Goal: Task Accomplishment & Management: Manage account settings

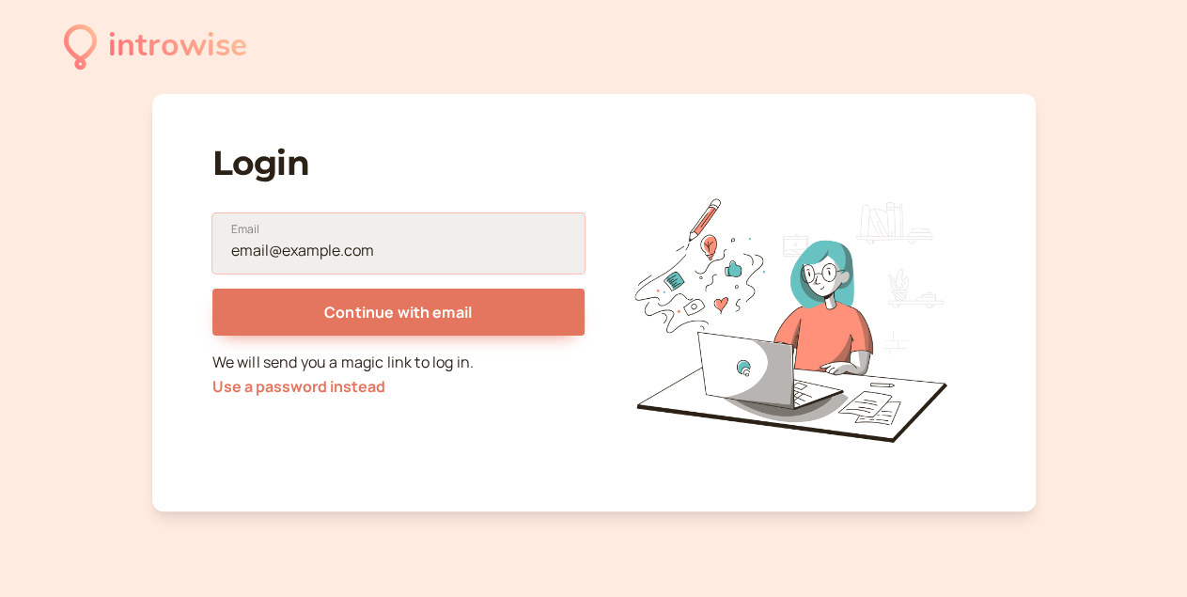
click at [311, 238] on input "Email" at bounding box center [398, 243] width 372 height 60
click at [309, 239] on input "Email" at bounding box center [398, 243] width 372 height 60
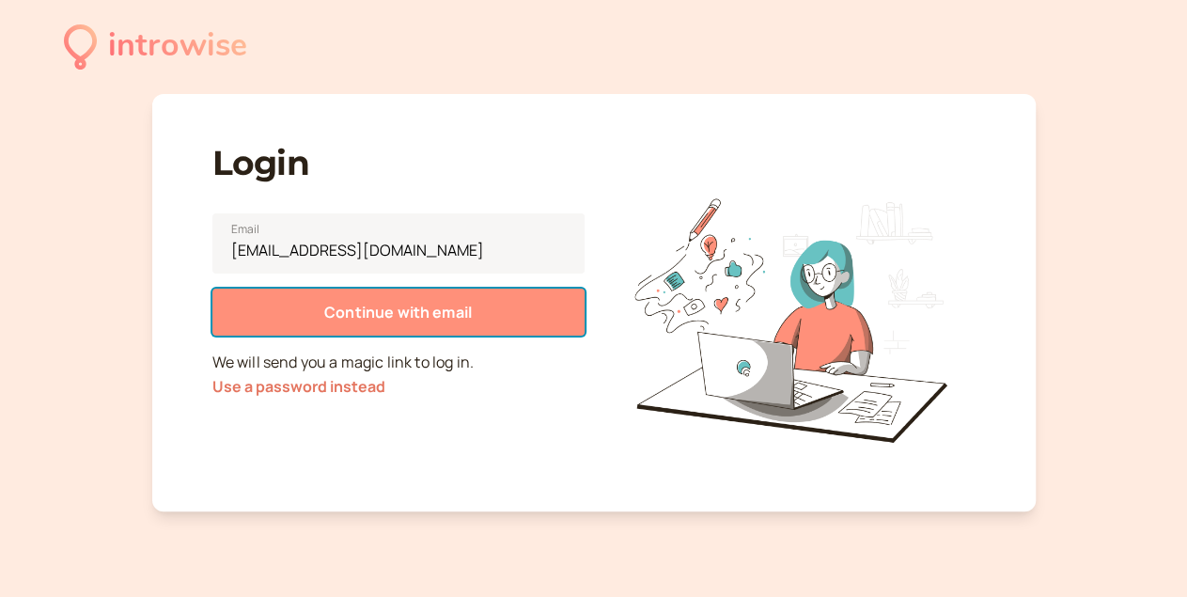
click at [283, 328] on button "Continue with email" at bounding box center [398, 312] width 372 height 47
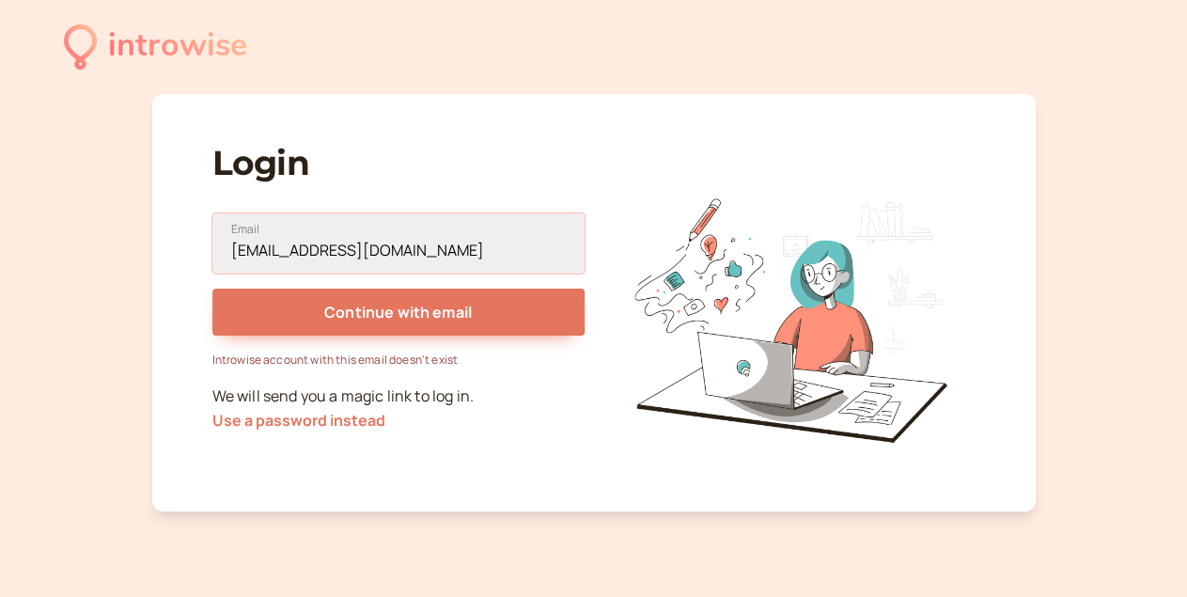
click at [313, 259] on input "[EMAIL_ADDRESS][DOMAIN_NAME]" at bounding box center [398, 243] width 372 height 60
type input "[EMAIL_ADDRESS][DOMAIN_NAME]"
click at [325, 419] on button "Use a password instead" at bounding box center [298, 420] width 173 height 17
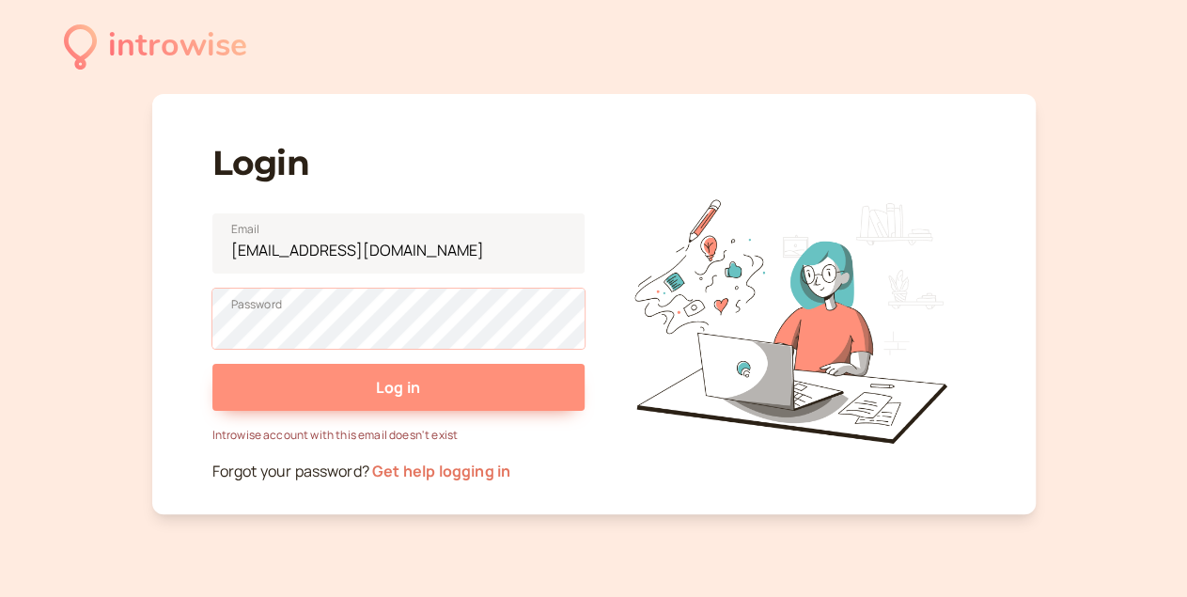
click at [212, 364] on button "Log in" at bounding box center [398, 387] width 372 height 47
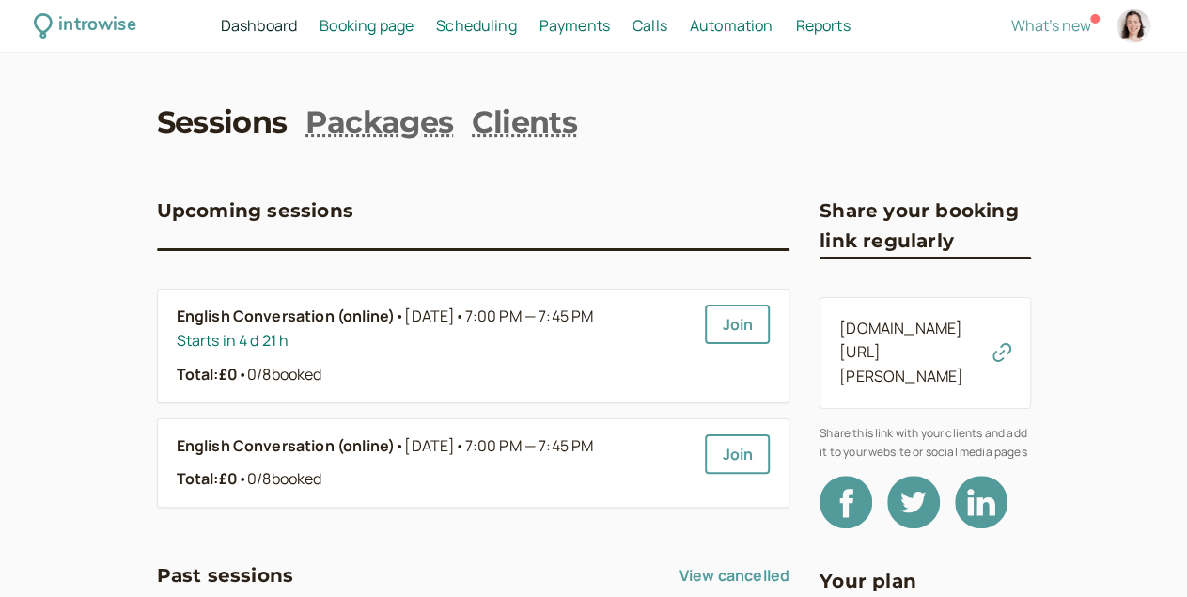
click at [297, 34] on span "Dashboard" at bounding box center [259, 25] width 76 height 21
click at [506, 25] on span "Scheduling" at bounding box center [476, 25] width 81 height 21
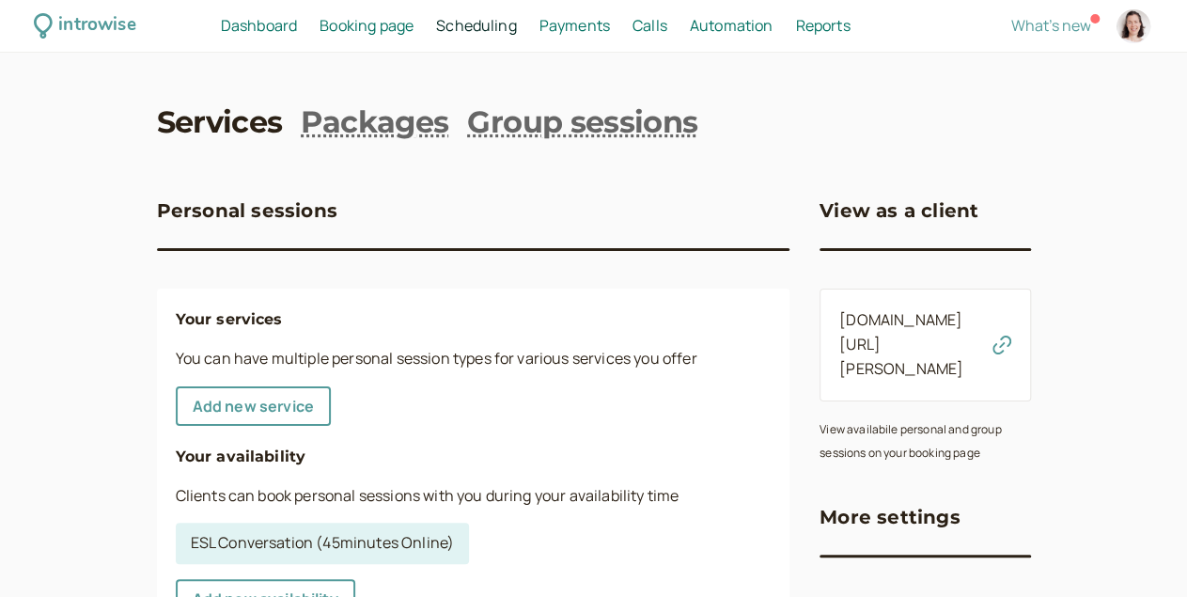
click at [291, 33] on span "Dashboard" at bounding box center [259, 25] width 76 height 21
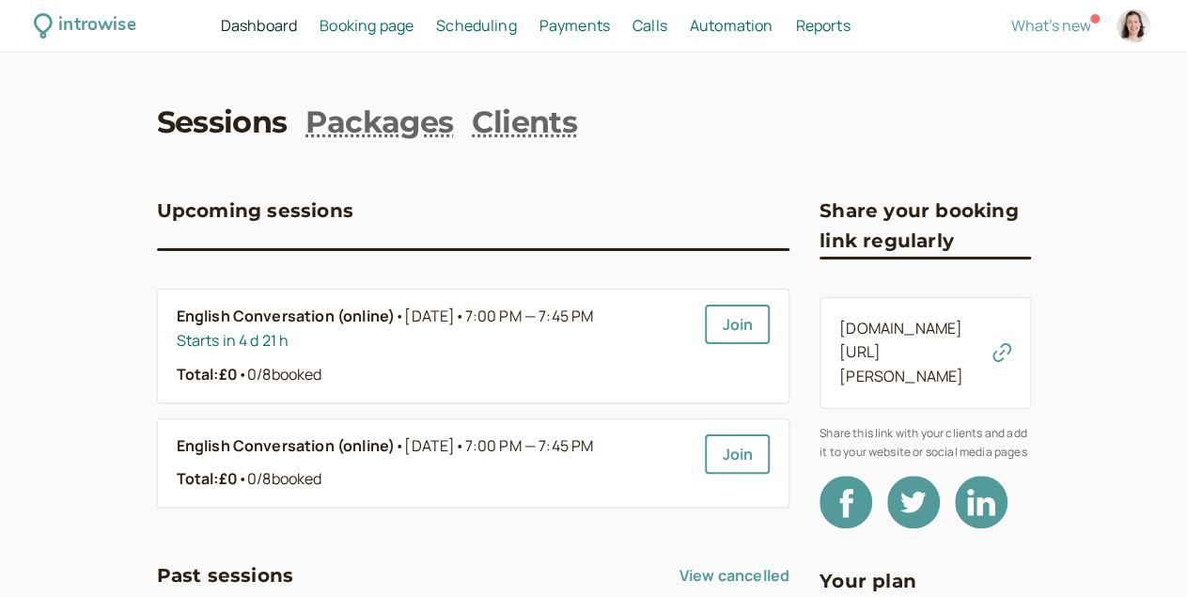
click at [406, 34] on span "Booking page" at bounding box center [367, 25] width 94 height 21
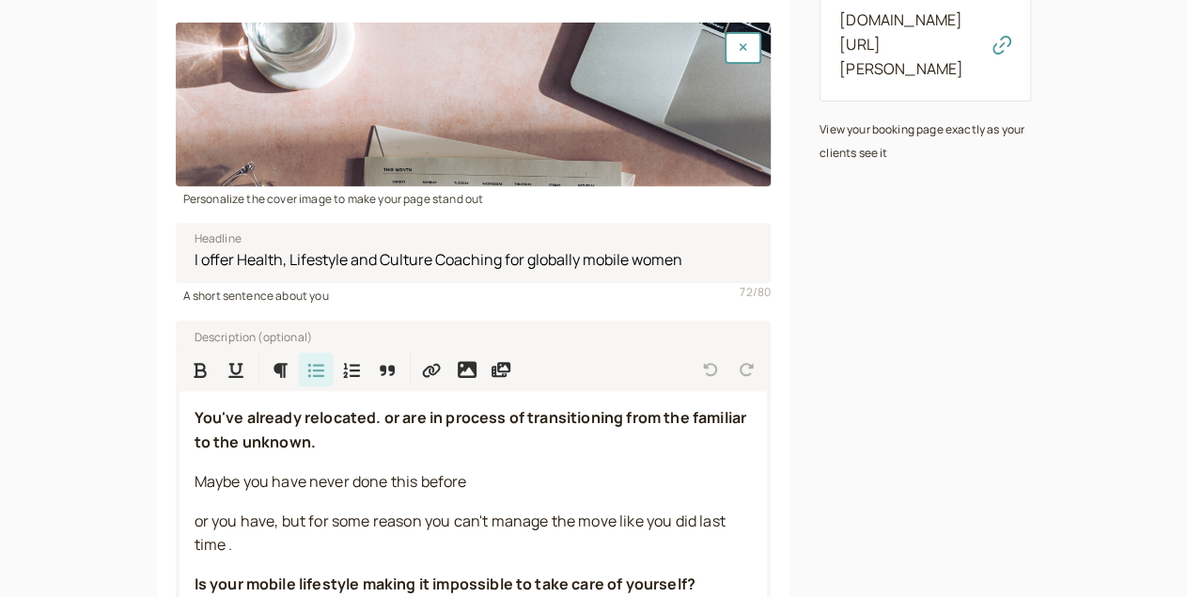
scroll to position [334, 0]
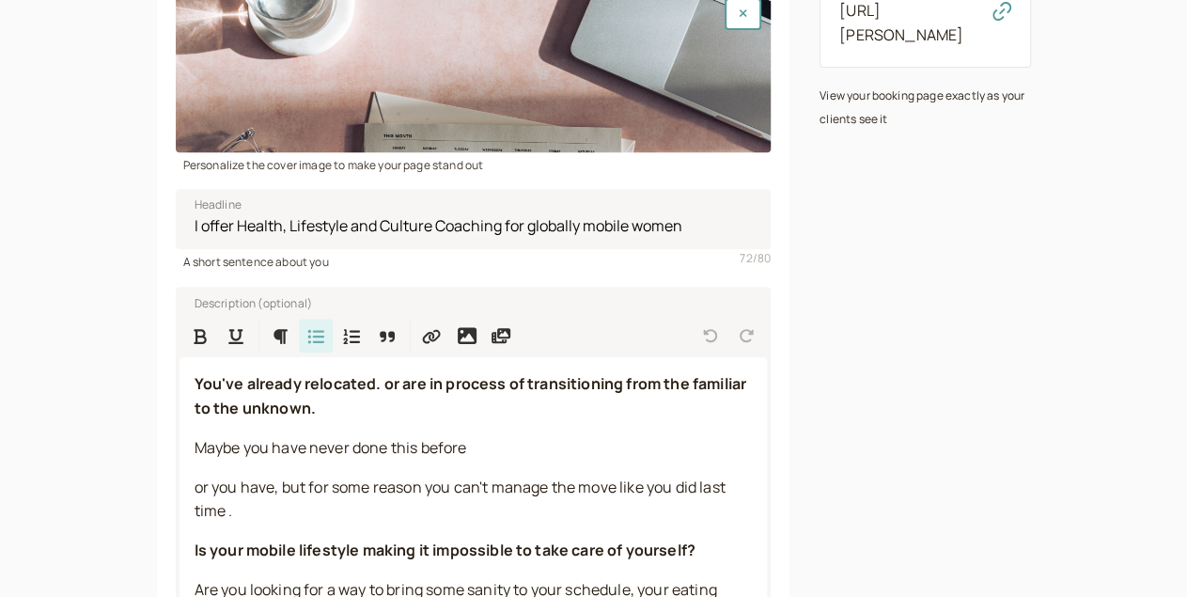
click at [427, 76] on div at bounding box center [474, 71] width 596 height 164
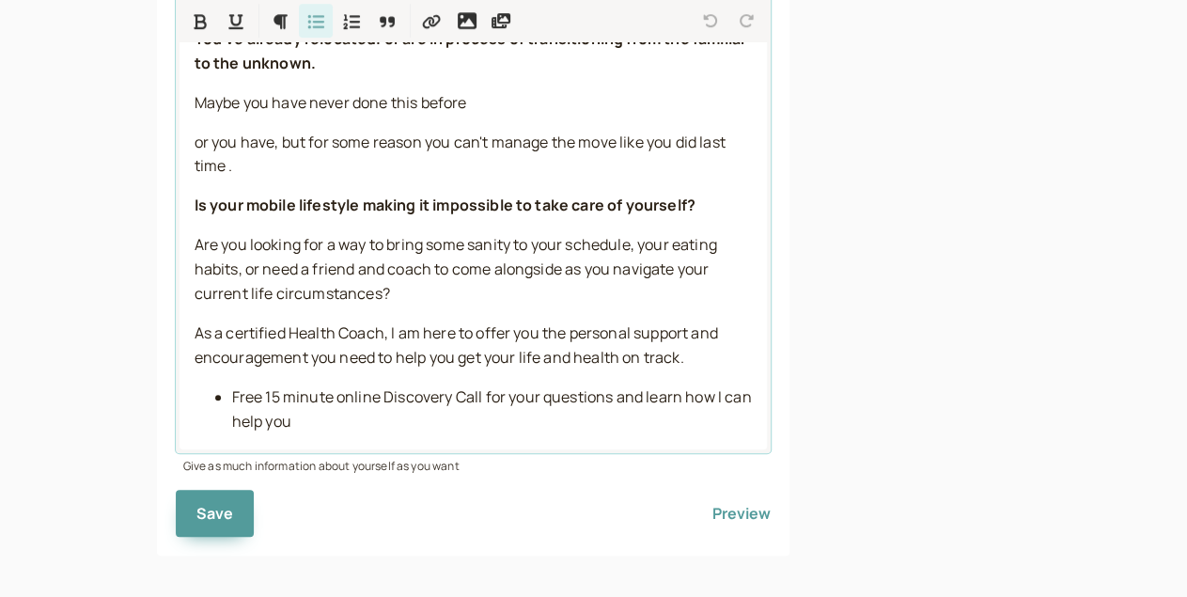
scroll to position [510, 0]
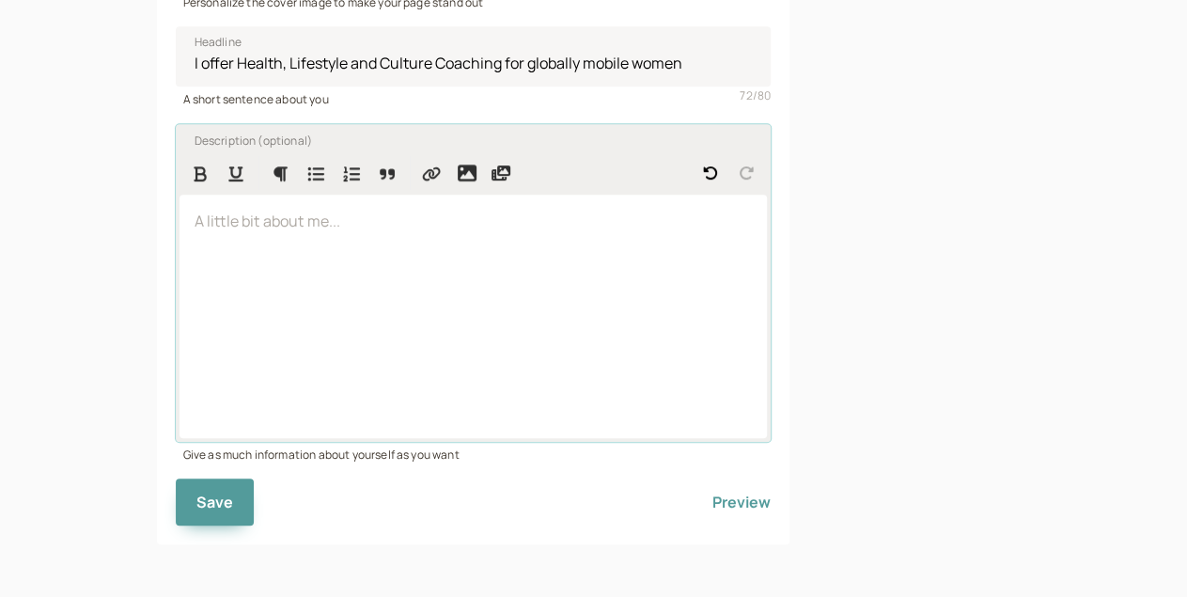
drag, startPoint x: 226, startPoint y: 426, endPoint x: 196, endPoint y: 335, distance: 95.7
click at [196, 335] on div at bounding box center [474, 317] width 589 height 244
click at [180, 248] on div at bounding box center [474, 317] width 589 height 244
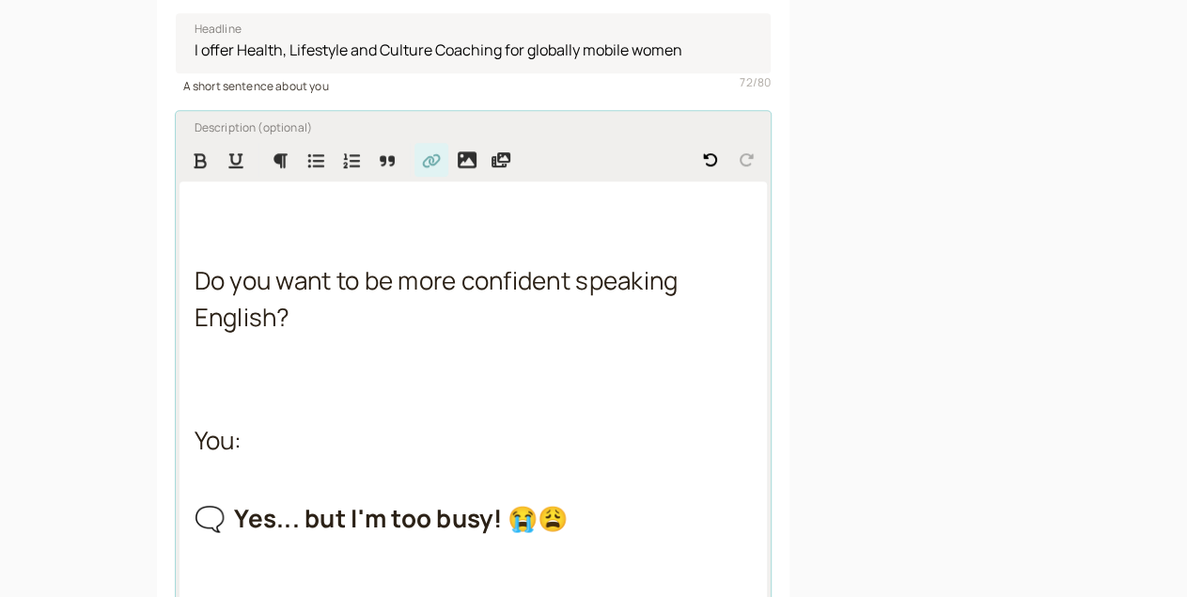
scroll to position [2125, 0]
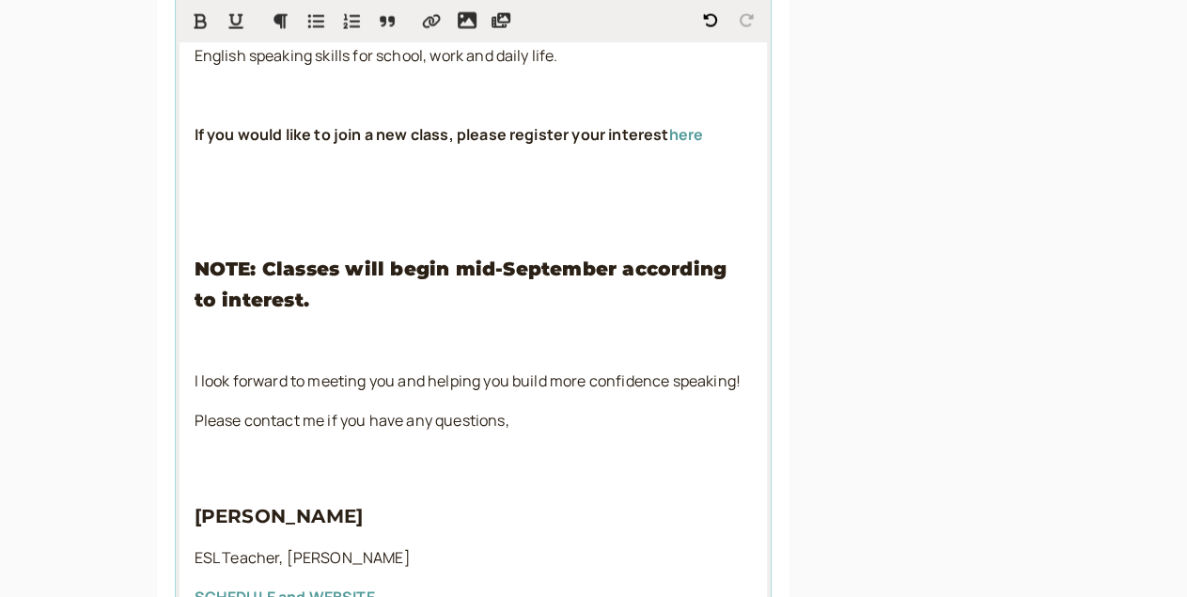
click at [195, 210] on p at bounding box center [474, 214] width 558 height 24
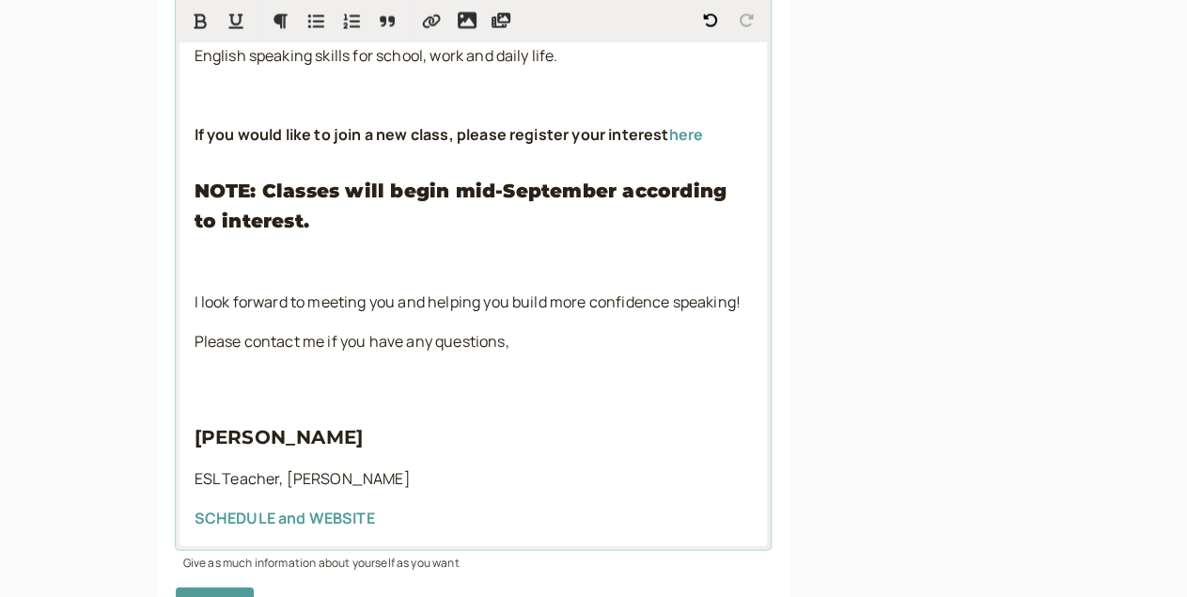
click at [195, 90] on p at bounding box center [474, 96] width 558 height 24
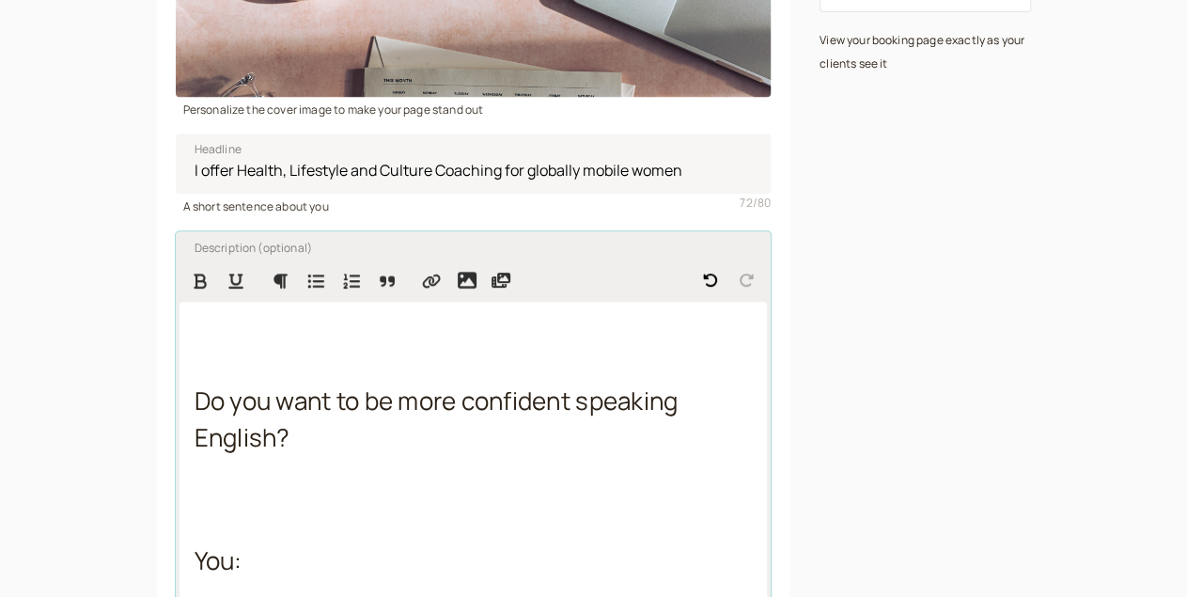
scroll to position [384, 0]
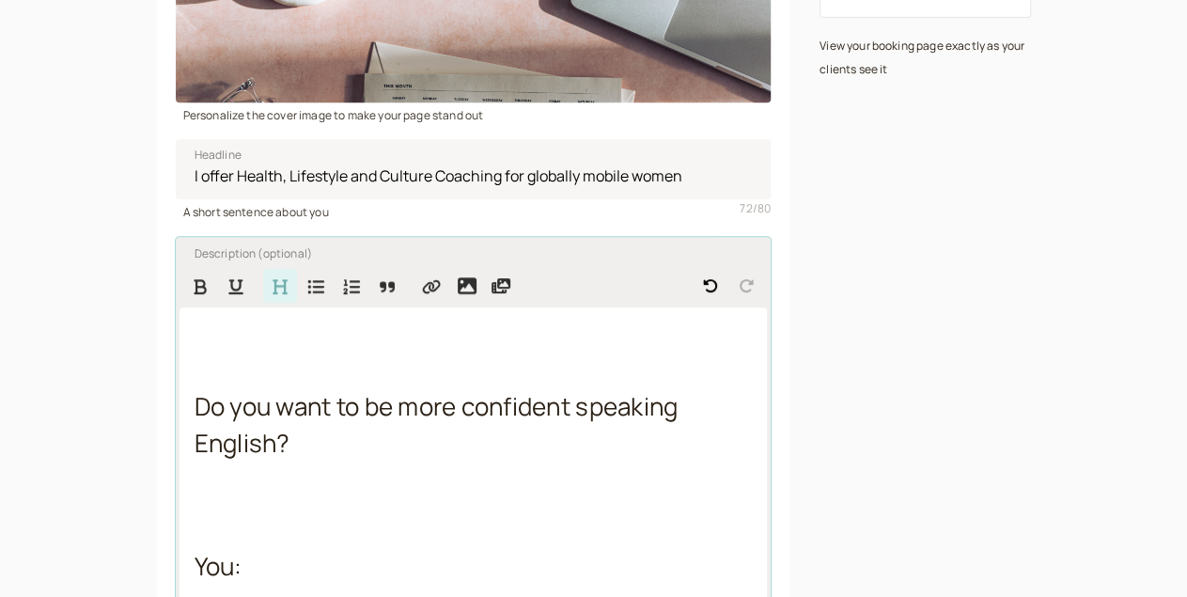
click at [195, 406] on span "Do you want to be more confident speaking English?" at bounding box center [439, 424] width 489 height 71
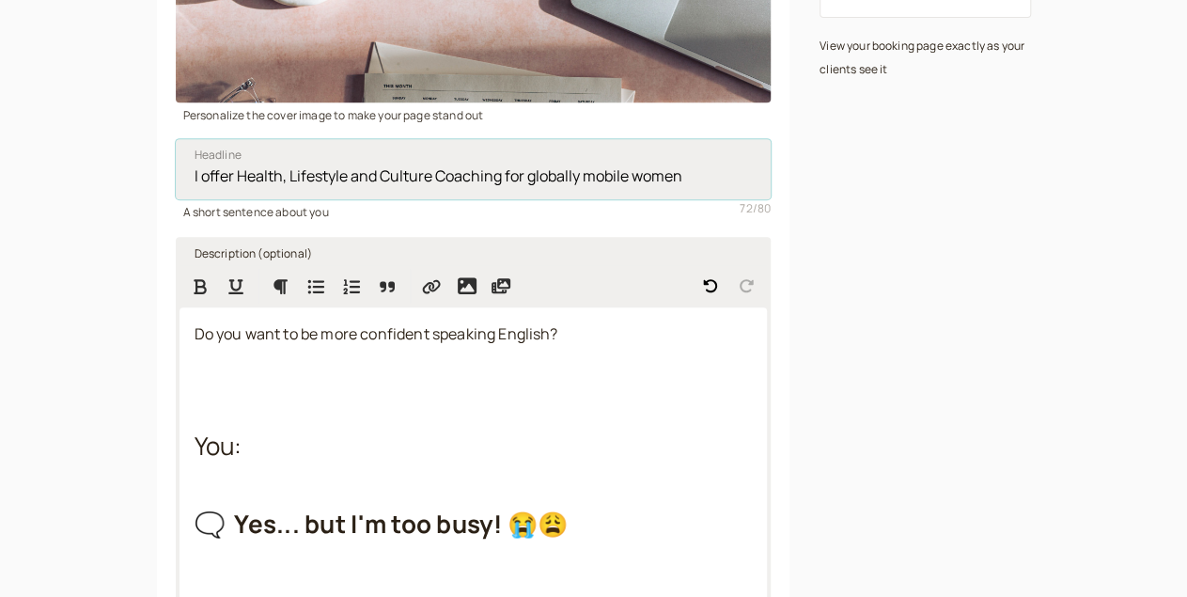
click at [352, 191] on input "I offer Health, Lifestyle and Culture Coaching for globally mobile women" at bounding box center [474, 169] width 596 height 60
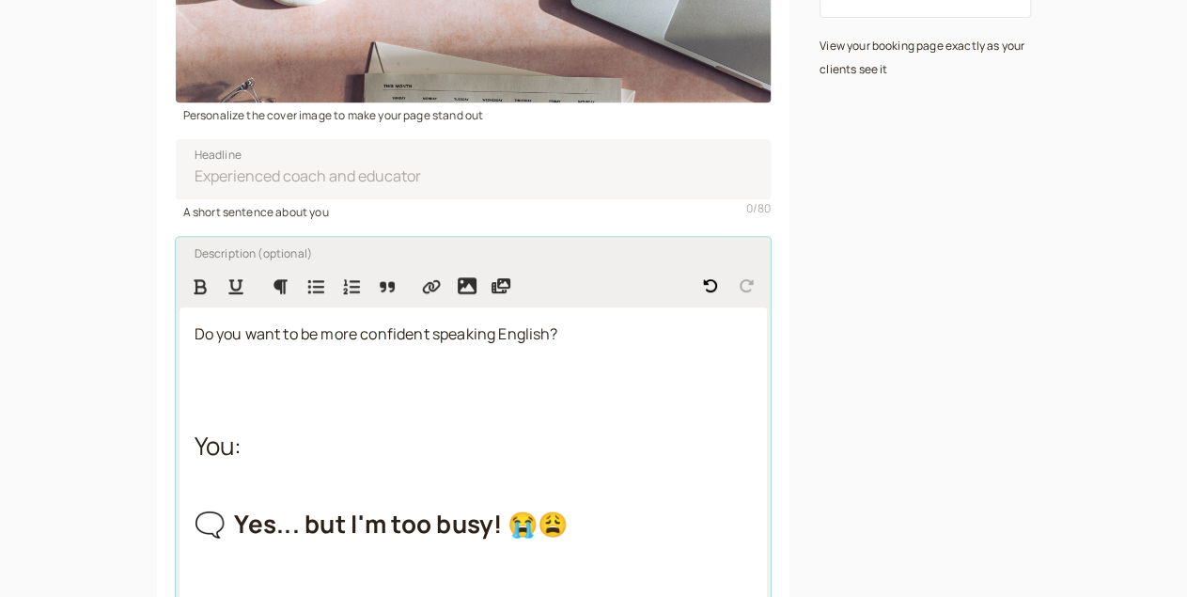
click at [228, 342] on span "Do you want to be more confident speaking English?" at bounding box center [377, 333] width 364 height 21
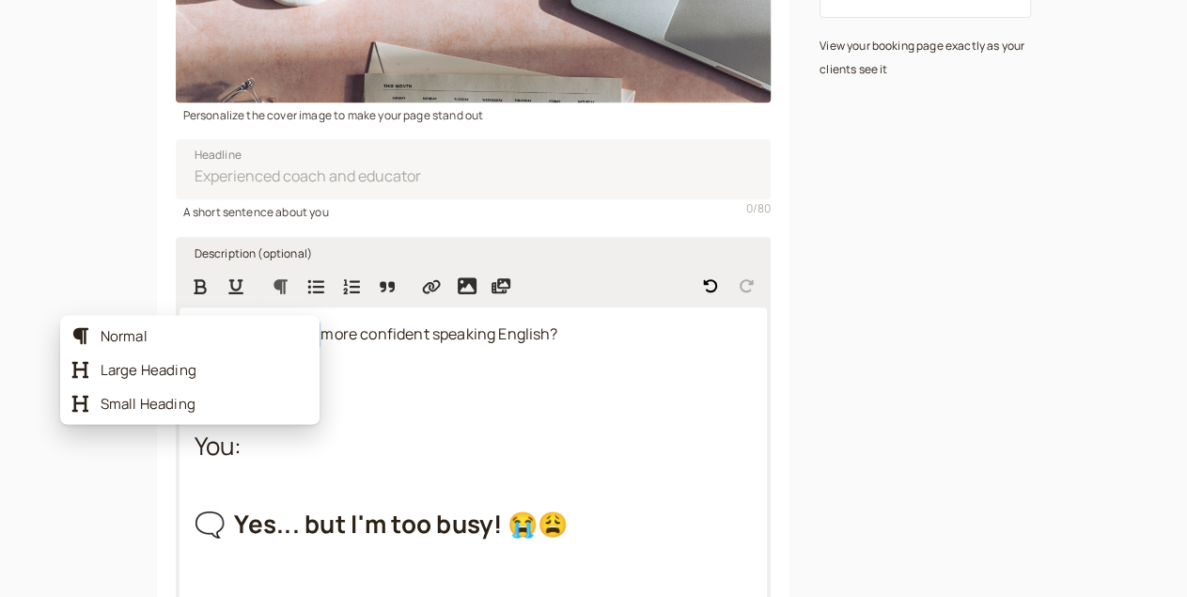
click at [271, 292] on icon "Formatting Options" at bounding box center [280, 286] width 19 height 17
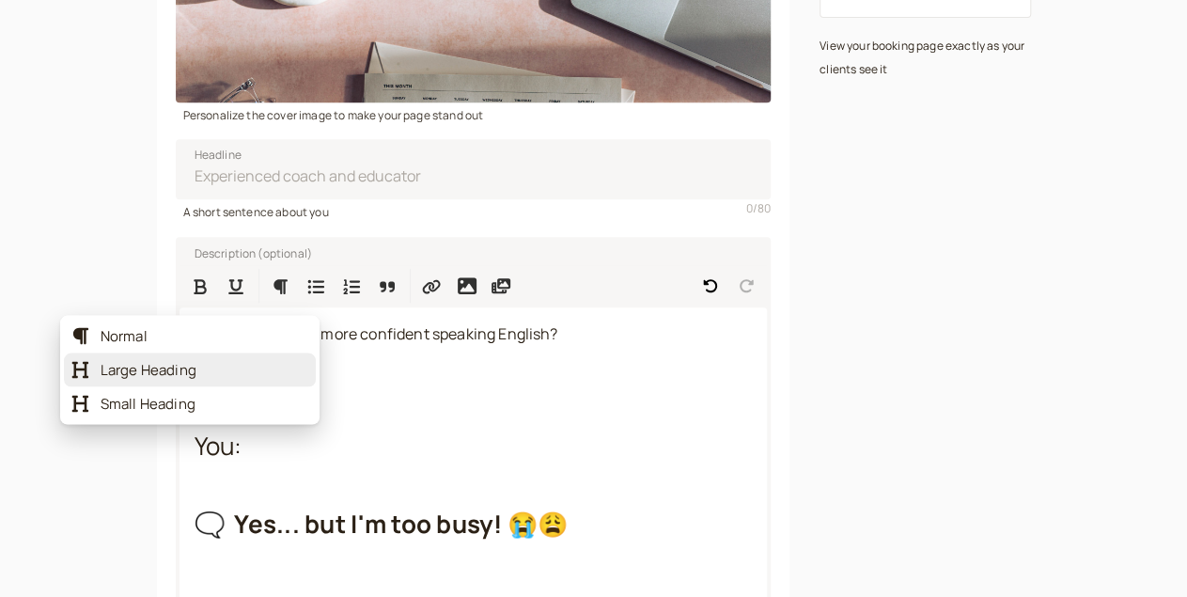
click at [130, 370] on span "Large Heading" at bounding box center [205, 369] width 208 height 19
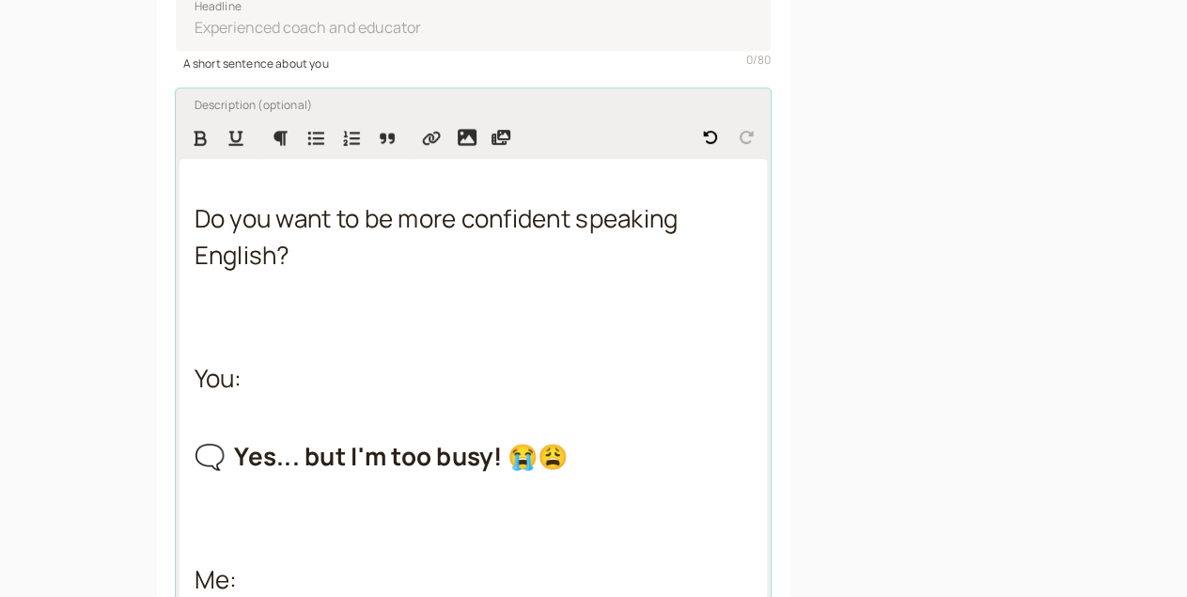
scroll to position [534, 0]
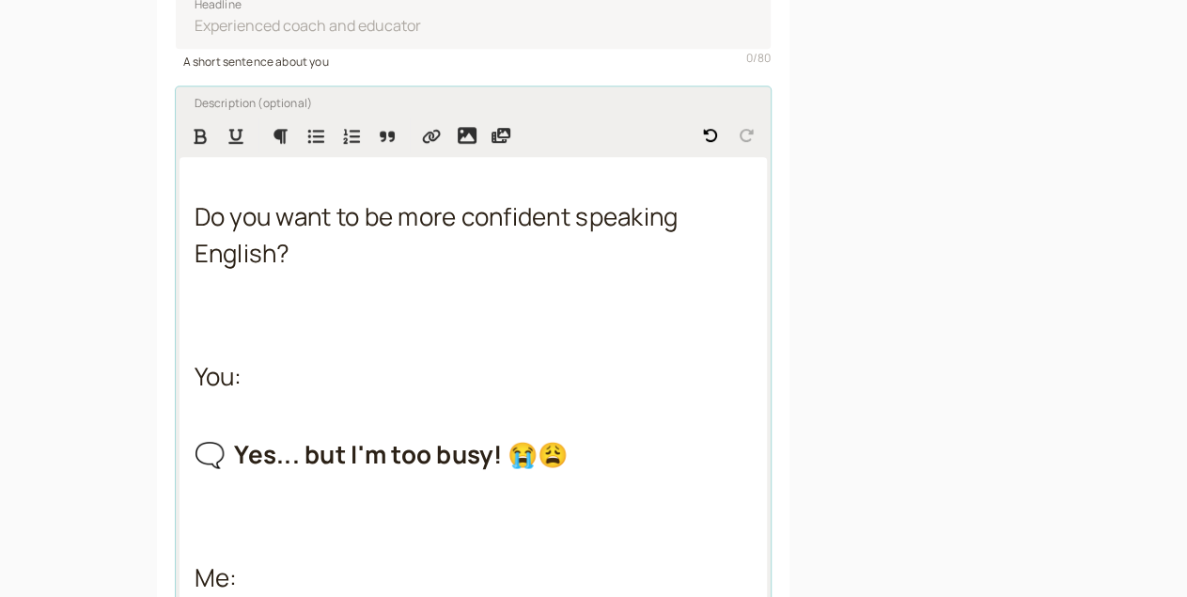
click at [195, 393] on span "You:" at bounding box center [219, 376] width 48 height 34
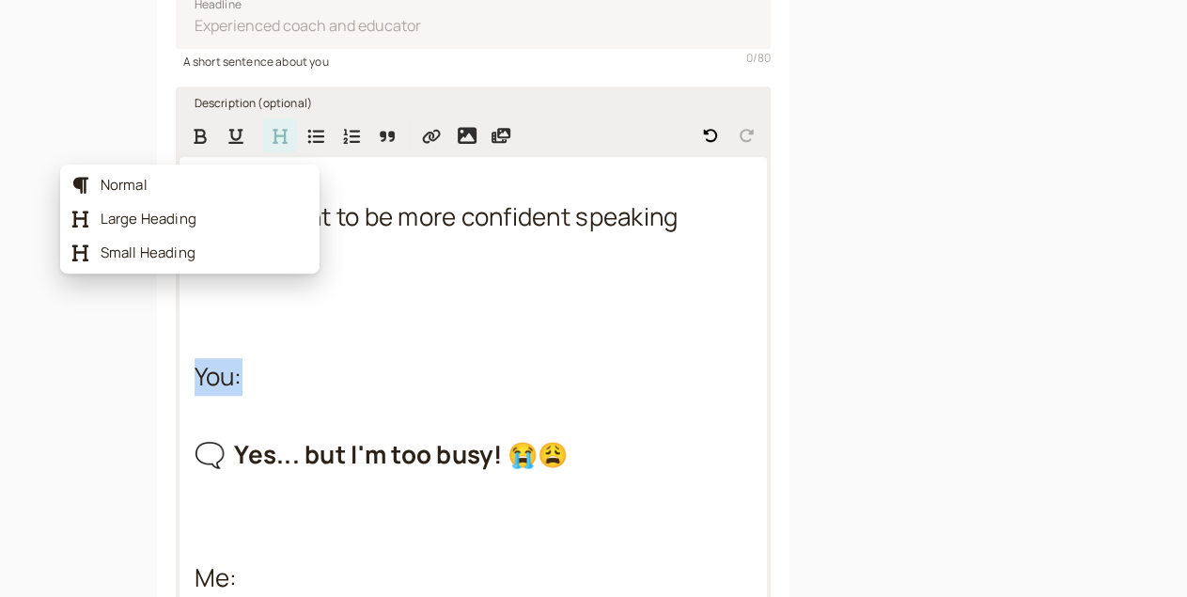
click at [263, 152] on button "Formatting Options" at bounding box center [280, 135] width 34 height 34
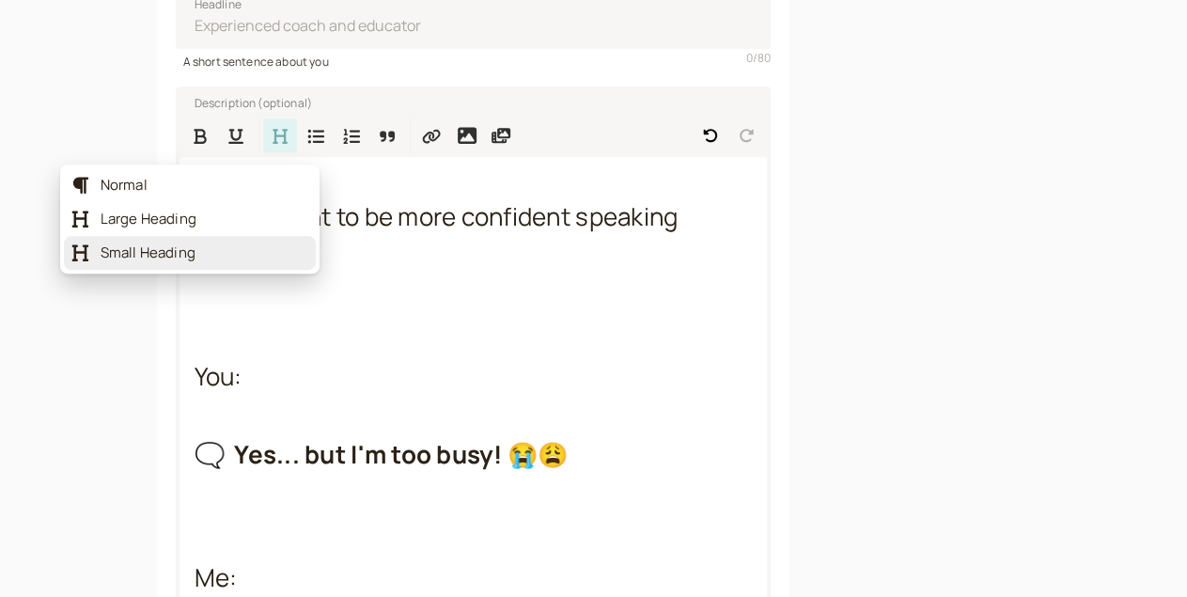
click at [165, 251] on span "Small Heading" at bounding box center [205, 253] width 208 height 19
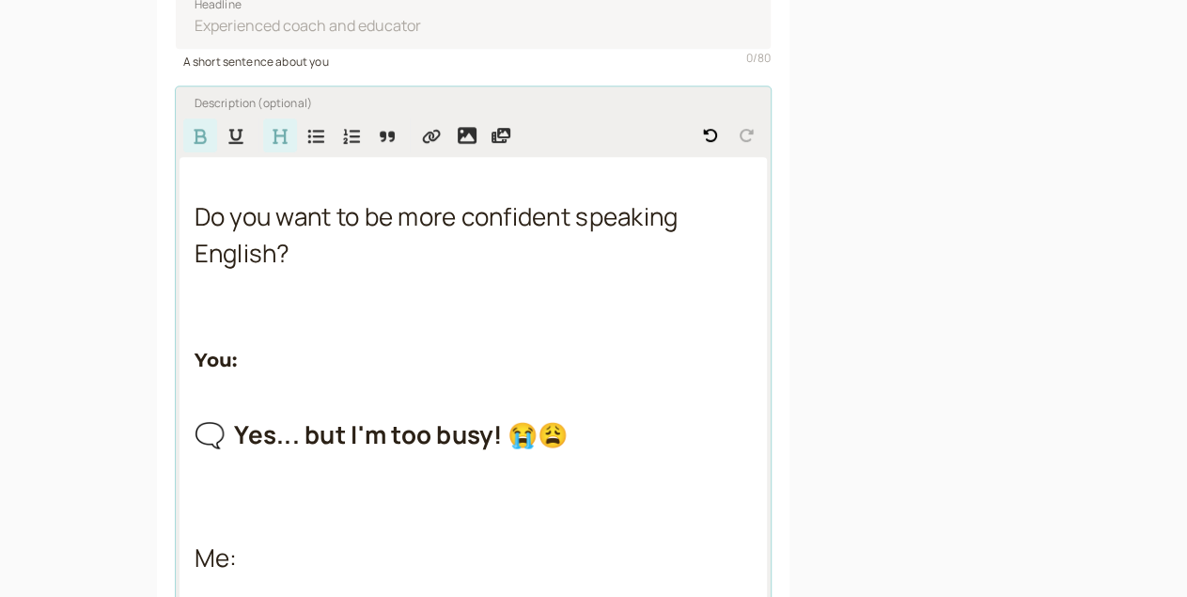
click at [255, 439] on strong "🗨️ Yes... but I'm too busy! 😭😩" at bounding box center [382, 434] width 374 height 34
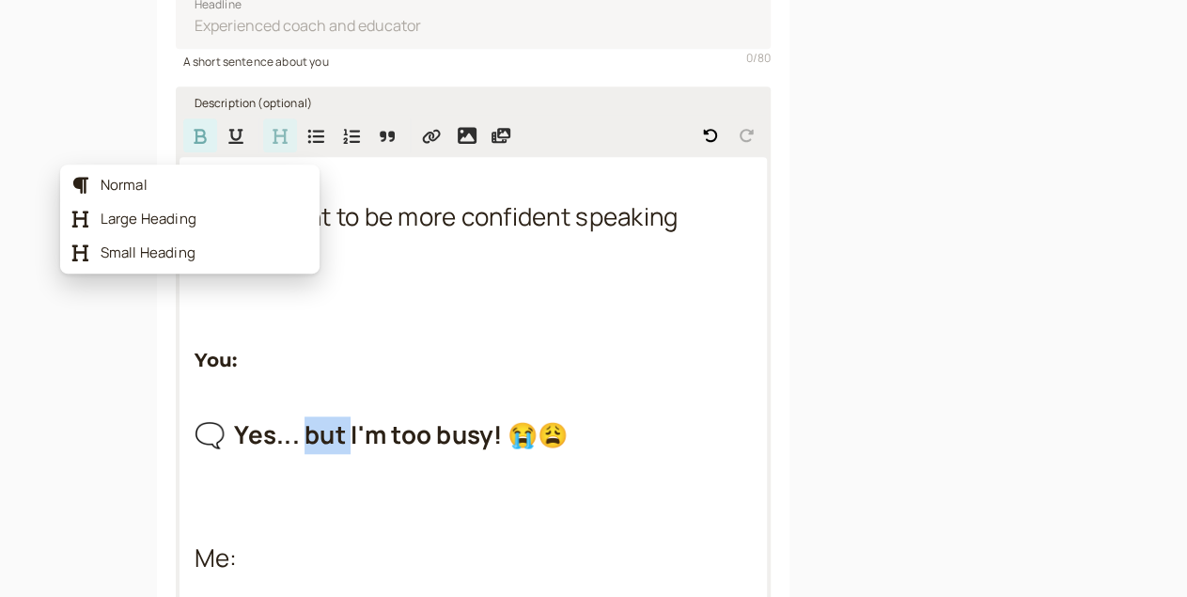
click at [271, 145] on icon "Formatting Options" at bounding box center [280, 136] width 19 height 17
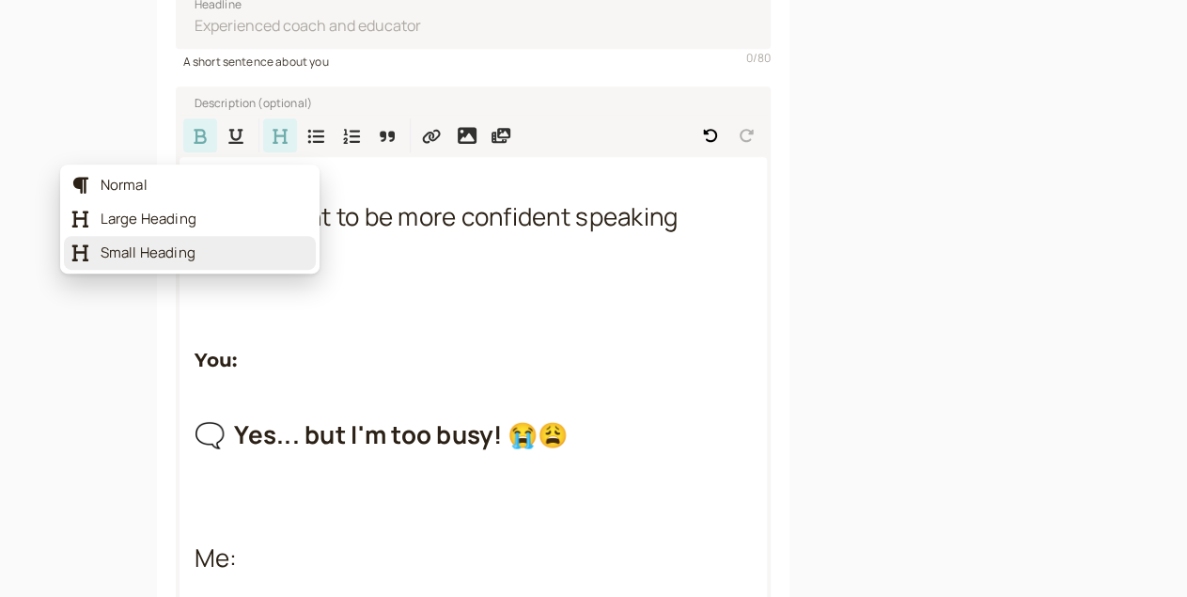
click at [175, 262] on span "Small Heading" at bounding box center [205, 253] width 208 height 19
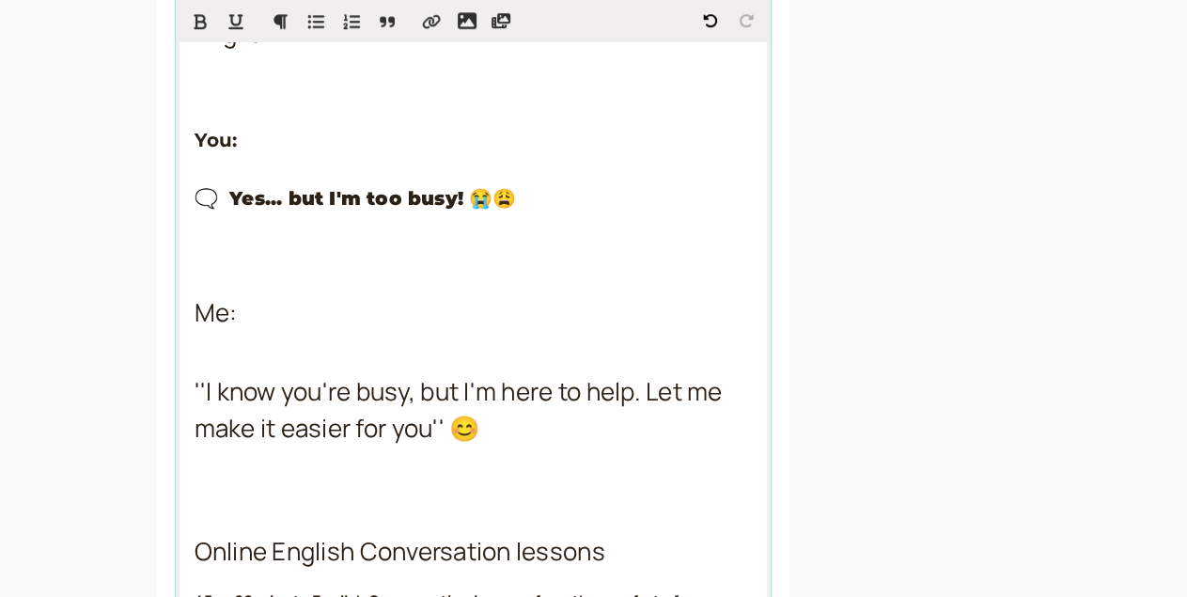
scroll to position [756, 0]
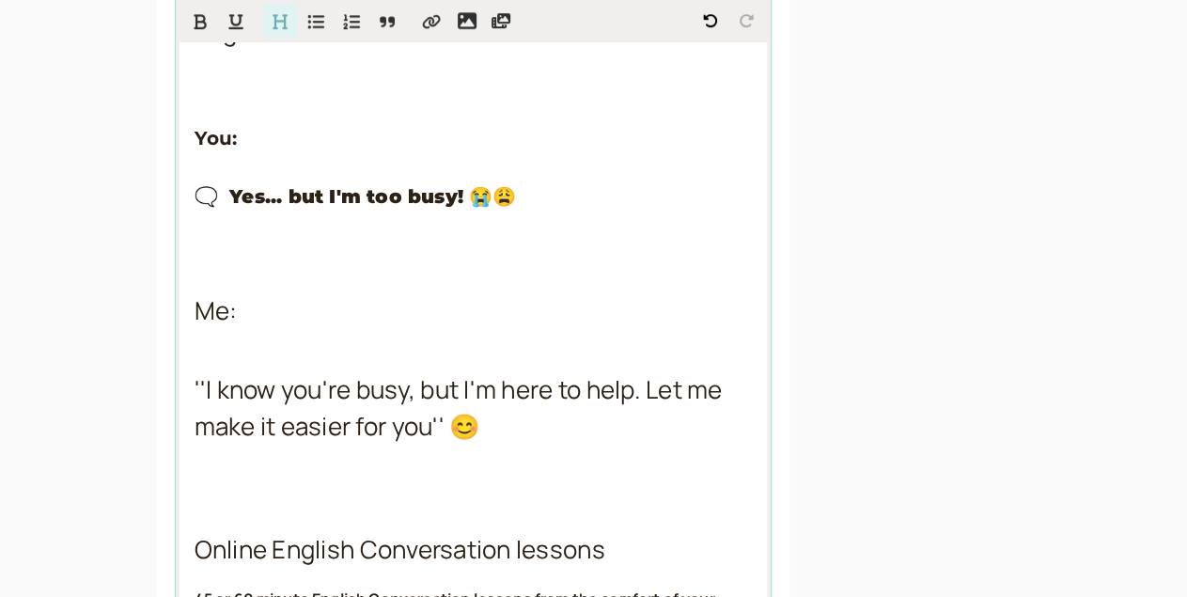
click at [195, 327] on span "Me:" at bounding box center [216, 310] width 43 height 34
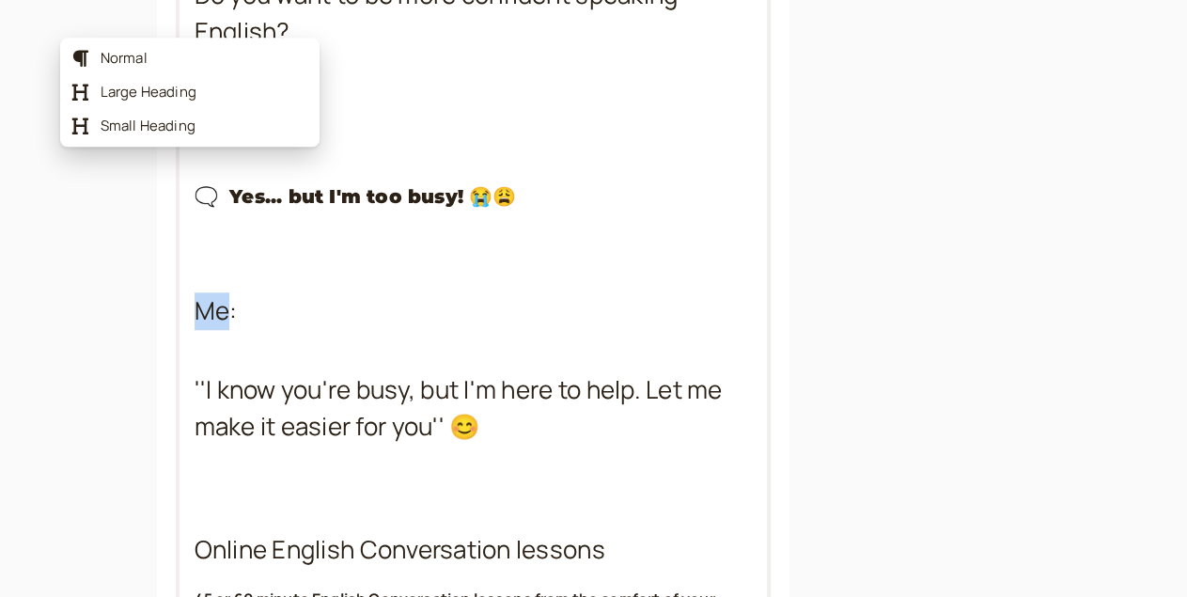
scroll to position [661, 0]
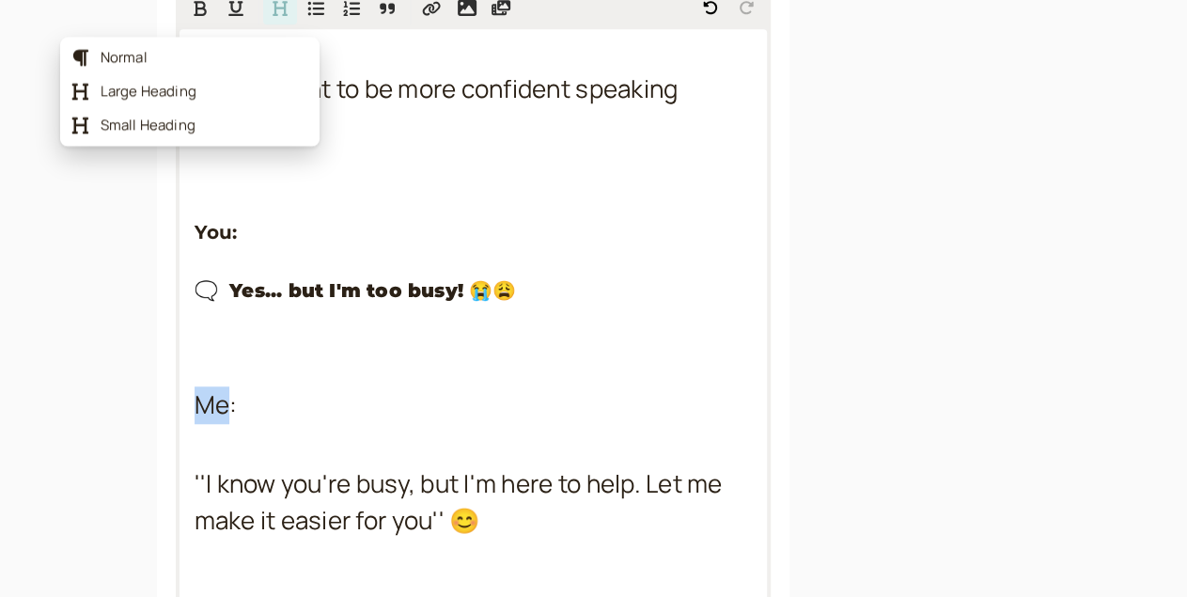
click at [273, 17] on icon "Formatting Options" at bounding box center [280, 9] width 15 height 15
click at [151, 132] on span "Small Heading" at bounding box center [205, 127] width 208 height 19
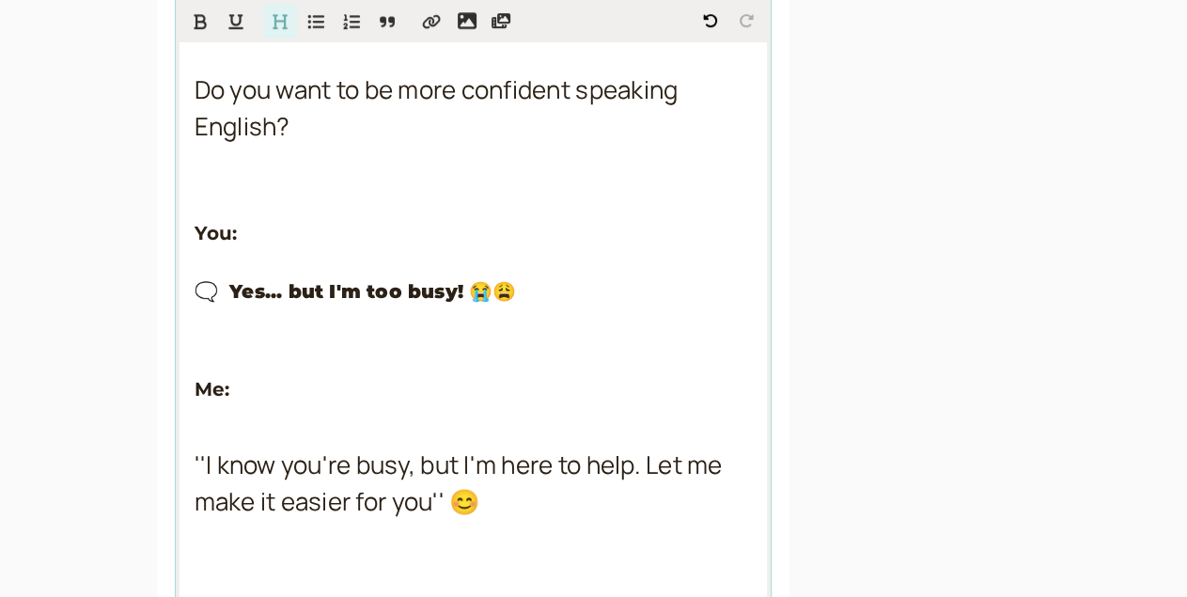
click at [197, 500] on span "''I know you're busy, but I'm here to help. Let me make it easier for you'' 😊" at bounding box center [461, 483] width 533 height 71
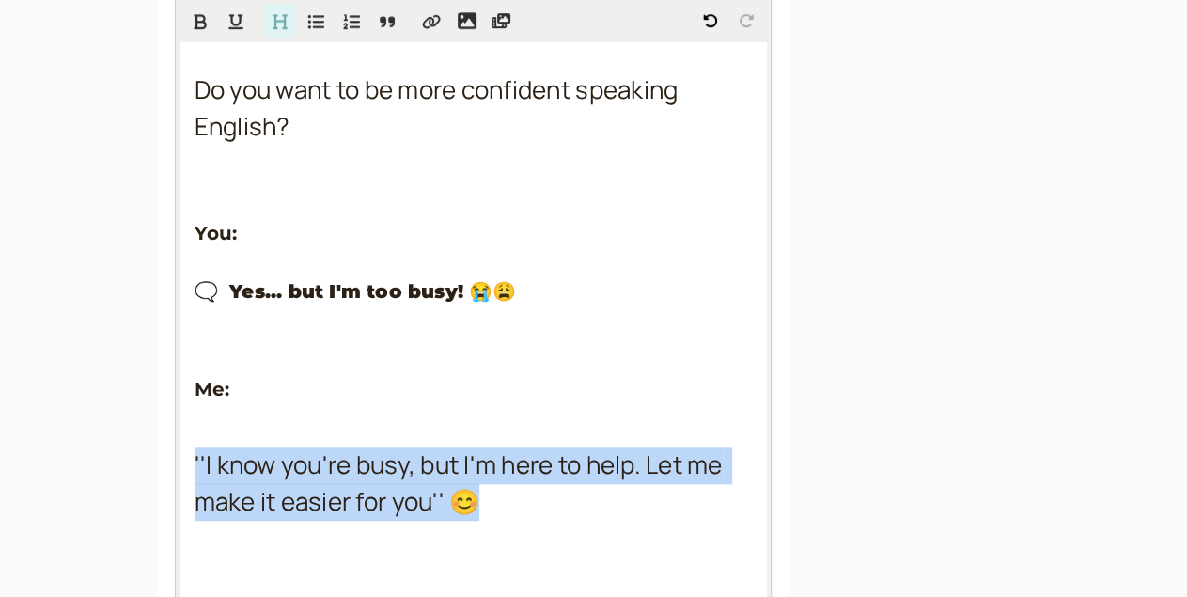
click at [197, 500] on span "''I know you're busy, but I'm here to help. Let me make it easier for you'' 😊" at bounding box center [461, 483] width 533 height 71
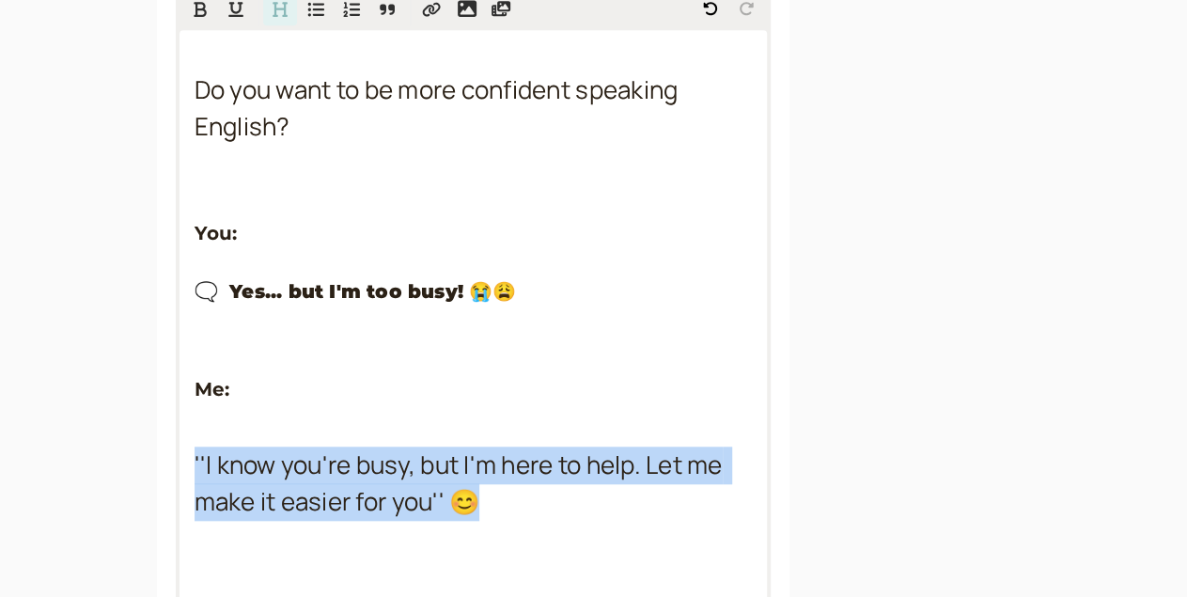
click at [273, 17] on icon "Formatting Options" at bounding box center [280, 9] width 15 height 15
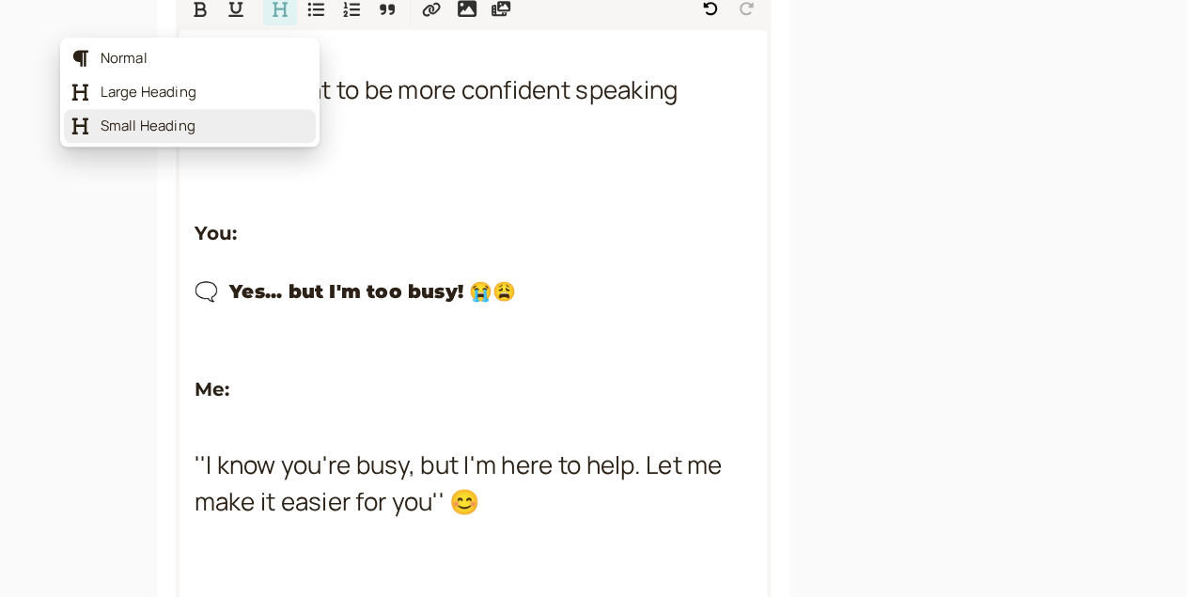
click at [163, 126] on span "Small Heading" at bounding box center [205, 126] width 208 height 19
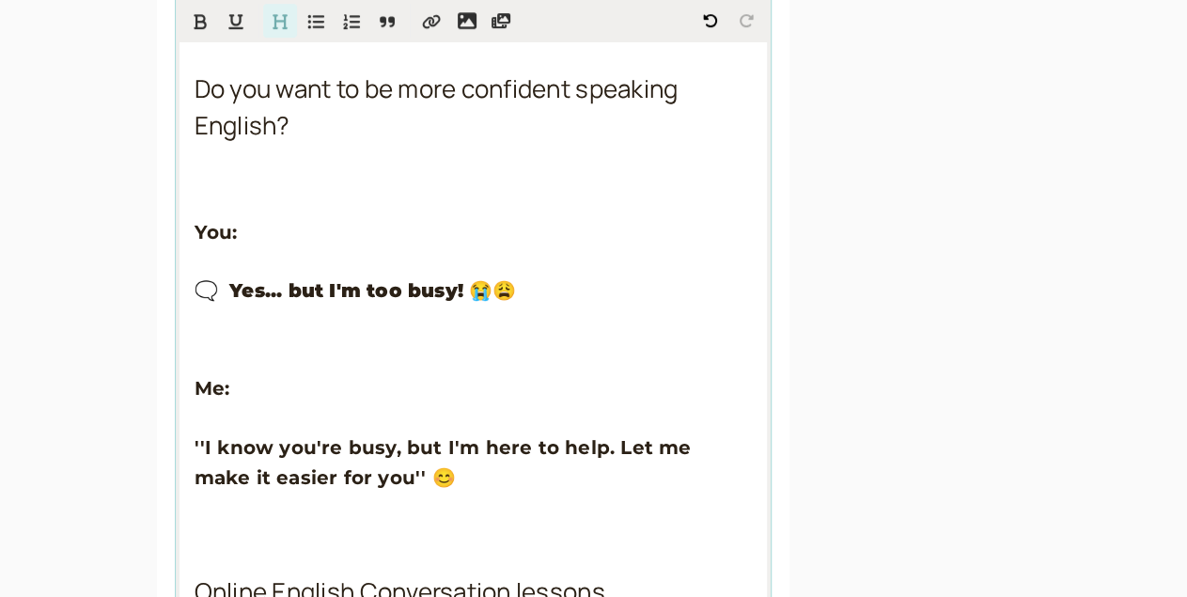
click at [194, 23] on icon "Format Bold" at bounding box center [200, 21] width 13 height 15
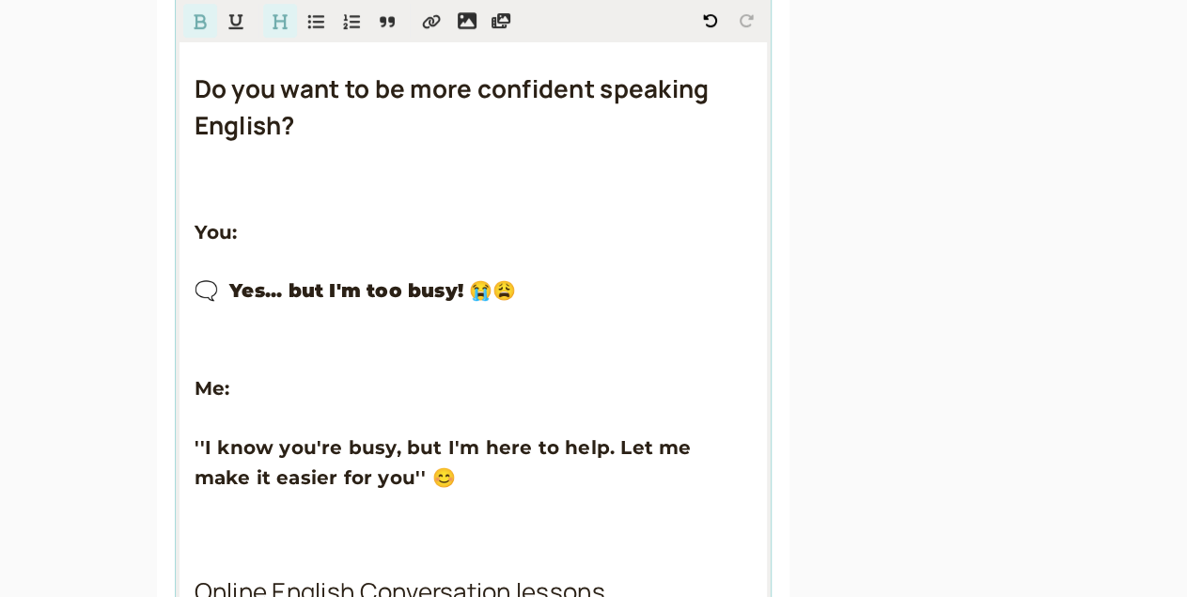
click at [350, 146] on h2 "Do you want to be more confident speaking English?" at bounding box center [474, 108] width 558 height 74
click at [271, 145] on h2 "Do you want to be more confident speaking English?" at bounding box center [474, 108] width 558 height 74
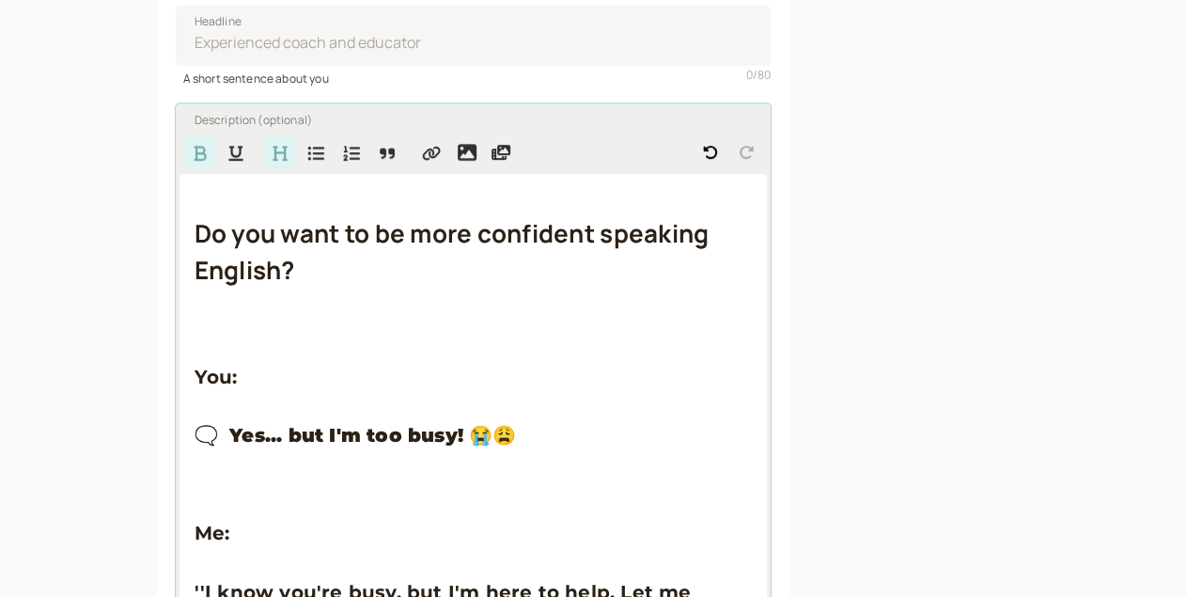
scroll to position [554, 0]
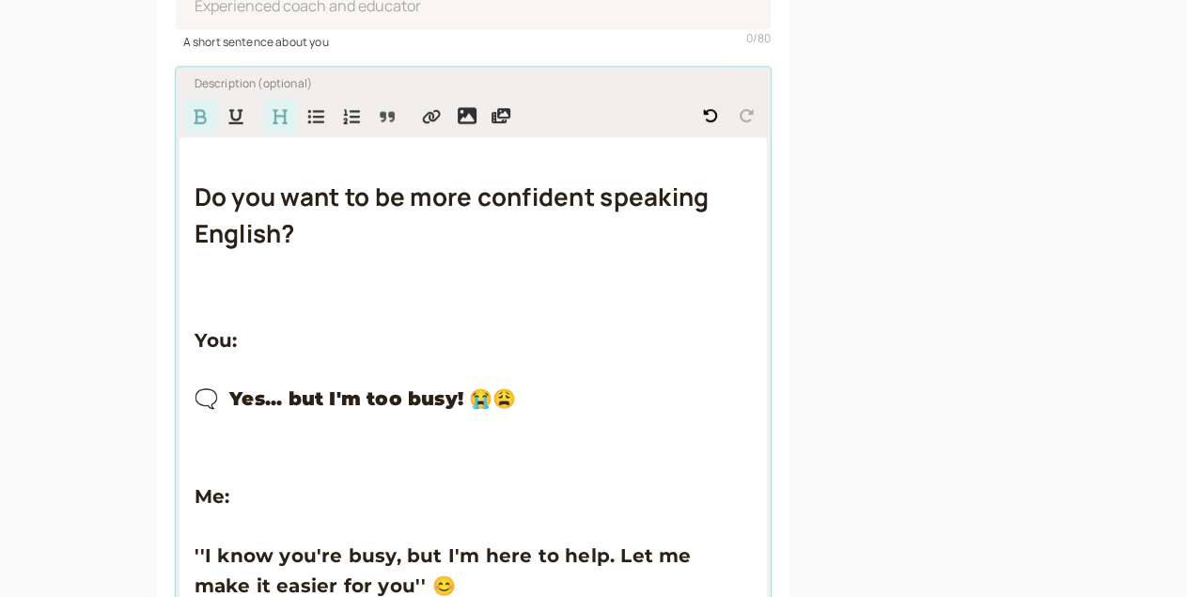
click at [380, 121] on icon "Quote" at bounding box center [387, 116] width 15 height 10
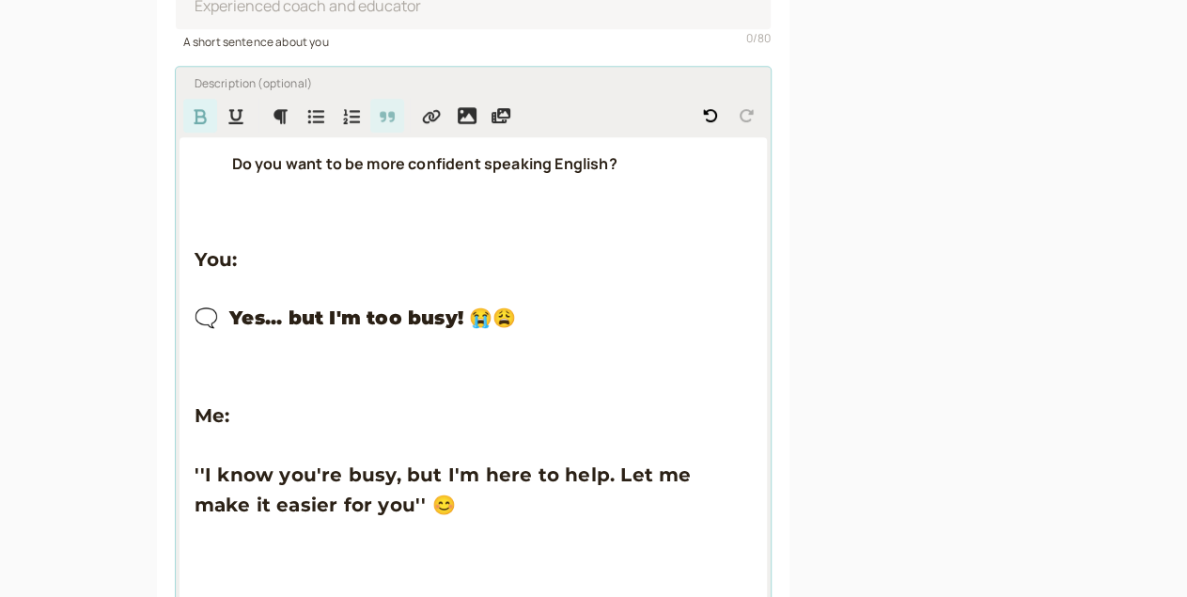
click at [380, 121] on icon "Quote" at bounding box center [387, 116] width 15 height 10
click at [183, 120] on button "Format Bold" at bounding box center [200, 116] width 34 height 34
click at [380, 121] on icon "Quote" at bounding box center [387, 116] width 15 height 10
click at [183, 119] on button "Format Bold" at bounding box center [200, 116] width 34 height 34
click at [266, 327] on strong "🗨️ Yes... but I'm too busy! 😭😩" at bounding box center [356, 317] width 322 height 23
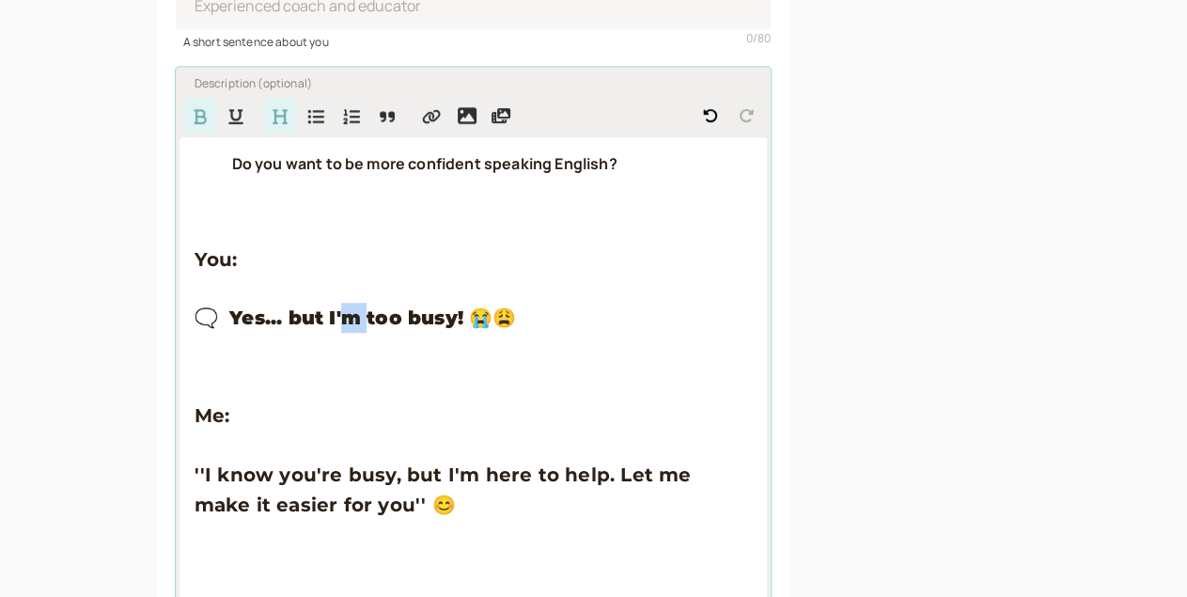
click at [266, 327] on strong "🗨️ Yes... but I'm too busy! 😭😩" at bounding box center [356, 317] width 322 height 23
click at [380, 121] on icon "Quote" at bounding box center [387, 116] width 15 height 10
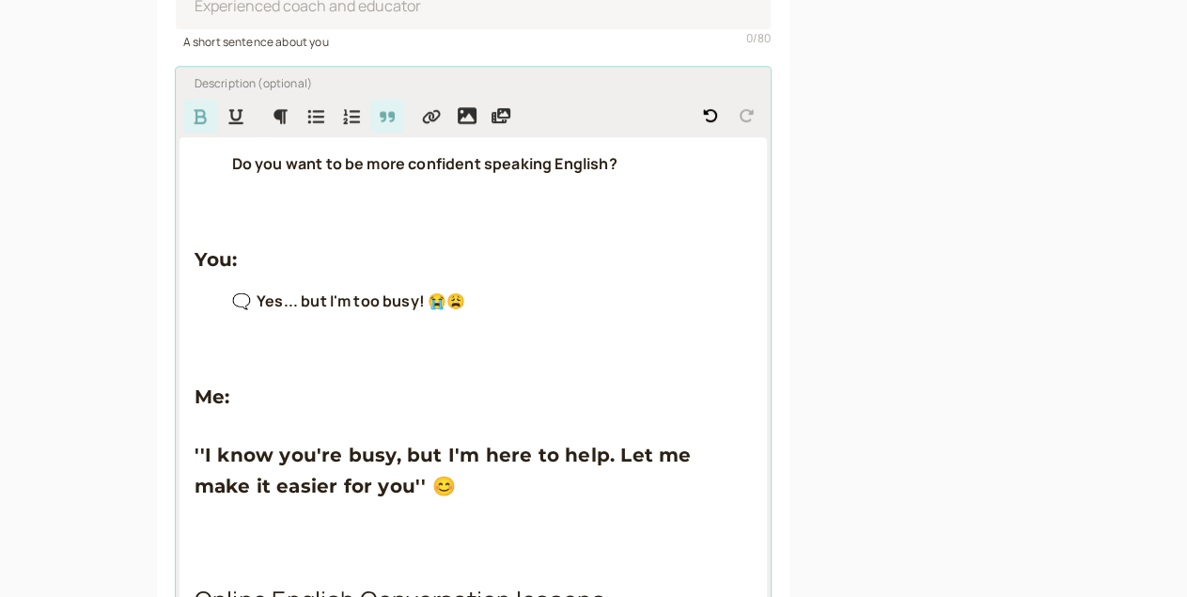
click at [278, 275] on h3 "You:" at bounding box center [474, 259] width 558 height 30
click at [195, 261] on h3 "You:" at bounding box center [474, 259] width 558 height 30
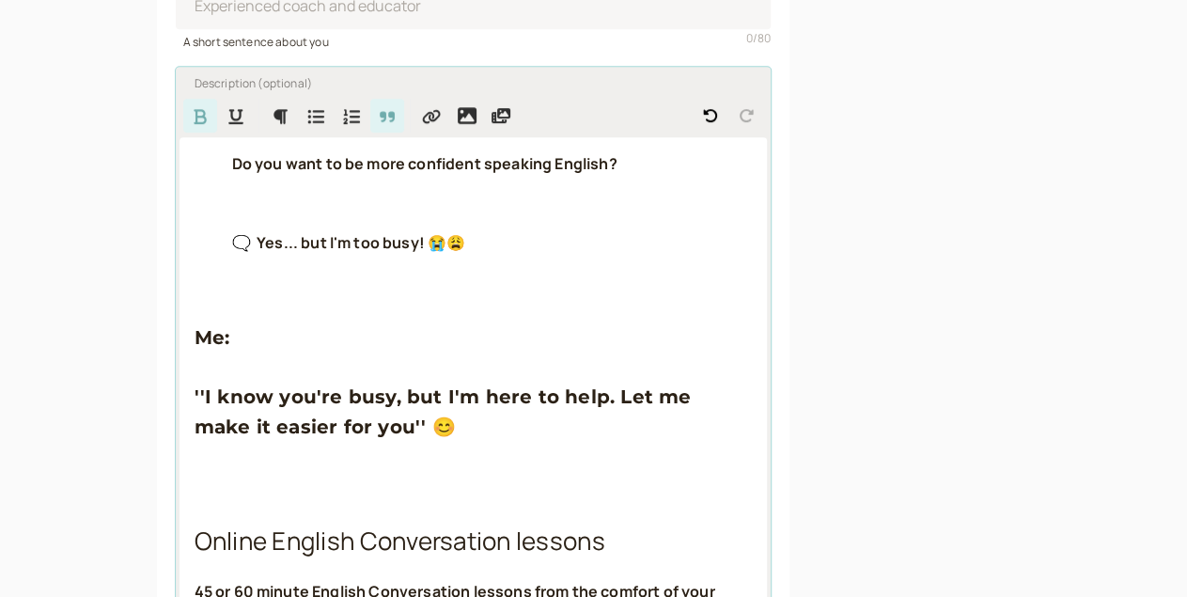
click at [232, 174] on strong "Do you want to be more confident speaking English?" at bounding box center [424, 163] width 385 height 21
click at [342, 125] on icon "Numbered List" at bounding box center [351, 116] width 19 height 17
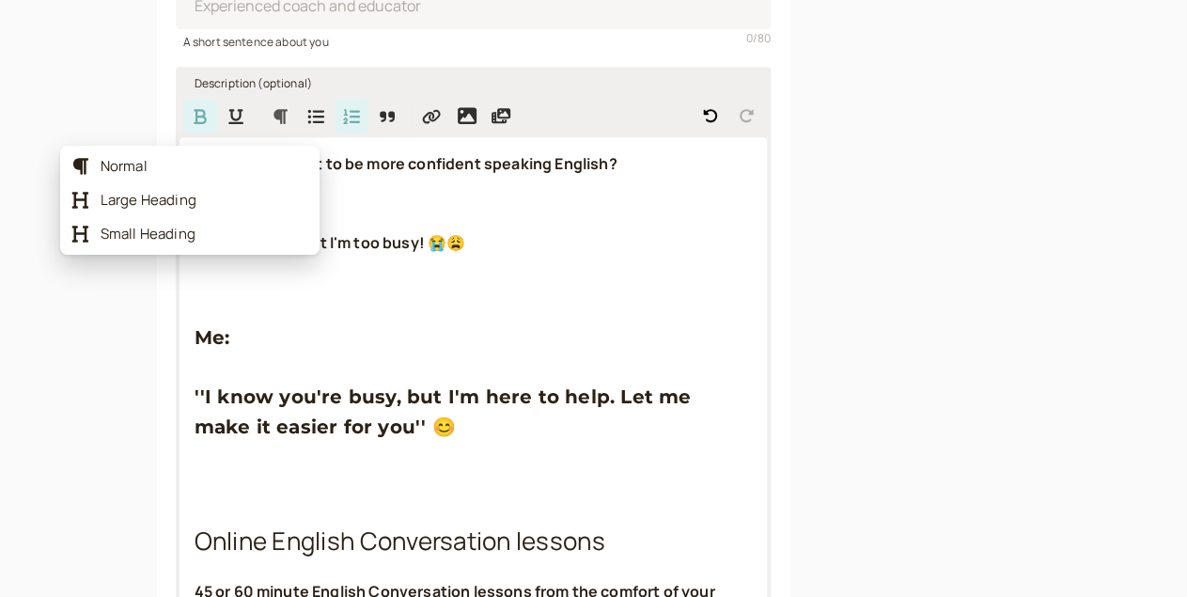
click at [271, 125] on icon "Formatting Options" at bounding box center [280, 116] width 19 height 17
click at [146, 201] on span "Large Heading" at bounding box center [205, 200] width 208 height 19
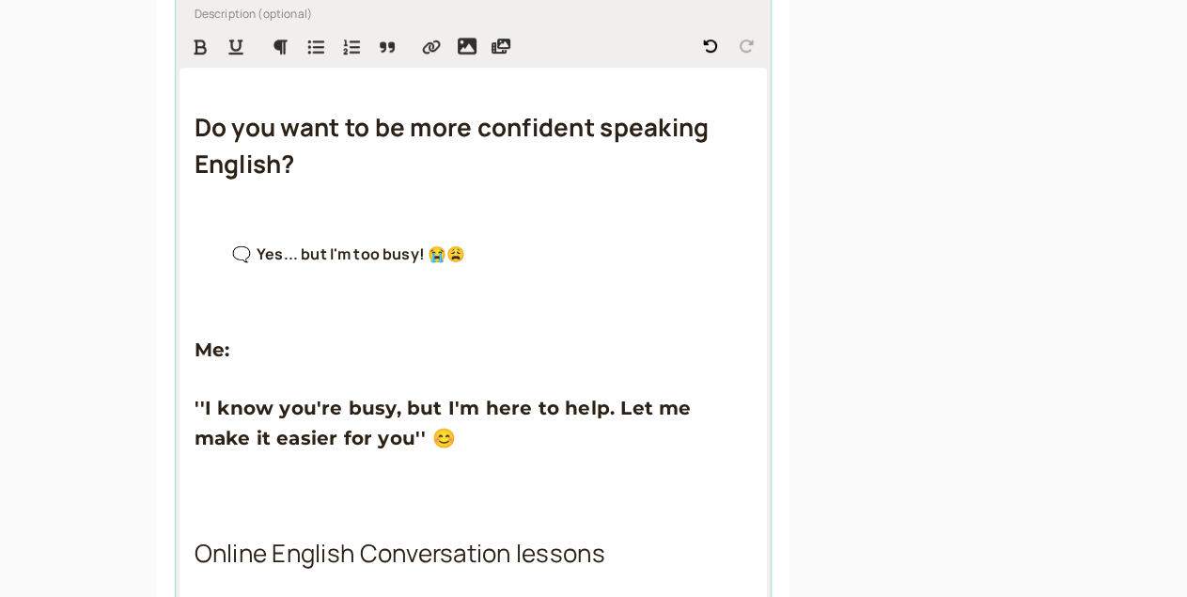
scroll to position [628, 0]
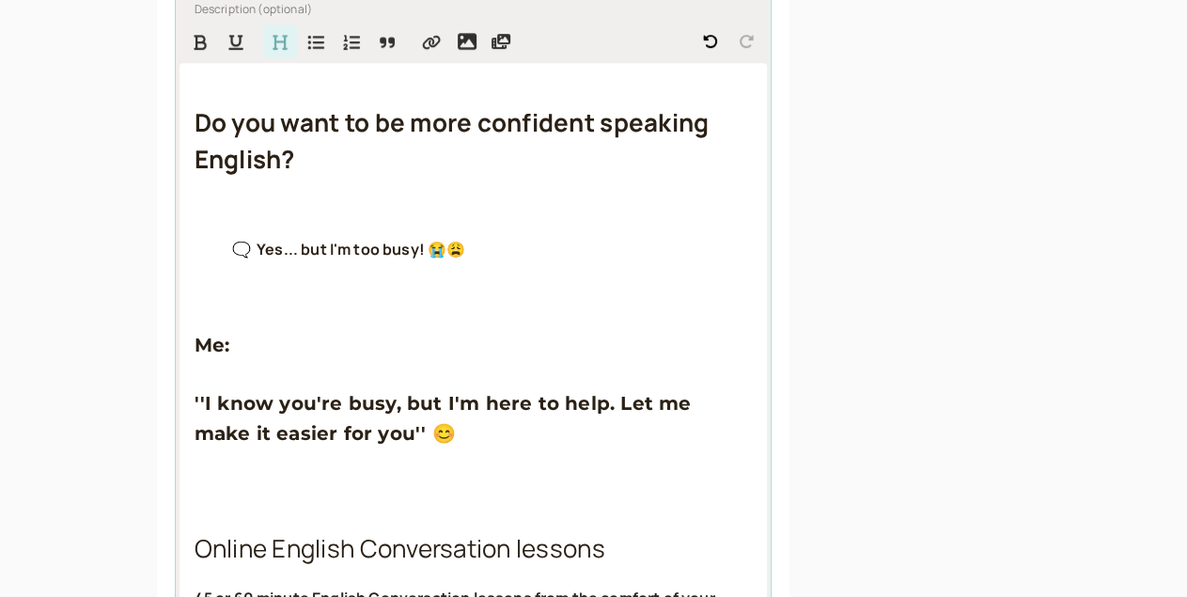
click at [195, 357] on h3 "Me:" at bounding box center [474, 345] width 558 height 30
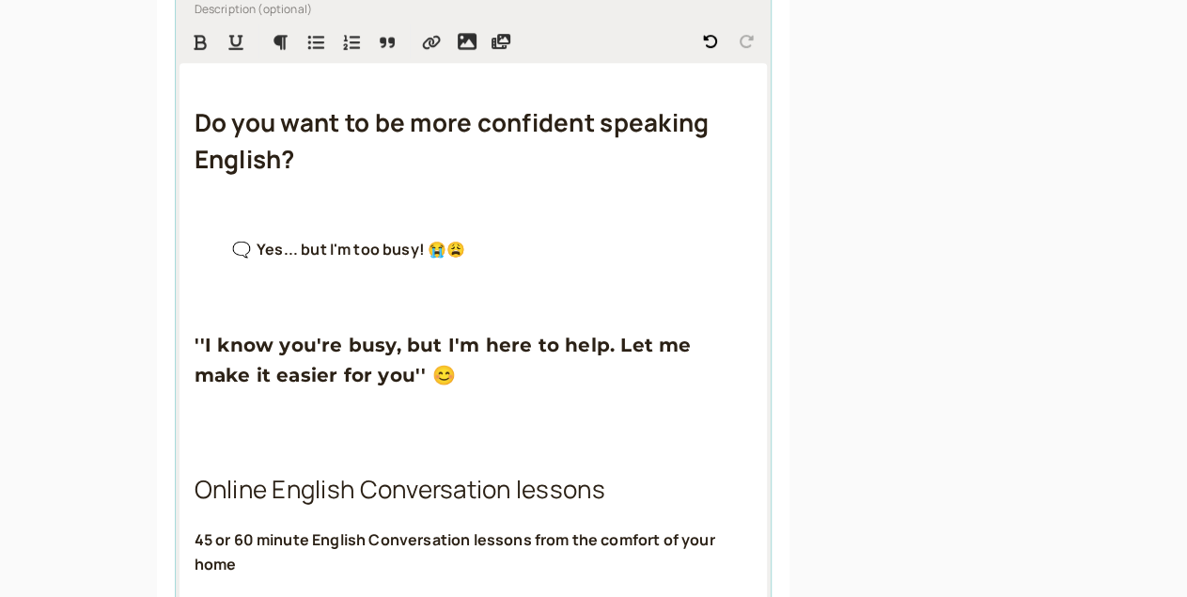
click at [195, 302] on p at bounding box center [474, 289] width 558 height 24
click at [270, 259] on strong "🗨️ Yes... but I'm too busy! 😭😩" at bounding box center [349, 249] width 234 height 21
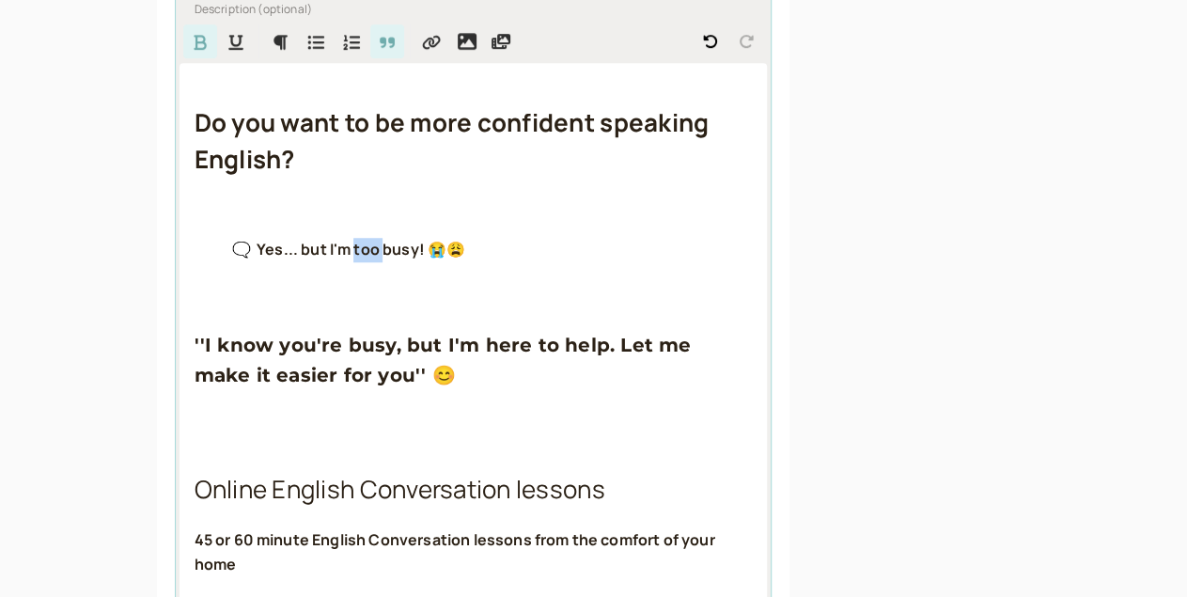
click at [270, 259] on strong "🗨️ Yes... but I'm too busy! 😭😩" at bounding box center [349, 249] width 234 height 21
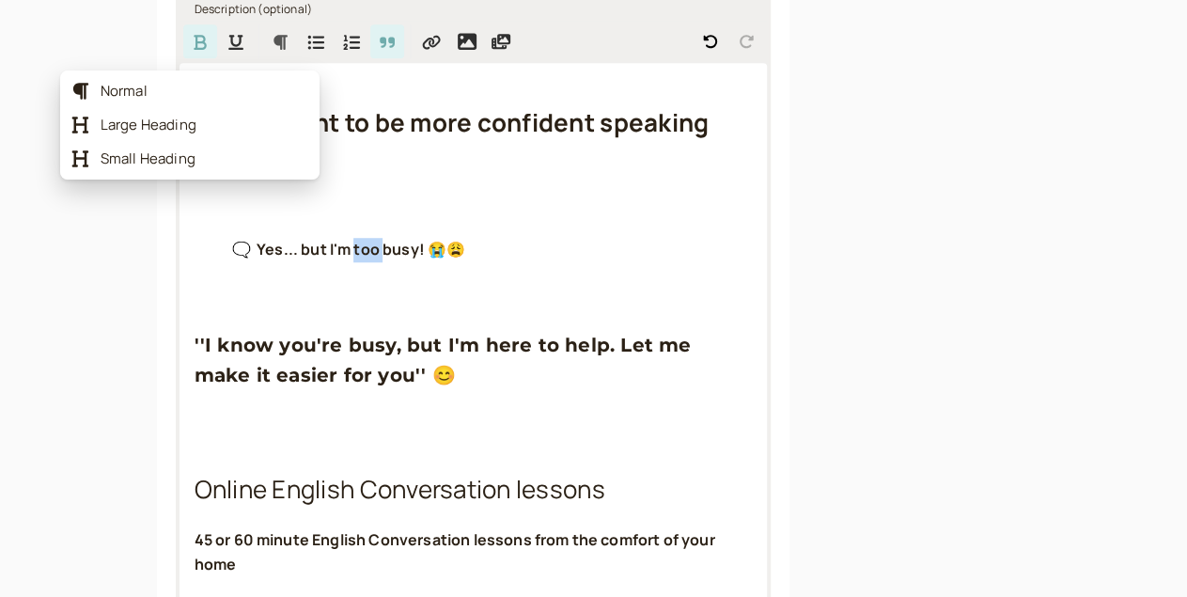
click at [263, 42] on button "Formatting Options" at bounding box center [280, 41] width 34 height 34
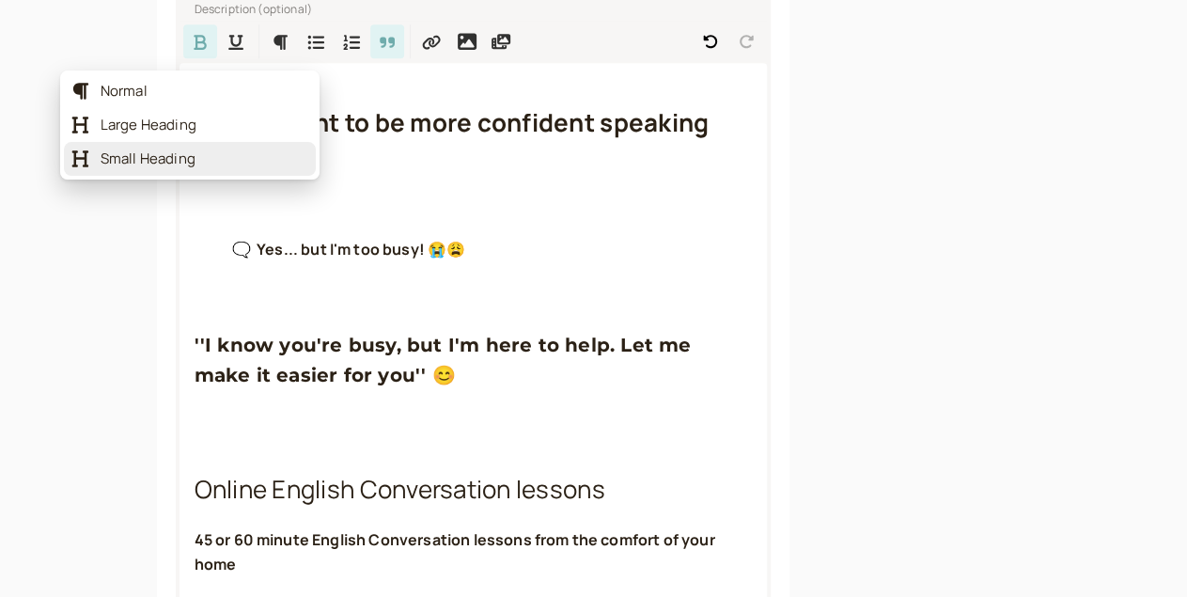
click at [160, 165] on span "Small Heading" at bounding box center [205, 158] width 208 height 19
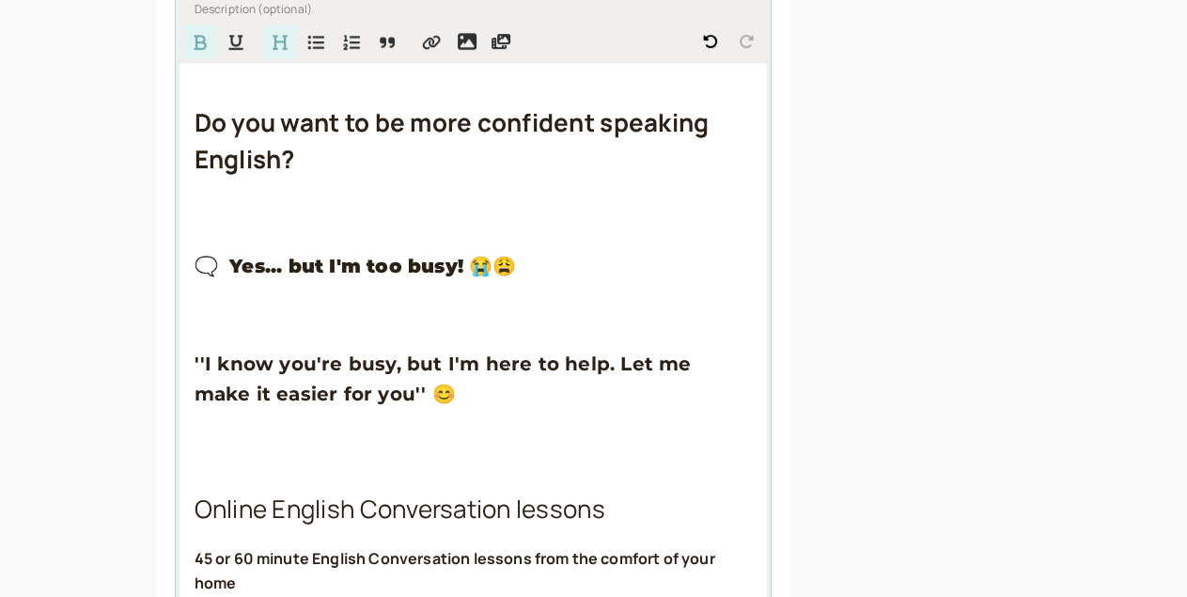
click at [195, 410] on h3 "''I know you're busy, but I'm here to help. Let me make it easier for you'' 😊" at bounding box center [474, 379] width 558 height 61
click at [195, 449] on p at bounding box center [474, 437] width 558 height 24
click at [195, 379] on span "''I know you're busy, but I'm here to help. Let me make it easier for you'' 😊" at bounding box center [446, 379] width 503 height 53
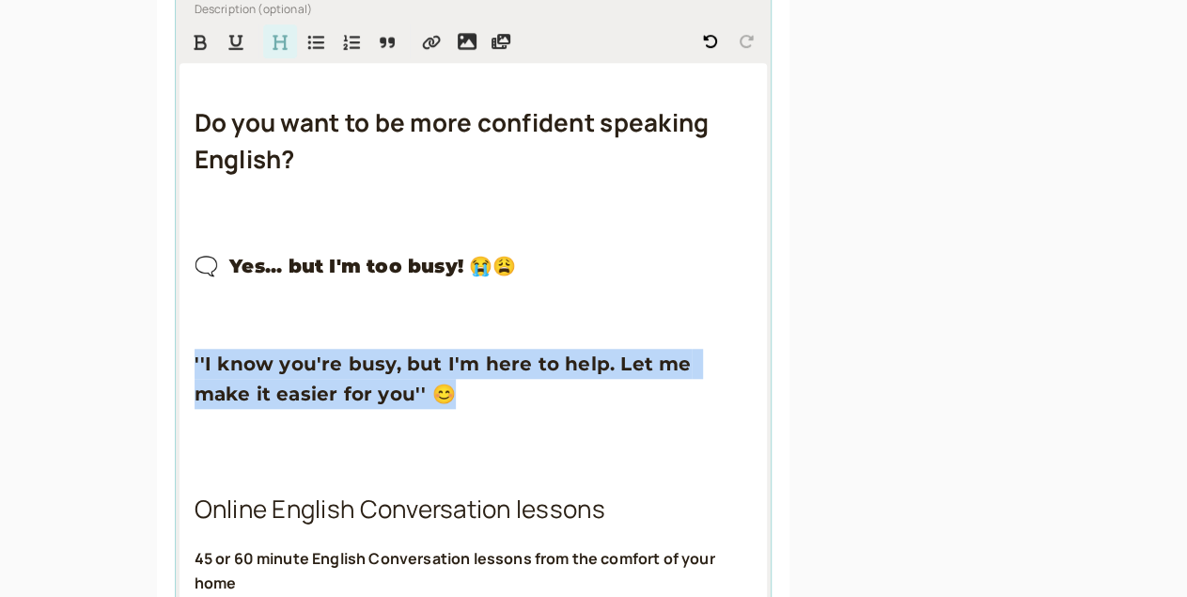
click at [195, 379] on span "''I know you're busy, but I'm here to help. Let me make it easier for you'' 😊" at bounding box center [446, 379] width 503 height 53
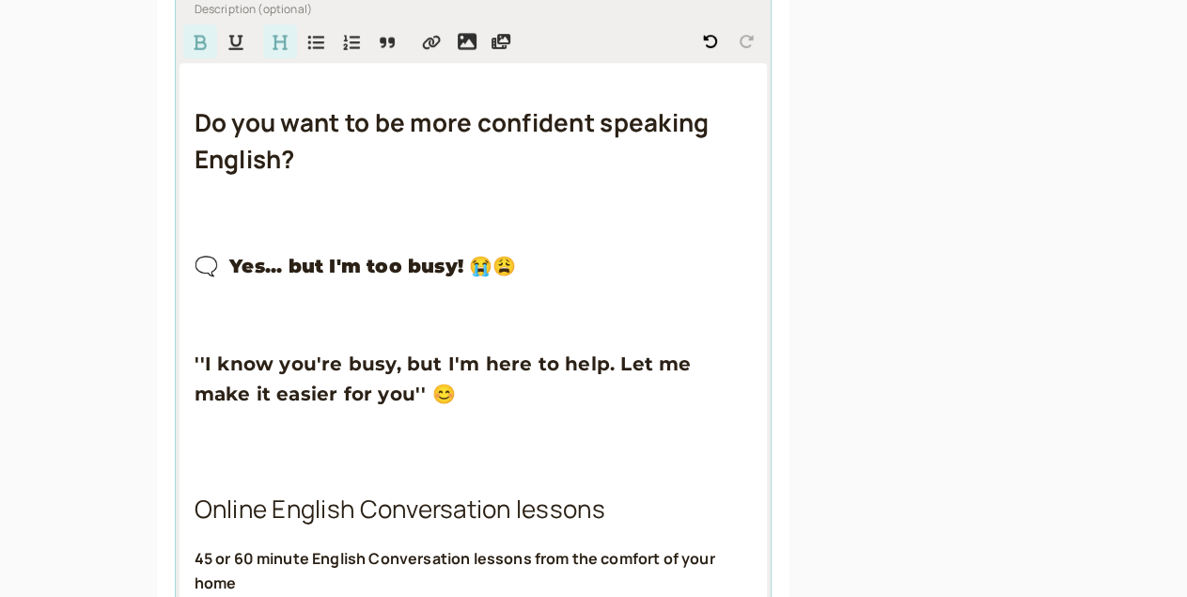
click at [194, 50] on icon "Format Bold" at bounding box center [200, 42] width 13 height 15
click at [200, 177] on strong "Do you want to be more confident speaking English?" at bounding box center [455, 140] width 520 height 71
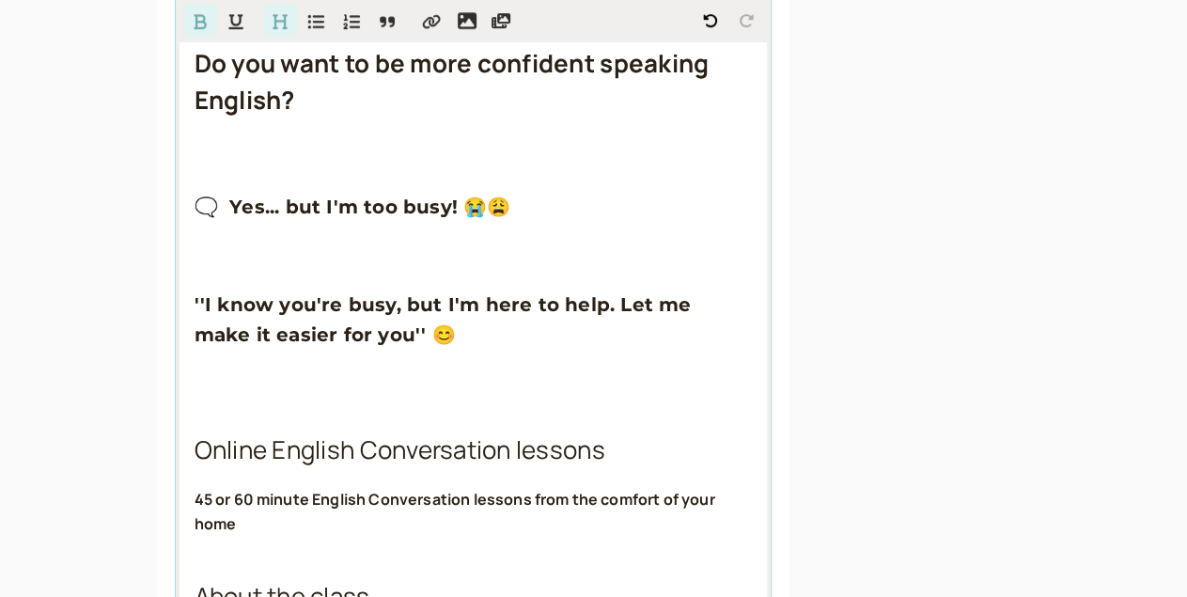
scroll to position [685, 0]
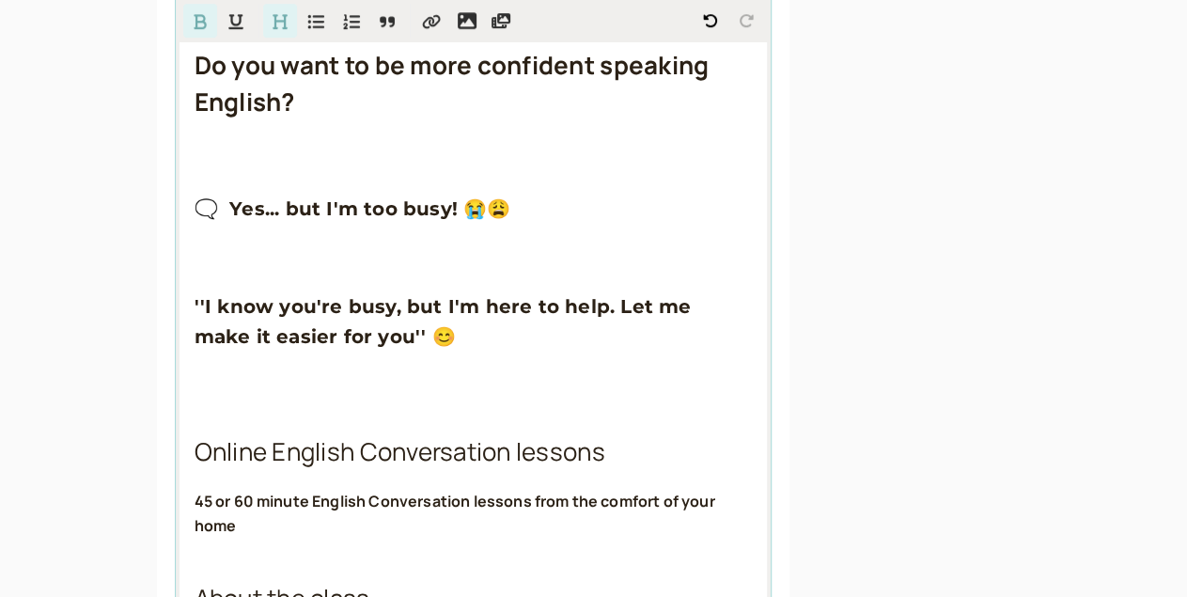
click at [195, 220] on span "🗨️ Yes... but I'm too busy! 😭😩" at bounding box center [353, 208] width 317 height 23
click at [195, 163] on p "You:" at bounding box center [474, 153] width 558 height 24
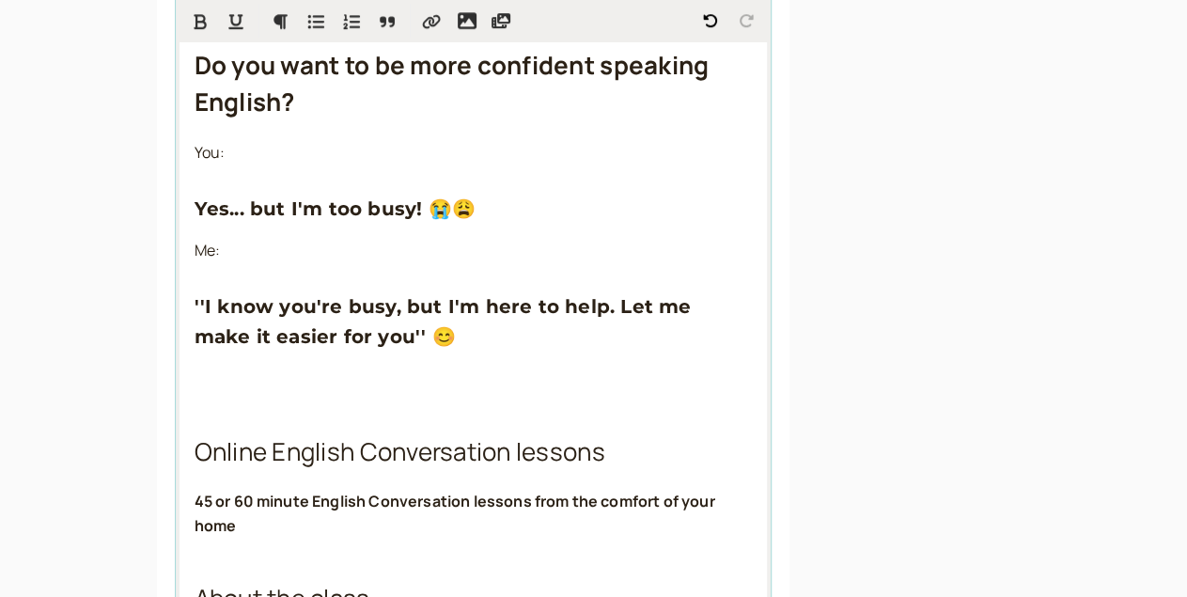
click at [195, 165] on p "You:" at bounding box center [474, 153] width 558 height 24
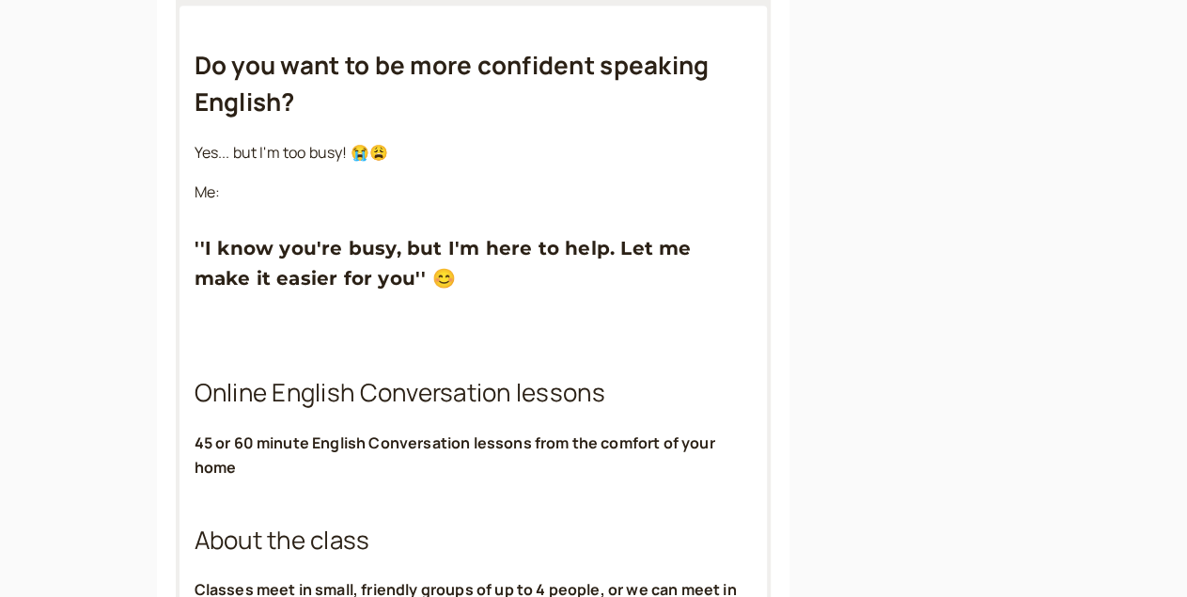
scroll to position [661, 0]
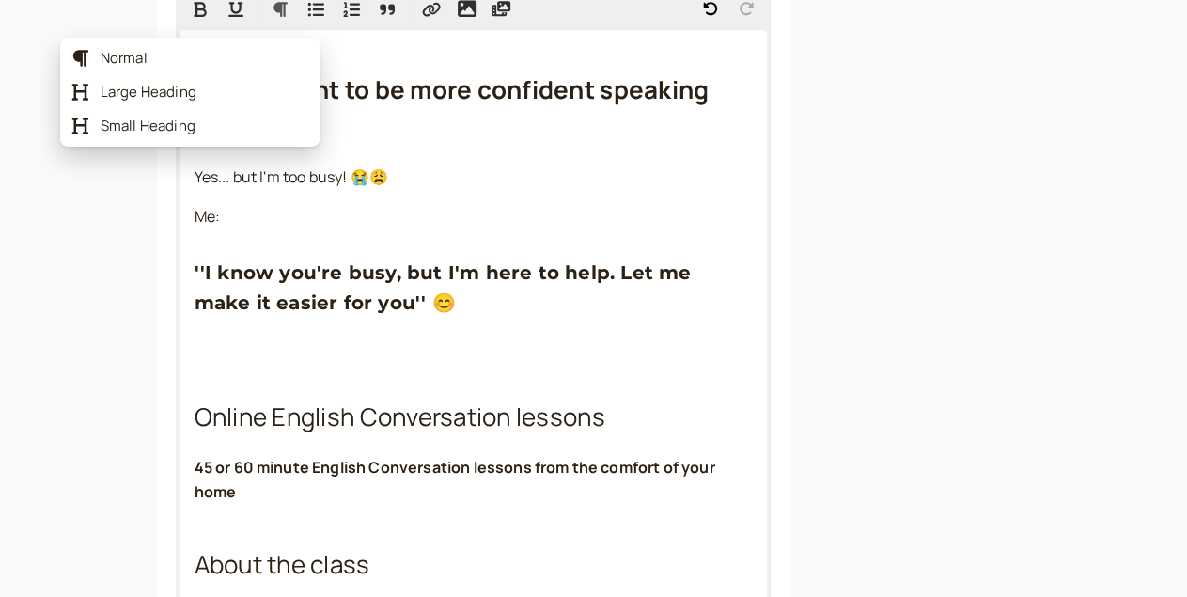
click at [271, 18] on icon "Formatting Options" at bounding box center [280, 9] width 19 height 17
click at [178, 116] on div "Small Heading" at bounding box center [190, 126] width 252 height 34
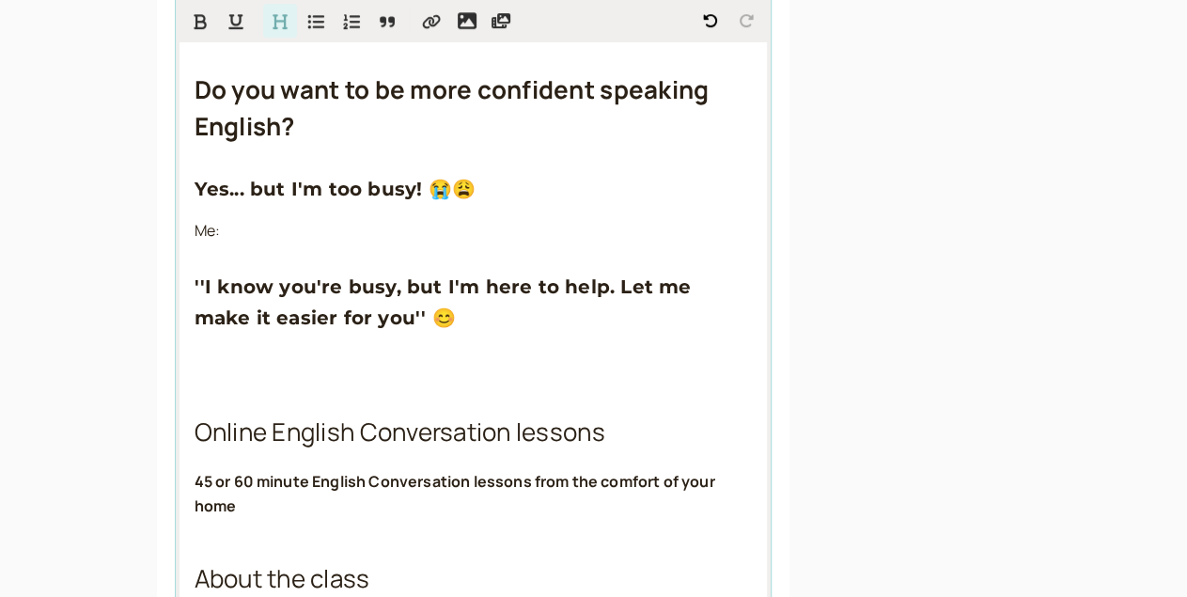
click at [195, 290] on span "''I know you're busy, but I'm here to help. Let me make it easier for you'' 😊" at bounding box center [446, 301] width 503 height 53
click at [195, 244] on p "Me:" at bounding box center [474, 231] width 558 height 24
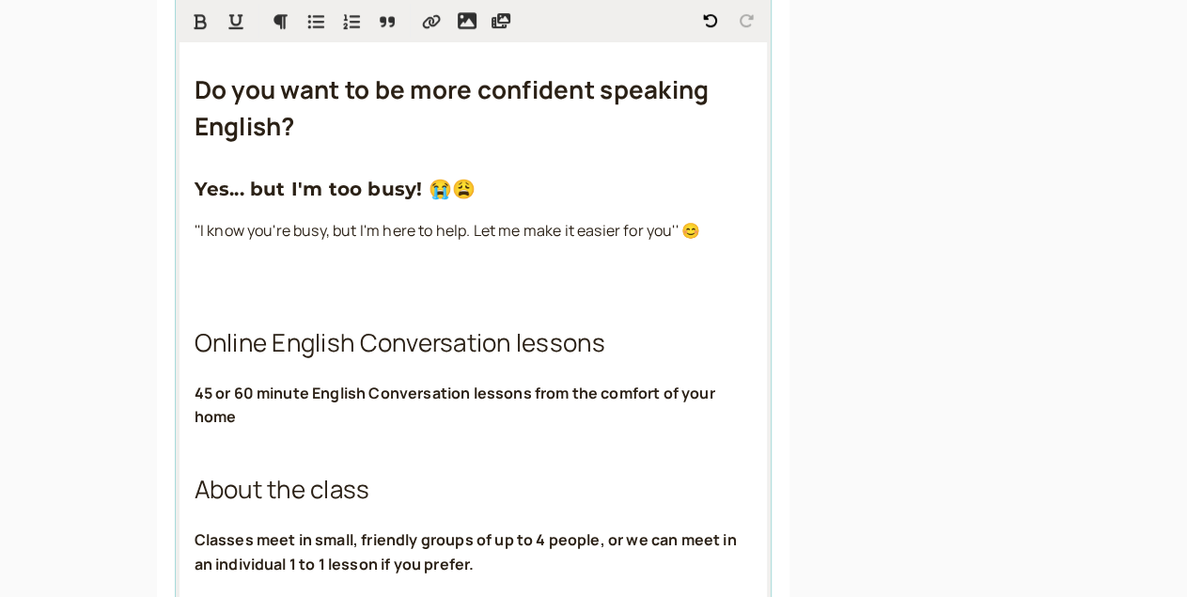
click at [195, 241] on span "''I know you're busy, but I'm here to help. Let me make it easier for you'' 😊" at bounding box center [448, 230] width 506 height 21
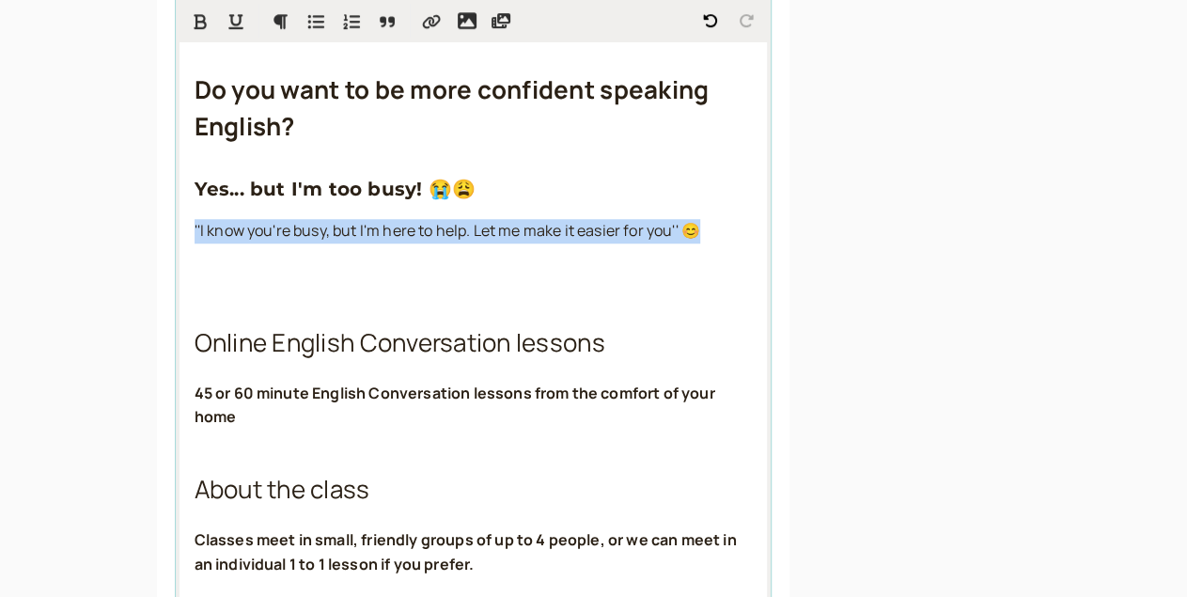
click at [195, 241] on span "''I know you're busy, but I'm here to help. Let me make it easier for you'' 😊" at bounding box center [448, 230] width 506 height 21
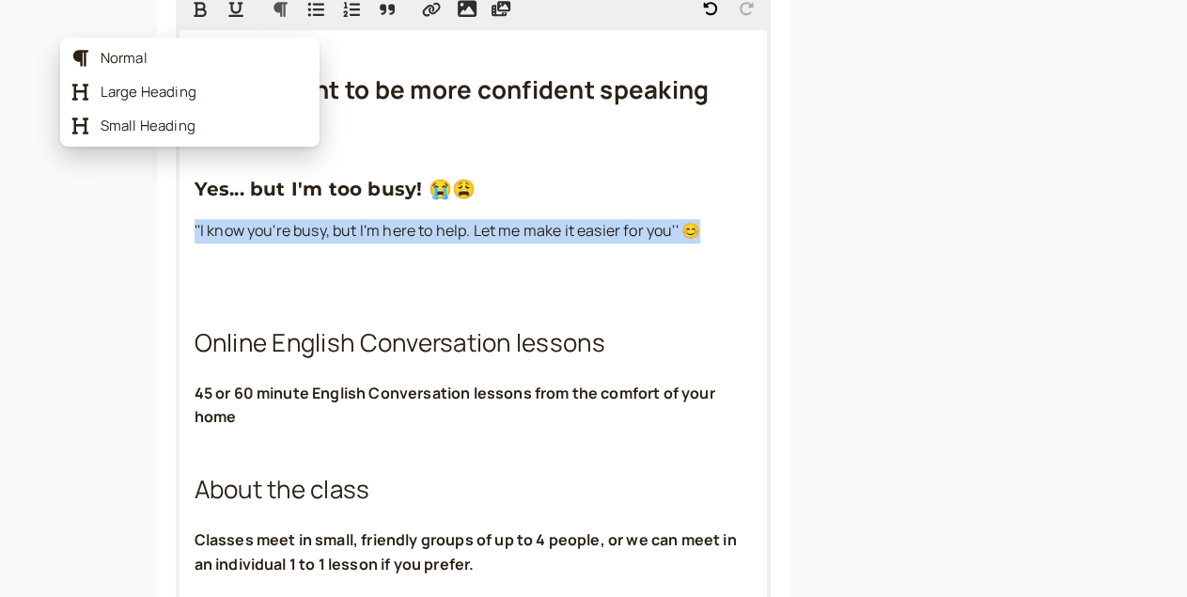
click at [263, 24] on button "Formatting Options" at bounding box center [280, 9] width 34 height 34
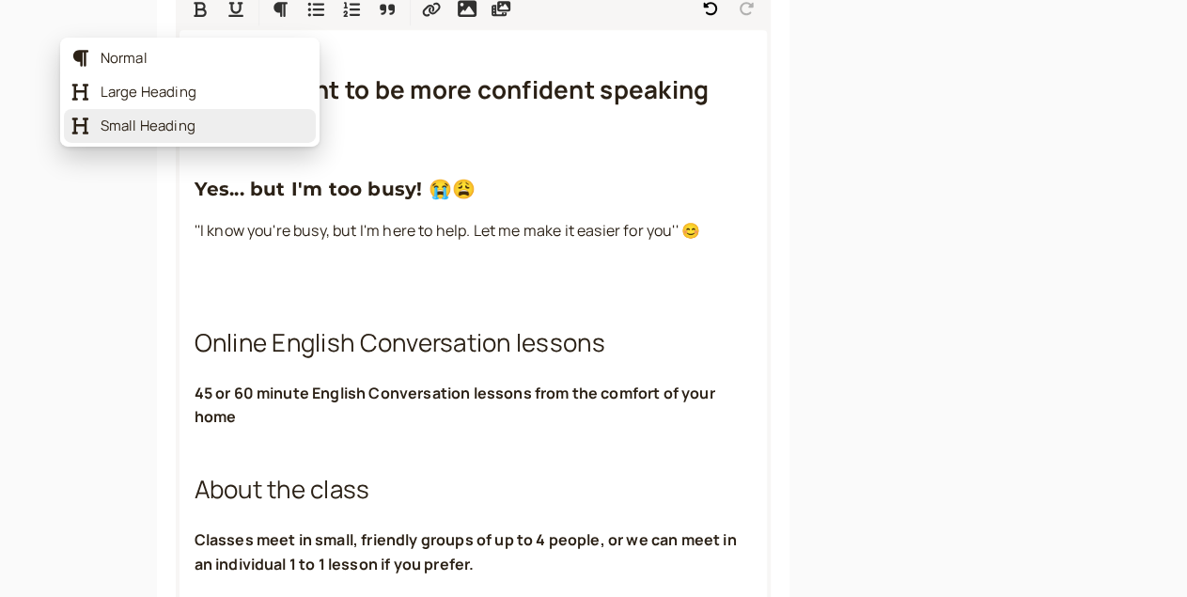
click at [144, 121] on span "Small Heading" at bounding box center [205, 126] width 208 height 19
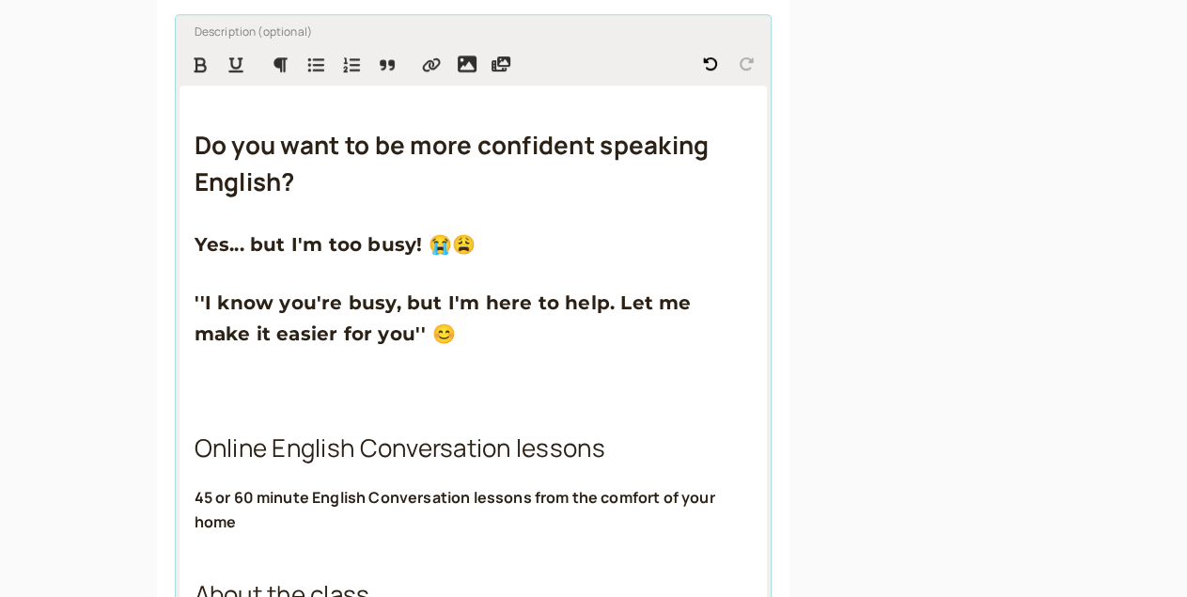
scroll to position [604, 0]
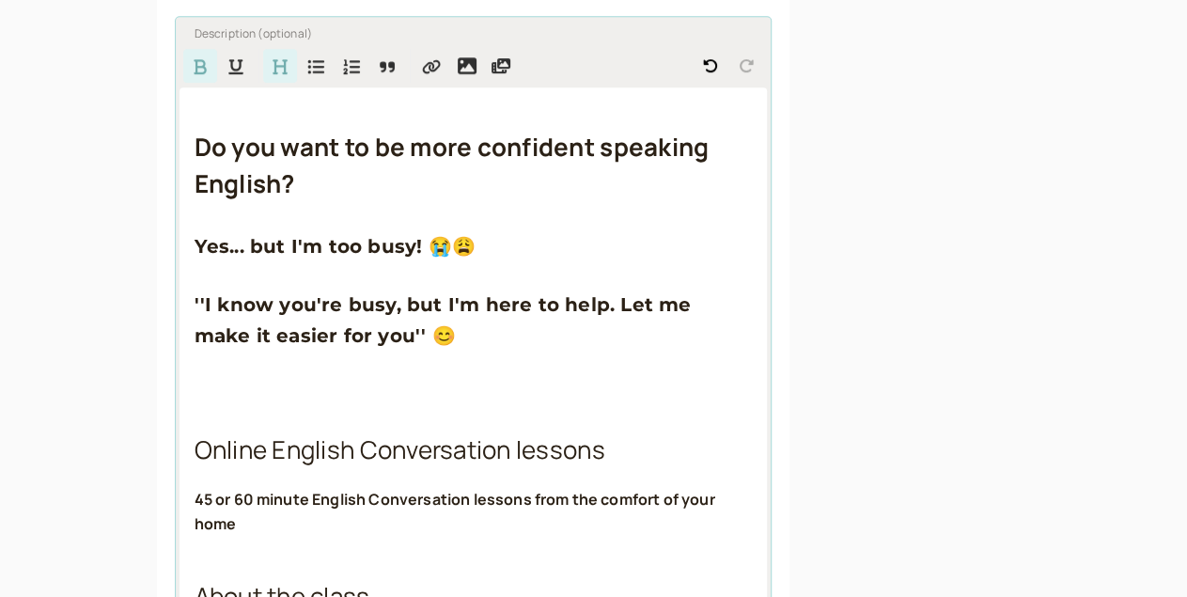
click at [195, 252] on span "Yes... but I'm too busy! 😭😩" at bounding box center [335, 246] width 281 height 23
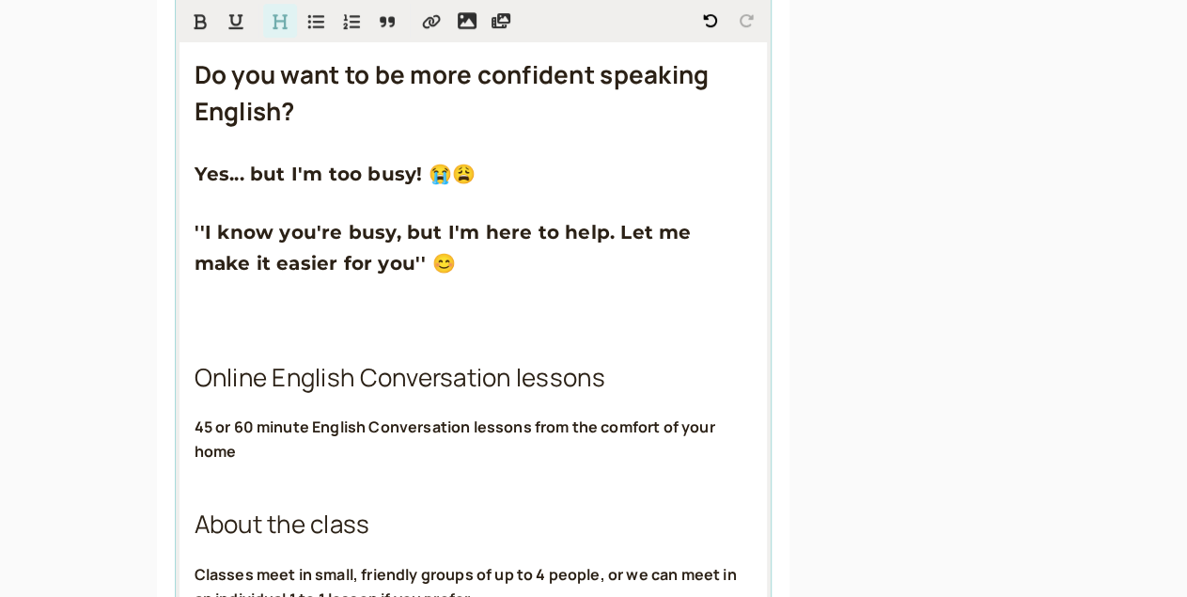
scroll to position [680, 0]
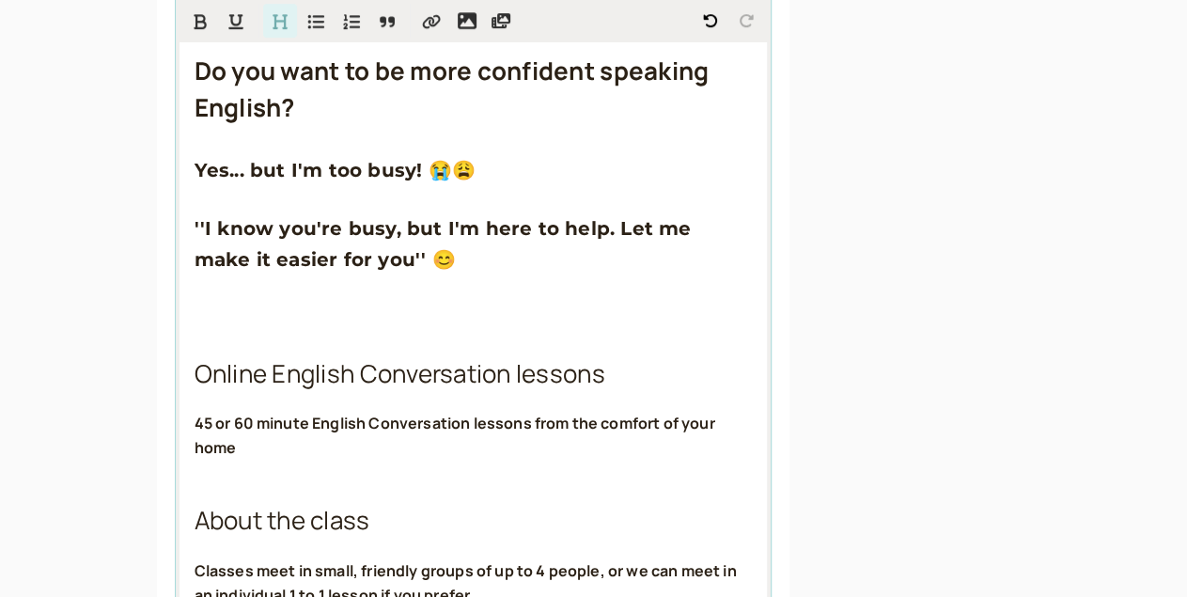
click at [195, 383] on span "Online English Conversation lessons" at bounding box center [400, 373] width 411 height 34
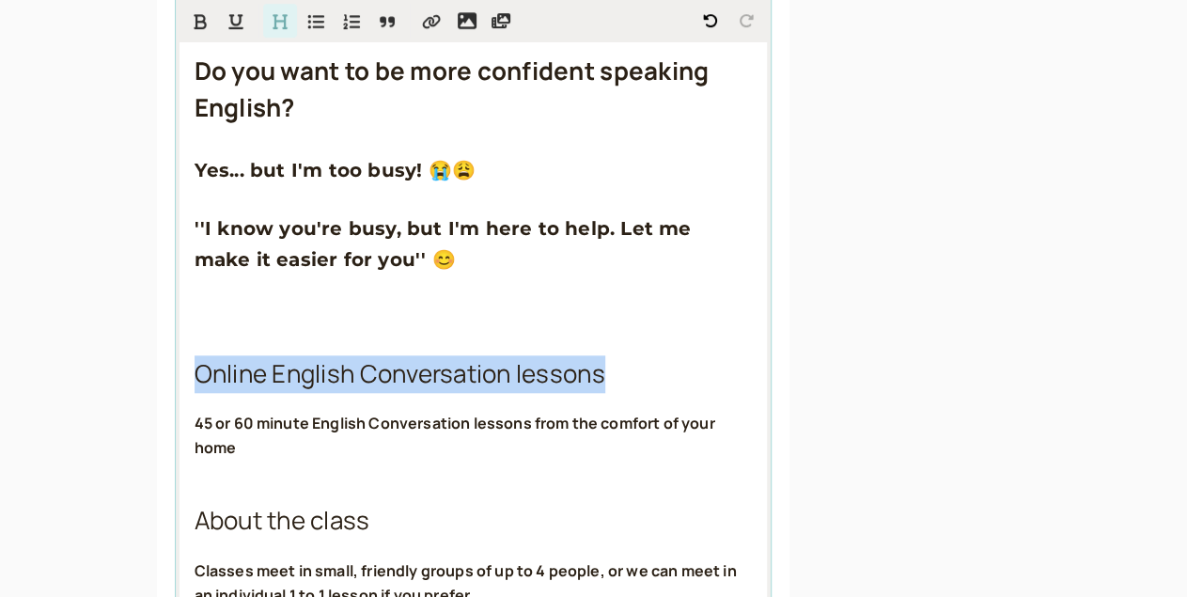
click at [195, 383] on span "Online English Conversation lessons" at bounding box center [400, 373] width 411 height 34
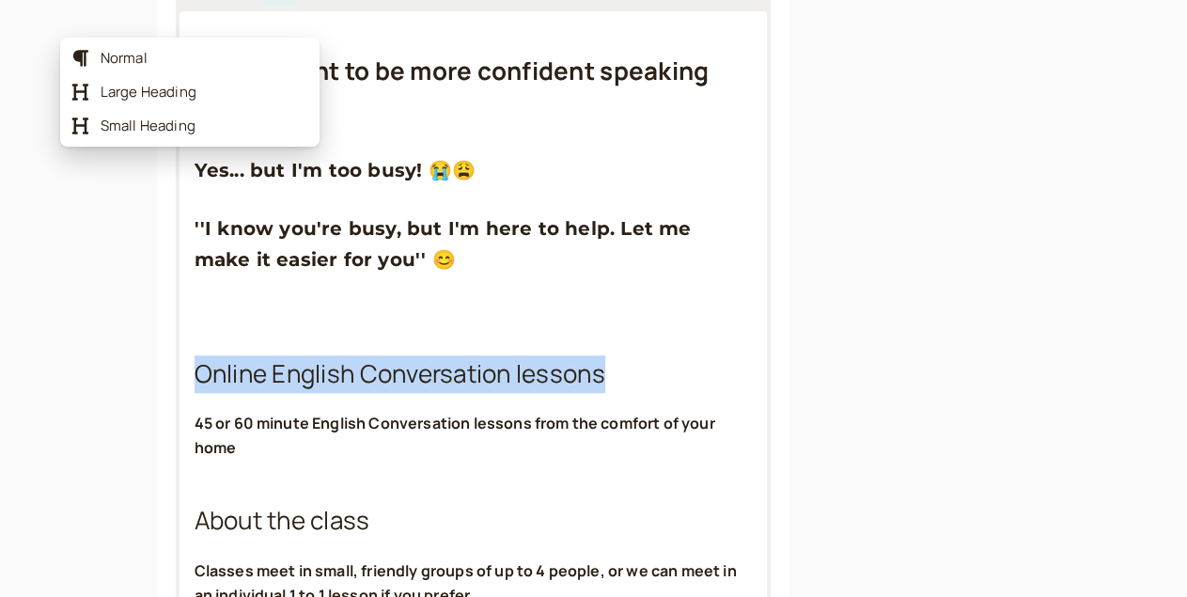
scroll to position [661, 0]
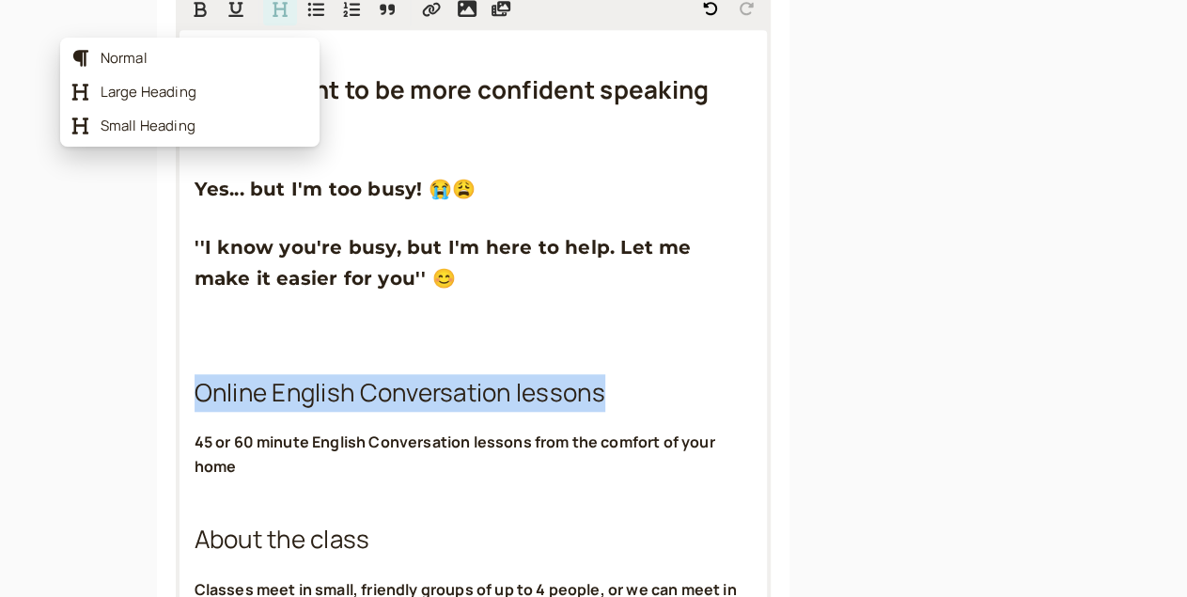
click at [271, 18] on icon "Formatting Options" at bounding box center [280, 9] width 19 height 17
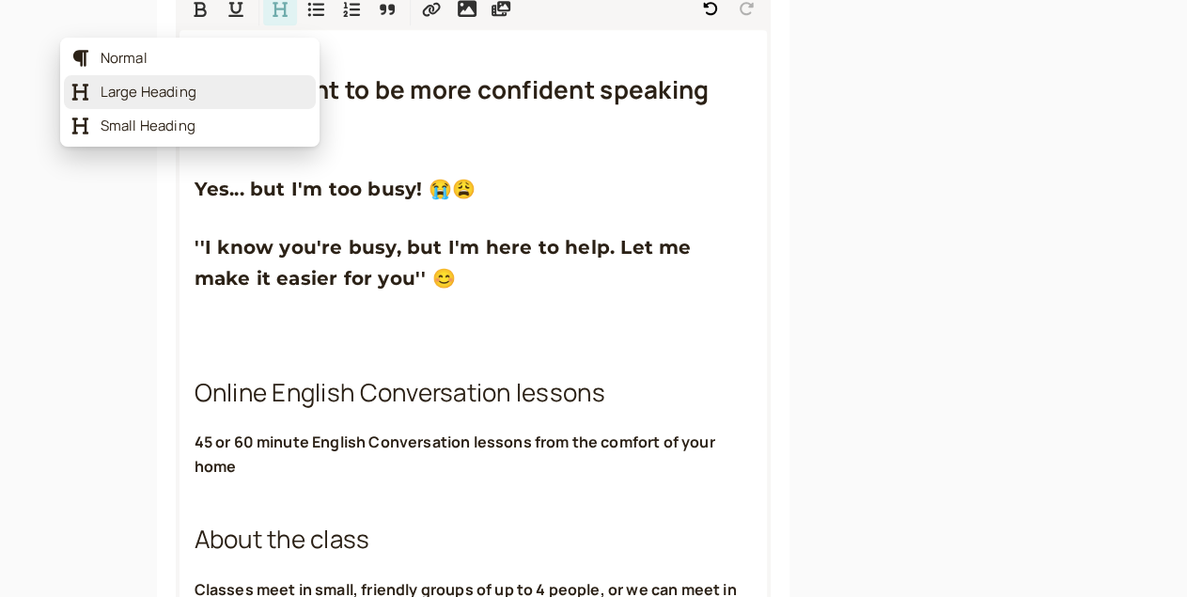
click at [153, 90] on span "Large Heading" at bounding box center [195, 92] width 189 height 19
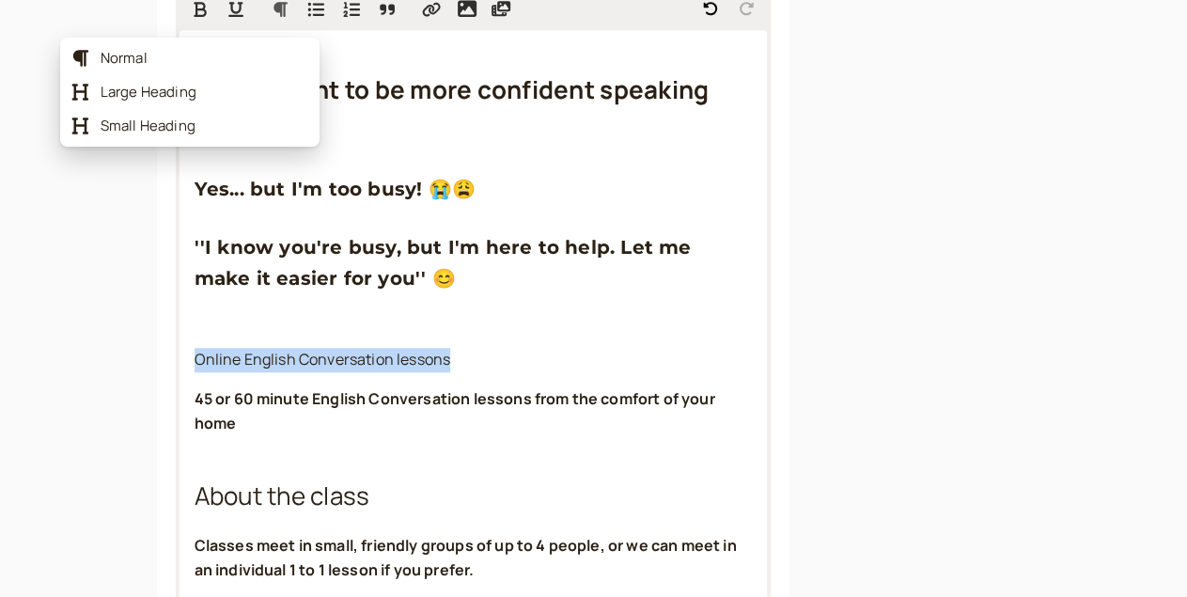
click at [274, 17] on icon "Formatting Options" at bounding box center [281, 9] width 14 height 15
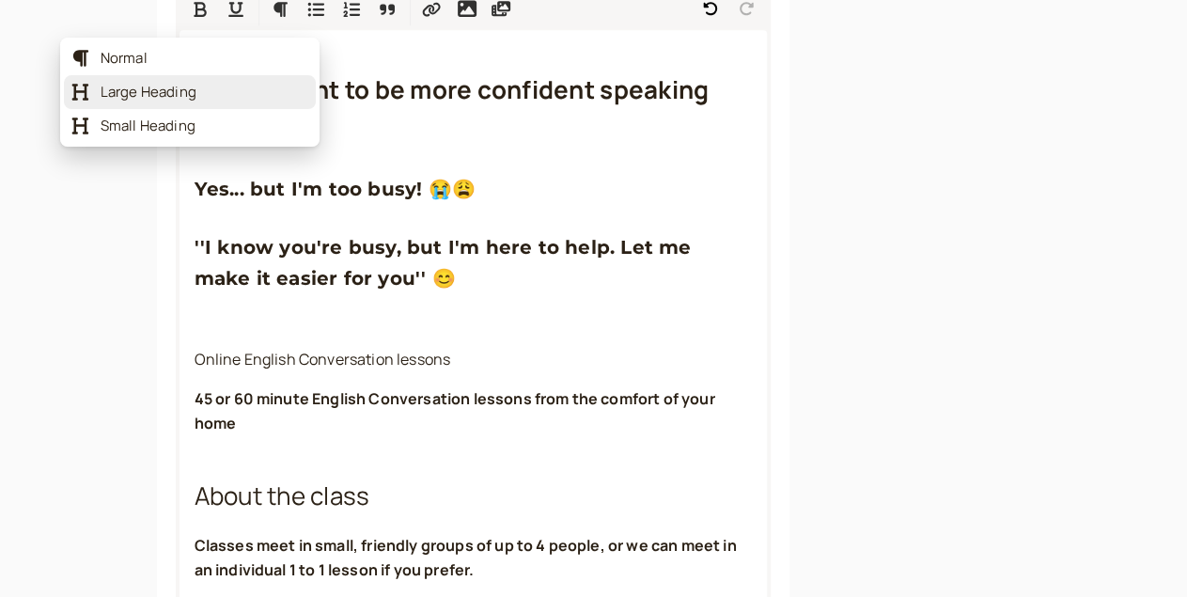
click at [163, 89] on span "Large Heading" at bounding box center [205, 92] width 208 height 19
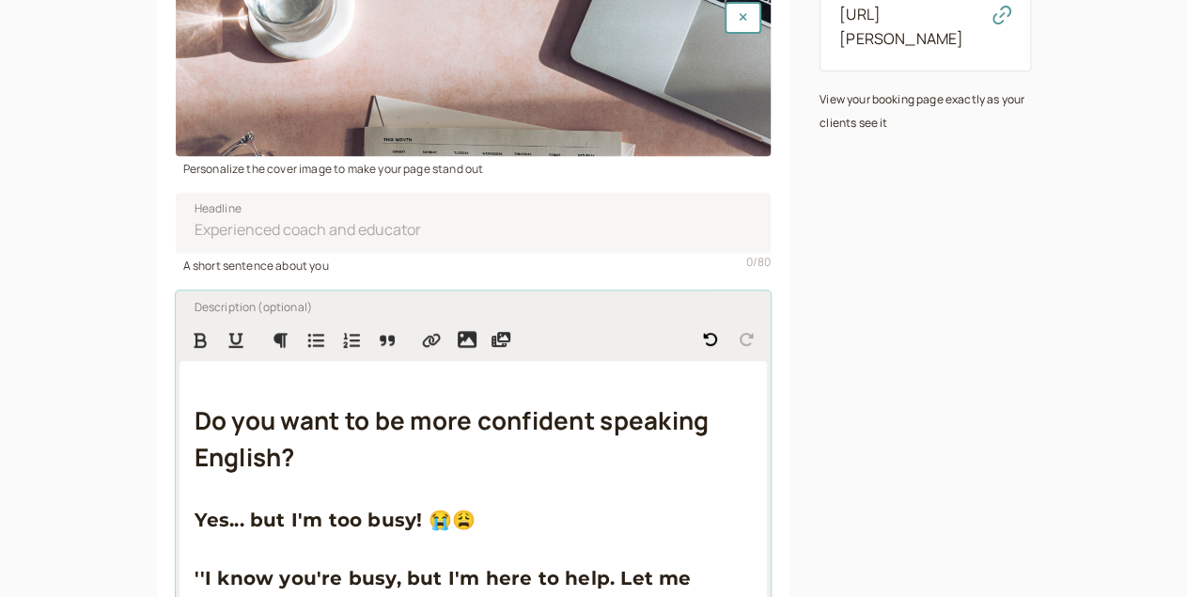
scroll to position [328, 0]
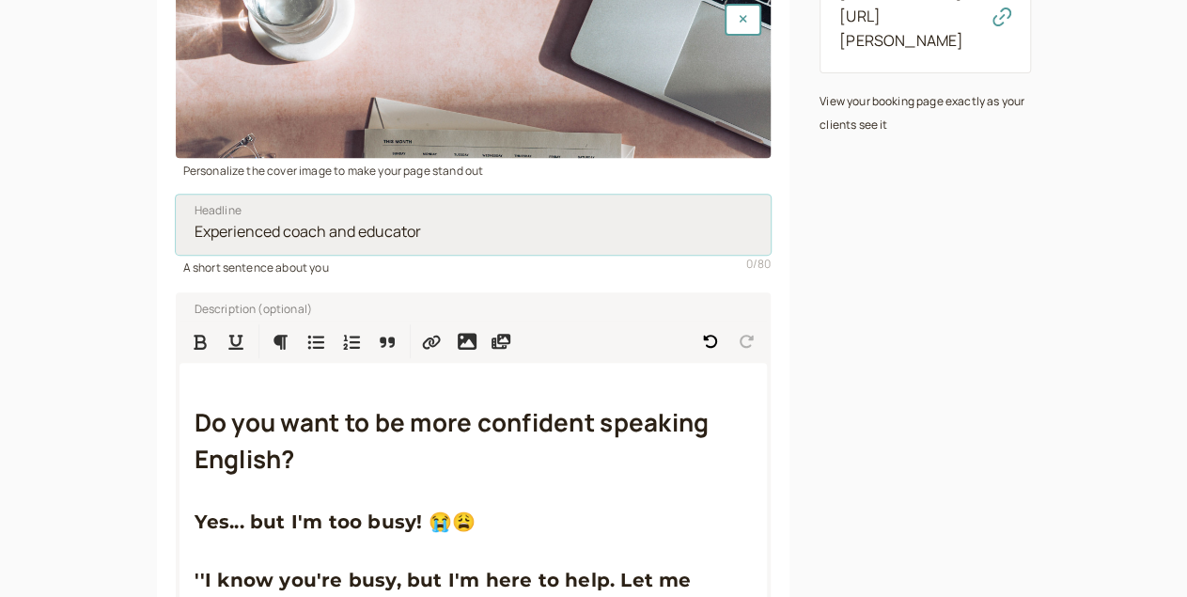
click at [176, 238] on input "Headline" at bounding box center [474, 225] width 596 height 60
click at [181, 249] on input "Headline" at bounding box center [474, 225] width 596 height 60
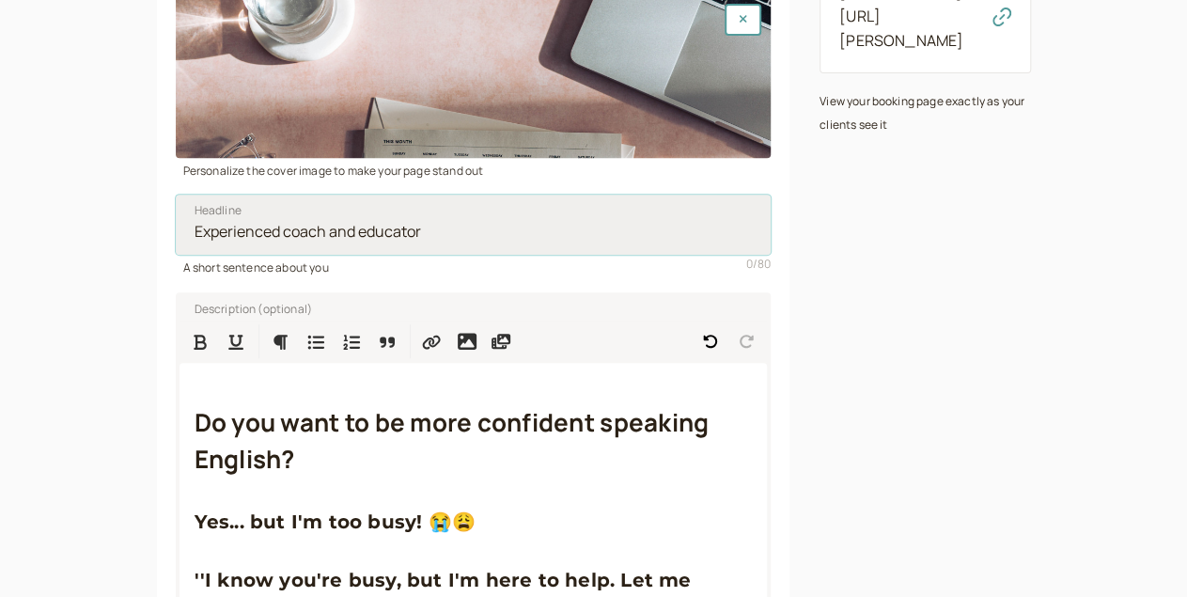
click at [181, 249] on input "Headline" at bounding box center [474, 225] width 596 height 60
click at [371, 255] on input "English Conversation Lessons" at bounding box center [474, 225] width 596 height 60
click at [326, 245] on input "English Conversation Lessons" at bounding box center [474, 225] width 596 height 60
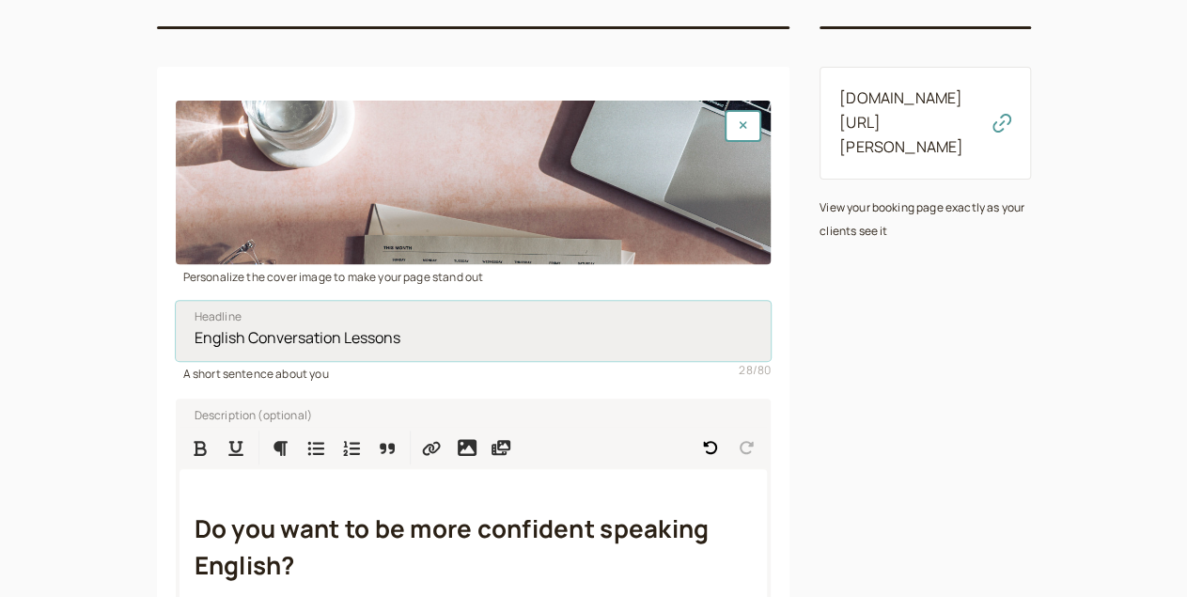
scroll to position [221, 0]
type input "English Conversation Lessons ( B1 +)"
click at [195, 327] on span "Headline" at bounding box center [218, 317] width 47 height 19
click at [176, 340] on input "English Conversation Lessons ( B1 +)" at bounding box center [474, 332] width 596 height 60
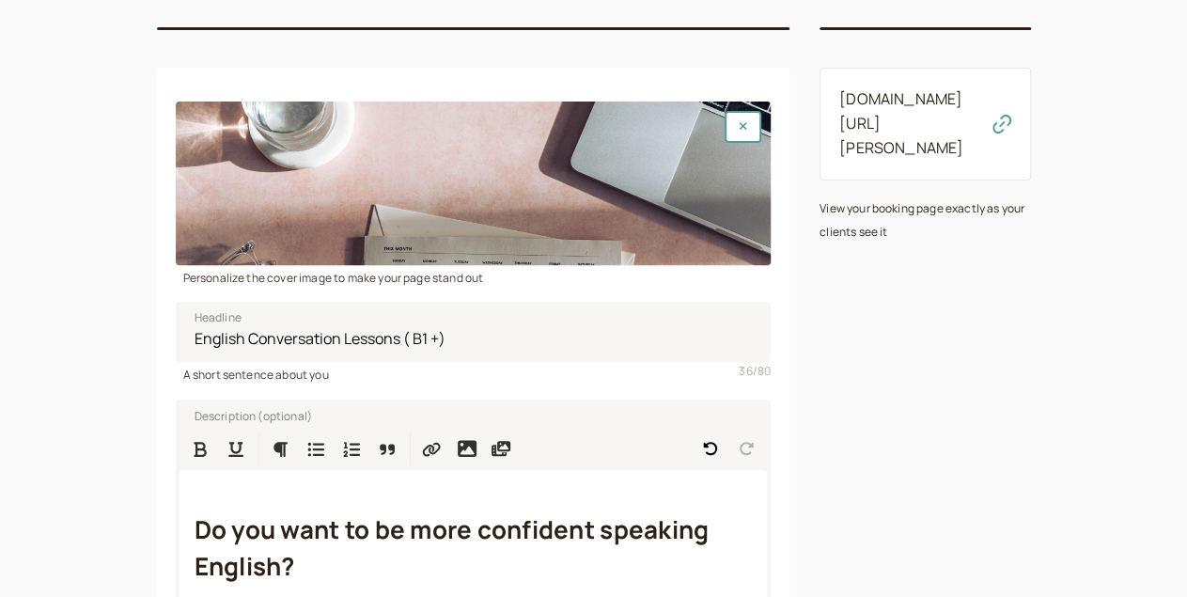
click at [219, 160] on div at bounding box center [474, 184] width 596 height 164
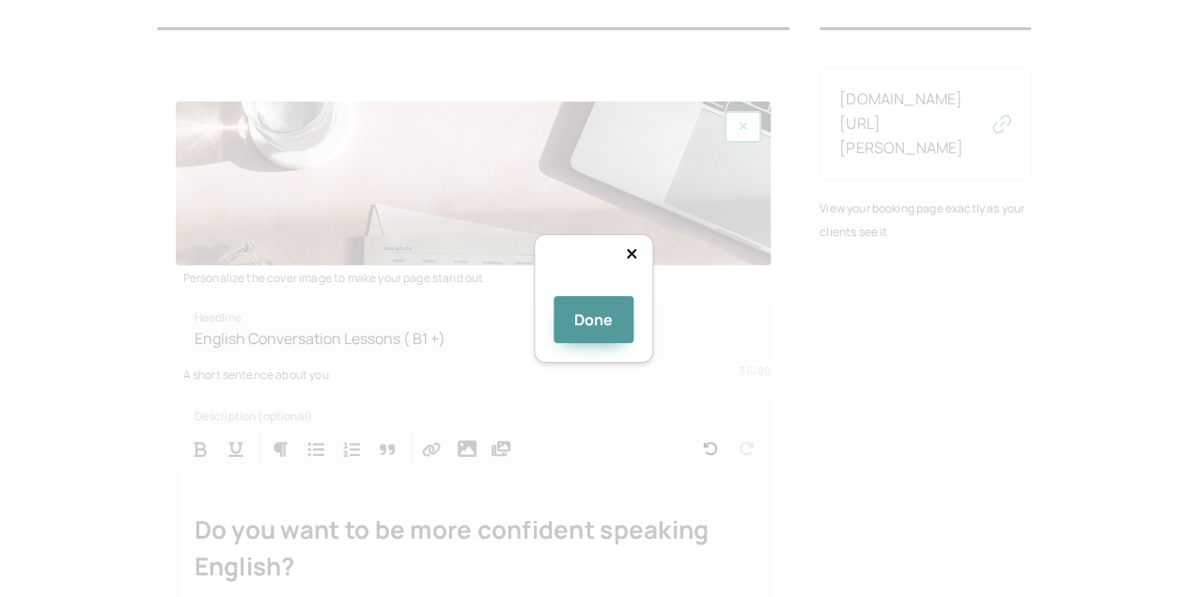
click at [534, 350] on div "Done" at bounding box center [594, 299] width 120 height 130
click at [654, 322] on div "Done" at bounding box center [594, 299] width 120 height 130
click at [738, 390] on div at bounding box center [870, 466] width 555 height 152
click at [740, 433] on div at bounding box center [870, 509] width 555 height 152
click at [585, 343] on button "Done" at bounding box center [594, 319] width 81 height 47
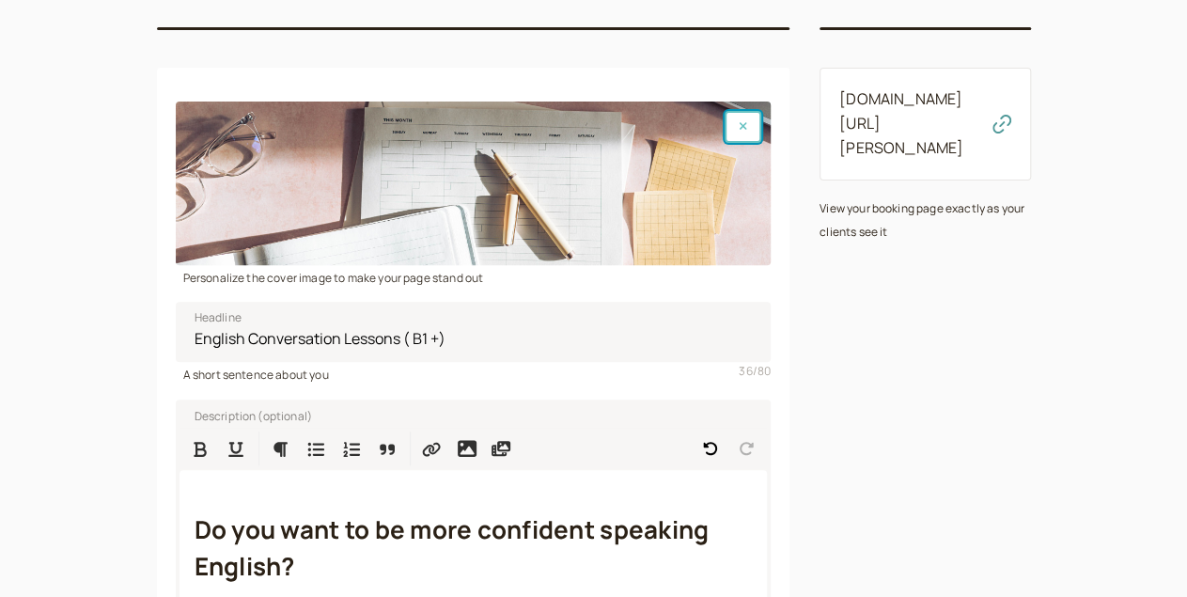
click at [725, 131] on button "button" at bounding box center [743, 127] width 37 height 32
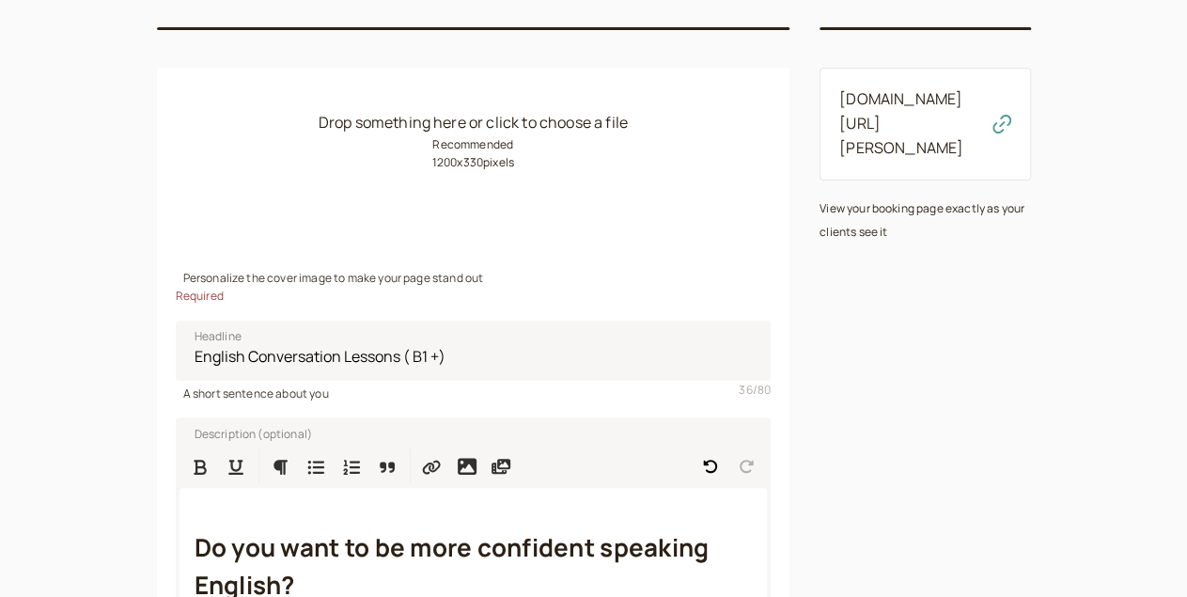
click at [381, 187] on div "Drop something here or click to choose a file Recommended 1200 x 330 pixels" at bounding box center [474, 184] width 596 height 164
click at [260, 165] on div "Drop something here or click to choose a file Recommended 1200 x 330 pixels" at bounding box center [474, 184] width 596 height 164
click at [341, 169] on div "Drop something here or click to choose a file Recommended 1200 x 330 pixels" at bounding box center [474, 184] width 596 height 164
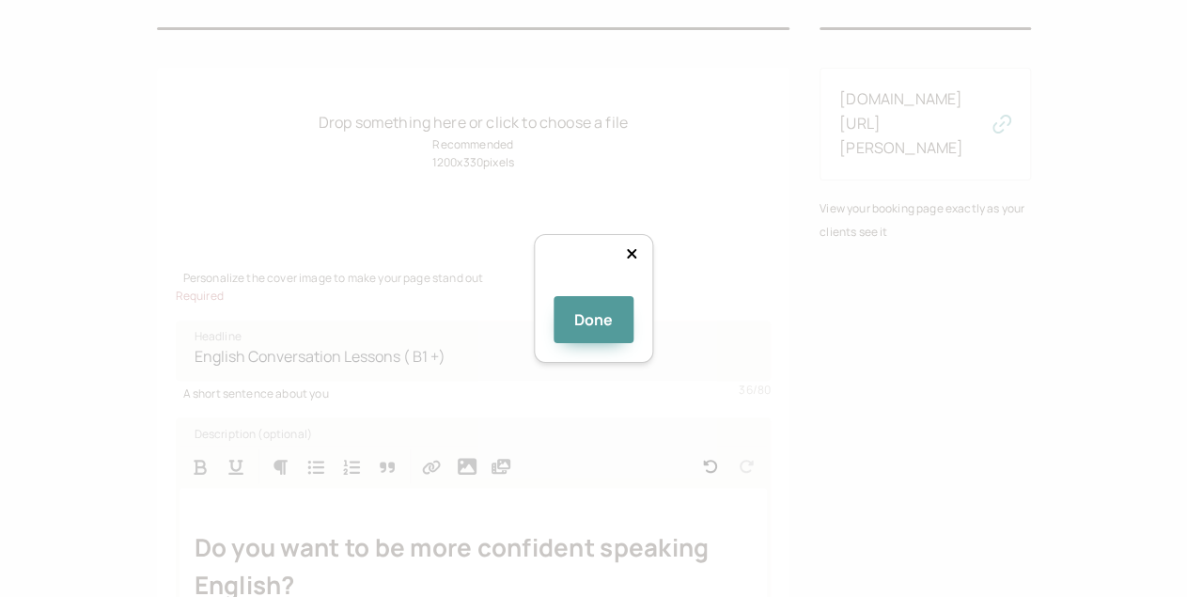
click at [593, 290] on img at bounding box center [593, 290] width 0 height 0
click at [699, 433] on div at bounding box center [870, 509] width 555 height 152
click at [710, 322] on div at bounding box center [870, 398] width 555 height 152
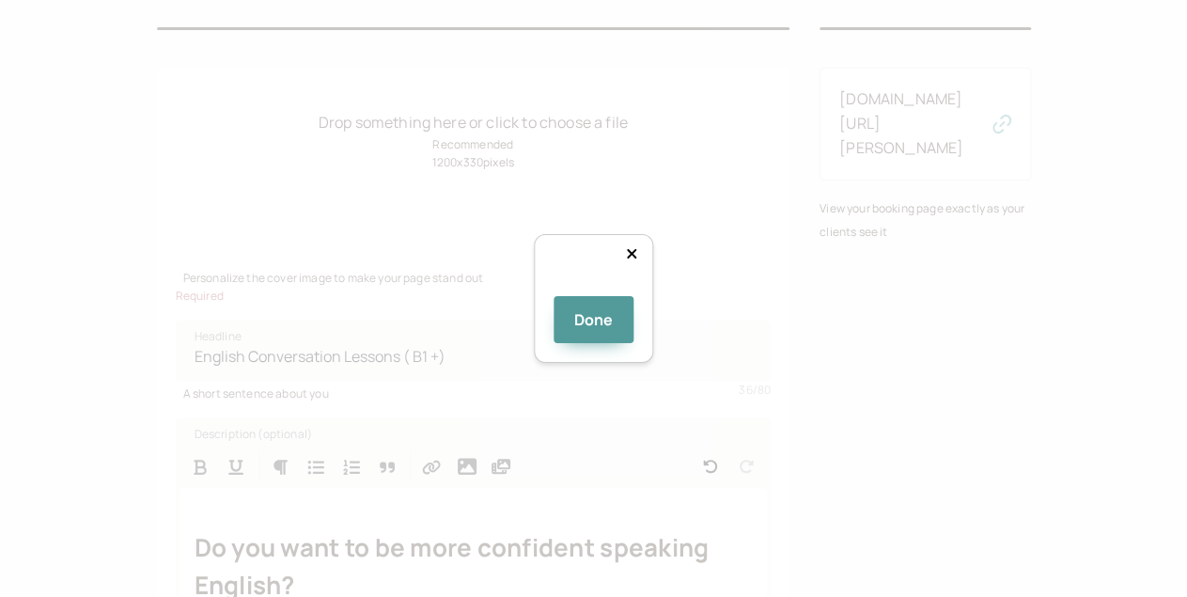
click at [697, 297] on div at bounding box center [870, 373] width 555 height 152
click at [593, 348] on div at bounding box center [870, 373] width 555 height 152
click at [630, 329] on div at bounding box center [889, 368] width 518 height 143
click at [720, 291] on div at bounding box center [867, 362] width 518 height 143
click at [212, 514] on div "Done" at bounding box center [593, 298] width 1187 height 597
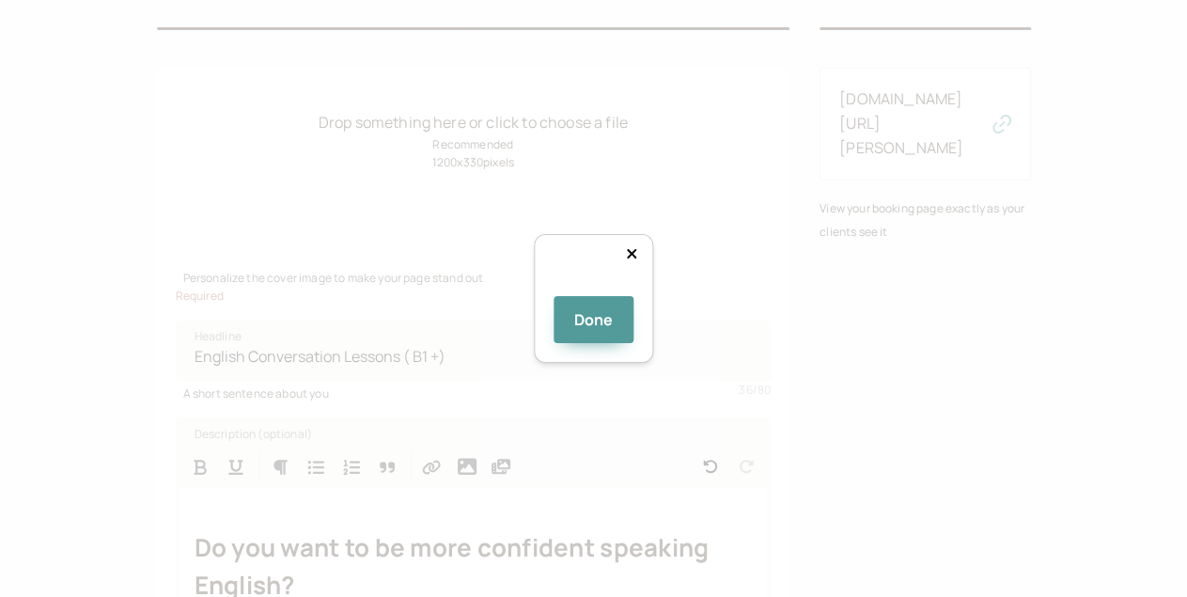
click at [898, 373] on div "Done" at bounding box center [593, 298] width 1187 height 597
click at [580, 343] on button "Done" at bounding box center [594, 319] width 81 height 47
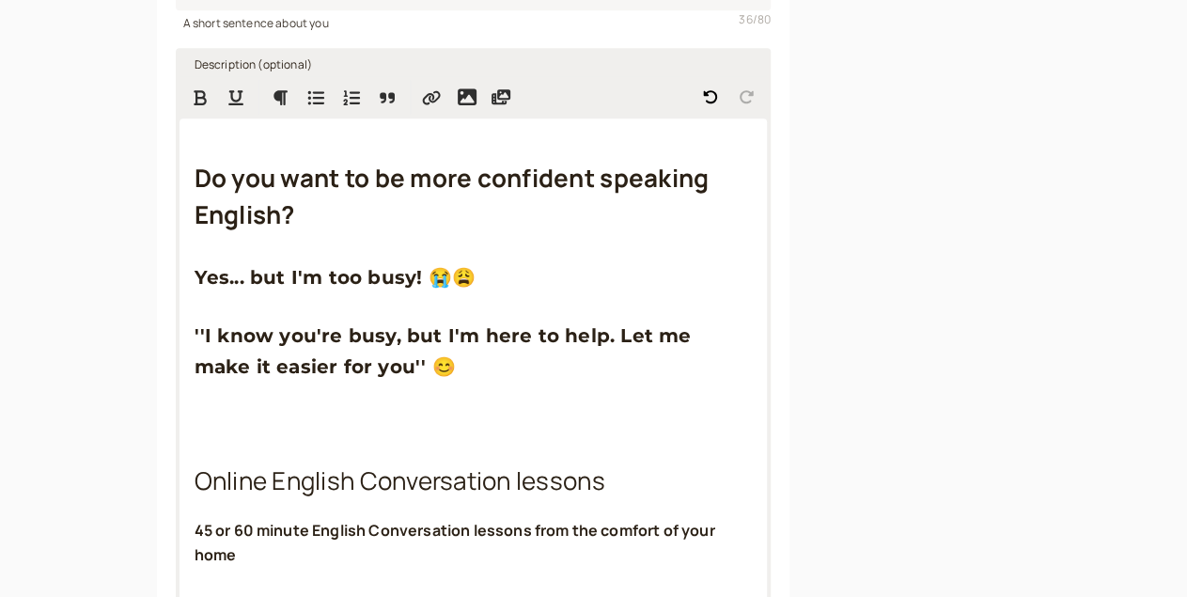
scroll to position [573, 0]
click at [195, 285] on span "Yes... but I'm too busy! 😭😩" at bounding box center [335, 277] width 281 height 23
click at [432, 283] on h3 "'' Yes... but I'm too busy! 😭😩" at bounding box center [474, 277] width 558 height 30
click at [360, 288] on span "'' Yes... but I'm too busy!@ 😭😩" at bounding box center [354, 277] width 318 height 23
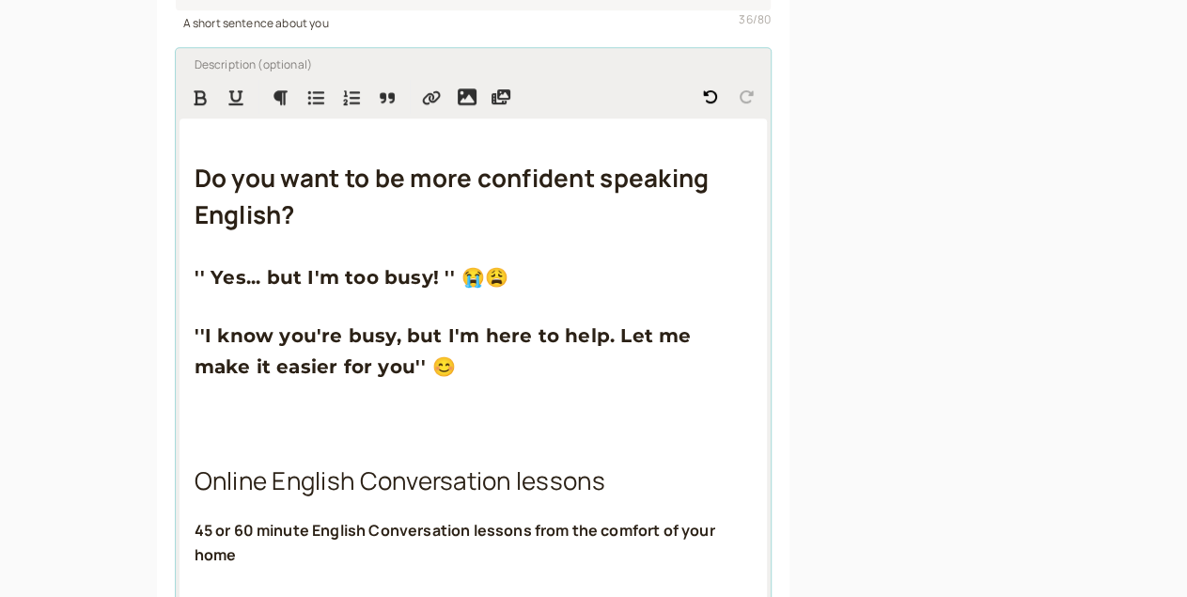
click at [407, 421] on p at bounding box center [474, 409] width 558 height 24
click at [195, 288] on span "'' Yes... but I'm too busy! '' 😭😩" at bounding box center [352, 277] width 315 height 23
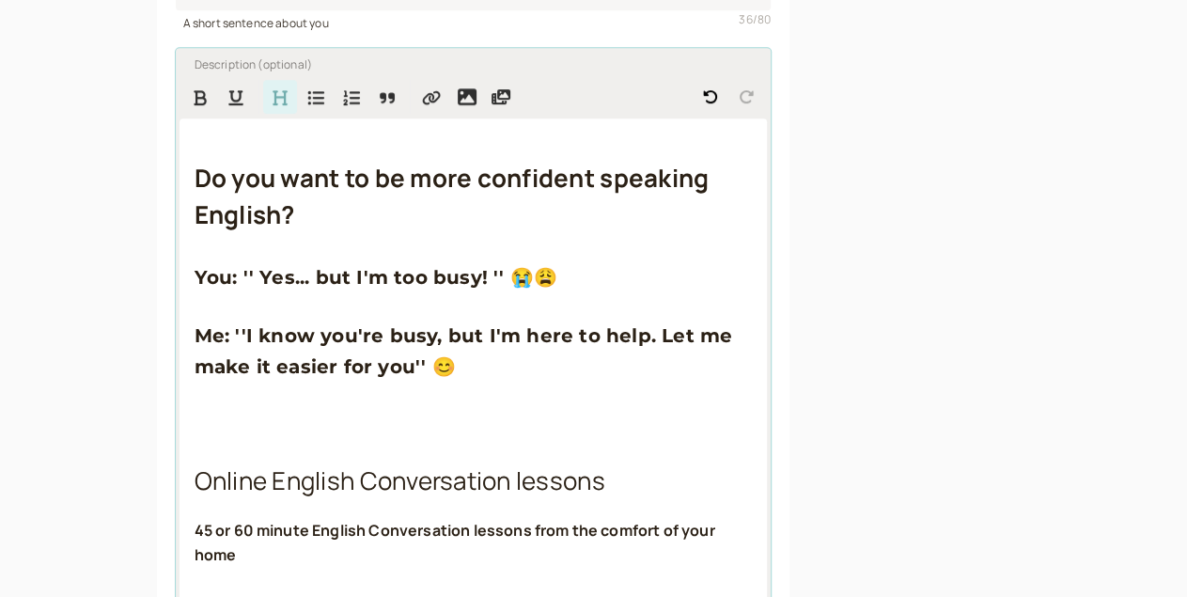
click at [487, 382] on h3 "Me: ''I know you're busy, but I'm here to help. Let me make it easier for you''…" at bounding box center [474, 351] width 558 height 61
click at [264, 200] on strong "Do you want to be more confident speaking English?" at bounding box center [455, 196] width 520 height 71
click at [225, 234] on h2 "Do you want to be more confident speaking English?" at bounding box center [474, 197] width 558 height 74
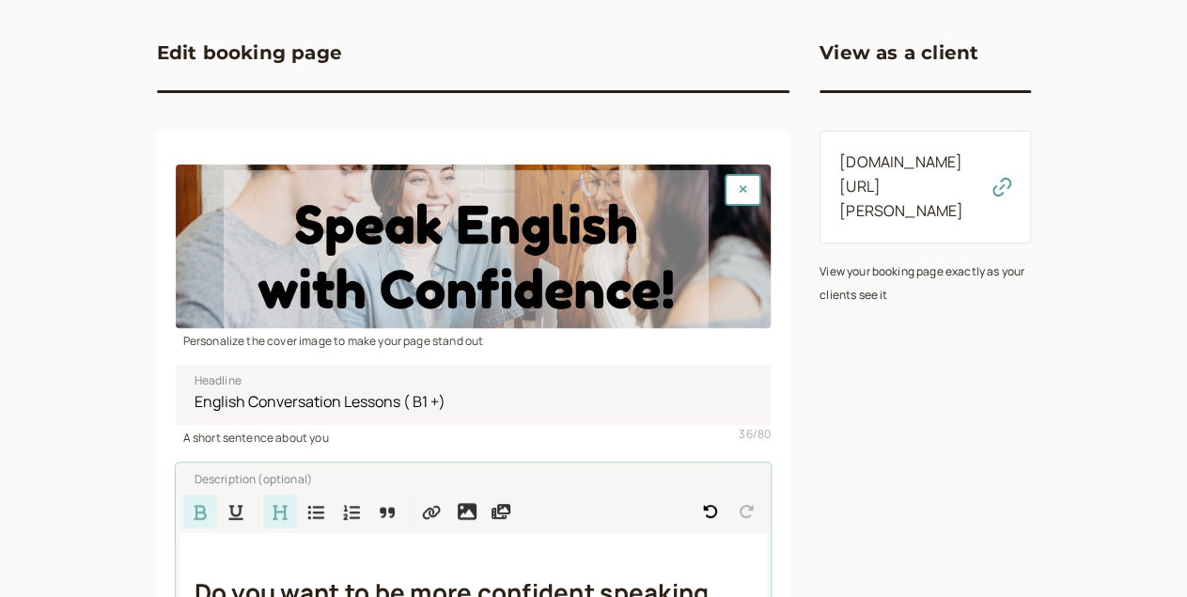
scroll to position [157, 0]
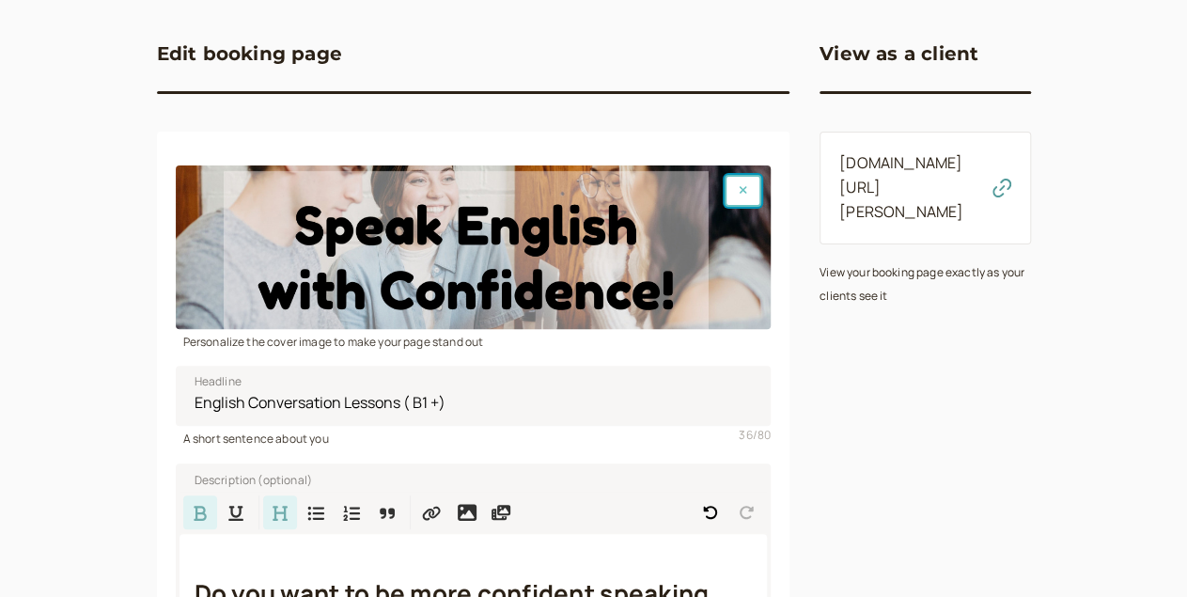
click at [725, 188] on button "button" at bounding box center [743, 191] width 37 height 32
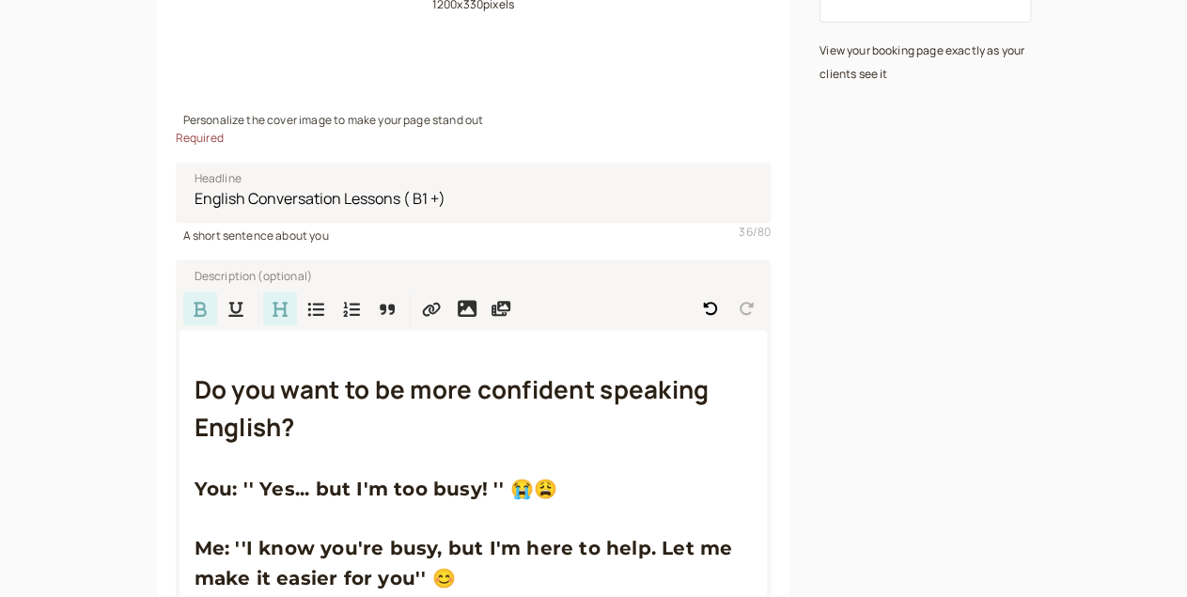
scroll to position [380, 0]
click at [195, 388] on strong "Do you want to be more confident speaking English?" at bounding box center [455, 406] width 520 height 71
click at [195, 397] on strong "Do you want to be more confident speaking English?" at bounding box center [455, 406] width 520 height 71
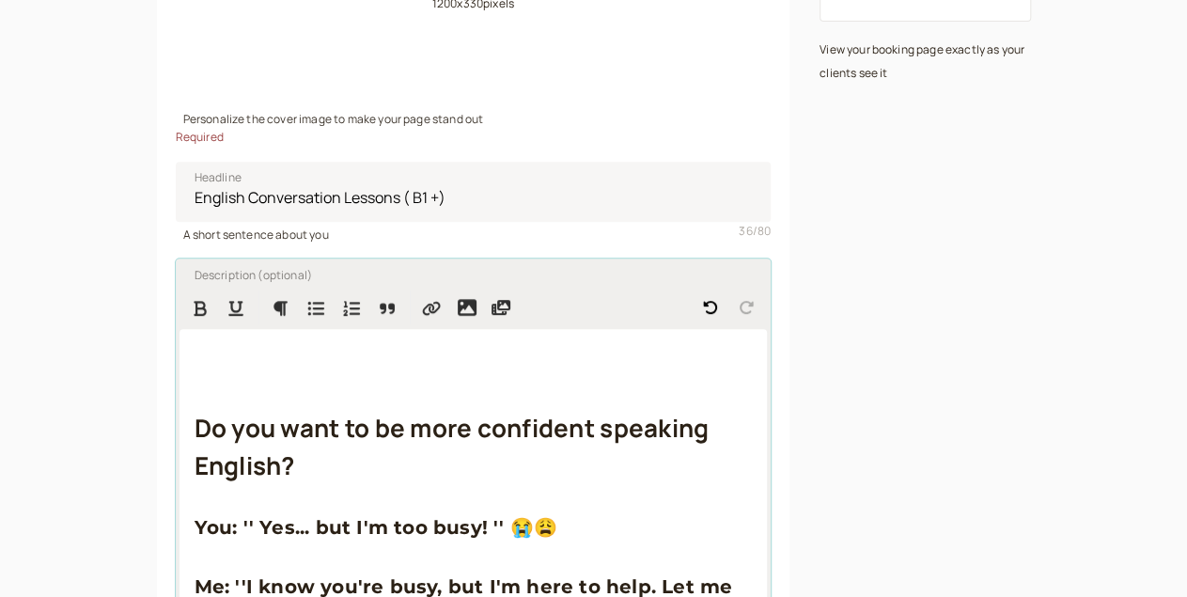
click at [458, 317] on icon "Insert image" at bounding box center [467, 307] width 19 height 19
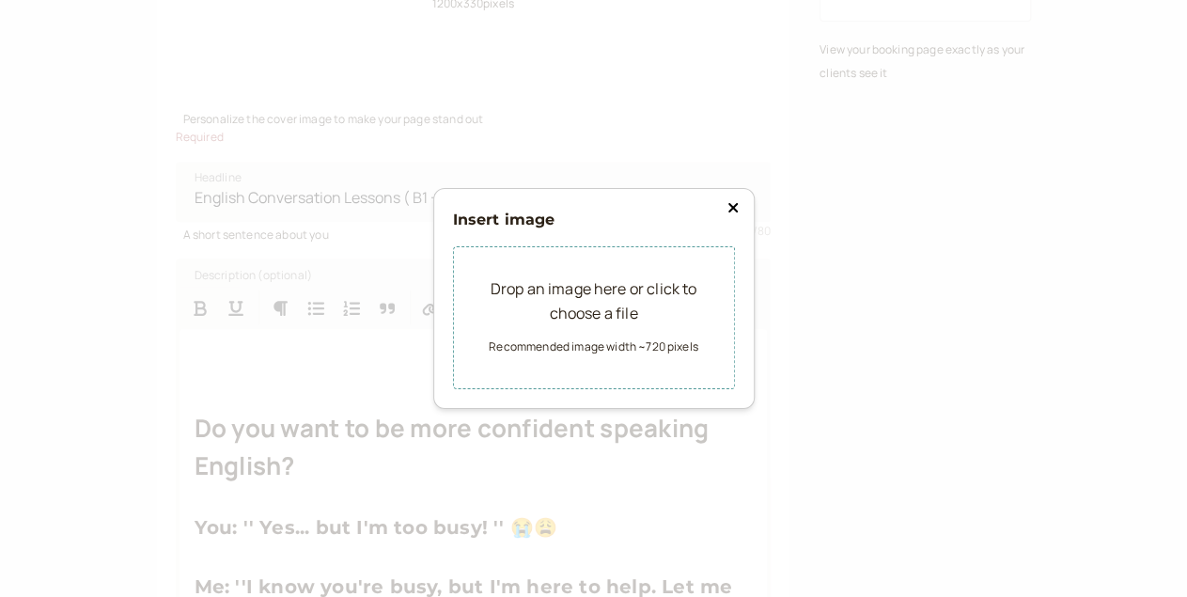
click at [588, 293] on div "Drop an image here or click to choose a file" at bounding box center [594, 302] width 220 height 49
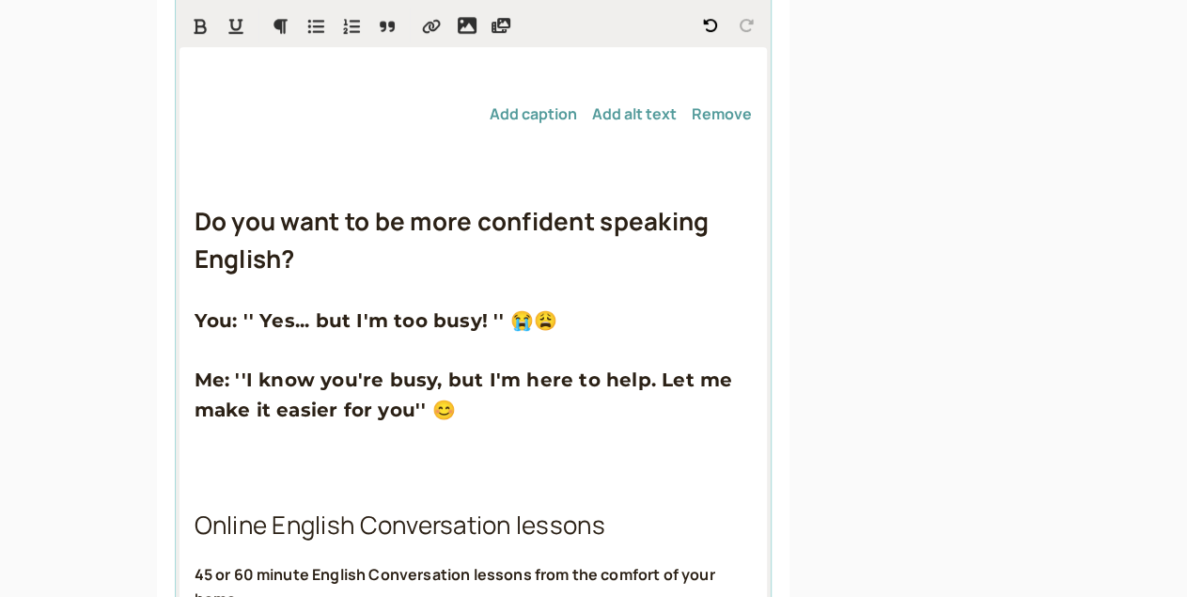
scroll to position [664, 0]
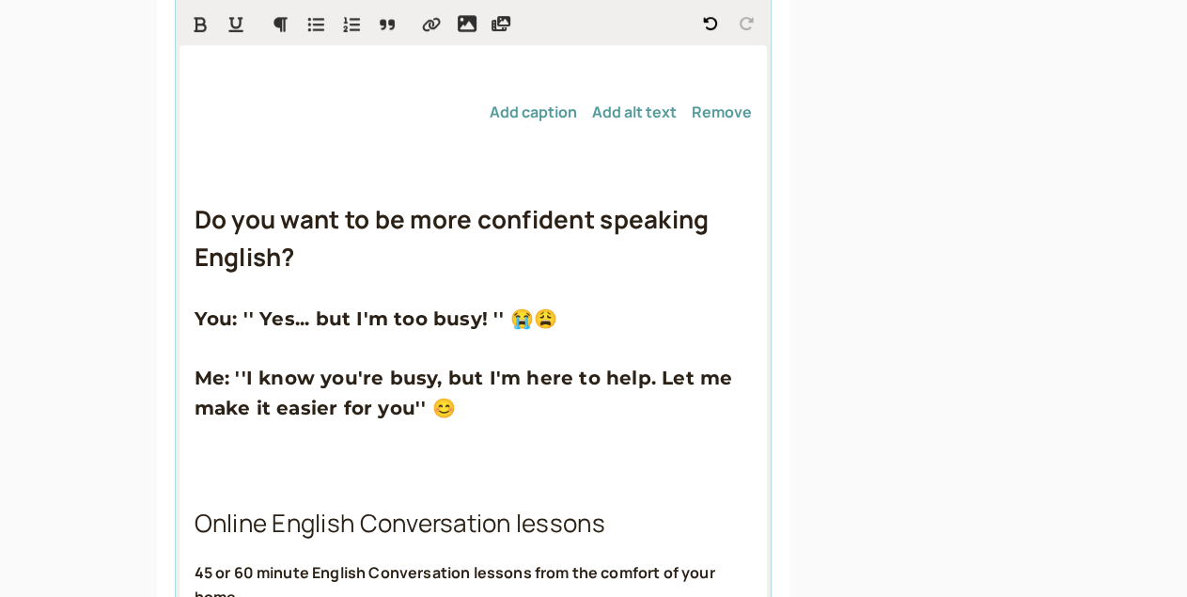
click at [235, 161] on p at bounding box center [474, 148] width 558 height 24
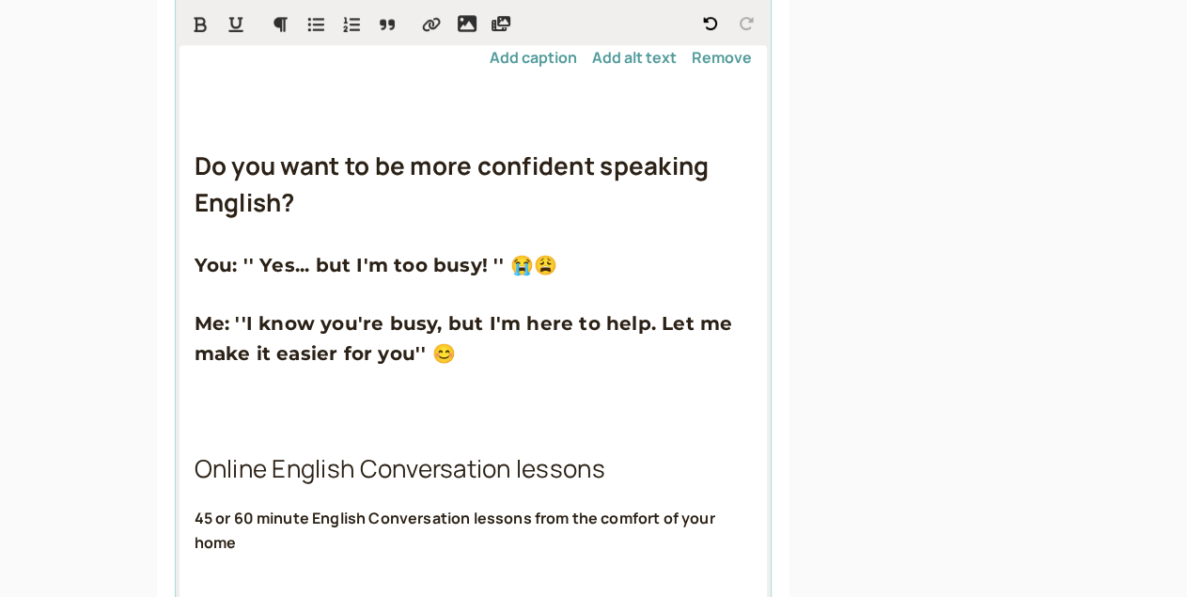
click at [195, 220] on strong "Do you want to be more confident speaking English?" at bounding box center [455, 184] width 520 height 71
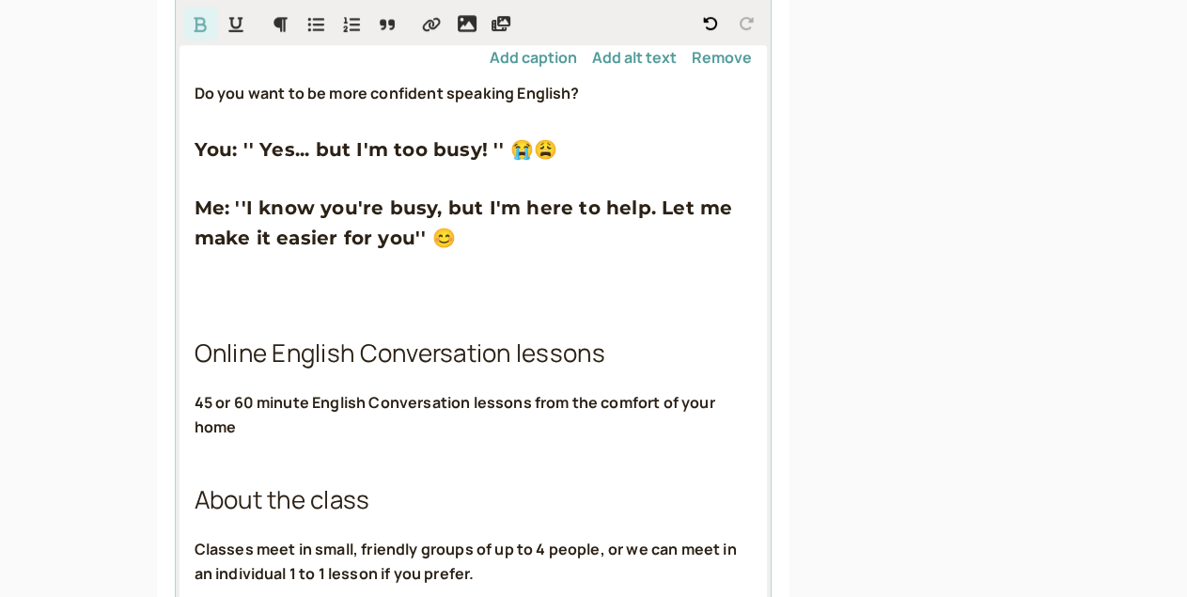
click at [196, 103] on strong "Do you want to be more confident speaking English?" at bounding box center [387, 93] width 385 height 21
click at [307, 32] on icon "Bulleted List" at bounding box center [315, 25] width 16 height 14
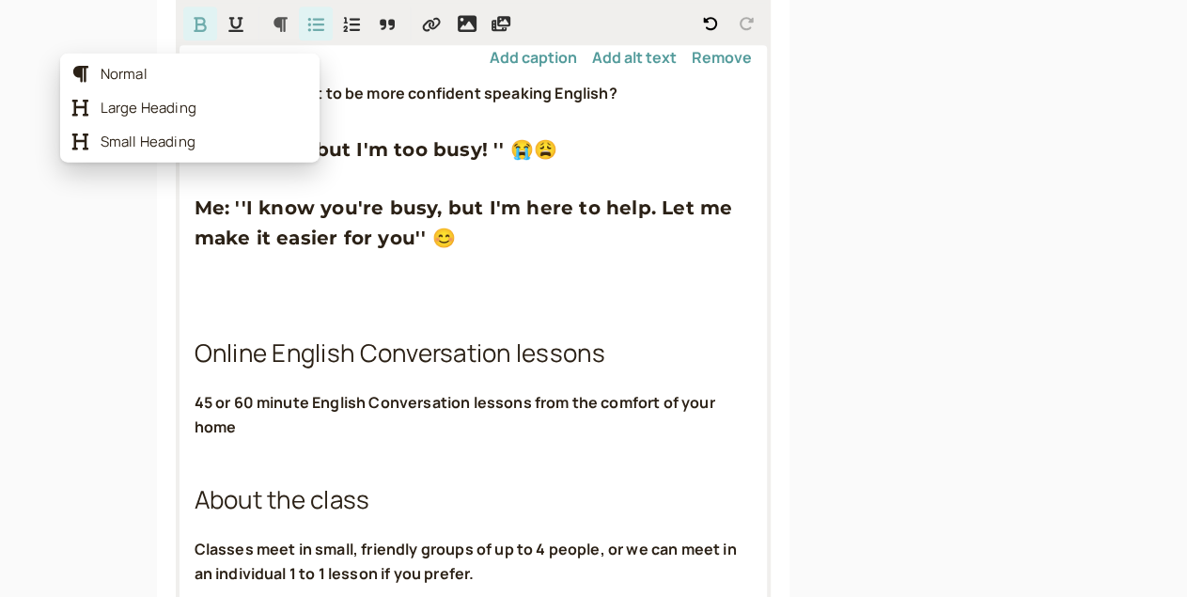
click at [274, 32] on icon "Formatting Options" at bounding box center [281, 24] width 14 height 15
click at [168, 118] on span "Large Heading" at bounding box center [205, 108] width 208 height 19
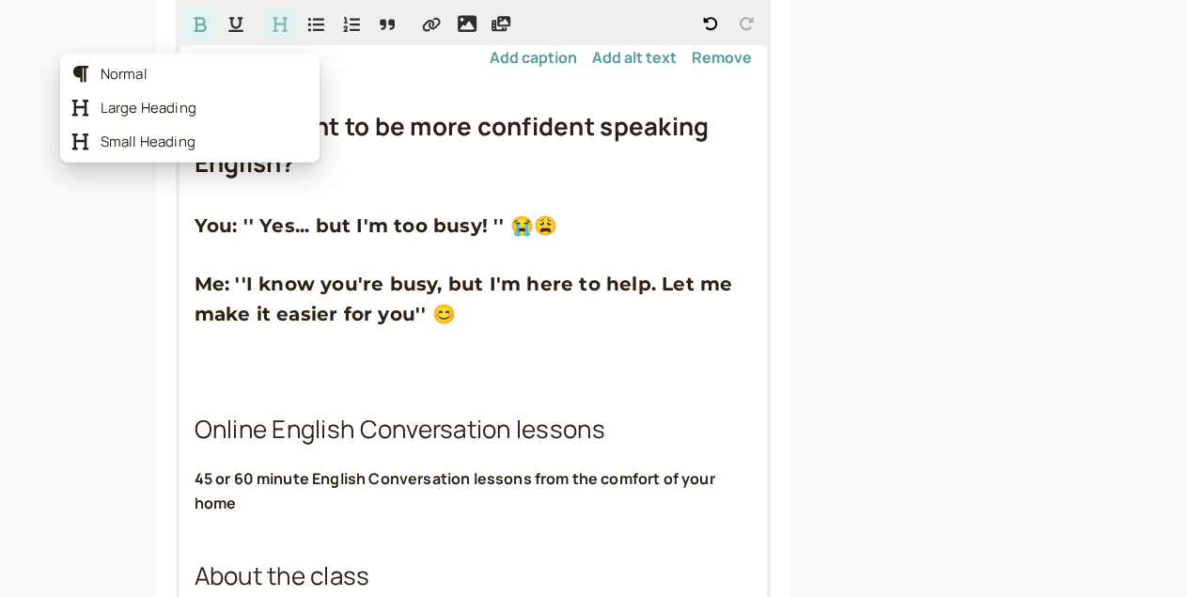
click at [263, 29] on button "Formatting Options" at bounding box center [280, 24] width 34 height 34
click at [162, 134] on span "Small Heading" at bounding box center [205, 142] width 208 height 19
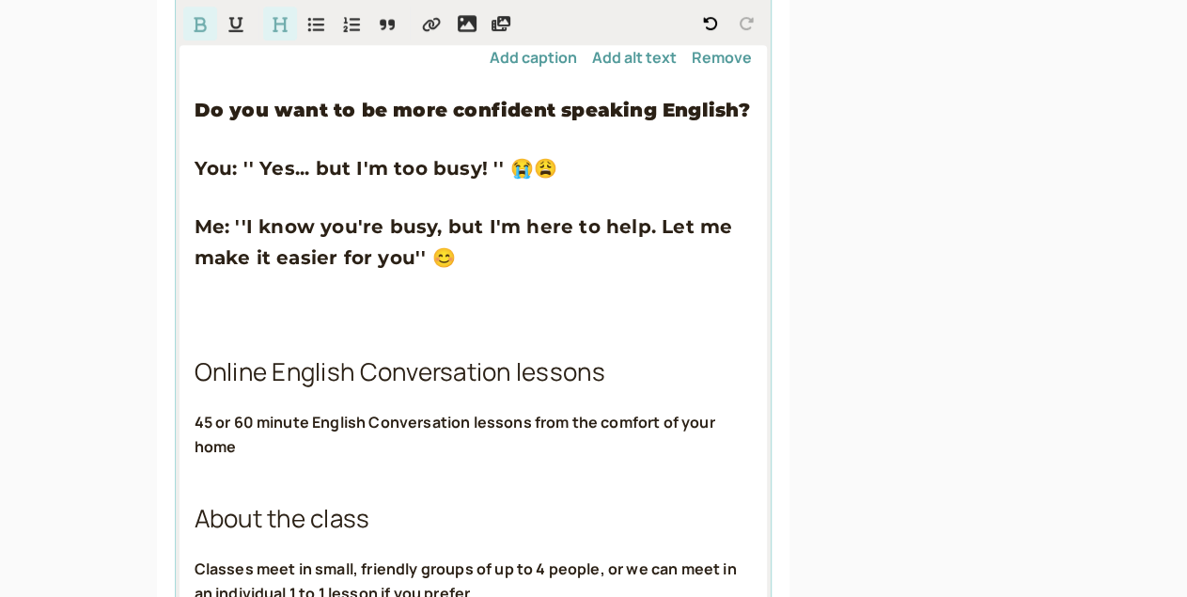
click at [236, 125] on h3 "Do you want to be more confident speaking English?" at bounding box center [474, 110] width 558 height 30
click at [210, 180] on span "You: '' Yes... but I'm too busy! '' 😭😩" at bounding box center [377, 168] width 364 height 23
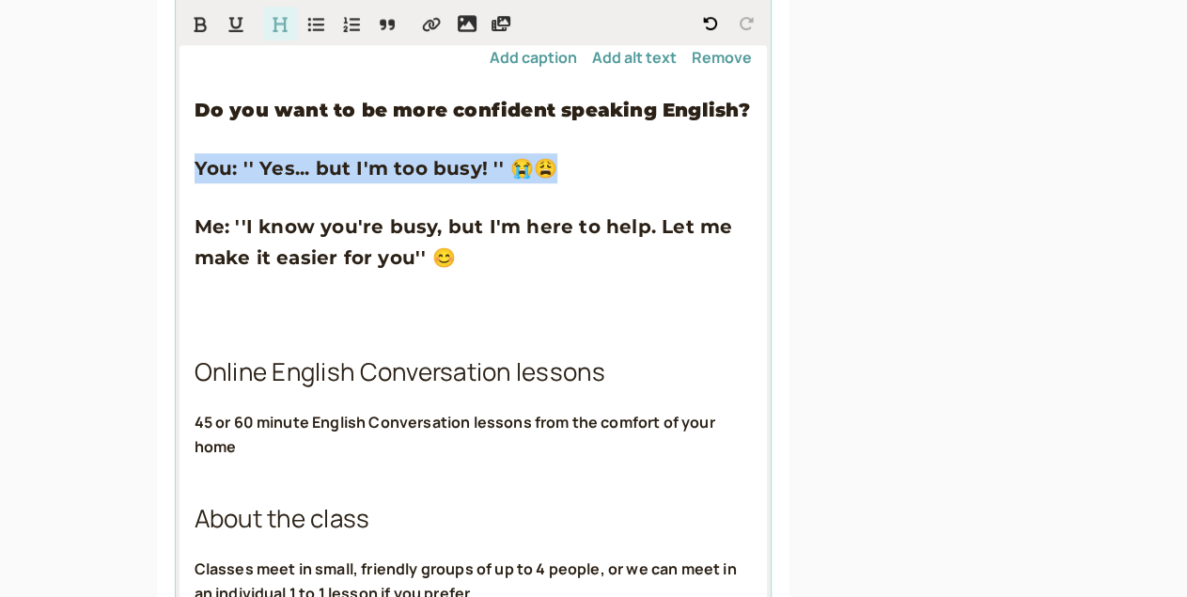
click at [210, 180] on span "You: '' Yes... but I'm too busy! '' 😭😩" at bounding box center [377, 168] width 364 height 23
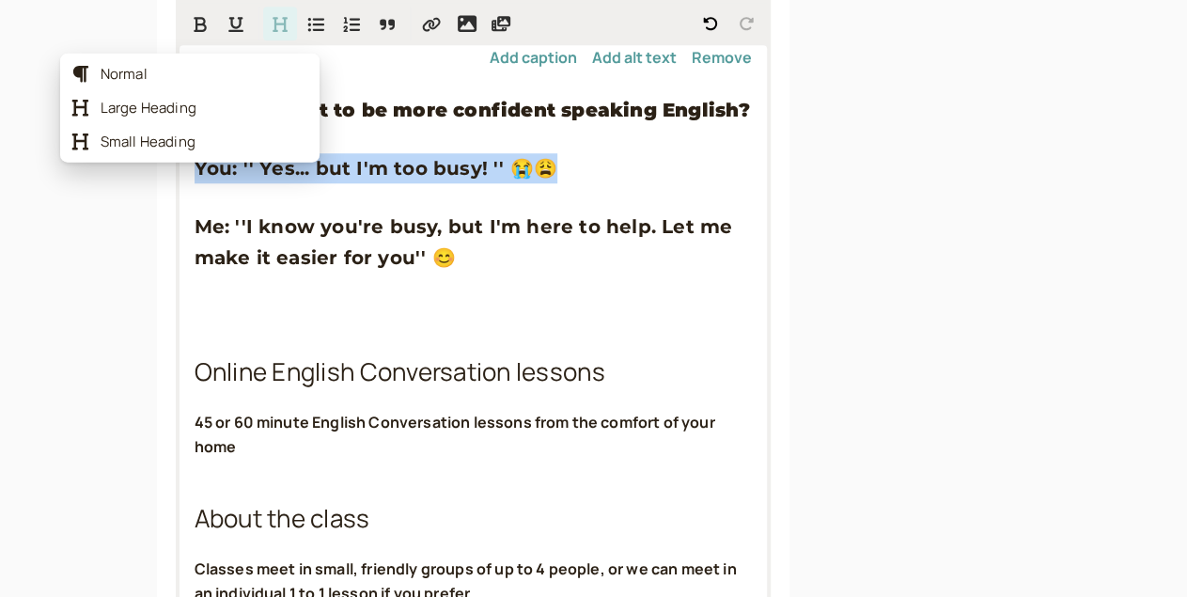
click at [263, 27] on button "Formatting Options" at bounding box center [280, 24] width 34 height 34
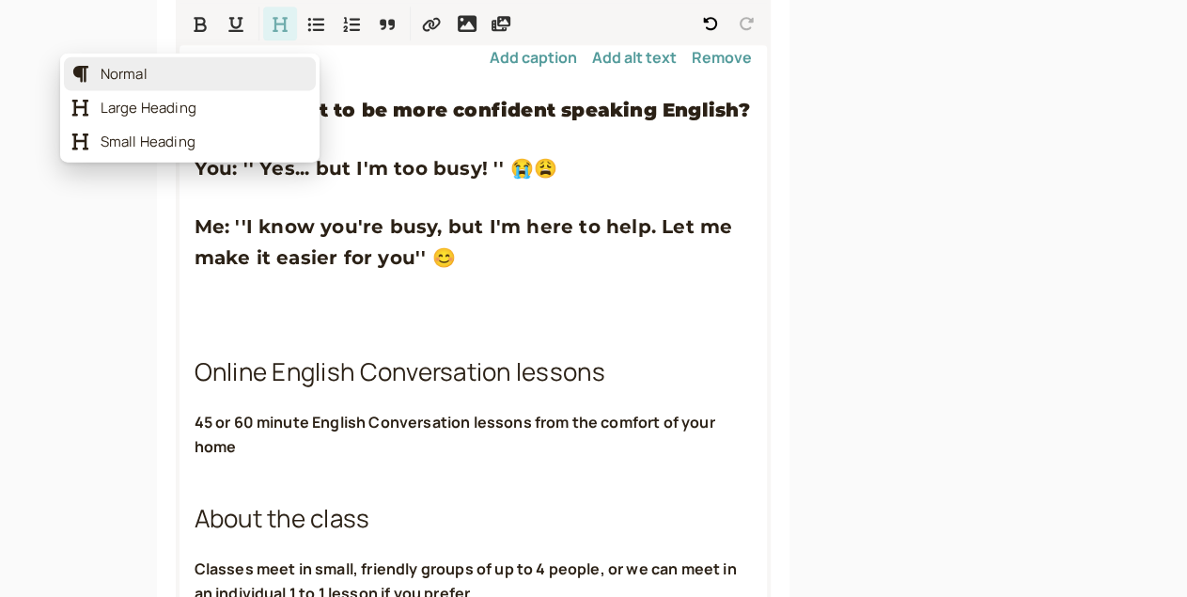
click at [153, 74] on span "Normal" at bounding box center [205, 74] width 208 height 19
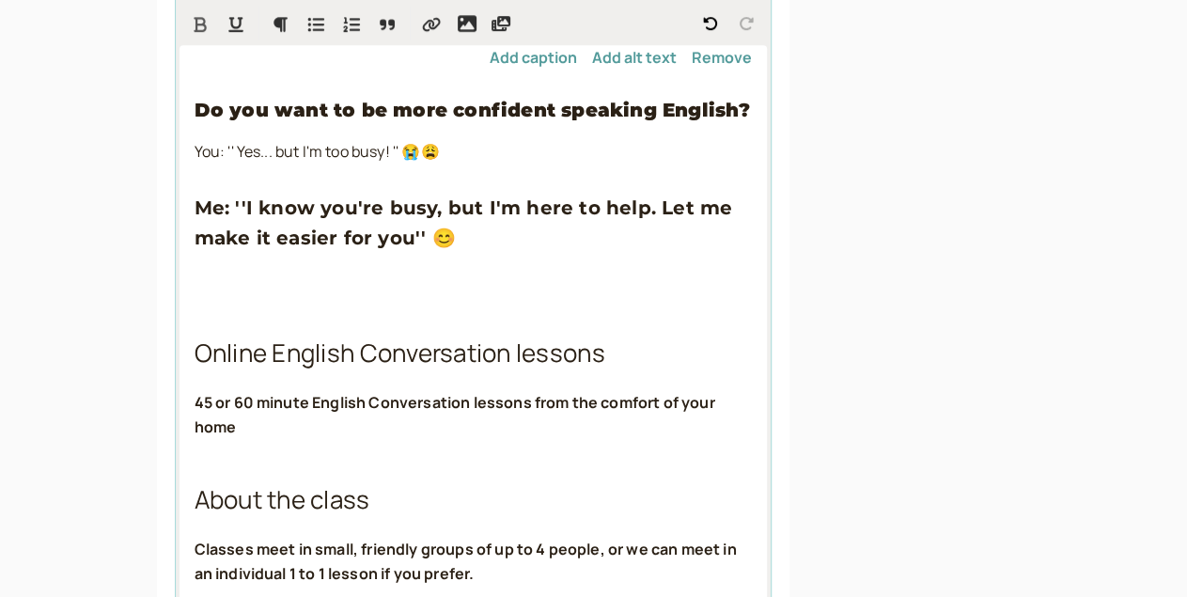
click at [183, 29] on button "Format Bold" at bounding box center [200, 24] width 34 height 34
click at [222, 249] on span "Me: ''I know you're busy, but I'm here to help. Let me make it easier for you''…" at bounding box center [467, 222] width 544 height 53
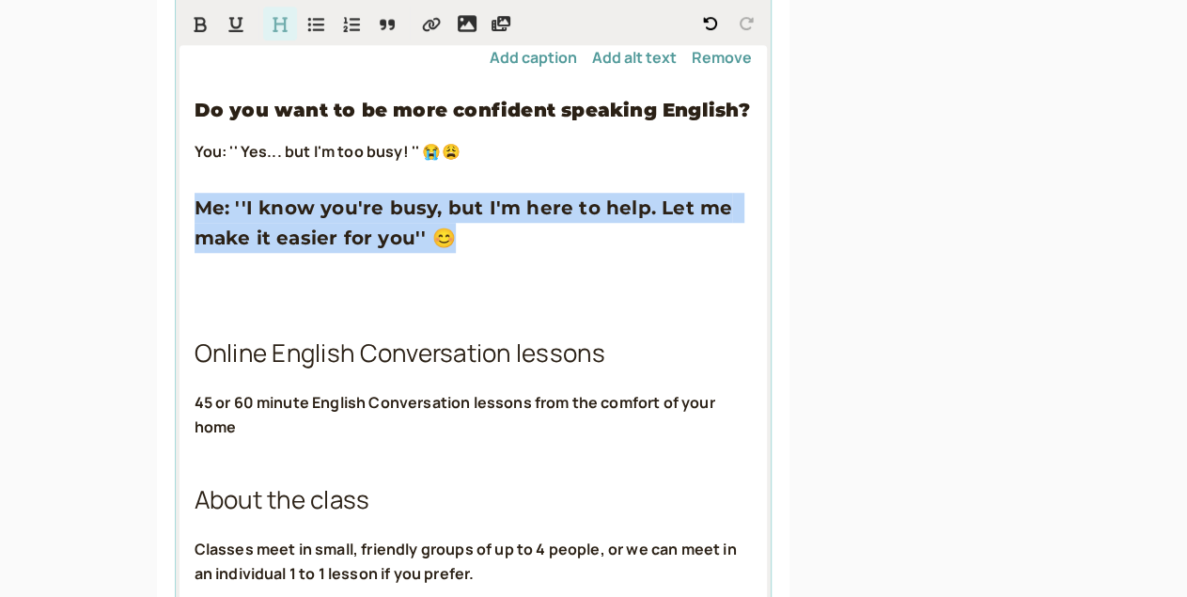
click at [222, 249] on span "Me: ''I know you're busy, but I'm here to help. Let me make it easier for you''…" at bounding box center [467, 222] width 544 height 53
click at [191, 33] on icon "Format Bold" at bounding box center [200, 24] width 19 height 17
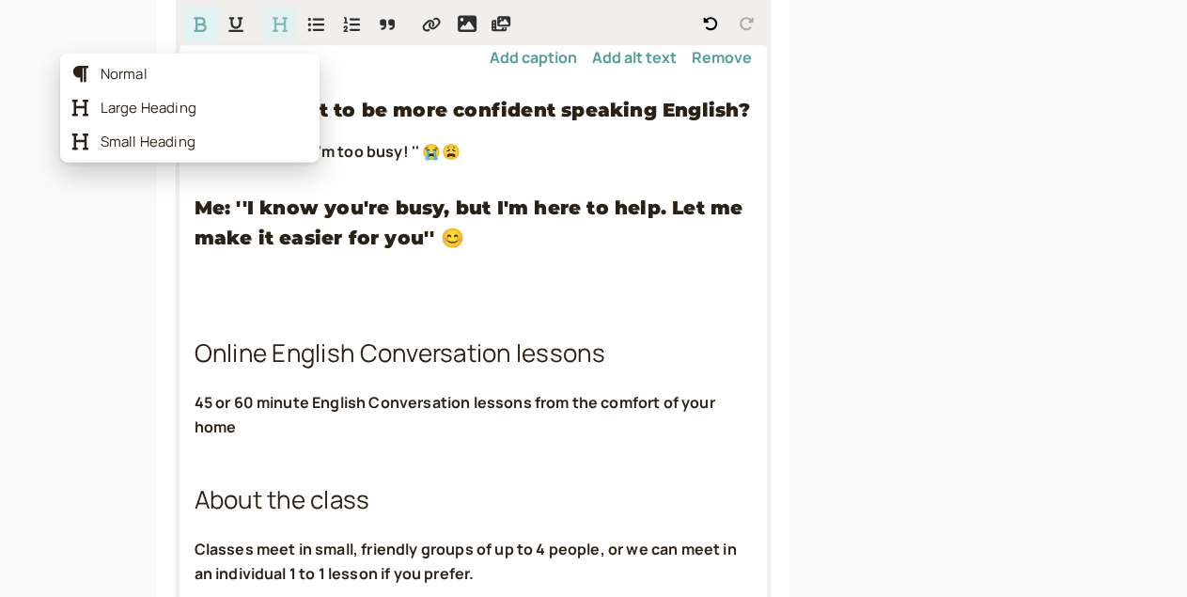
click at [271, 33] on icon "Formatting Options" at bounding box center [280, 24] width 19 height 17
click at [143, 63] on div "Normal" at bounding box center [190, 74] width 252 height 34
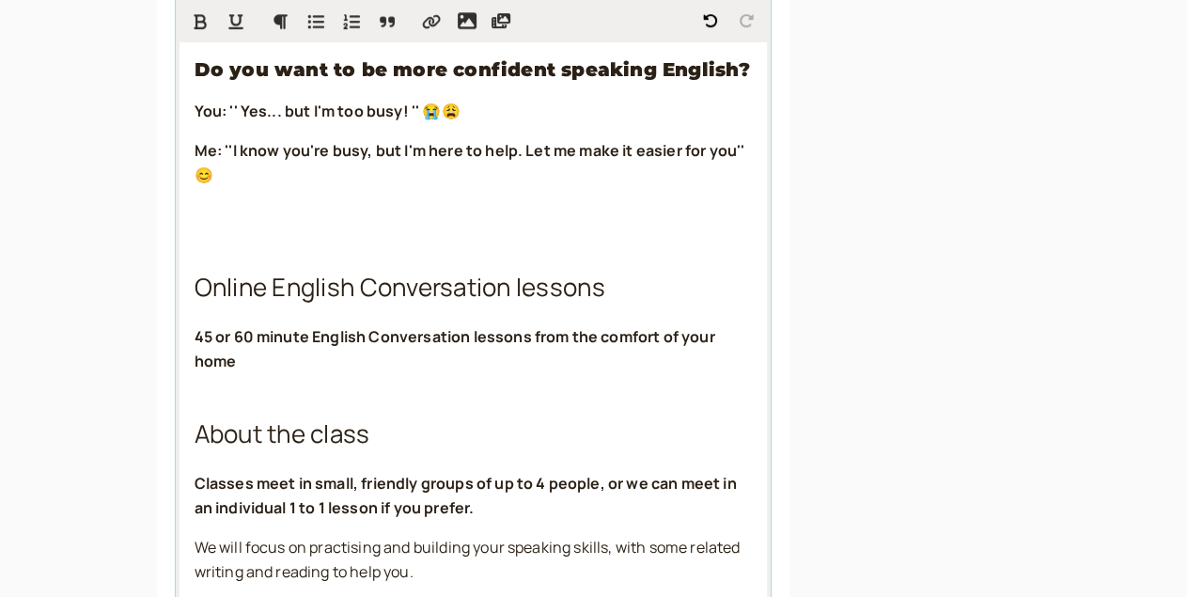
scroll to position [704, 0]
click at [195, 228] on p at bounding box center [474, 215] width 558 height 24
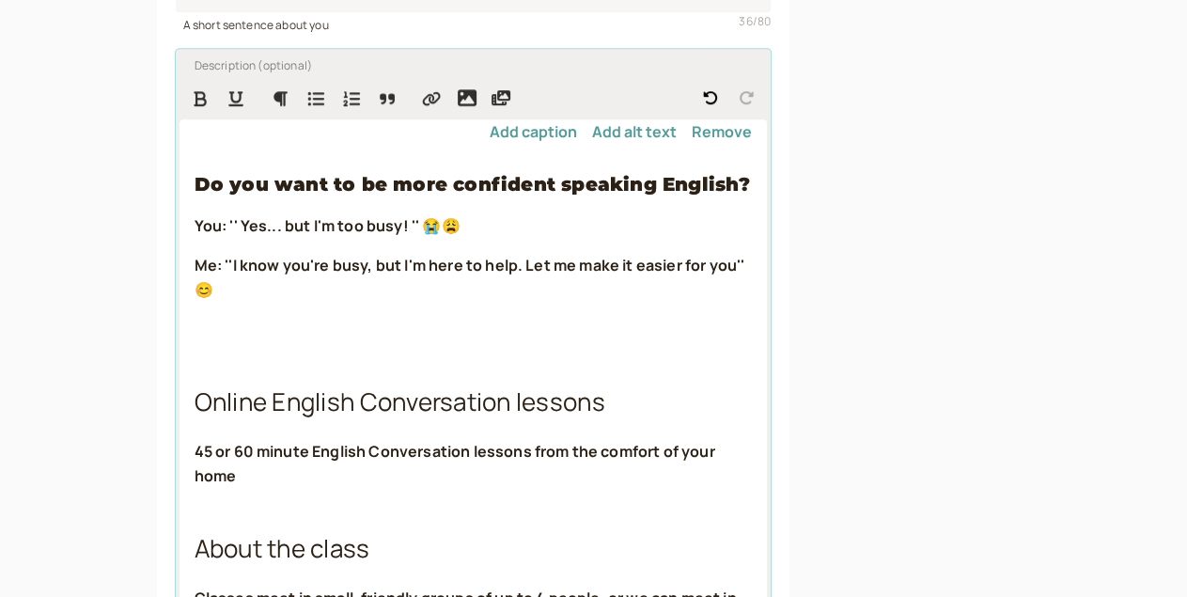
scroll to position [589, 0]
click at [458, 106] on icon "Insert image" at bounding box center [467, 97] width 19 height 17
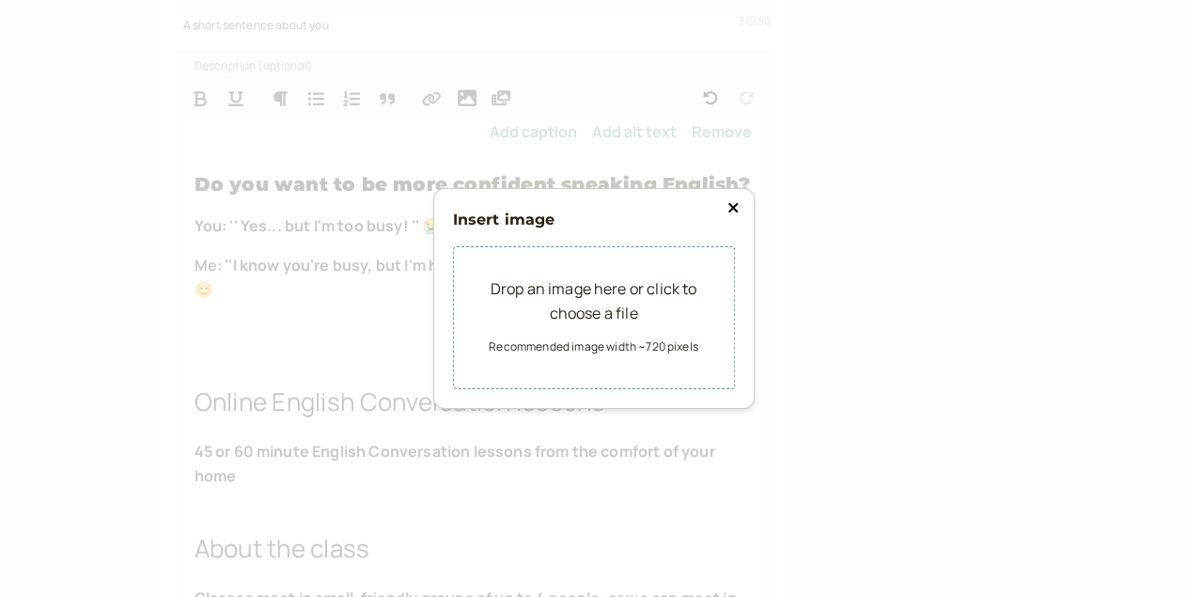
click at [480, 298] on div "Drop an image here or click to choose a file Recommended image width ~720 pixels" at bounding box center [594, 318] width 282 height 143
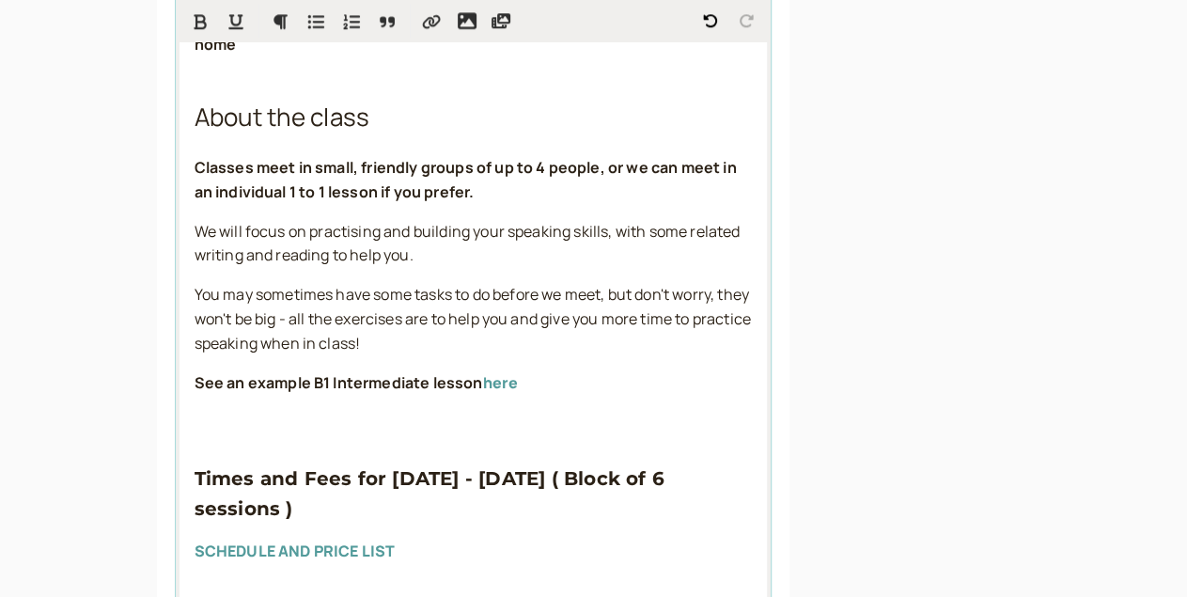
scroll to position [1097, 0]
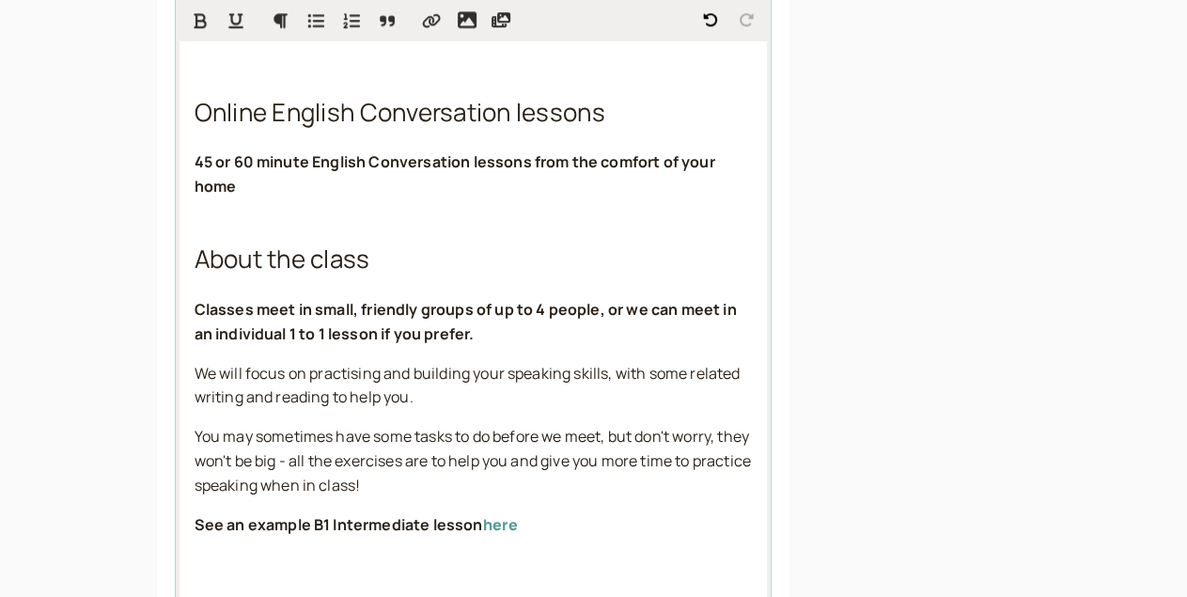
scroll to position [953, 0]
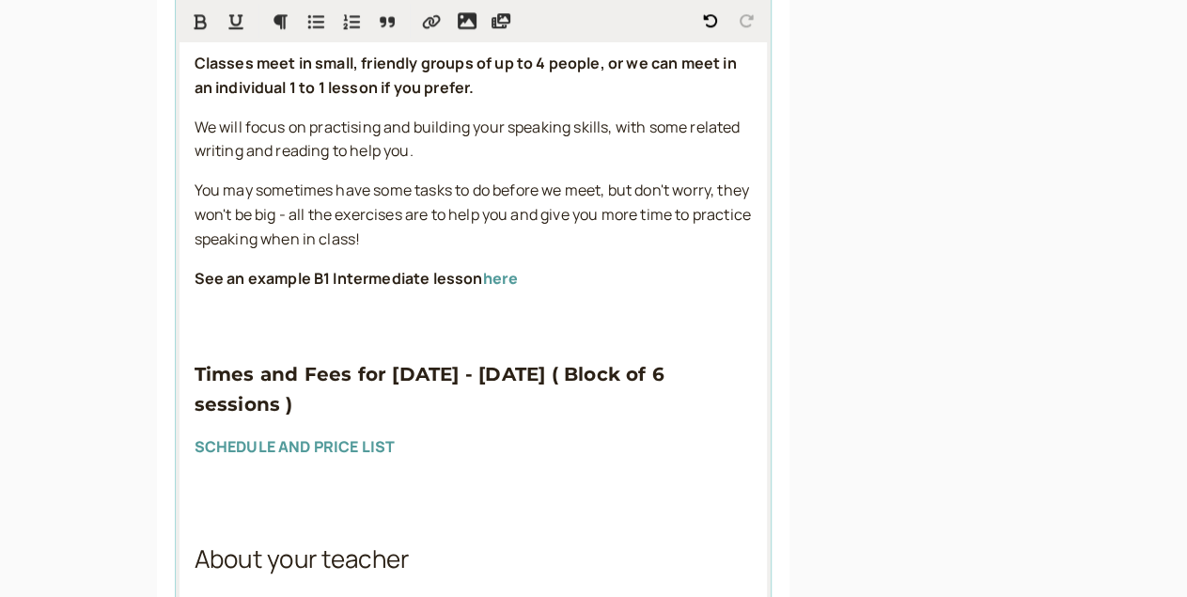
scroll to position [1202, 0]
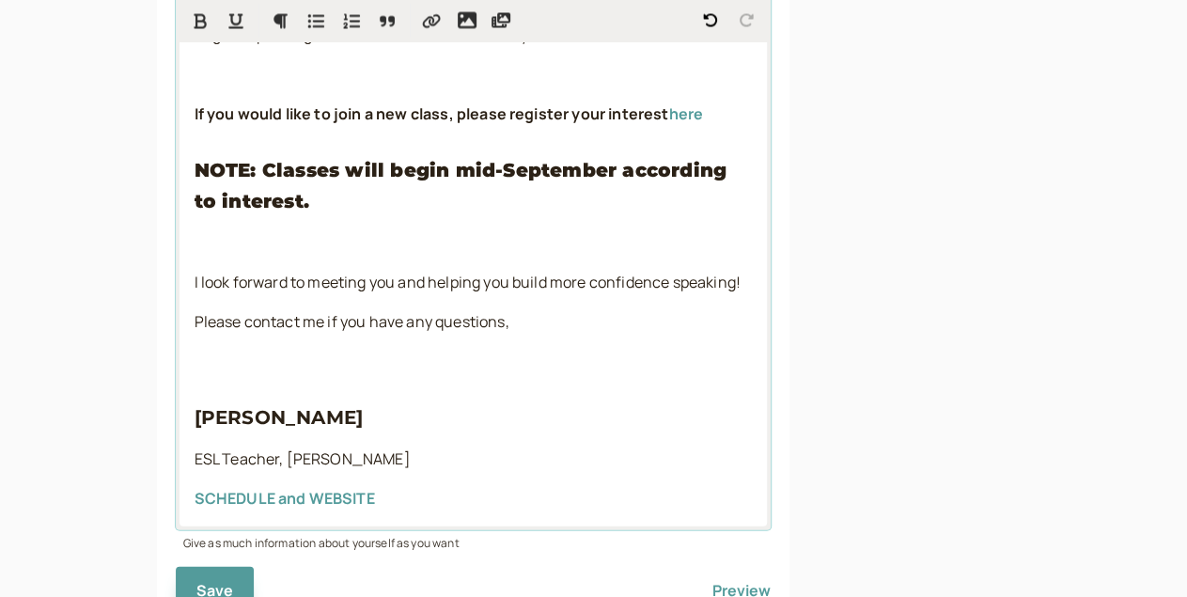
scroll to position [2035, 0]
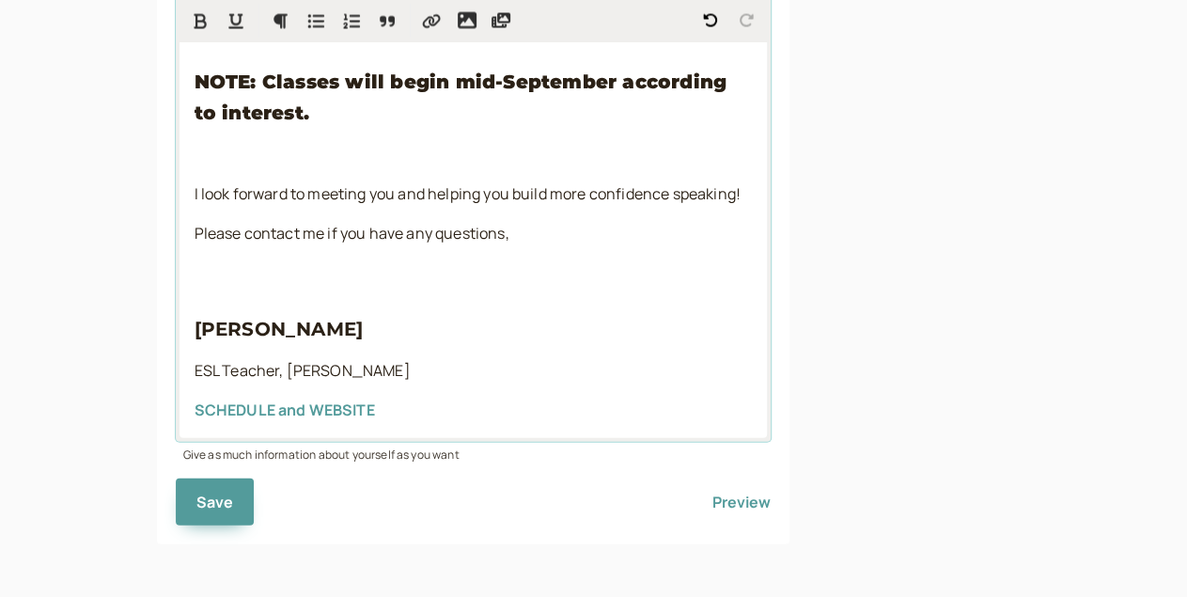
click at [195, 275] on p at bounding box center [474, 273] width 558 height 24
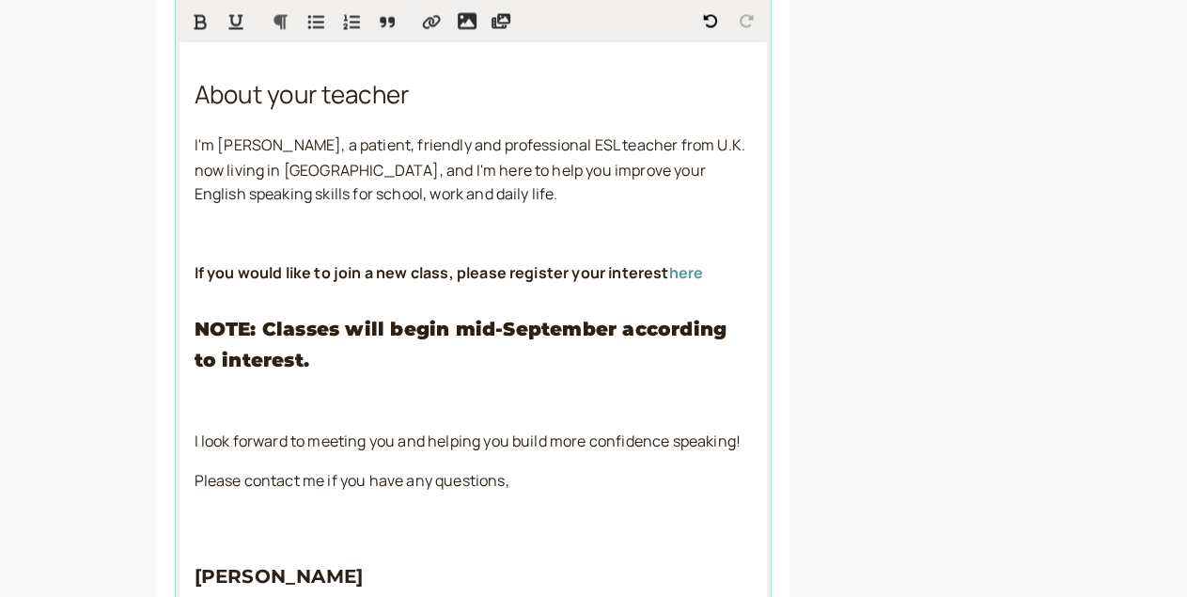
scroll to position [1621, 0]
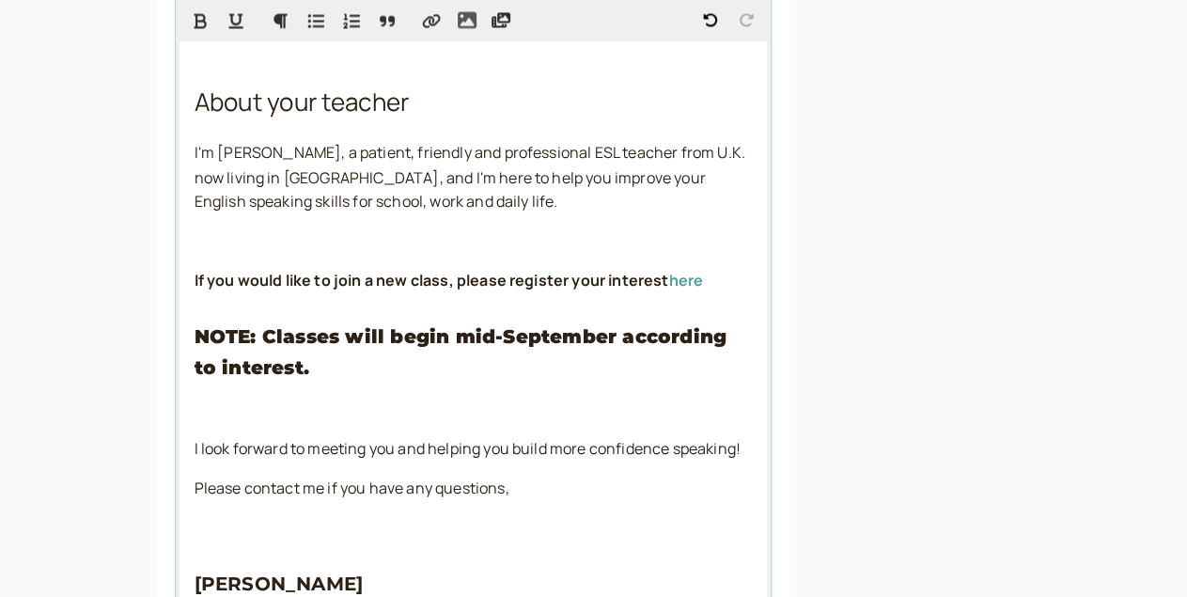
click at [458, 22] on icon "Insert image" at bounding box center [467, 20] width 19 height 17
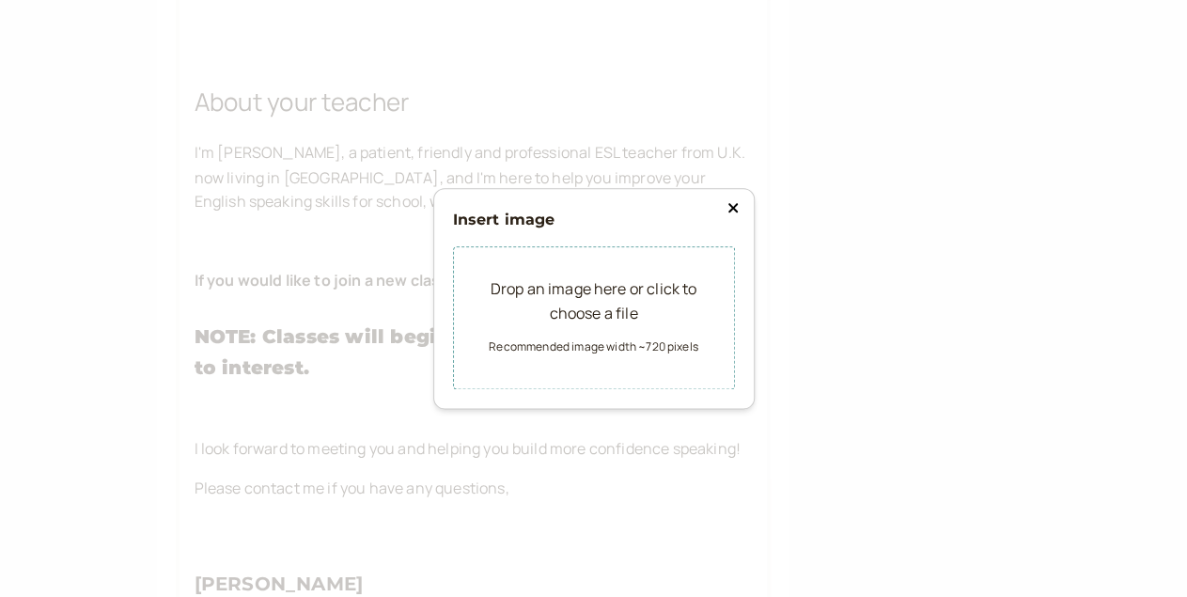
click at [558, 257] on div "Drop an image here or click to choose a file Recommended image width ~720 pixels" at bounding box center [594, 318] width 282 height 143
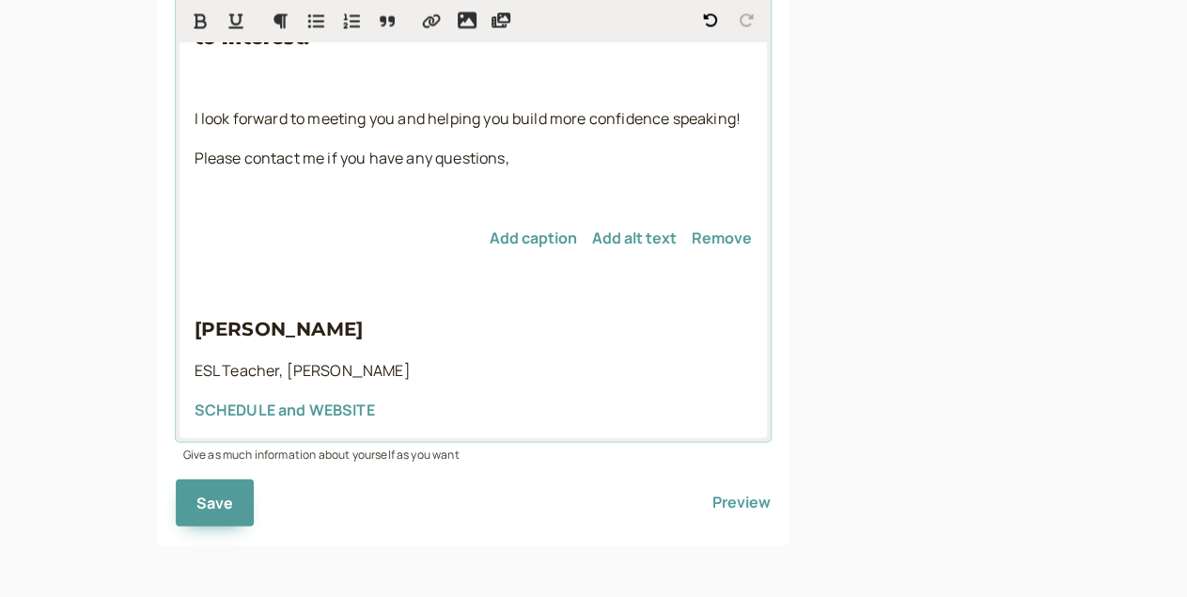
scroll to position [2721, 0]
click at [518, 225] on img at bounding box center [474, 225] width 558 height 0
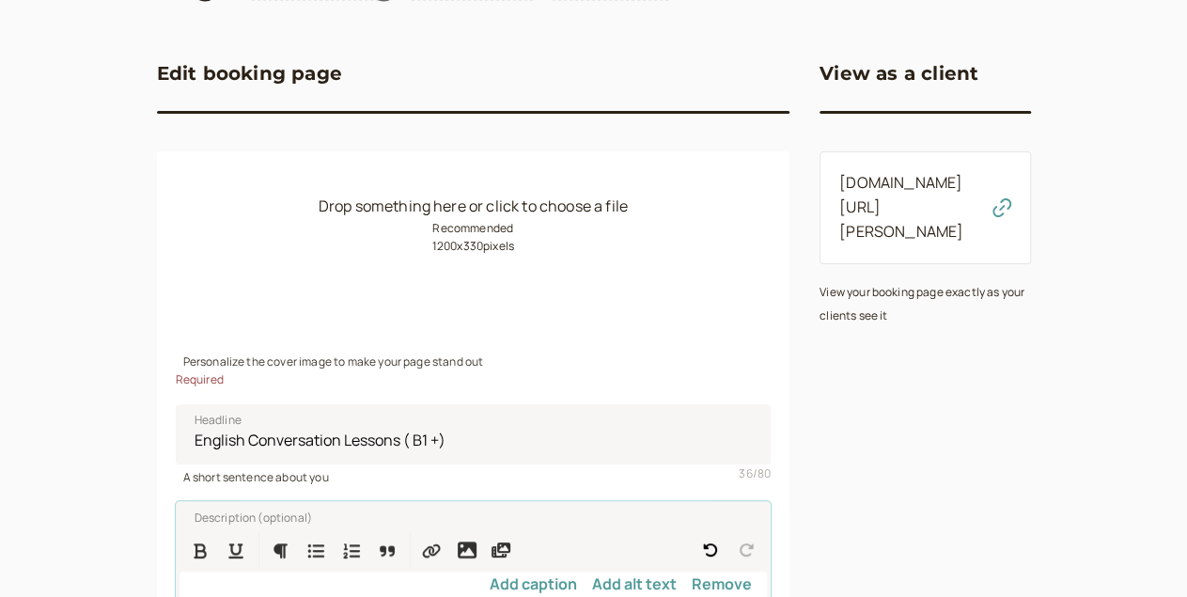
scroll to position [137, 0]
click at [451, 212] on div "Drop something here or click to choose a file Recommended 1200 x 330 pixels" at bounding box center [474, 267] width 596 height 164
click at [436, 253] on small "Recommended 1200 x 330 pixels" at bounding box center [473, 237] width 82 height 37
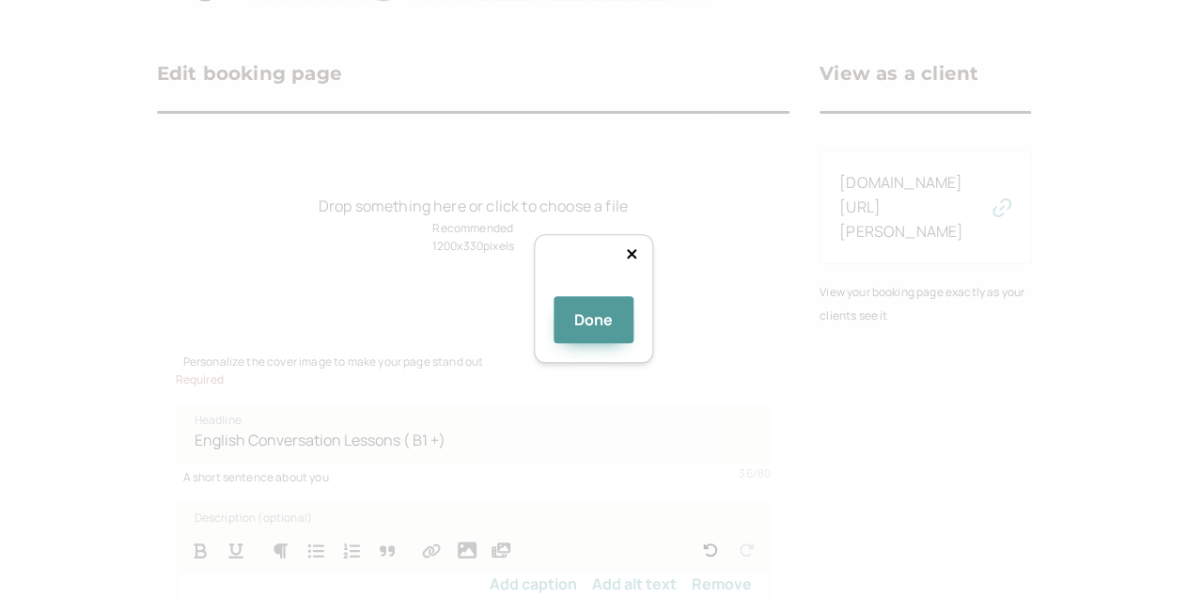
click at [636, 249] on icon at bounding box center [631, 253] width 9 height 9
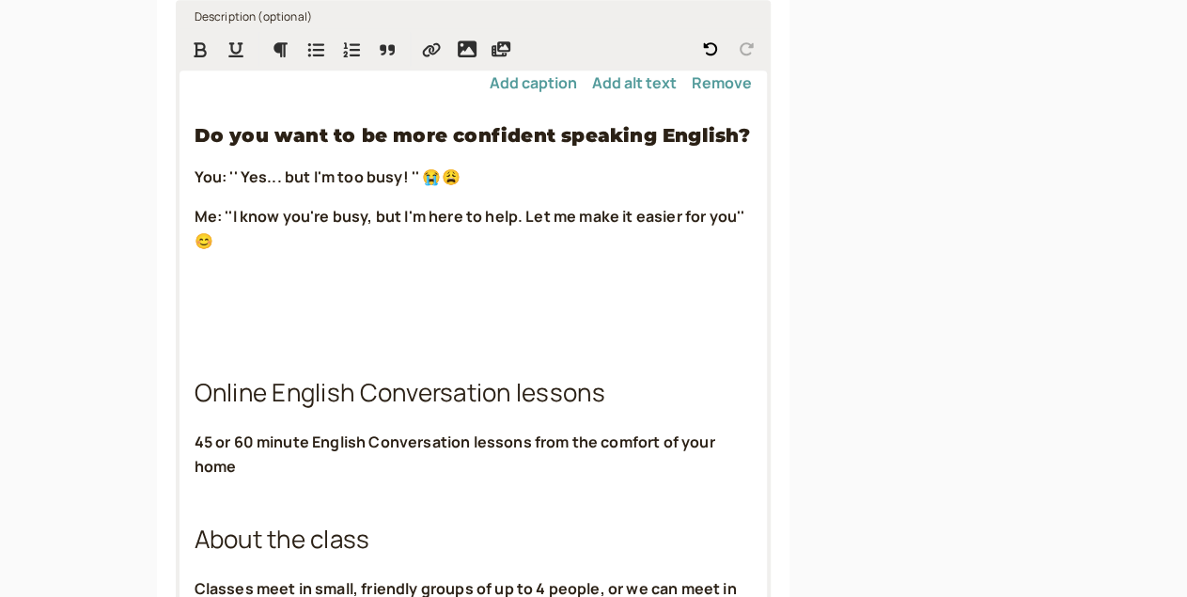
scroll to position [592, 0]
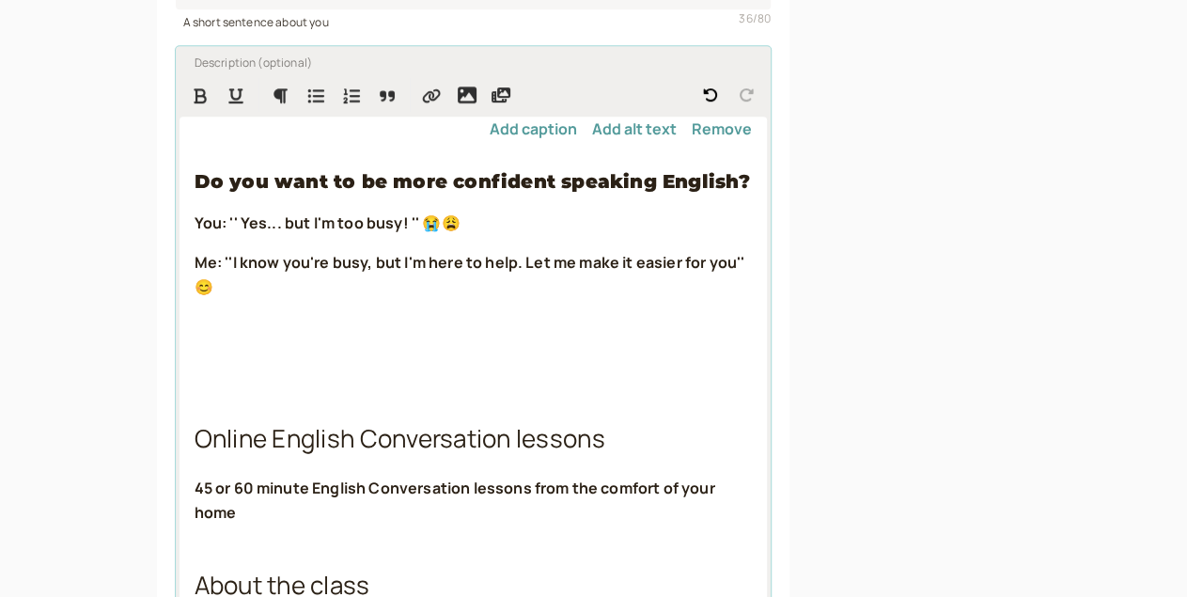
click at [385, 117] on img at bounding box center [474, 117] width 558 height 0
click at [692, 137] on button "Remove" at bounding box center [722, 128] width 60 height 17
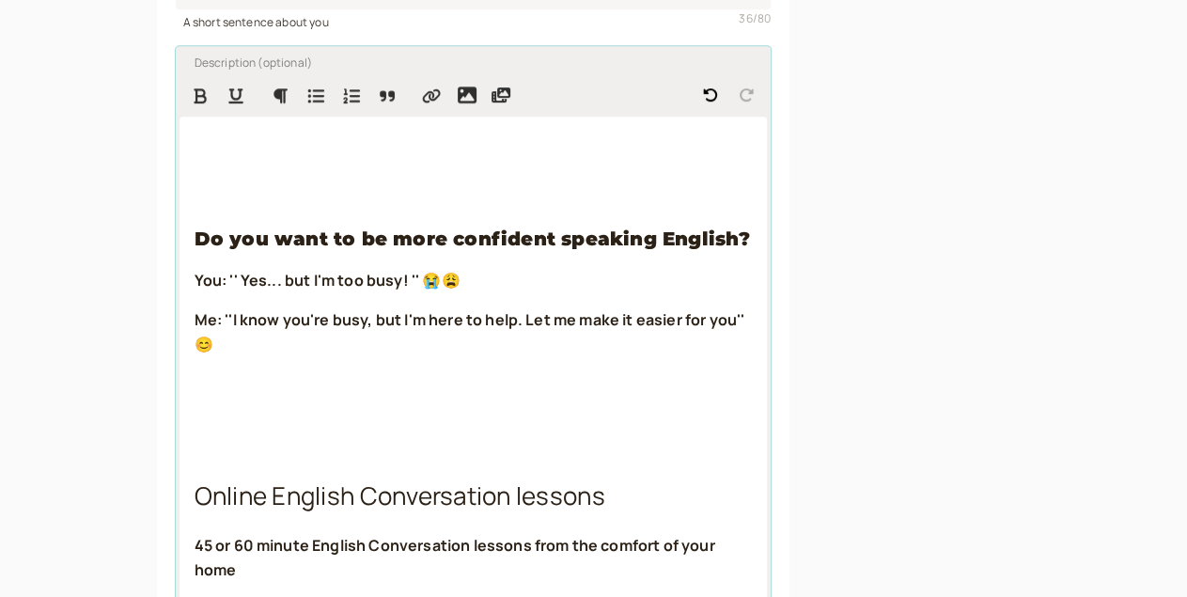
click at [195, 196] on p at bounding box center [474, 183] width 558 height 24
click at [195, 187] on p at bounding box center [474, 183] width 558 height 24
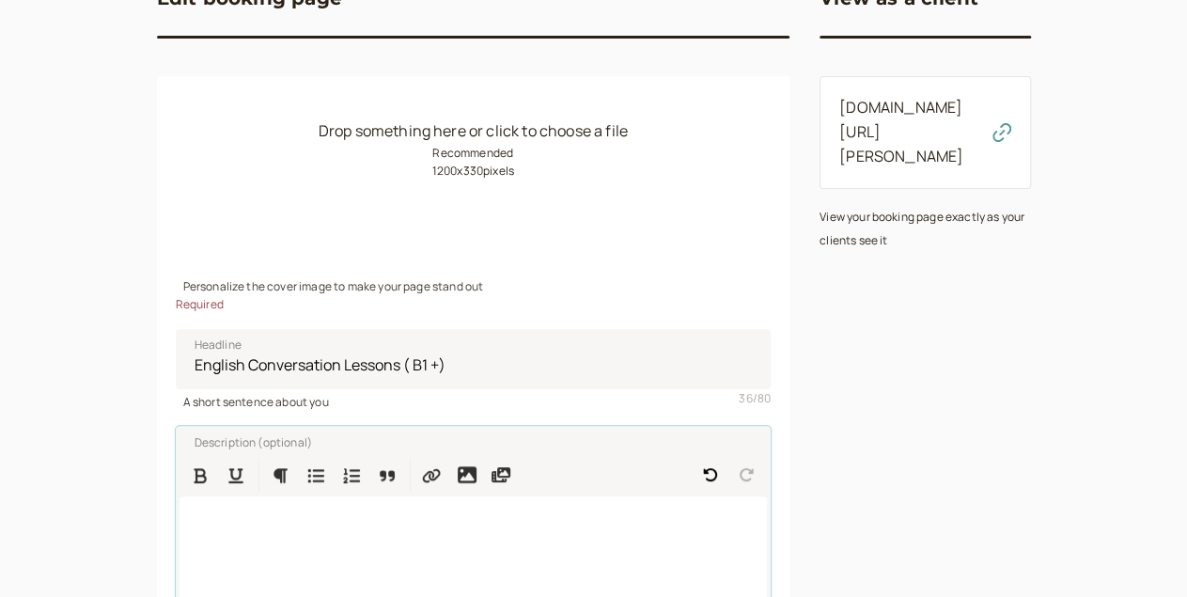
scroll to position [217, 0]
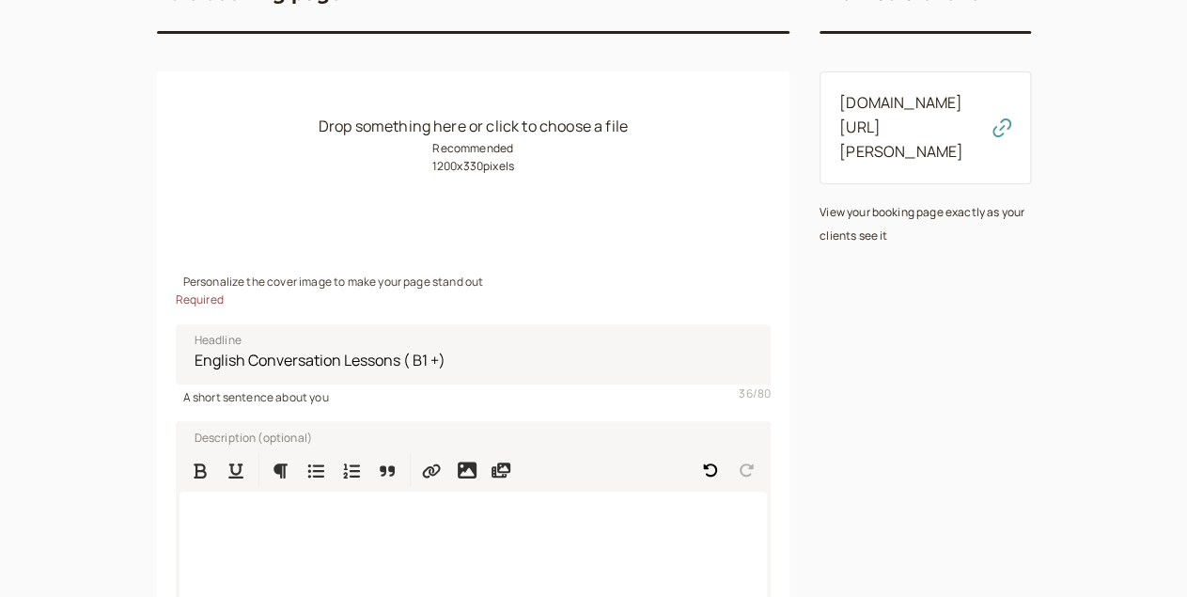
click at [432, 168] on small "Recommended 1200 x 330 pixels" at bounding box center [473, 157] width 82 height 37
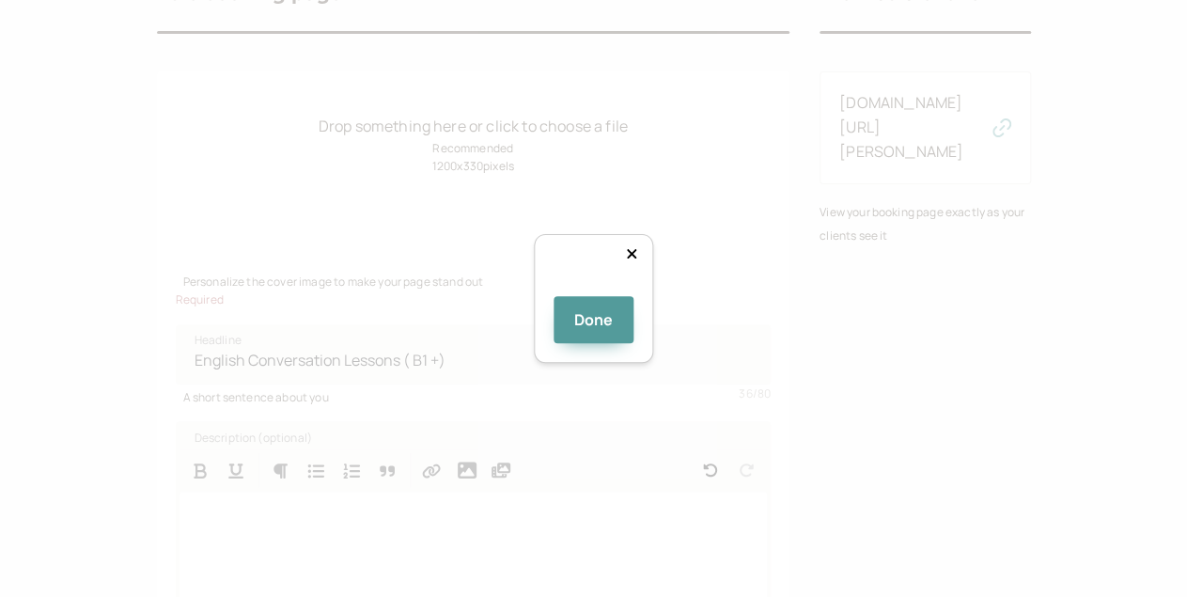
click at [654, 234] on div "Done" at bounding box center [594, 299] width 120 height 130
click at [623, 343] on button "Done" at bounding box center [594, 319] width 81 height 47
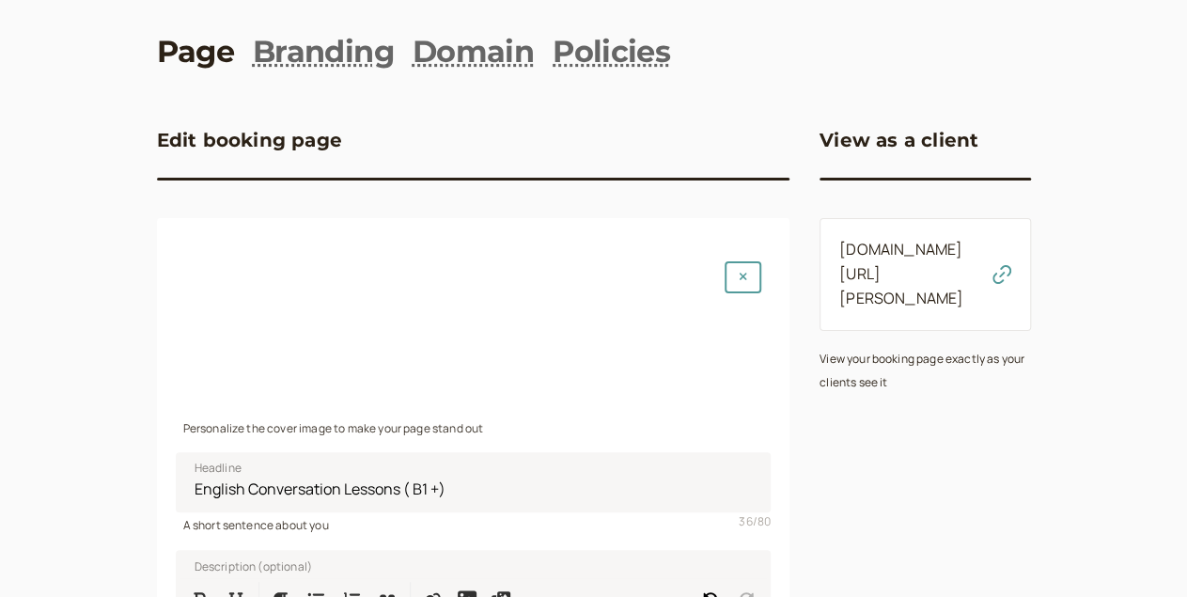
scroll to position [0, 0]
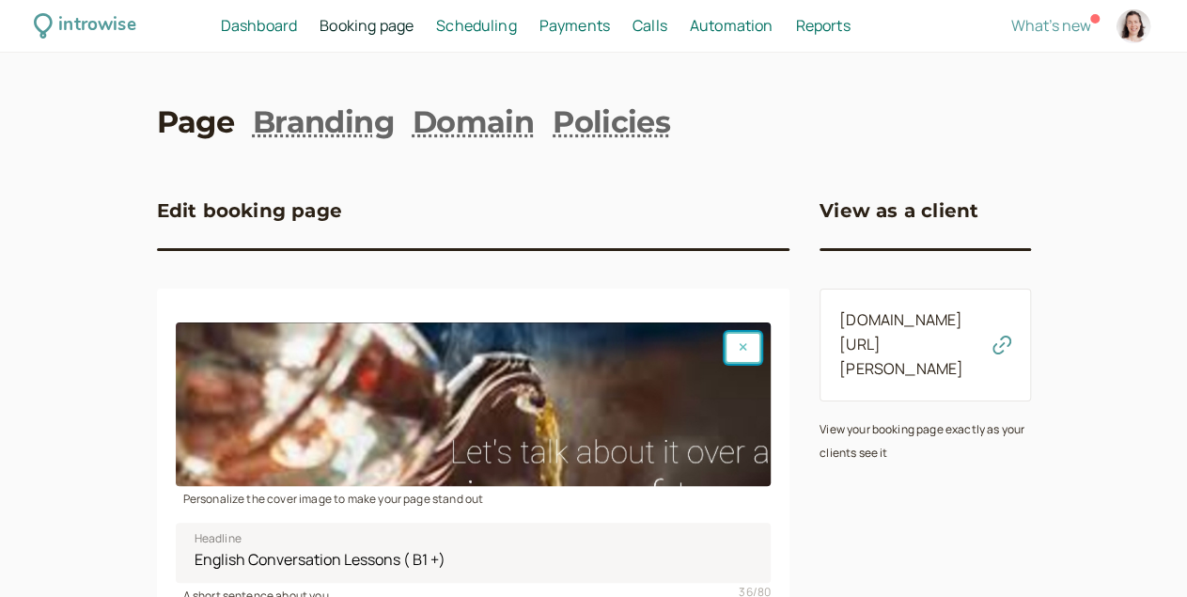
click at [739, 353] on icon "button" at bounding box center [743, 346] width 8 height 11
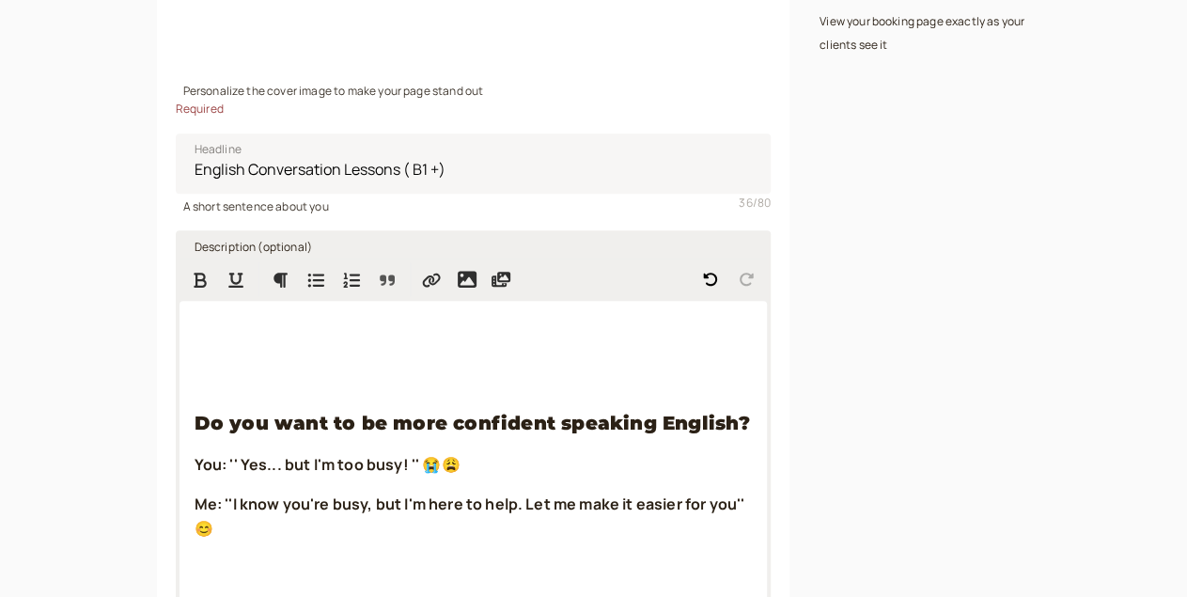
scroll to position [459, 0]
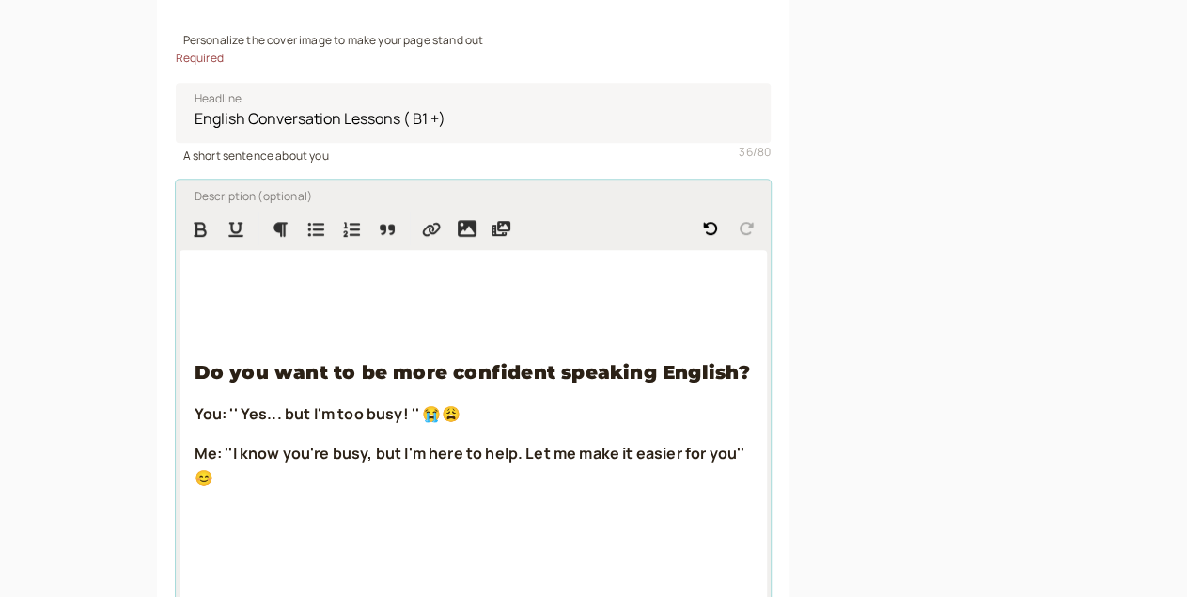
click at [265, 324] on p at bounding box center [474, 317] width 558 height 24
click at [458, 238] on icon "Insert image" at bounding box center [467, 228] width 19 height 19
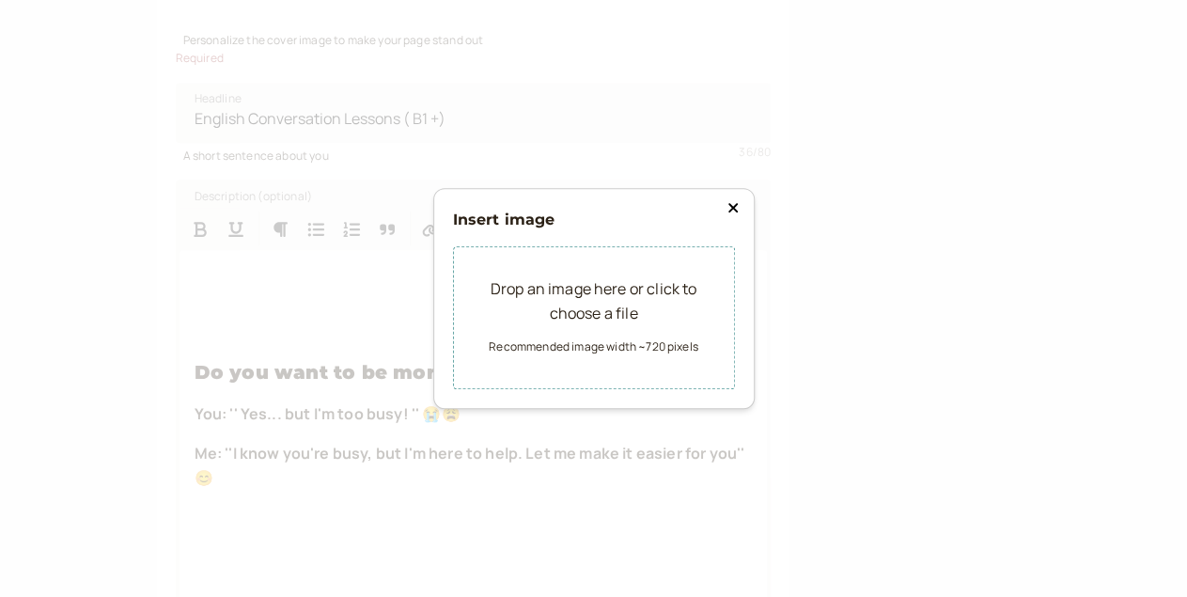
click at [530, 296] on div "Drop an image here or click to choose a file" at bounding box center [594, 302] width 220 height 49
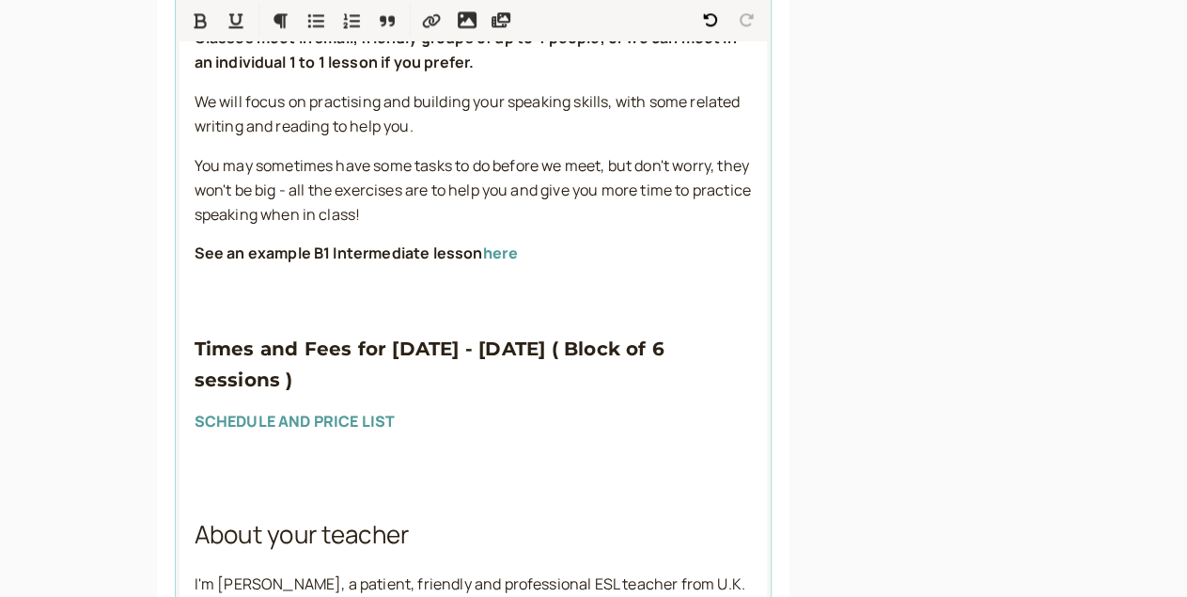
scroll to position [1323, 0]
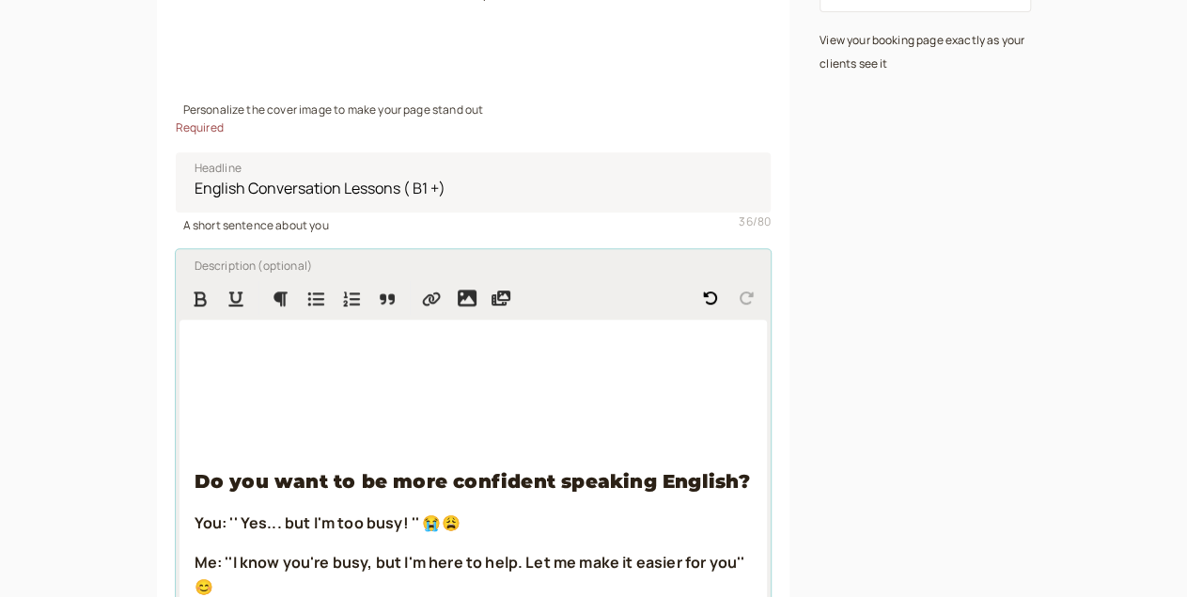
scroll to position [395, 0]
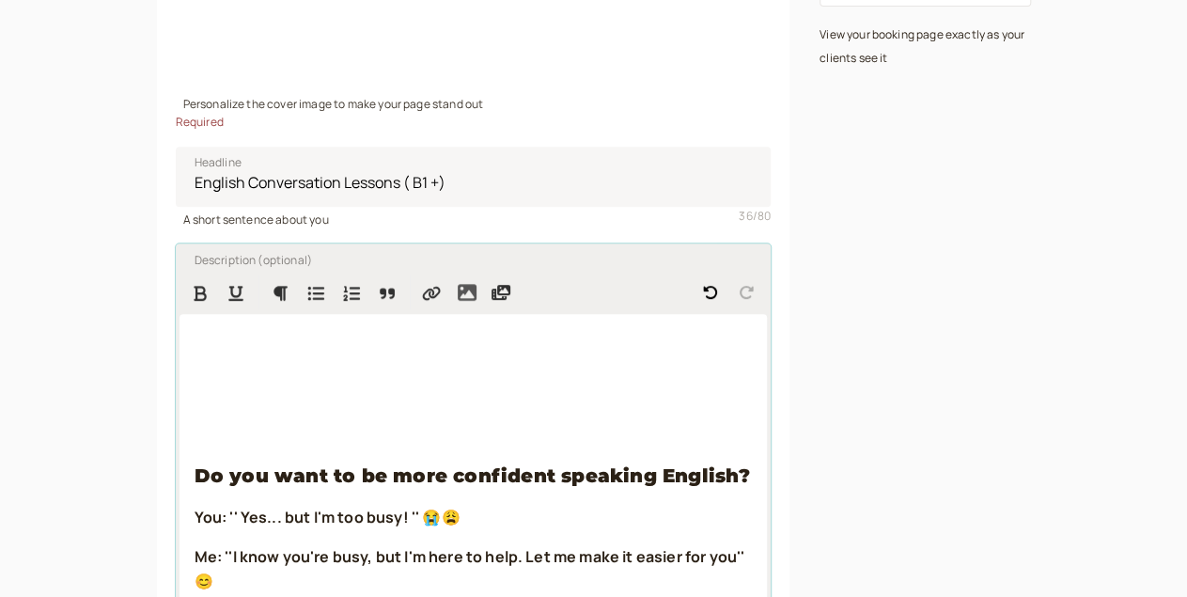
click at [458, 301] on icon "Insert image" at bounding box center [467, 292] width 19 height 17
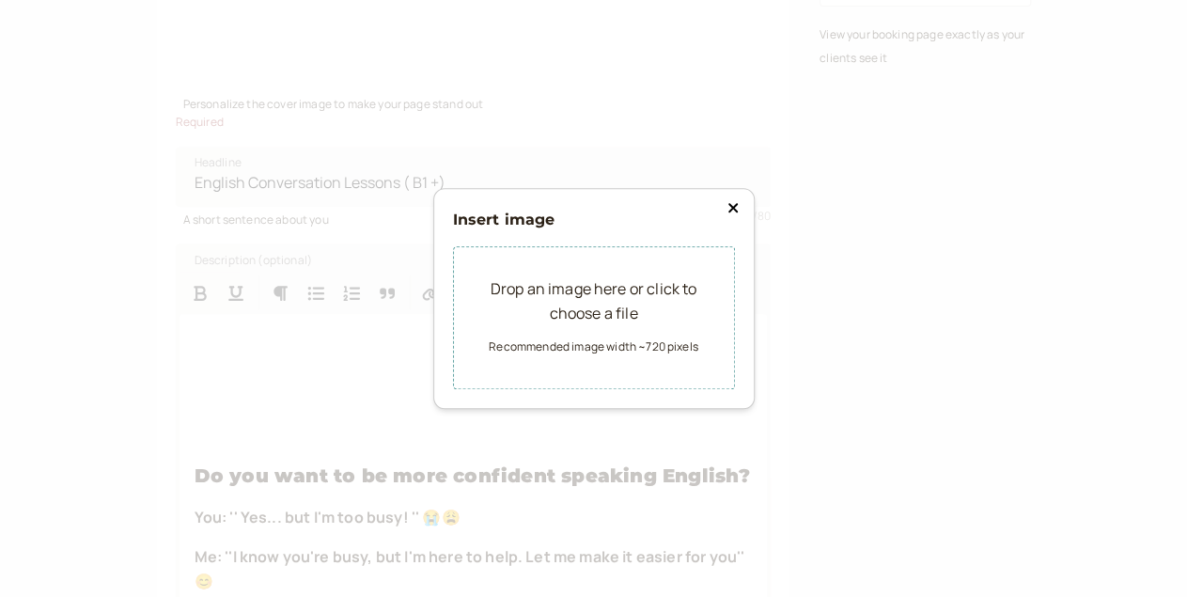
click at [325, 359] on div "Insert image Drop an image here or click to choose a file Recommended image wid…" at bounding box center [593, 298] width 1187 height 597
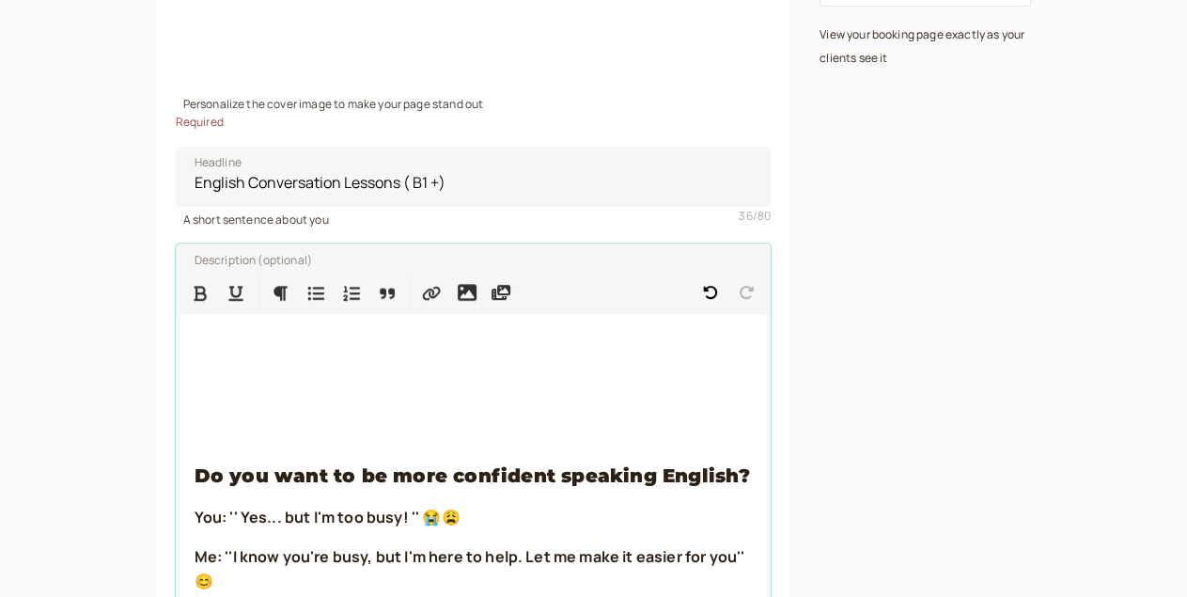
click at [195, 393] on p at bounding box center [474, 381] width 558 height 24
click at [458, 302] on icon "Insert image" at bounding box center [467, 292] width 19 height 19
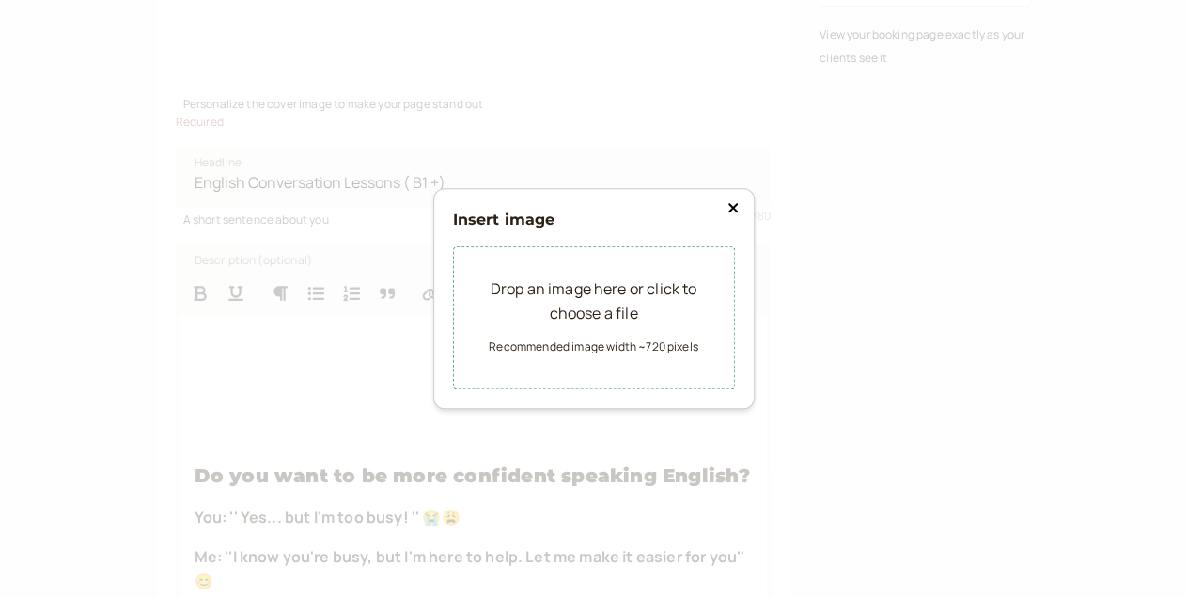
click at [559, 347] on small "Recommended image width ~720 pixels" at bounding box center [594, 346] width 210 height 16
click at [736, 204] on icon at bounding box center [733, 207] width 11 height 15
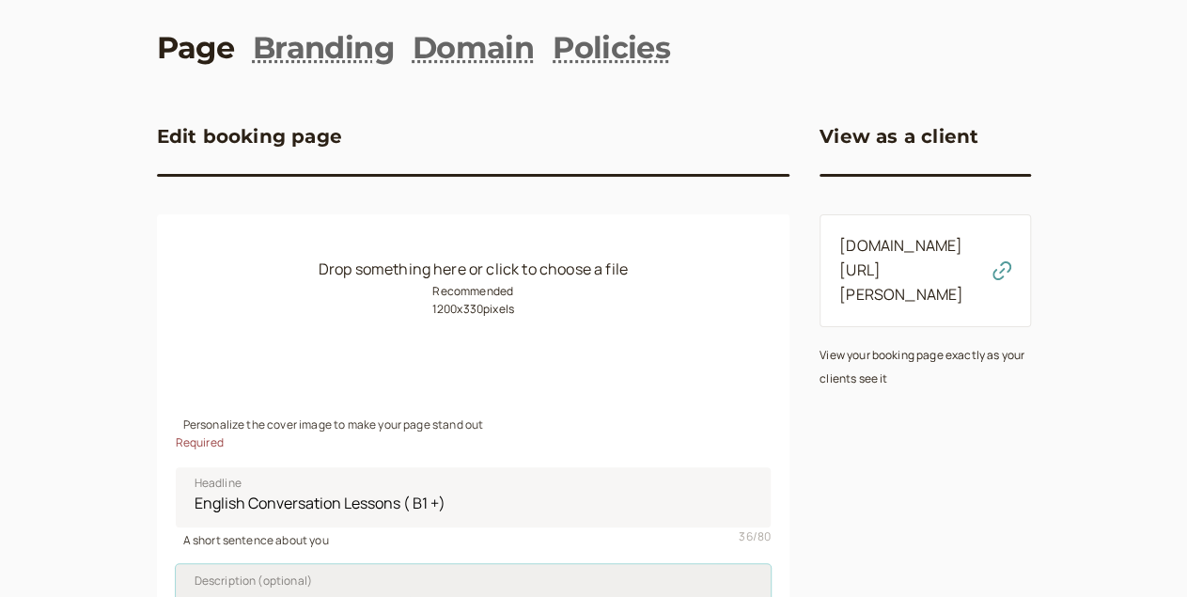
scroll to position [73, 0]
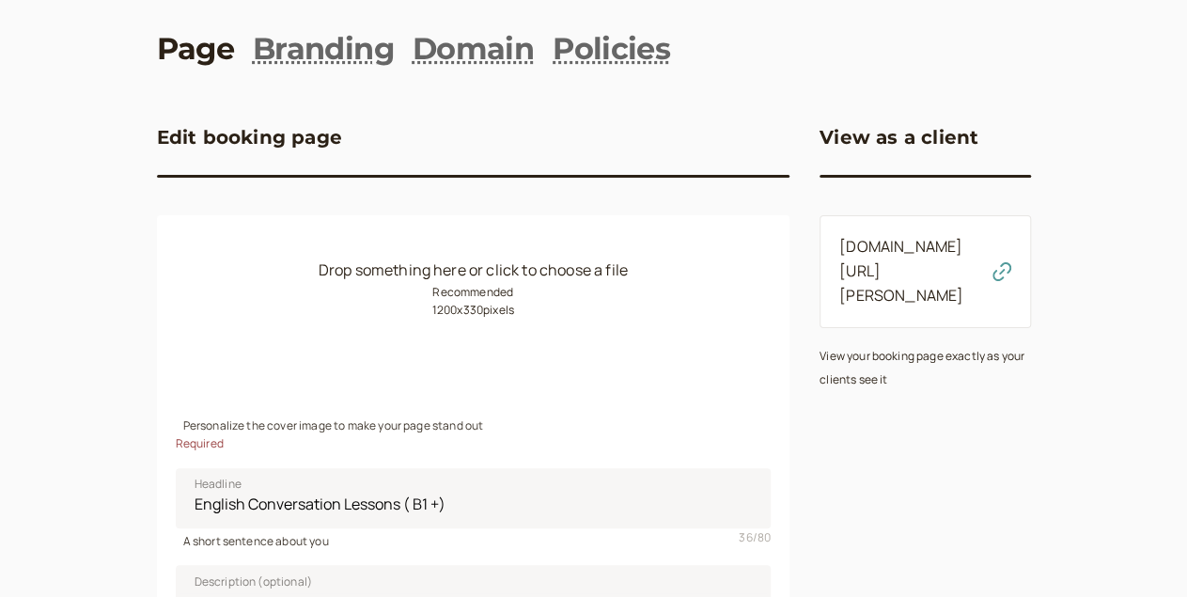
click at [284, 330] on div "Drop something here or click to choose a file Recommended 1200 x 330 pixels" at bounding box center [474, 331] width 596 height 164
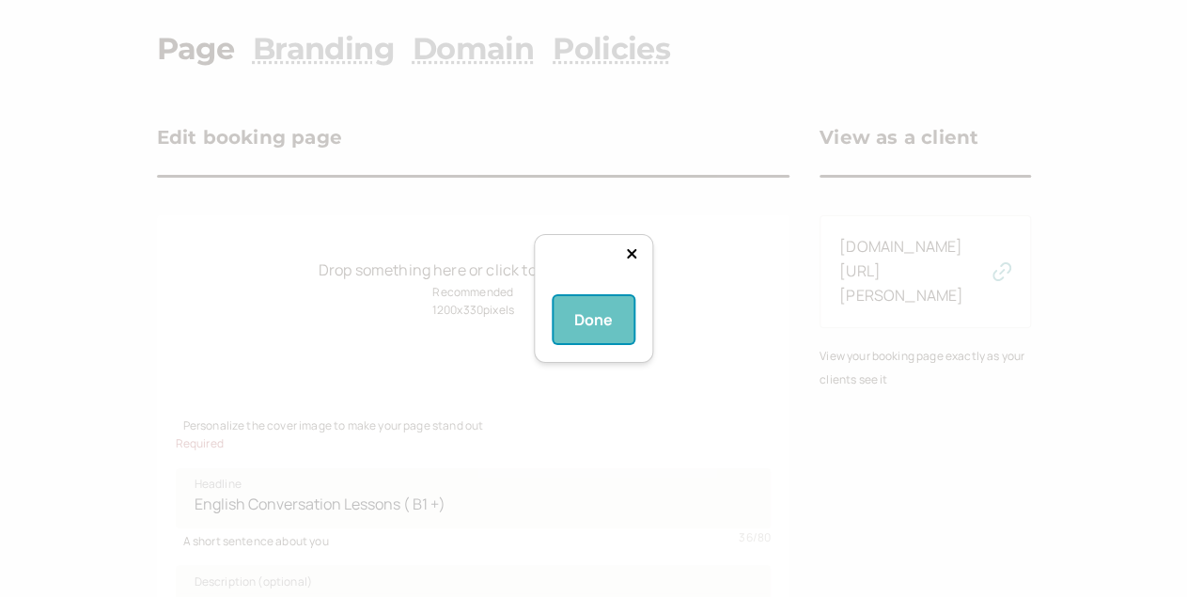
click at [605, 343] on button "Done" at bounding box center [594, 319] width 81 height 47
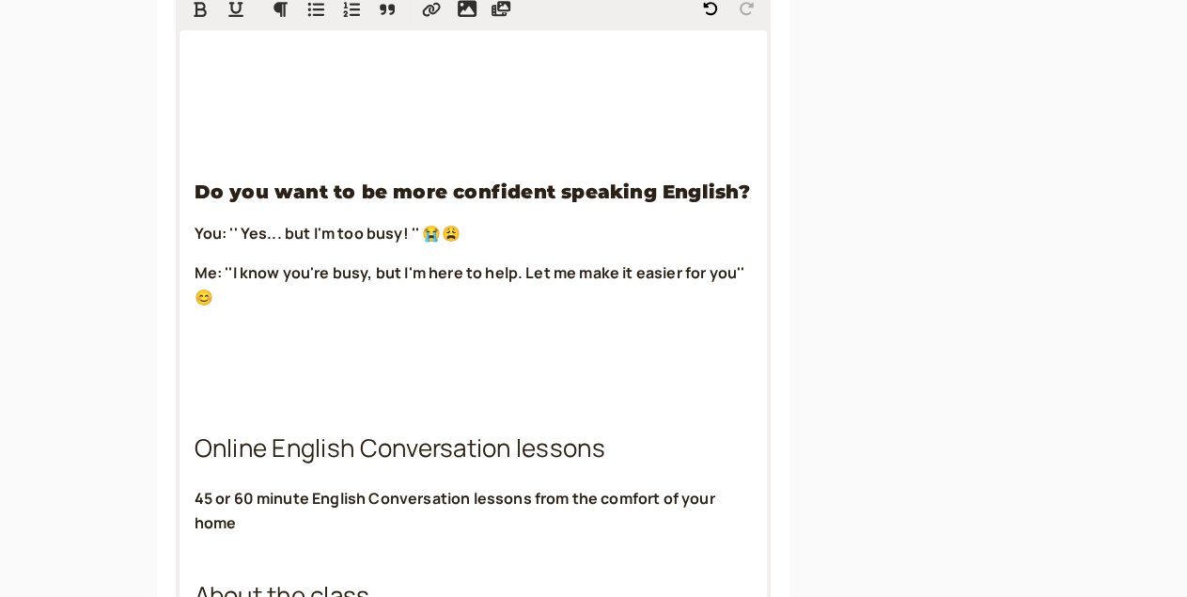
scroll to position [658, 0]
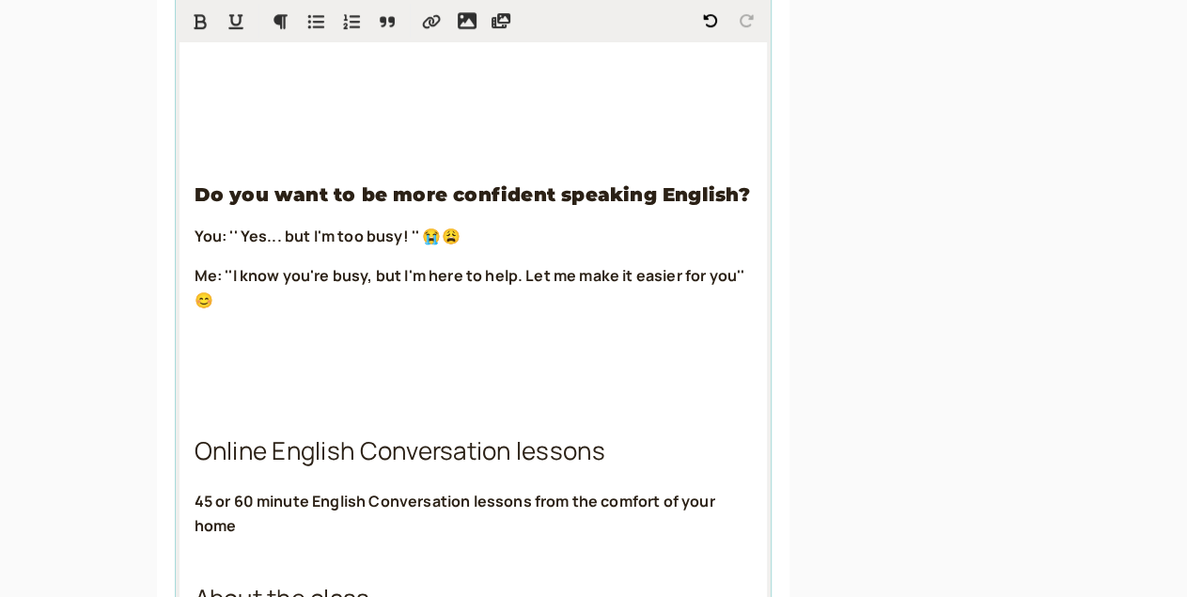
click at [195, 374] on p at bounding box center [474, 380] width 558 height 24
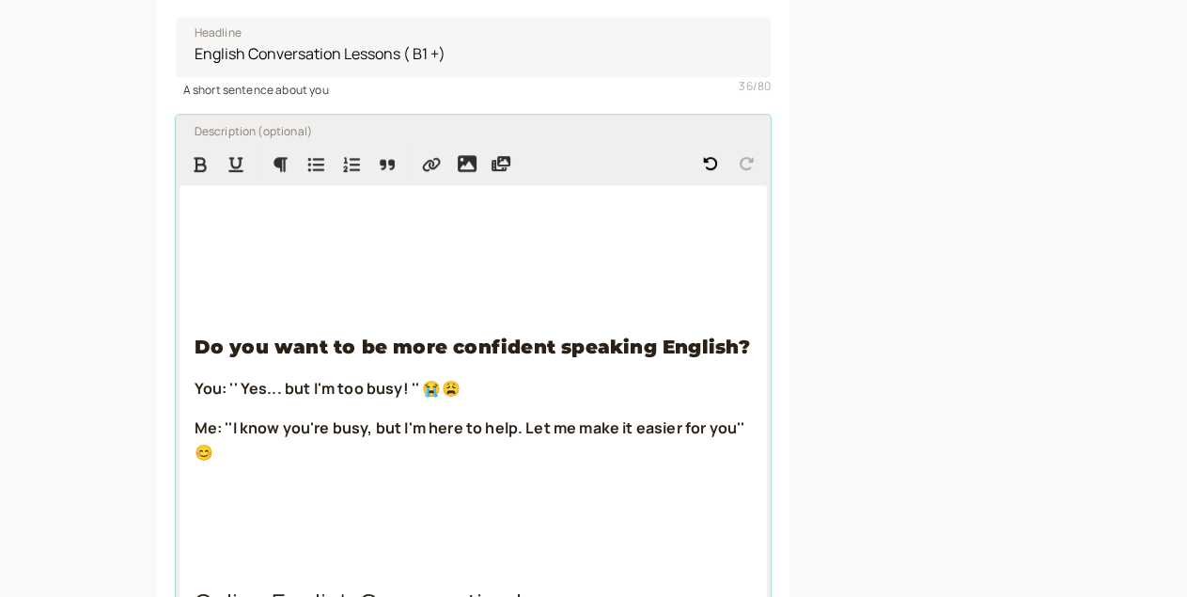
scroll to position [487, 0]
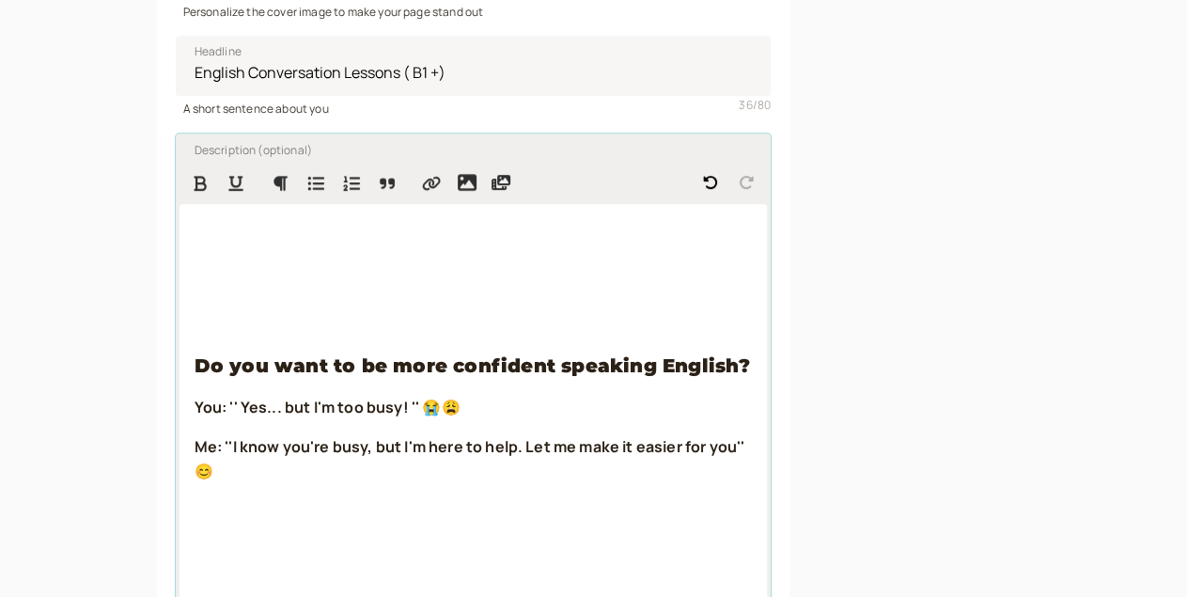
click at [201, 274] on p at bounding box center [474, 271] width 558 height 24
click at [458, 192] on icon "Insert image" at bounding box center [467, 182] width 19 height 19
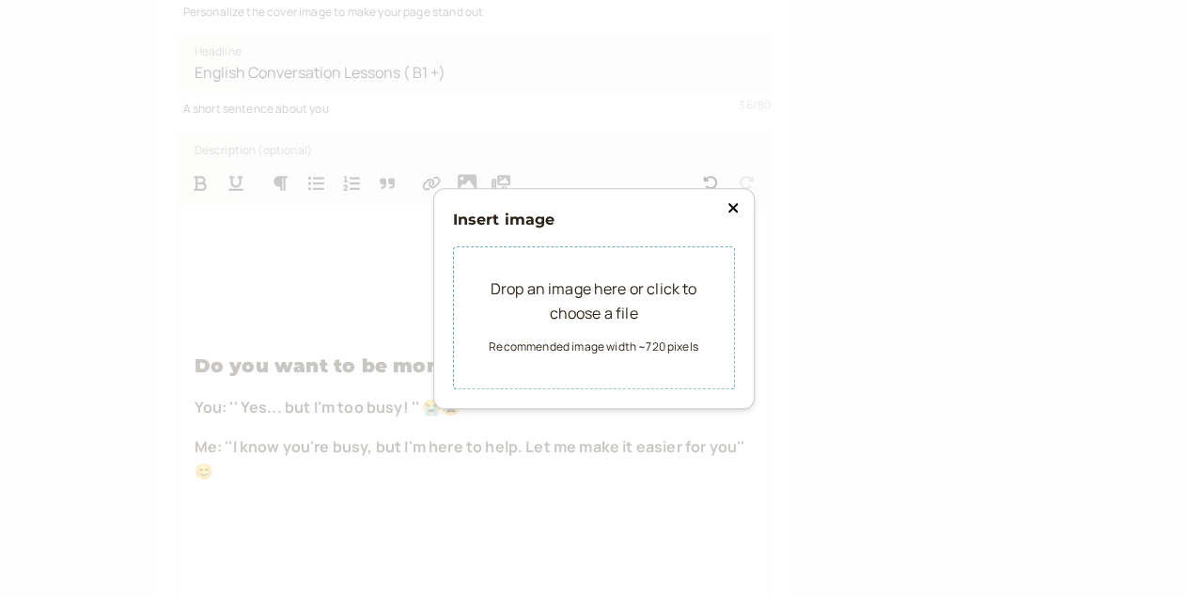
click at [235, 292] on div "Insert image Drop an image here or click to choose a file Recommended image wid…" at bounding box center [593, 298] width 1187 height 597
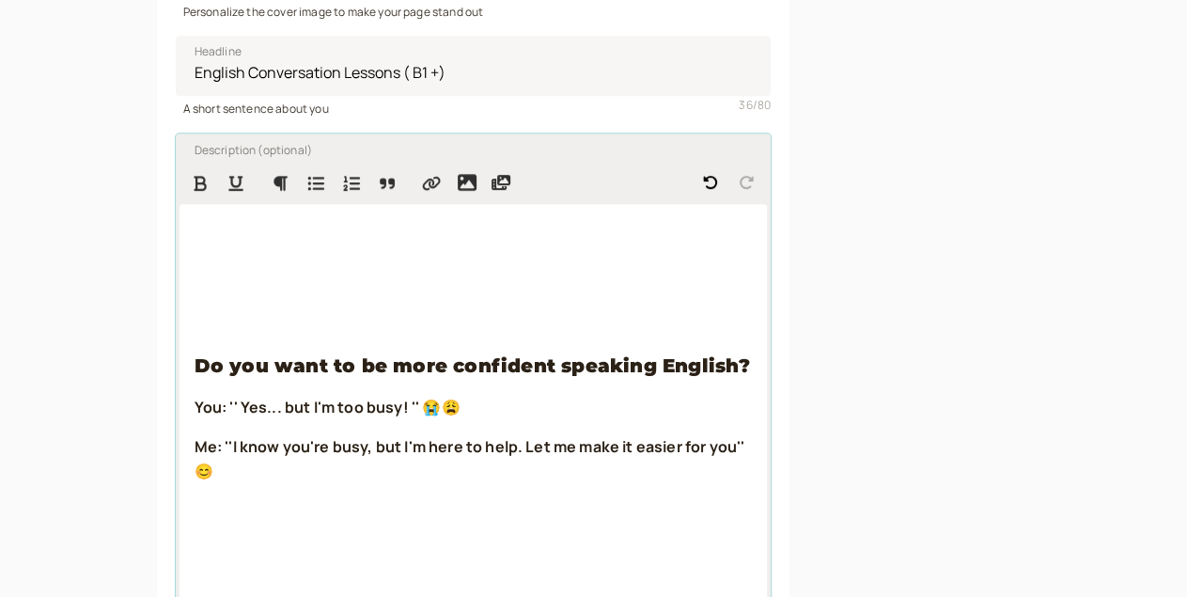
click at [195, 311] on p at bounding box center [474, 310] width 558 height 24
click at [195, 274] on p at bounding box center [474, 271] width 558 height 24
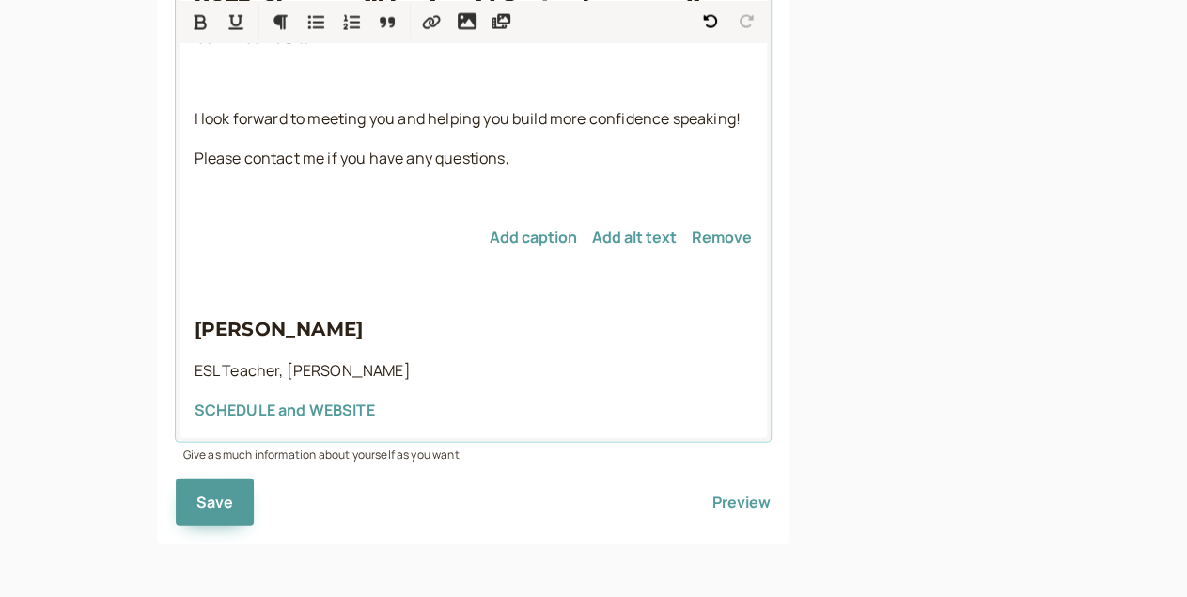
scroll to position [2355, 0]
click at [524, 225] on img at bounding box center [474, 225] width 558 height 0
click at [365, 225] on img at bounding box center [474, 225] width 558 height 0
click at [692, 245] on button "Remove" at bounding box center [722, 236] width 60 height 17
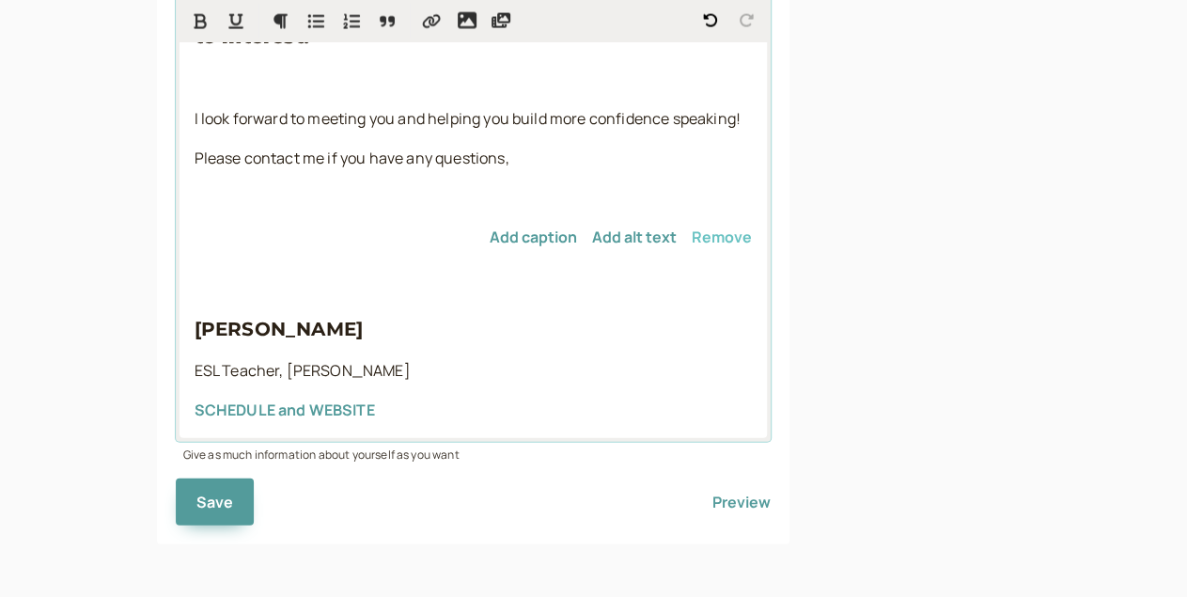
scroll to position [1957, 0]
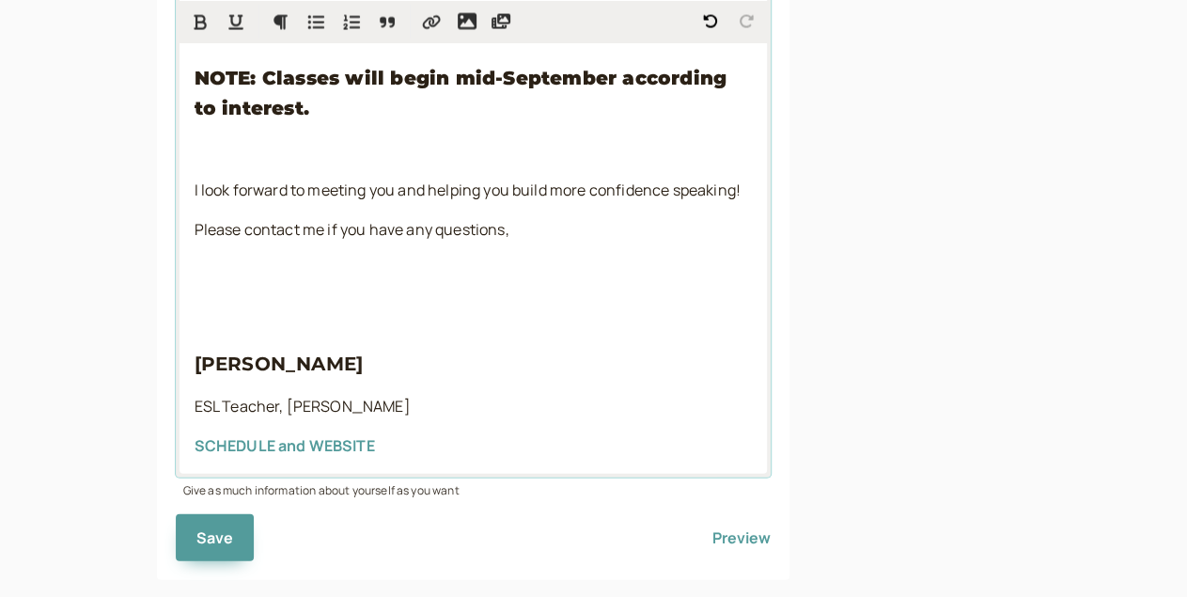
click at [195, 296] on p at bounding box center [474, 308] width 558 height 24
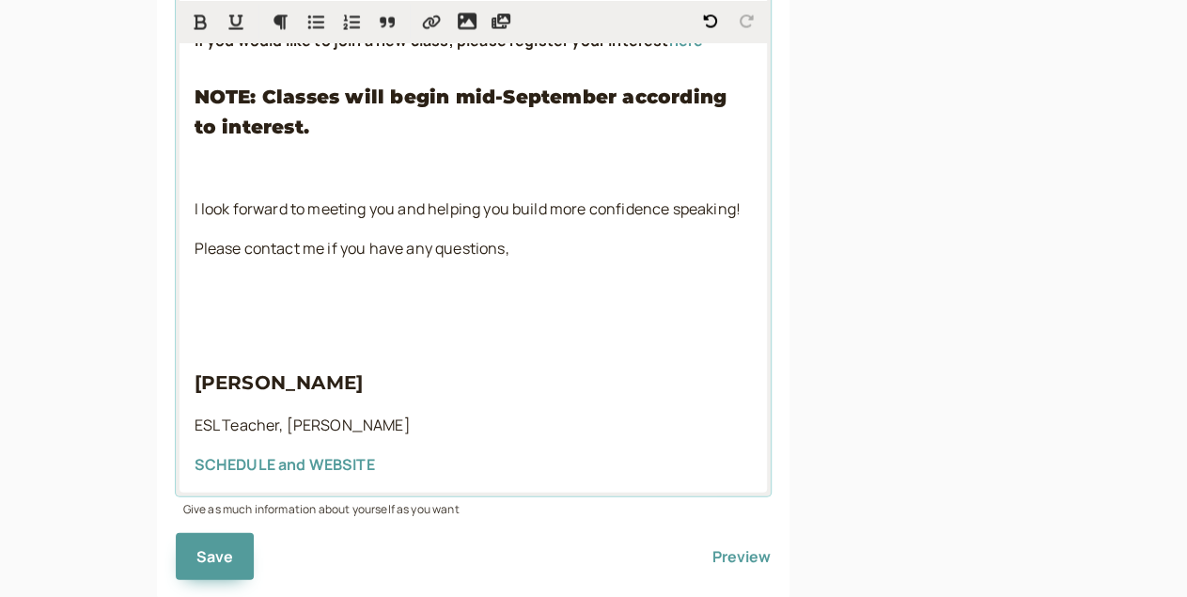
scroll to position [1939, 0]
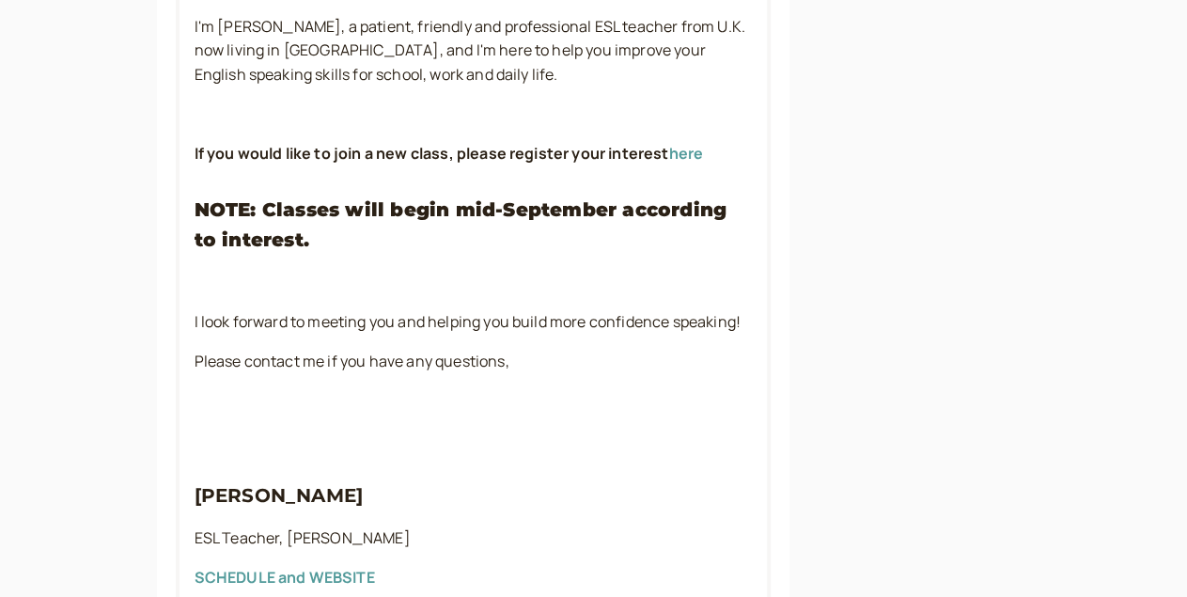
scroll to position [1957, 0]
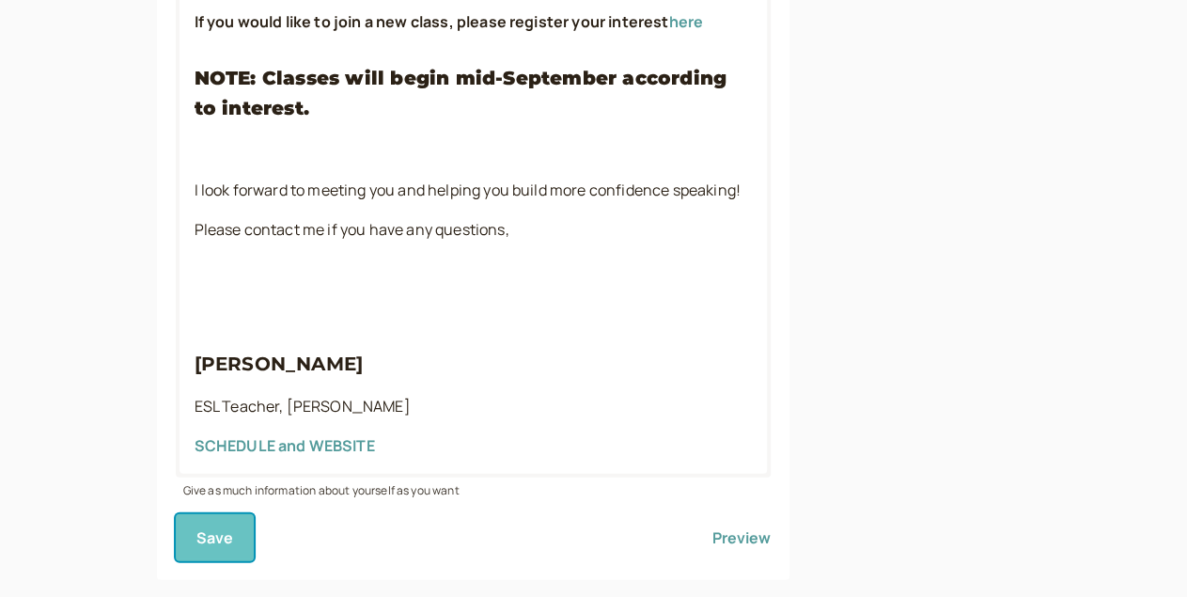
click at [196, 527] on span "Save" at bounding box center [215, 537] width 38 height 21
click at [713, 514] on button "Preview" at bounding box center [742, 537] width 58 height 47
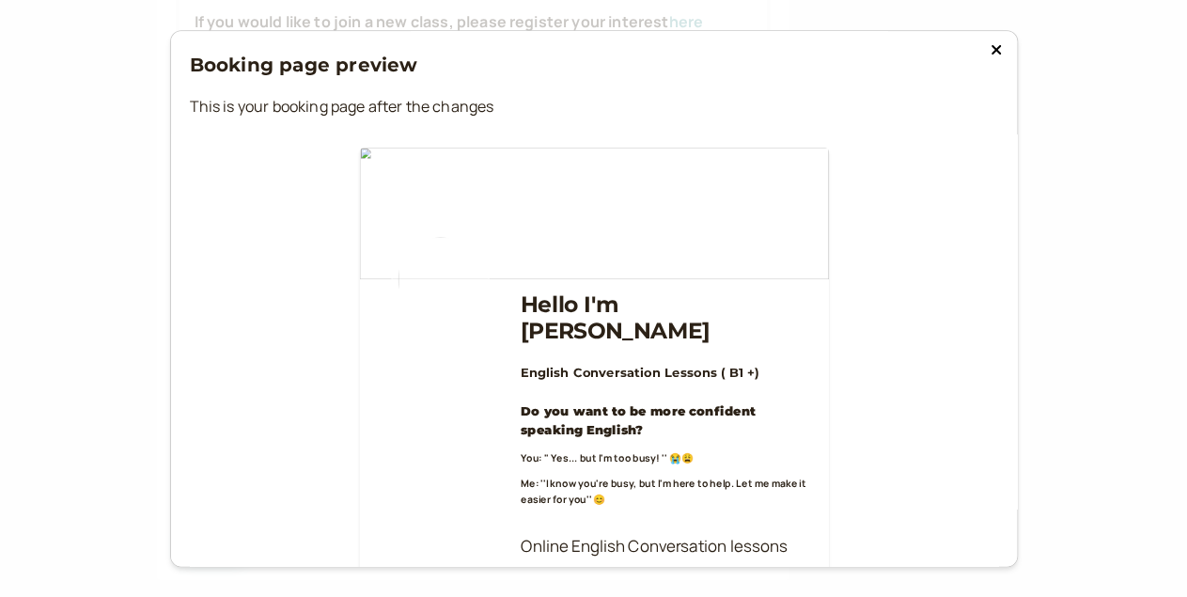
scroll to position [0, 0]
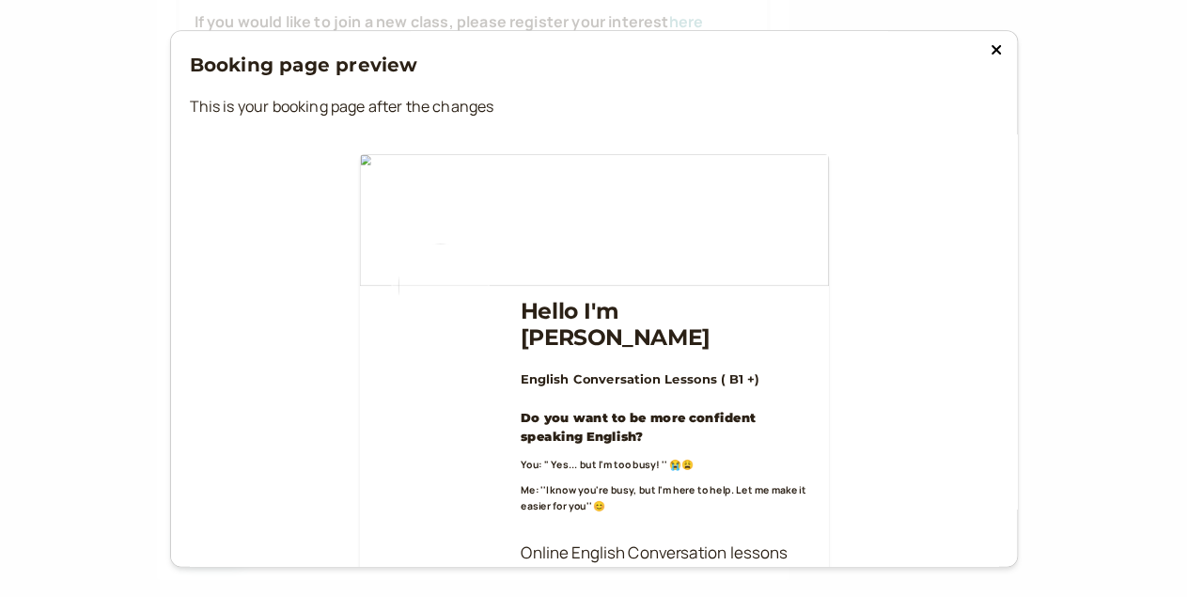
click at [991, 46] on icon at bounding box center [996, 49] width 11 height 15
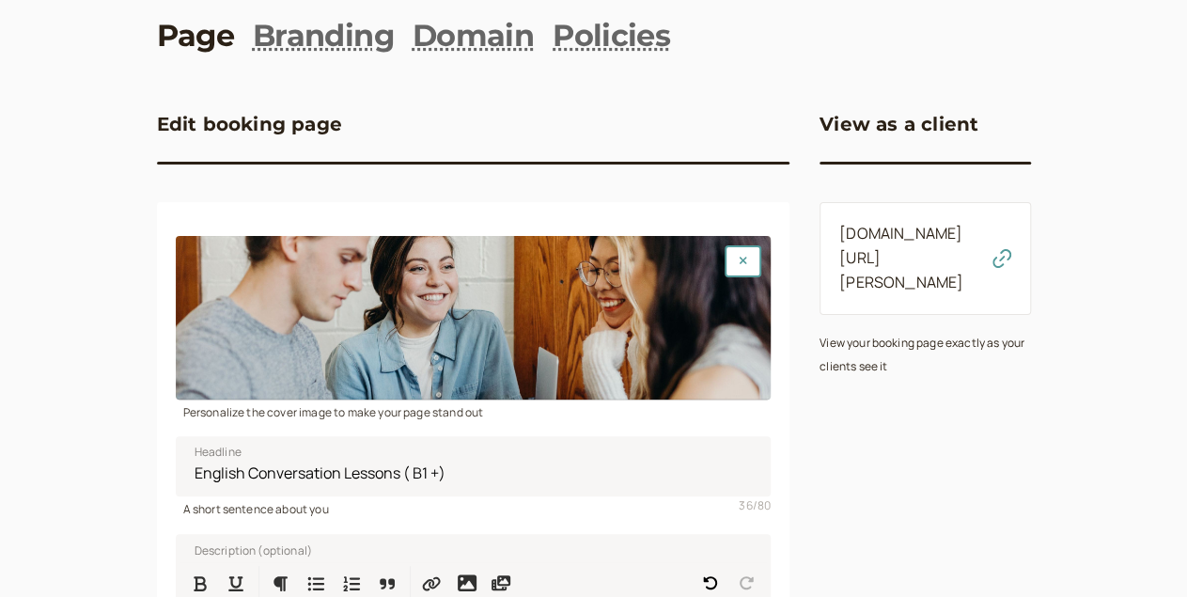
scroll to position [86, 0]
click at [253, 48] on link "Branding" at bounding box center [323, 36] width 141 height 42
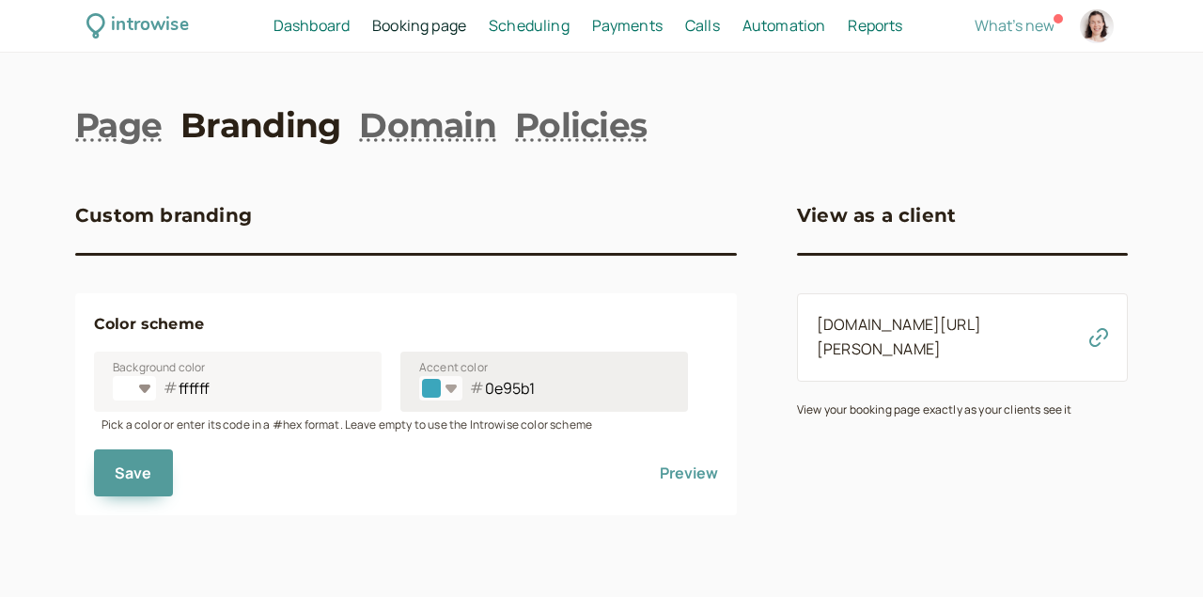
click at [446, 400] on input "#0e95b1" at bounding box center [445, 391] width 47 height 25
type input "#182ba7"
type input "182ba7"
type input "#22349d"
type input "22349d"
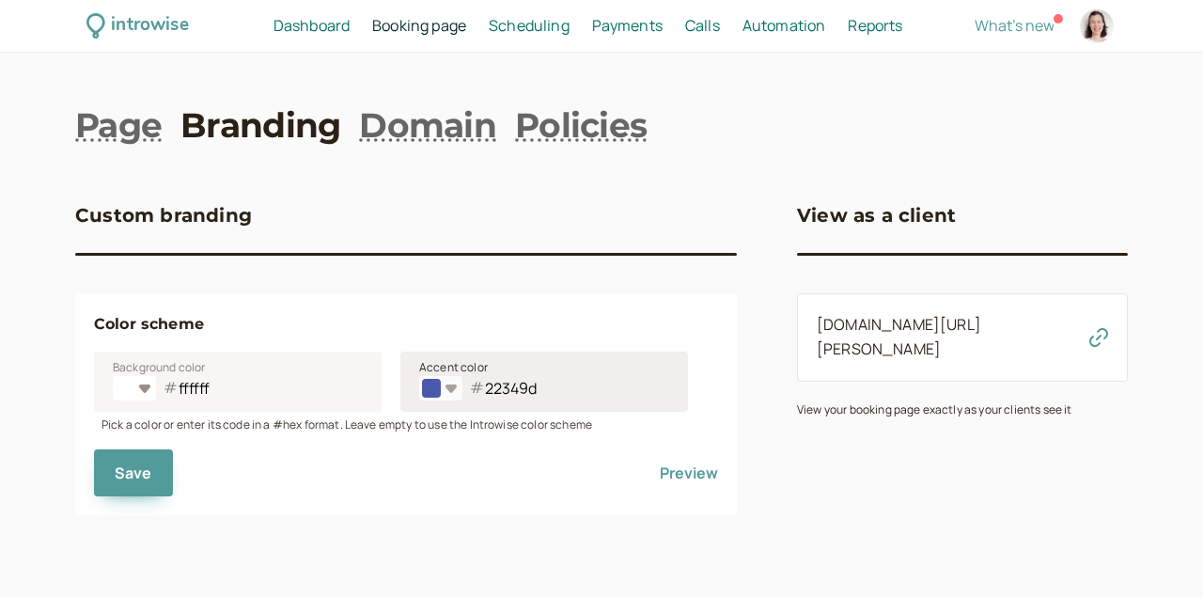
type input "#224e9d"
type input "224e9d"
type input "#295796"
type input "295796"
type input "#22479d"
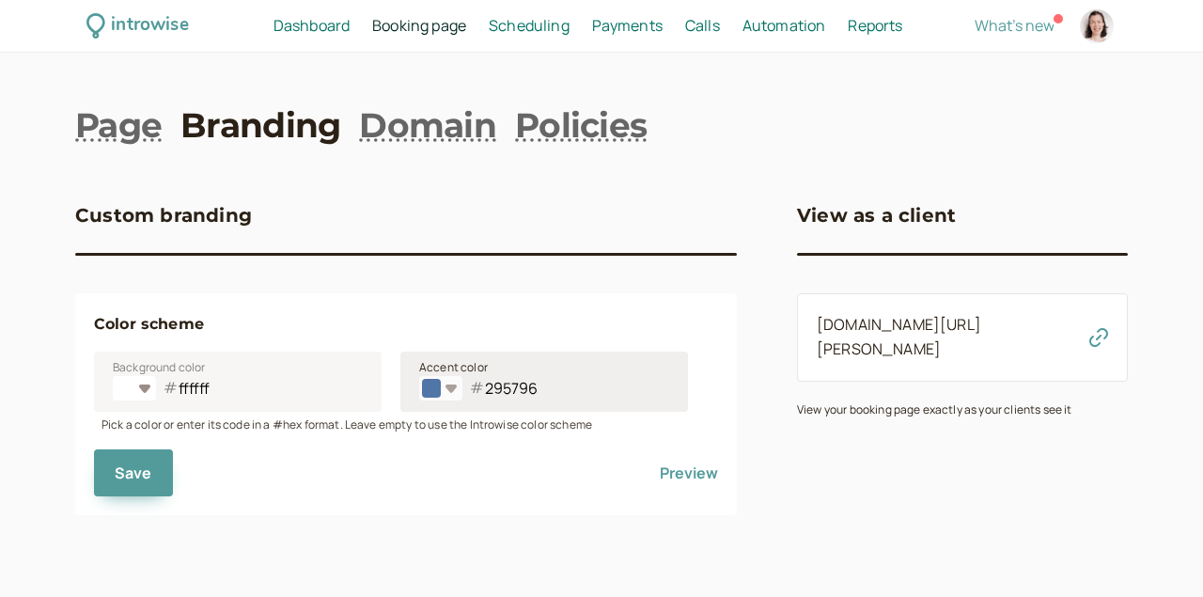
type input "22479d"
type input "#223a9d"
type input "223a9d"
type input "#22539d"
type input "22539d"
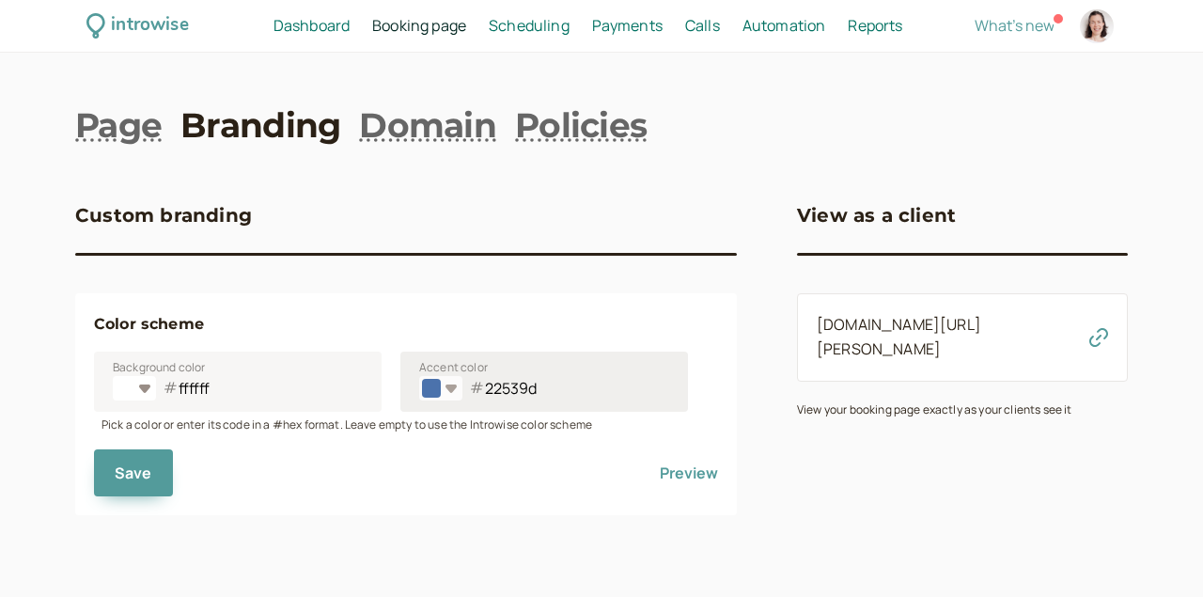
type input "#22539d"
click at [125, 484] on button "Save" at bounding box center [133, 472] width 79 height 47
click at [1098, 25] on div at bounding box center [1097, 26] width 34 height 34
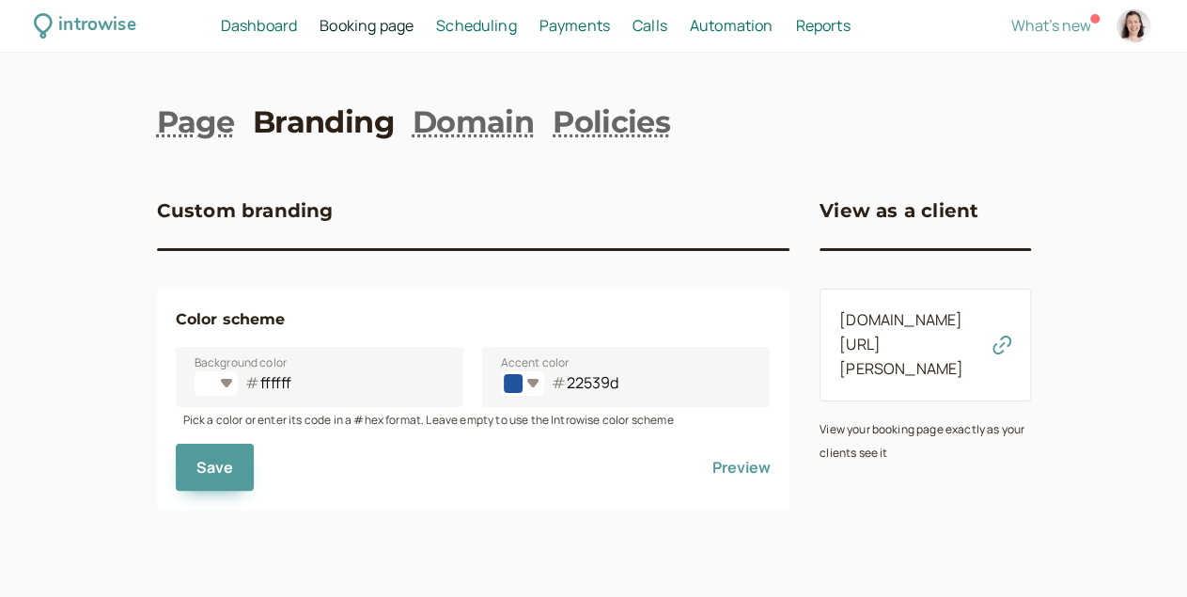
select select "Europe/[GEOGRAPHIC_DATA]"
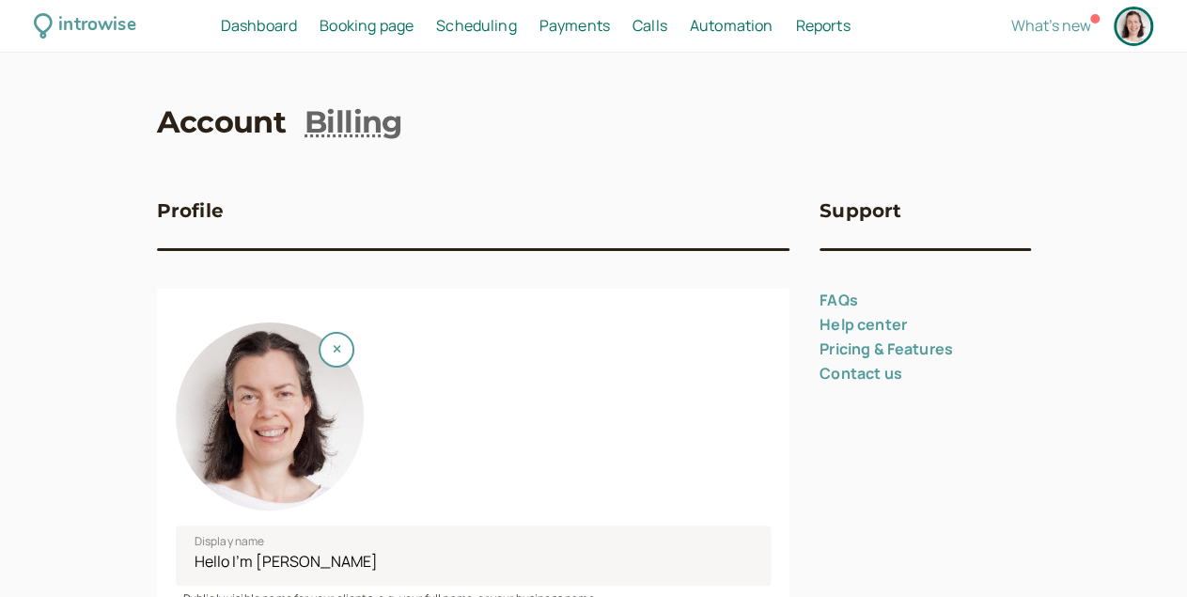
click at [196, 413] on div at bounding box center [270, 416] width 188 height 188
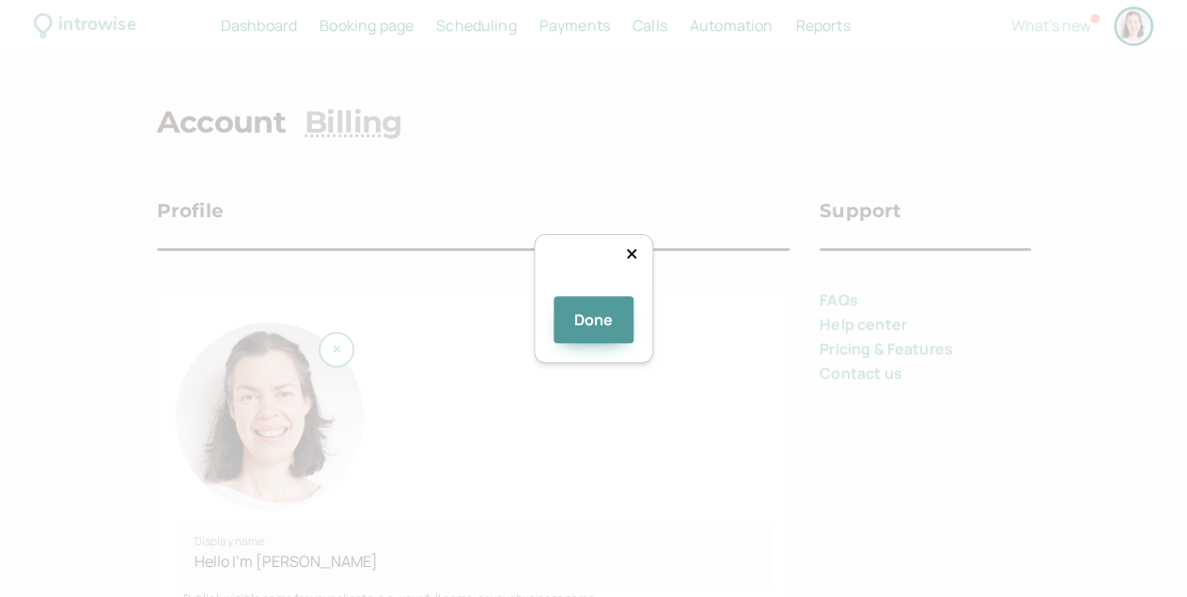
click at [534, 364] on div "Done" at bounding box center [594, 299] width 120 height 130
click at [654, 364] on div "Done" at bounding box center [594, 299] width 120 height 130
click at [593, 290] on img at bounding box center [593, 290] width 0 height 0
click at [396, 79] on div "Done" at bounding box center [593, 298] width 1187 height 597
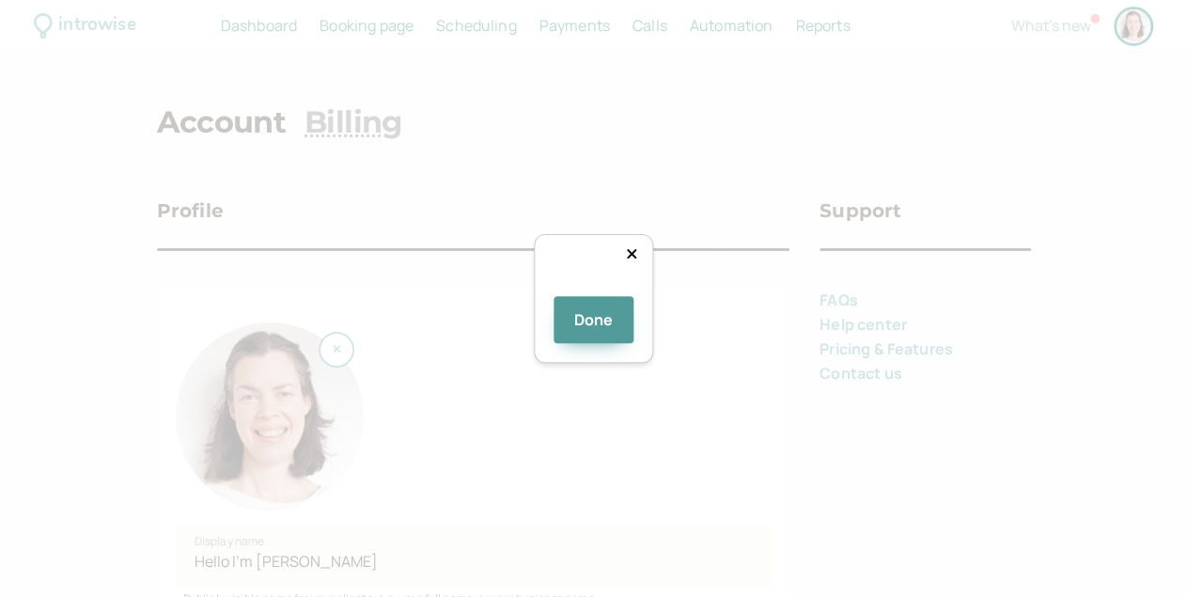
click at [534, 234] on div "Done" at bounding box center [594, 299] width 120 height 130
click at [593, 334] on div at bounding box center [761, 502] width 337 height 337
click at [593, 295] on div at bounding box center [761, 463] width 337 height 337
click at [574, 343] on button "Done" at bounding box center [594, 319] width 81 height 47
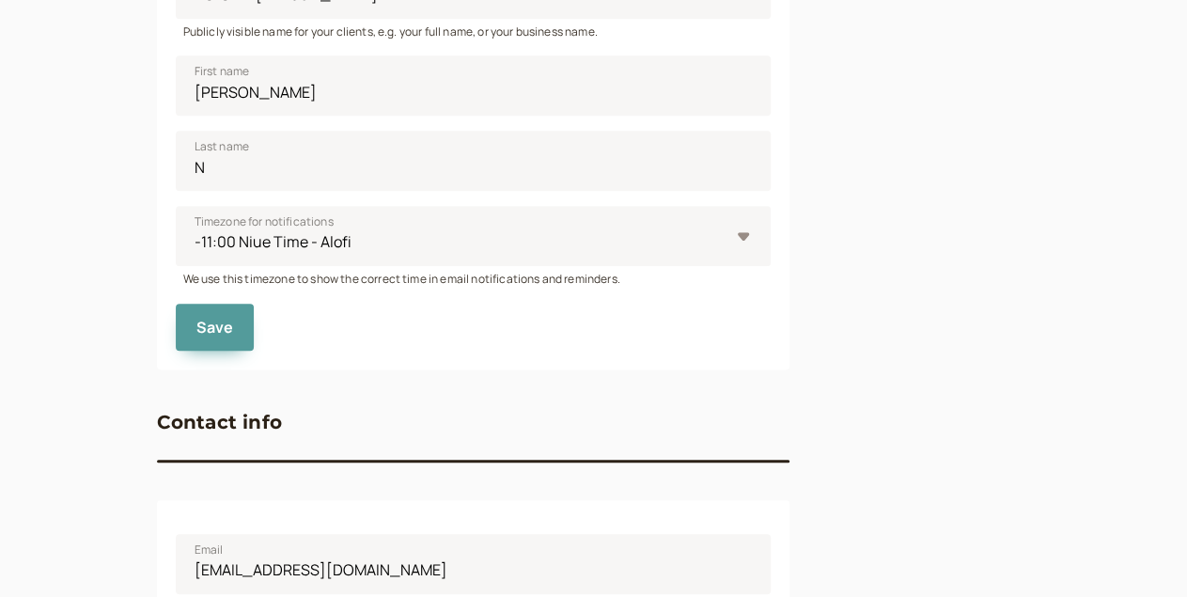
scroll to position [592, 0]
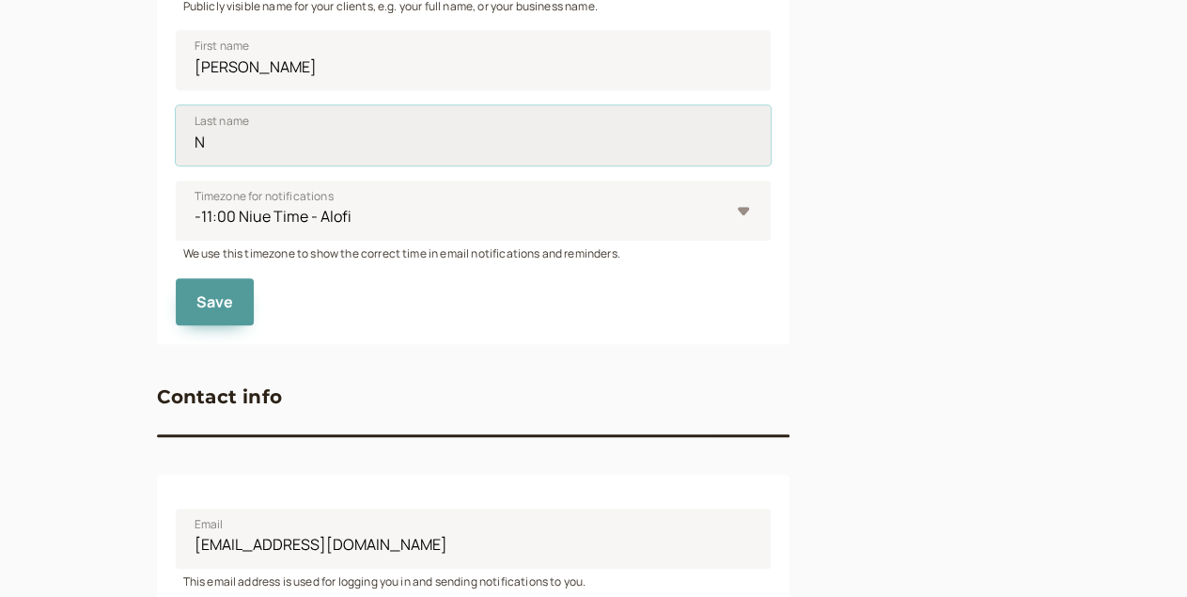
click at [176, 152] on input "N" at bounding box center [474, 135] width 596 height 60
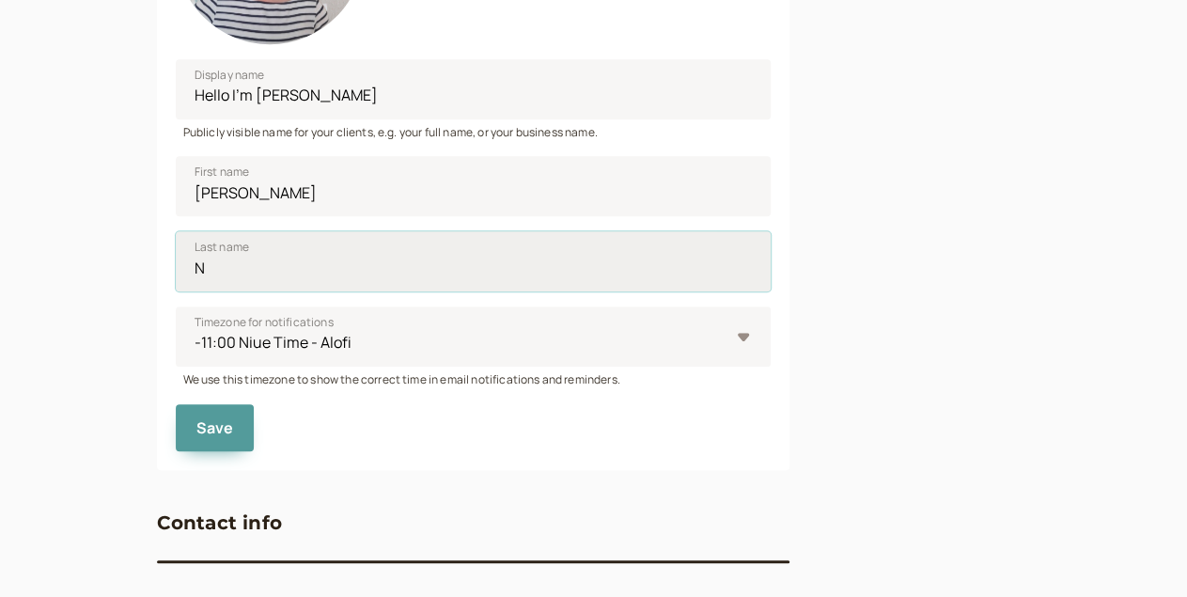
scroll to position [464, 0]
click at [176, 283] on input "N" at bounding box center [474, 263] width 596 height 60
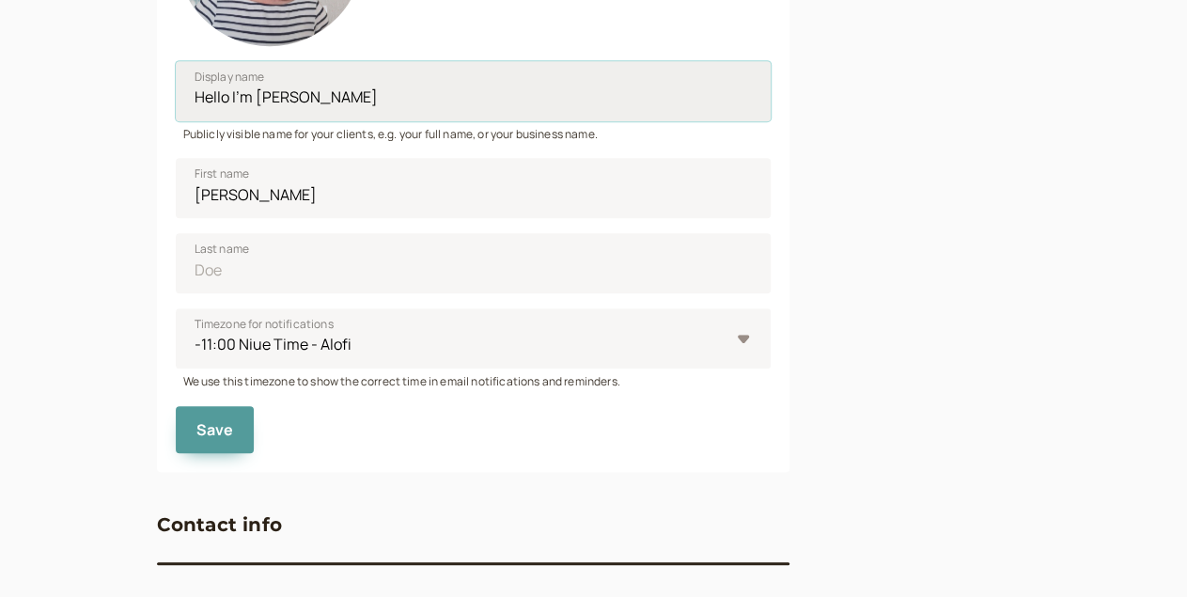
click at [181, 98] on input "Hello I'm [PERSON_NAME]" at bounding box center [474, 91] width 596 height 60
click at [243, 100] on input "Hello I'm [PERSON_NAME]" at bounding box center [474, 91] width 596 height 60
click at [223, 100] on input "Hello I'm [PERSON_NAME]" at bounding box center [474, 91] width 596 height 60
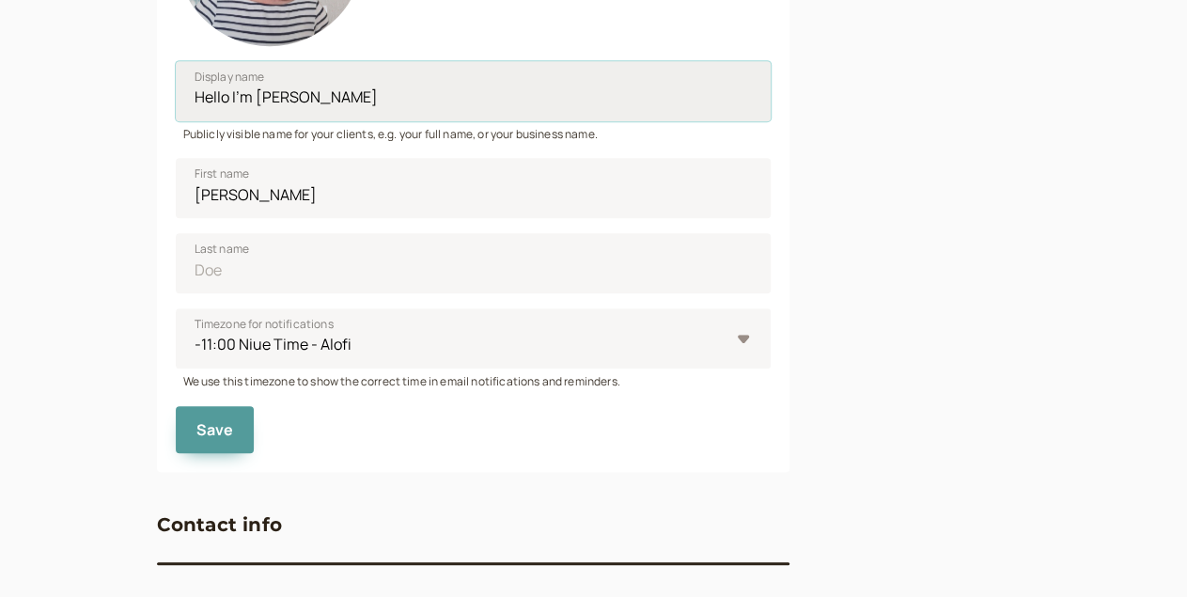
click at [223, 100] on input "Hello I'm [PERSON_NAME]" at bounding box center [474, 91] width 596 height 60
type input "English Conversation Classes (B1 +)"
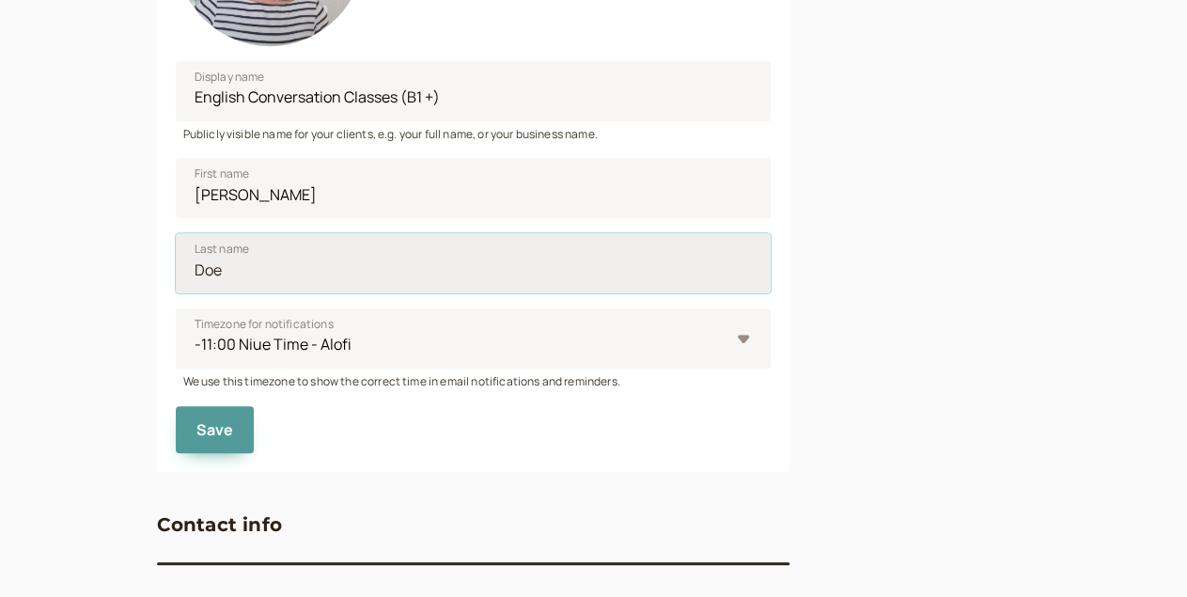
click at [176, 293] on input "Last name" at bounding box center [474, 263] width 596 height 60
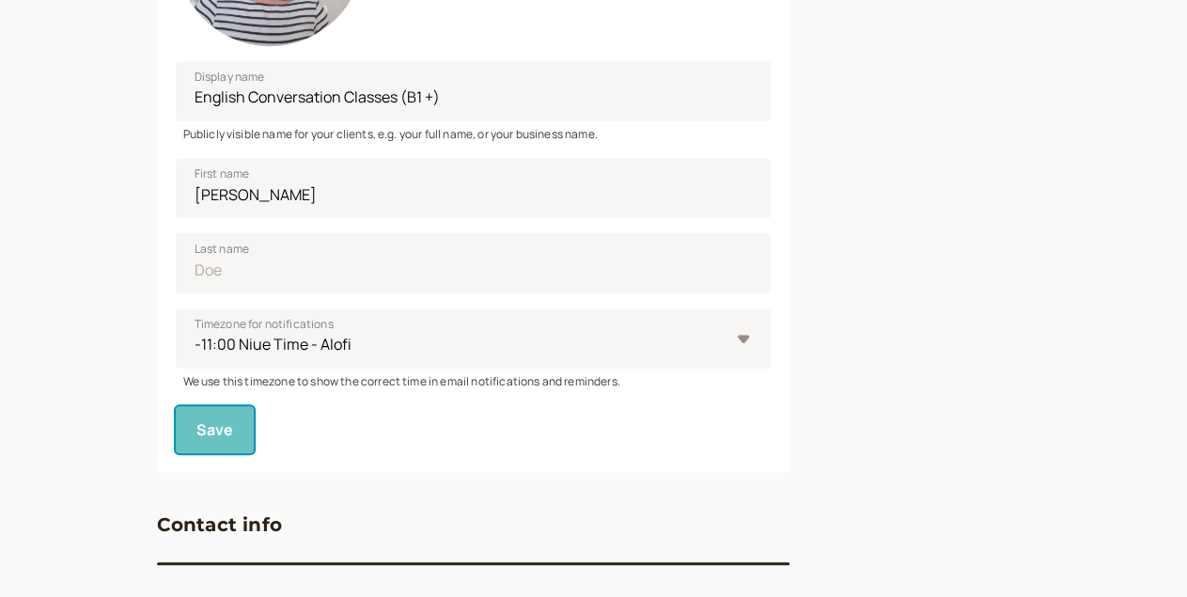
click at [196, 424] on span "Save" at bounding box center [215, 429] width 38 height 21
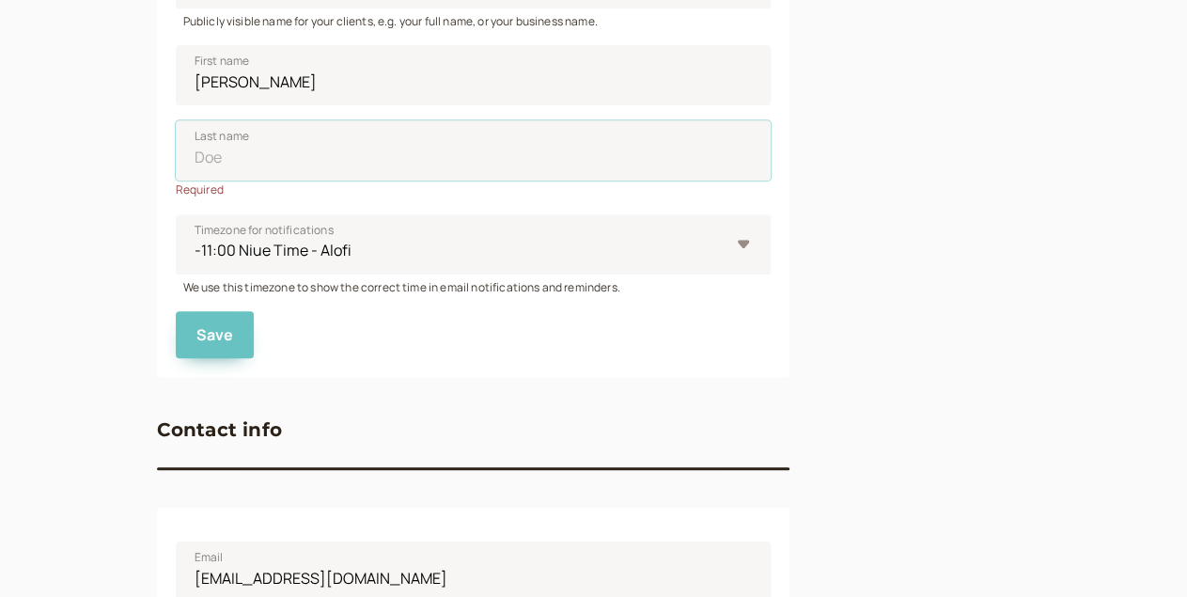
scroll to position [583, 0]
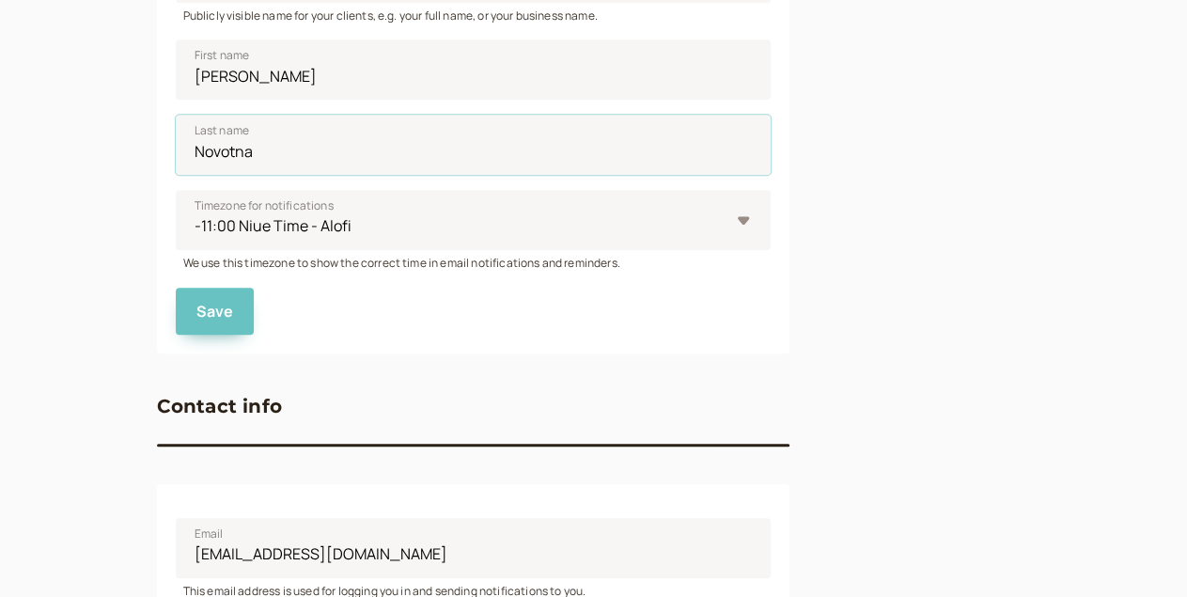
type input "Novotna"
click at [176, 302] on button "Save" at bounding box center [215, 311] width 79 height 47
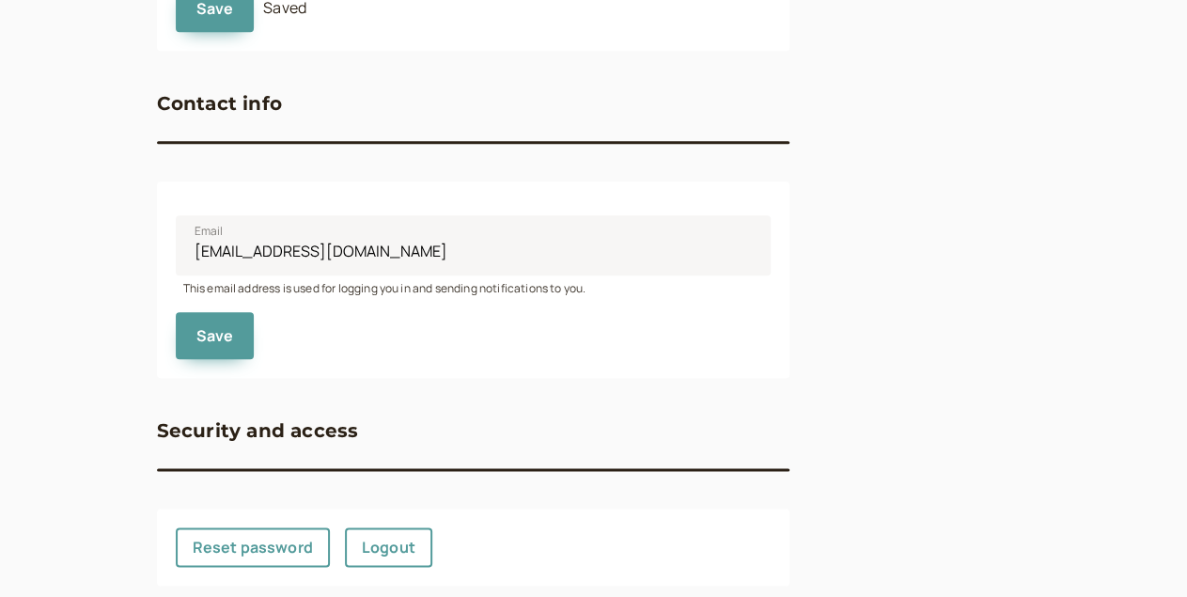
scroll to position [932, 0]
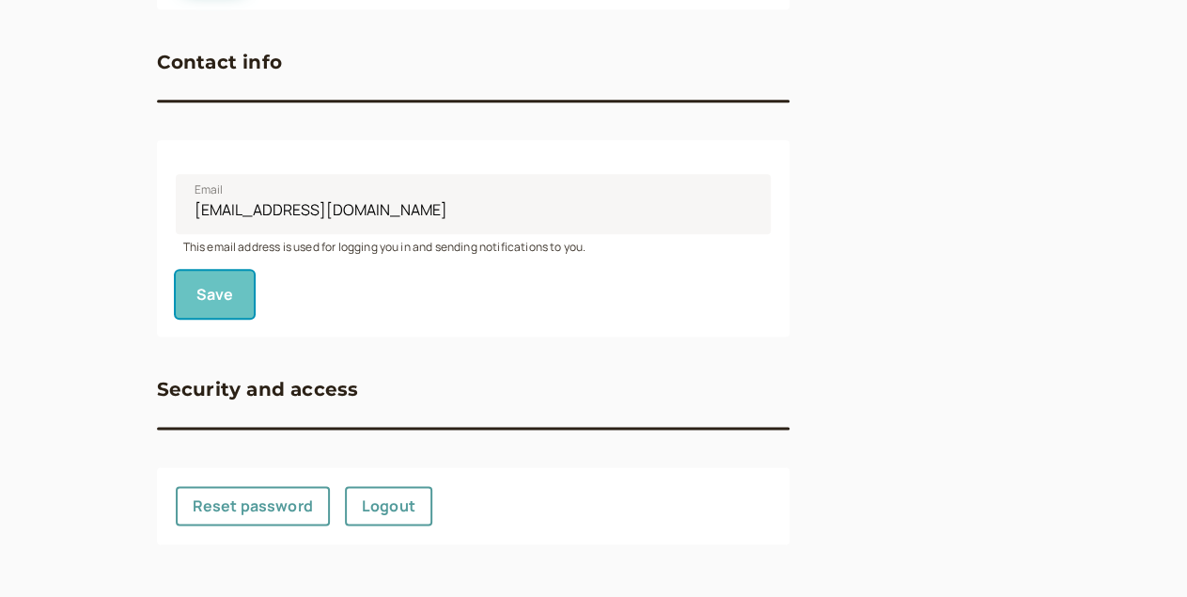
click at [196, 297] on span "Save" at bounding box center [215, 294] width 38 height 21
click at [277, 314] on div "Save" at bounding box center [474, 287] width 596 height 62
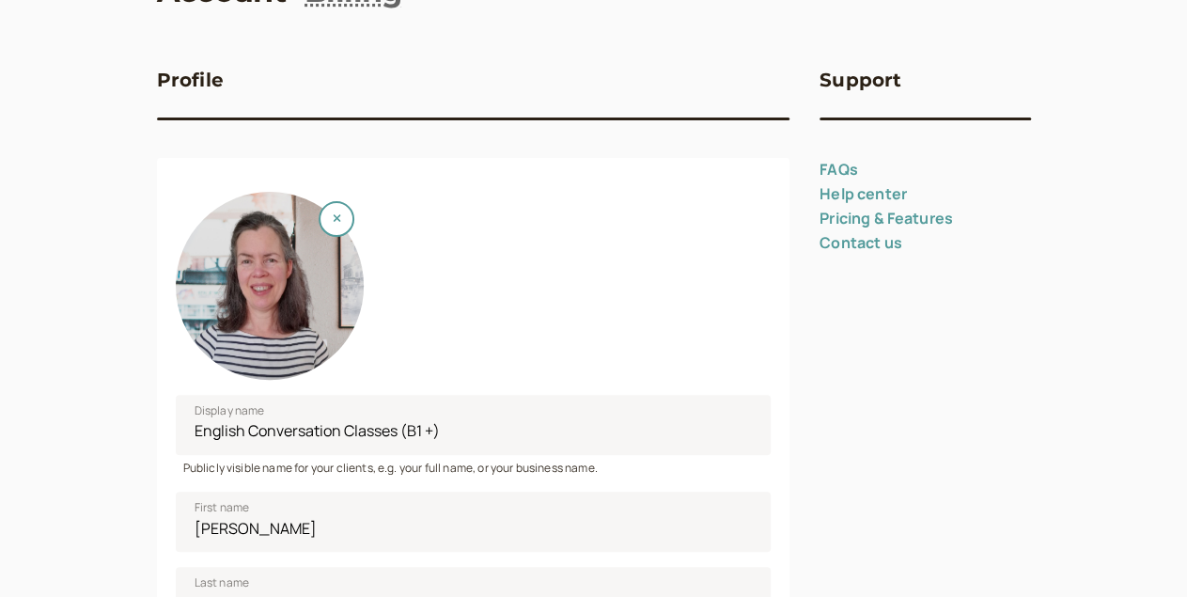
scroll to position [0, 0]
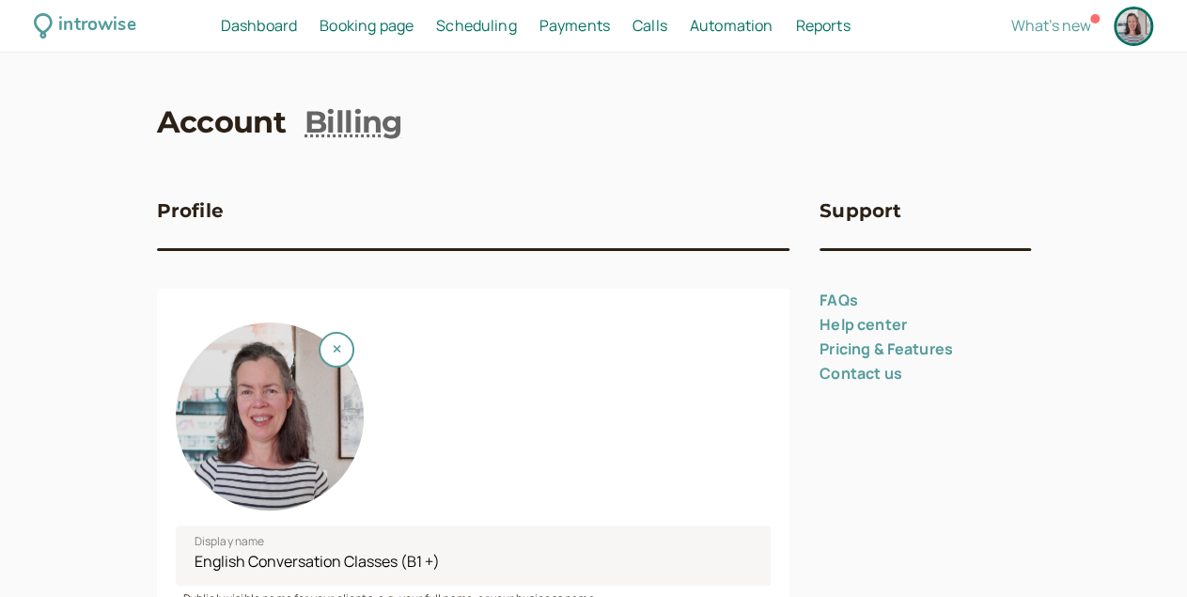
click at [176, 393] on div at bounding box center [270, 416] width 188 height 188
click at [297, 22] on span "Dashboard" at bounding box center [259, 25] width 76 height 21
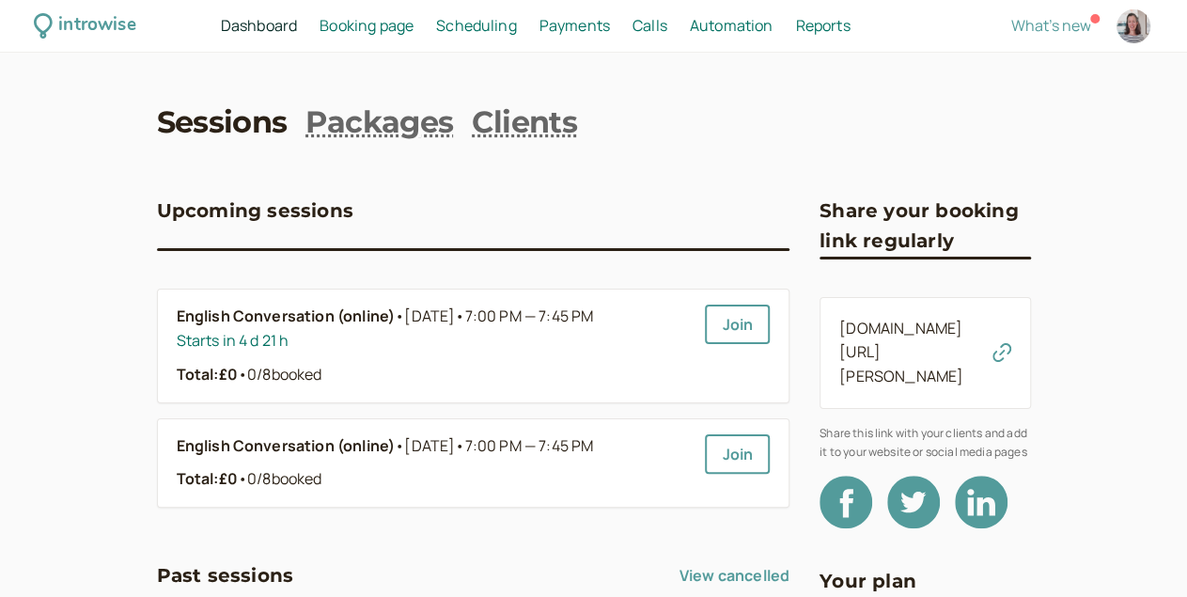
click at [395, 28] on span "Booking page" at bounding box center [367, 25] width 94 height 21
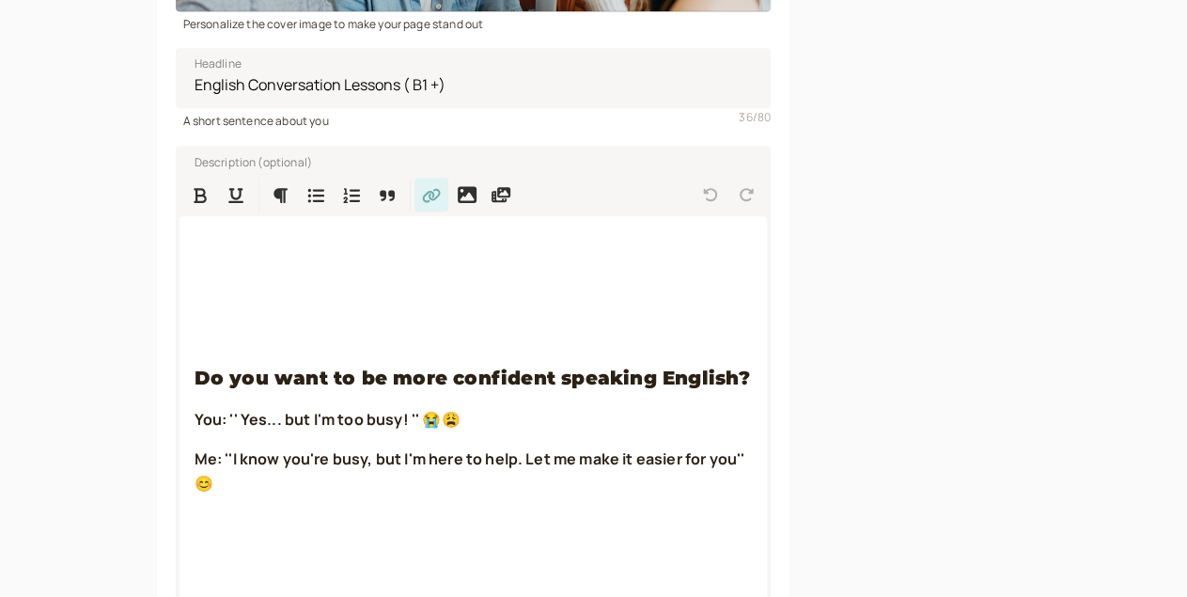
scroll to position [476, 0]
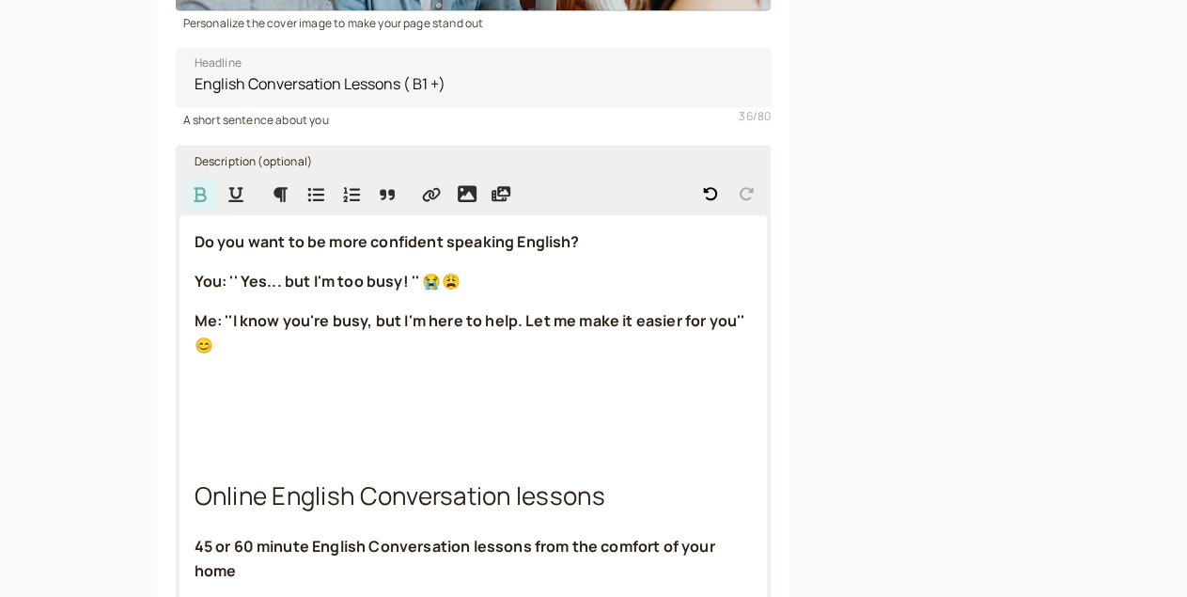
click at [200, 252] on strong "Do you want to be more confident speaking English?" at bounding box center [387, 241] width 385 height 21
click at [274, 201] on icon "Formatting Options" at bounding box center [281, 194] width 14 height 15
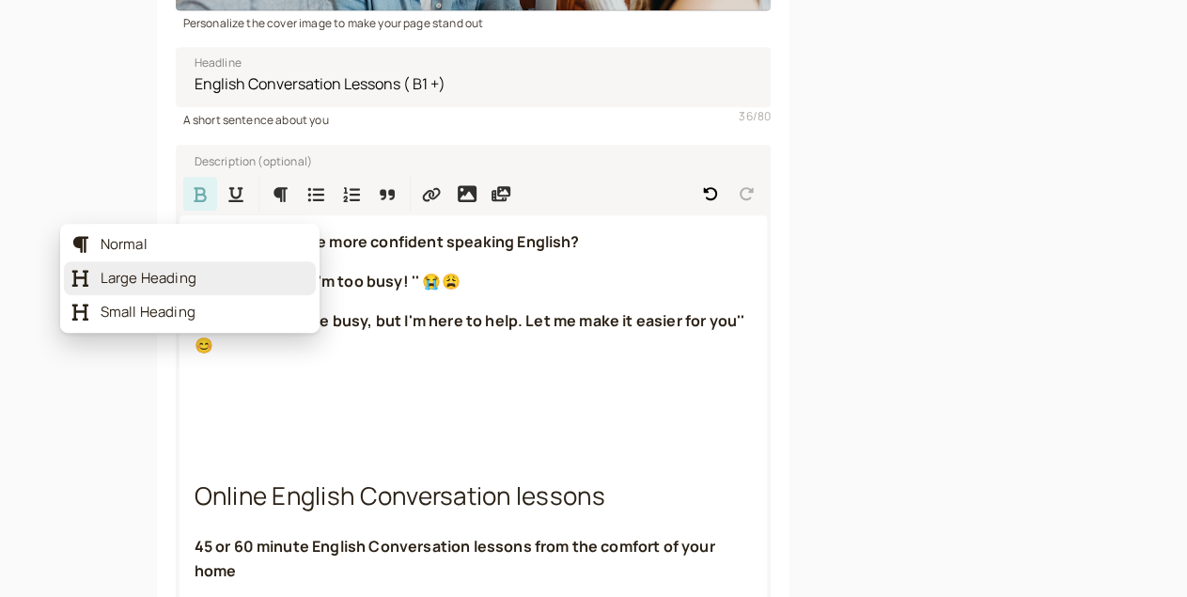
click at [153, 277] on span "Large Heading" at bounding box center [205, 278] width 208 height 19
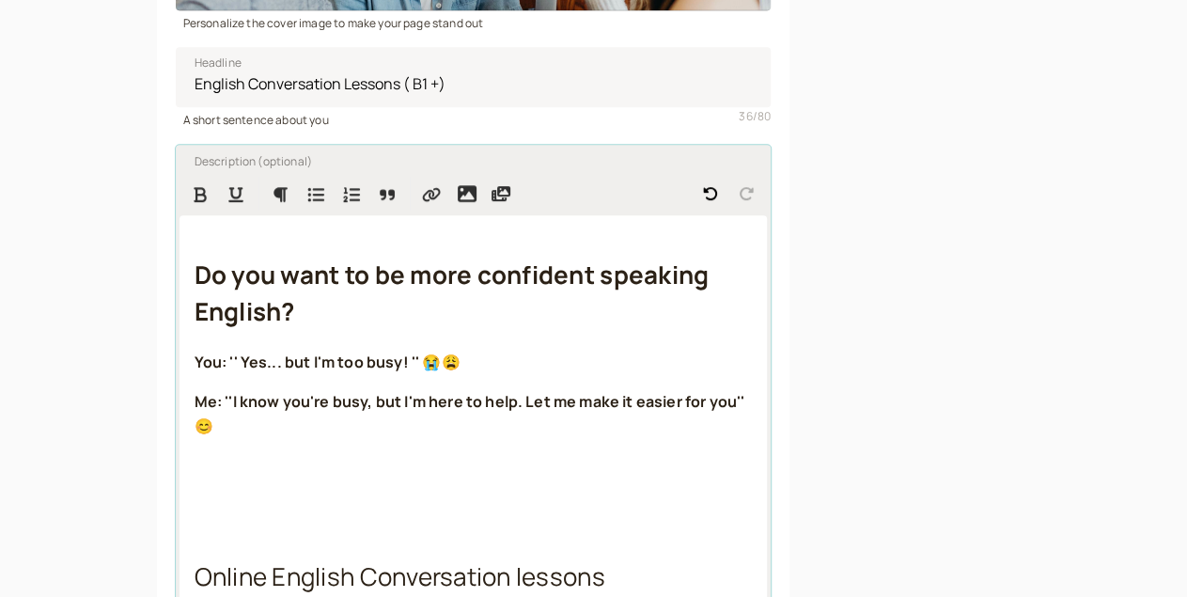
click at [195, 493] on p at bounding box center [474, 505] width 558 height 24
click at [195, 302] on strong "Do you want to be more confident speaking English?" at bounding box center [455, 293] width 520 height 71
click at [271, 203] on icon "Formatting Options" at bounding box center [280, 194] width 19 height 17
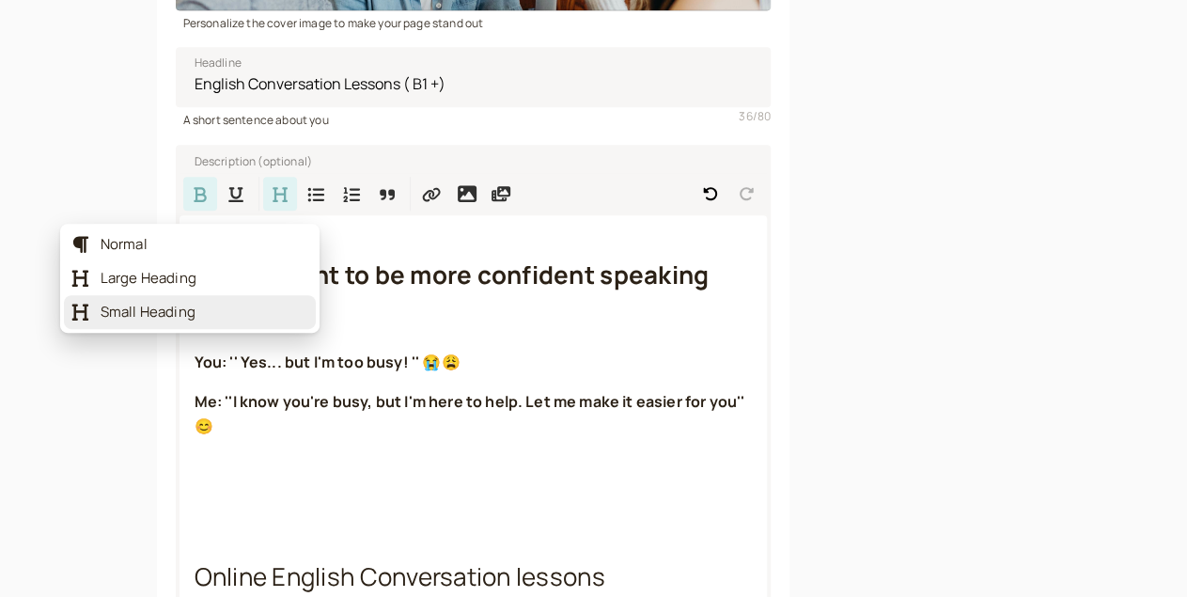
click at [151, 307] on span "Small Heading" at bounding box center [205, 312] width 208 height 19
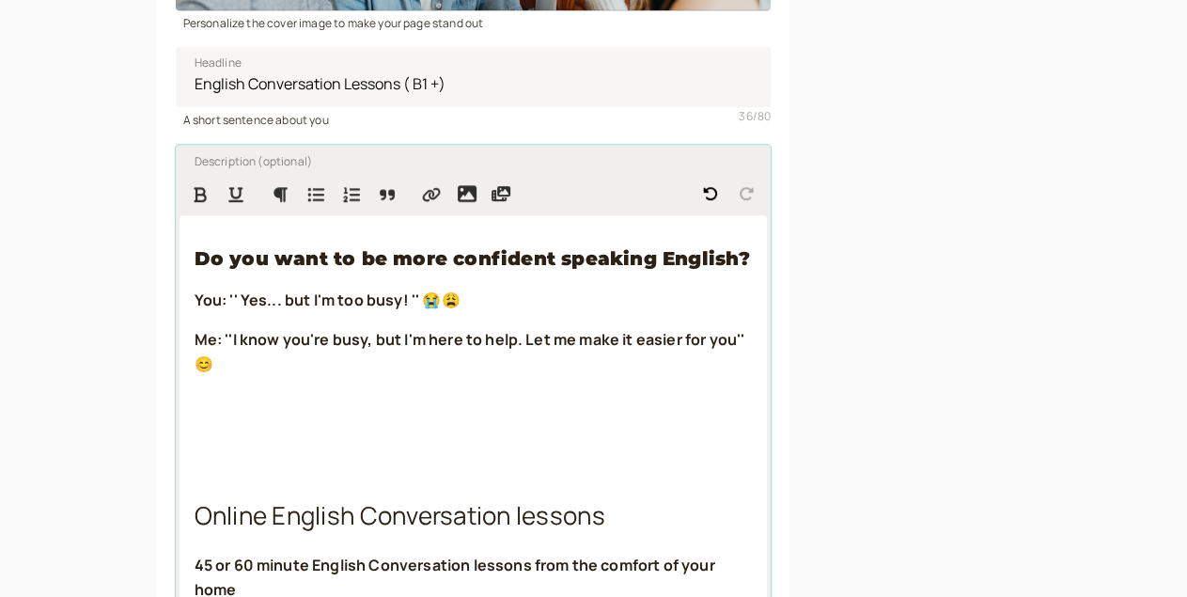
click at [195, 432] on p at bounding box center [474, 444] width 558 height 24
click at [195, 502] on span "Online English Conversation lessons" at bounding box center [400, 515] width 411 height 34
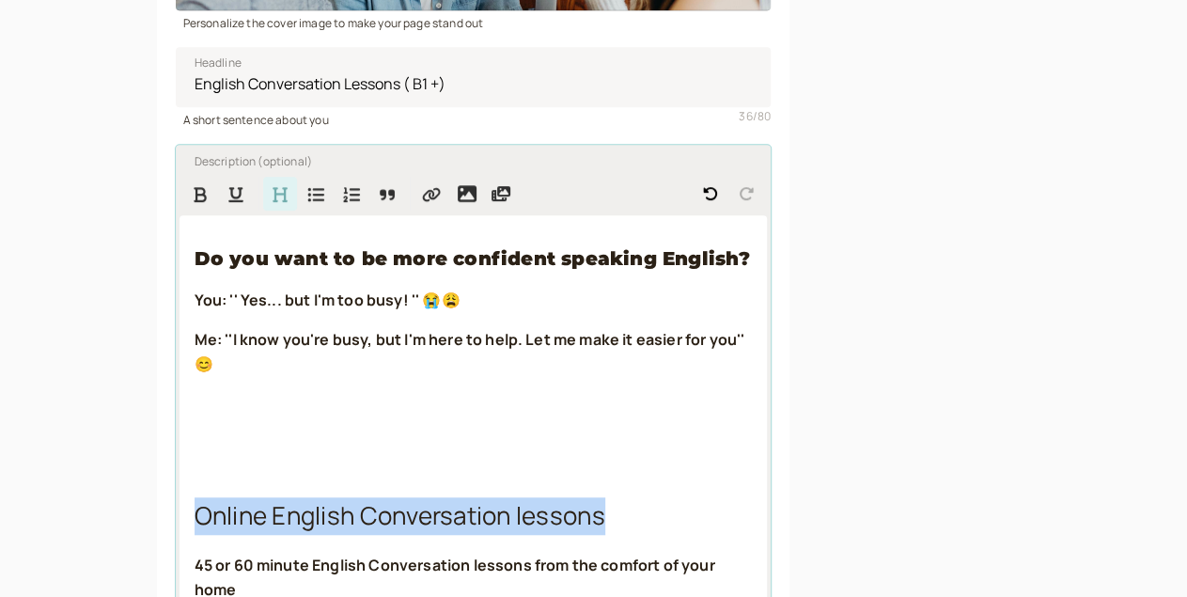
click at [195, 502] on span "Online English Conversation lessons" at bounding box center [400, 515] width 411 height 34
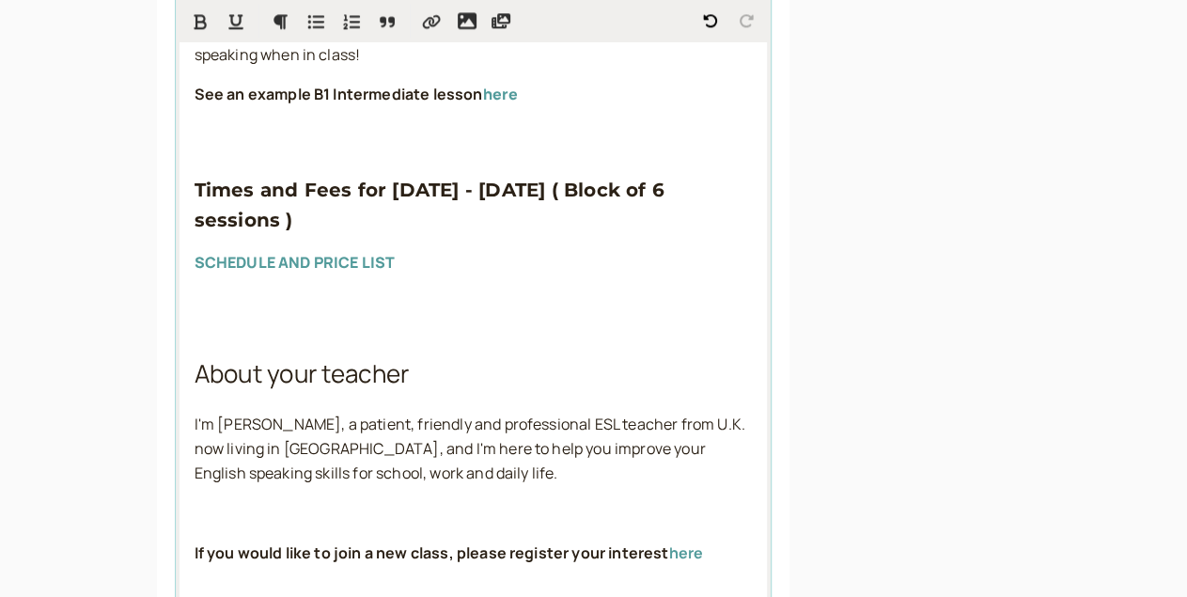
scroll to position [1269, 0]
click at [195, 291] on p at bounding box center [474, 303] width 558 height 24
click at [180, 303] on div "Do you want to be more confident speaking English? You: '' Yes... but I'm too b…" at bounding box center [474, 213] width 589 height 1582
click at [195, 291] on p at bounding box center [474, 303] width 558 height 24
click at [275, 357] on span "About your teacher" at bounding box center [302, 374] width 215 height 34
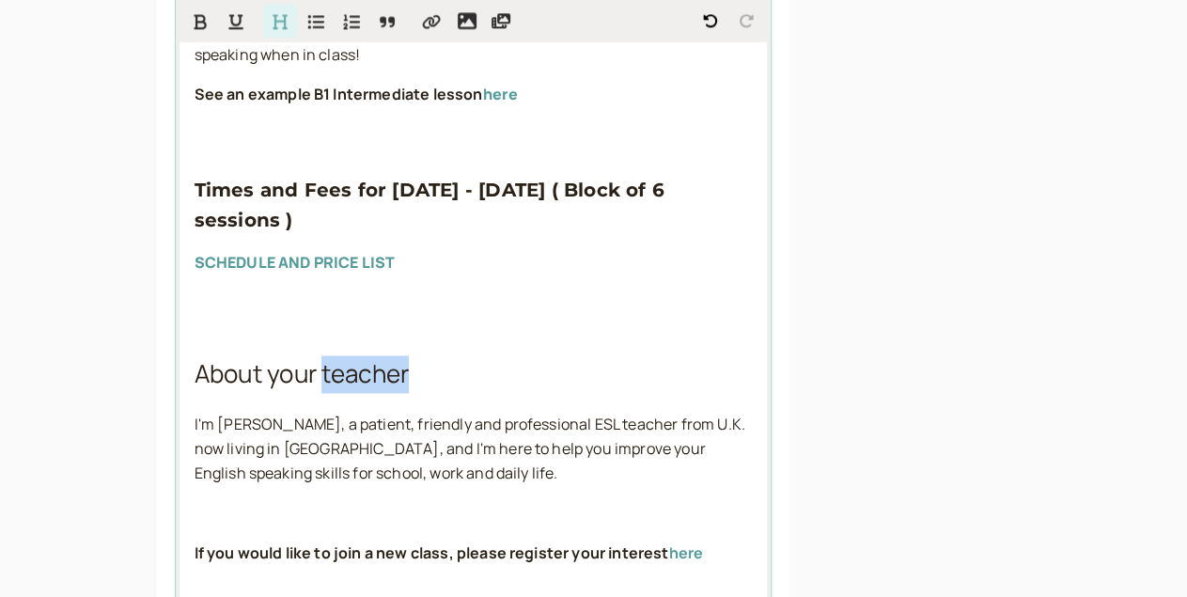
click at [275, 357] on span "About your teacher" at bounding box center [302, 374] width 215 height 34
click at [195, 415] on span "I'm [PERSON_NAME], a patient, friendly and professional ESL teacher from U.K. n…" at bounding box center [472, 450] width 555 height 70
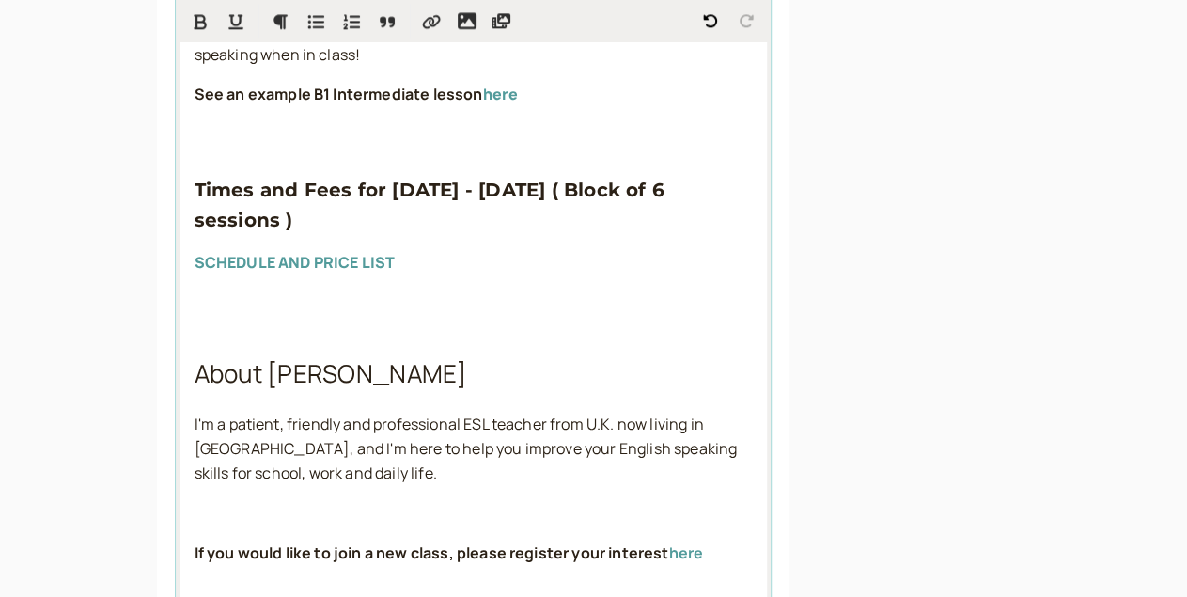
click at [295, 456] on div "Do you want to be more confident speaking English? You: '' Yes... but I'm too b…" at bounding box center [474, 213] width 589 height 1582
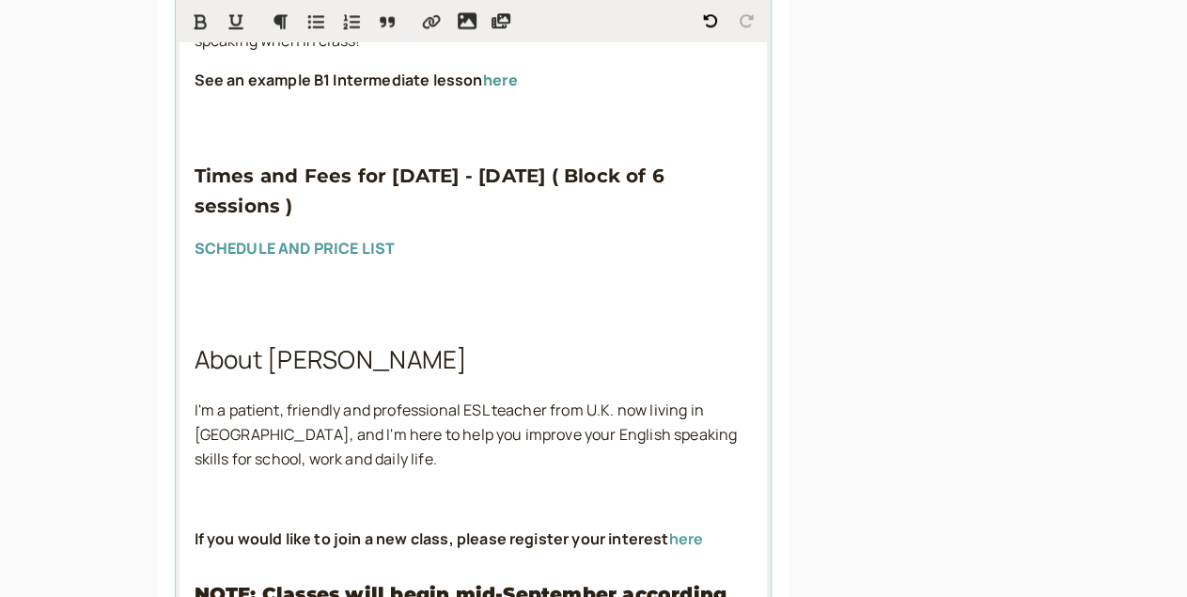
scroll to position [1286, 0]
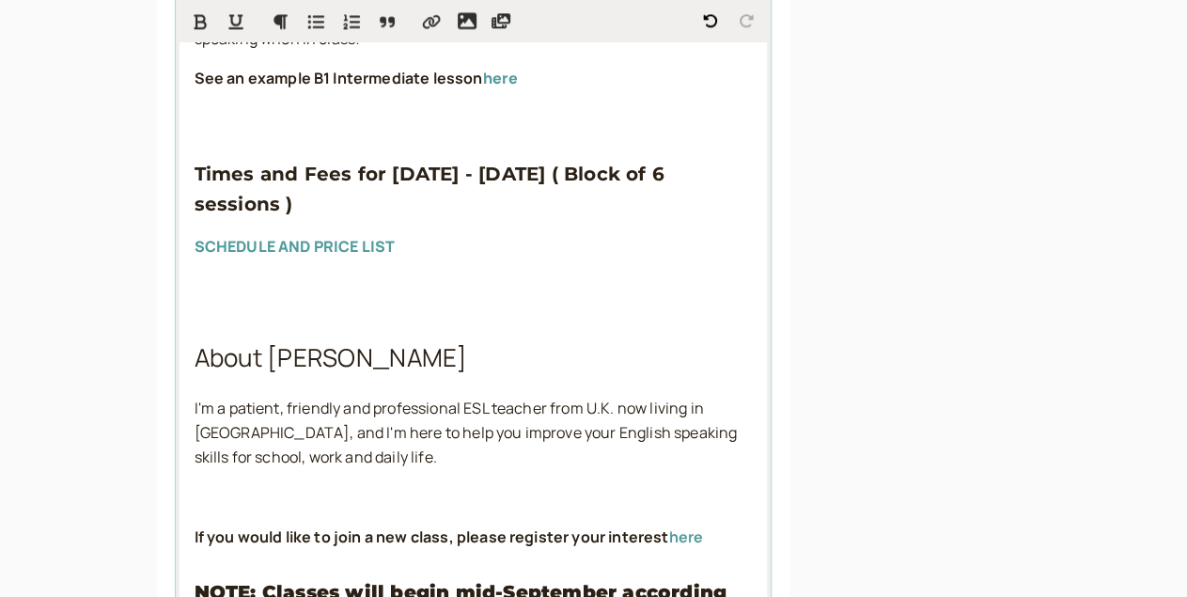
click at [261, 417] on p "I'm a patient, friendly and professional ESL teacher from U.K. now living in [G…" at bounding box center [474, 433] width 558 height 73
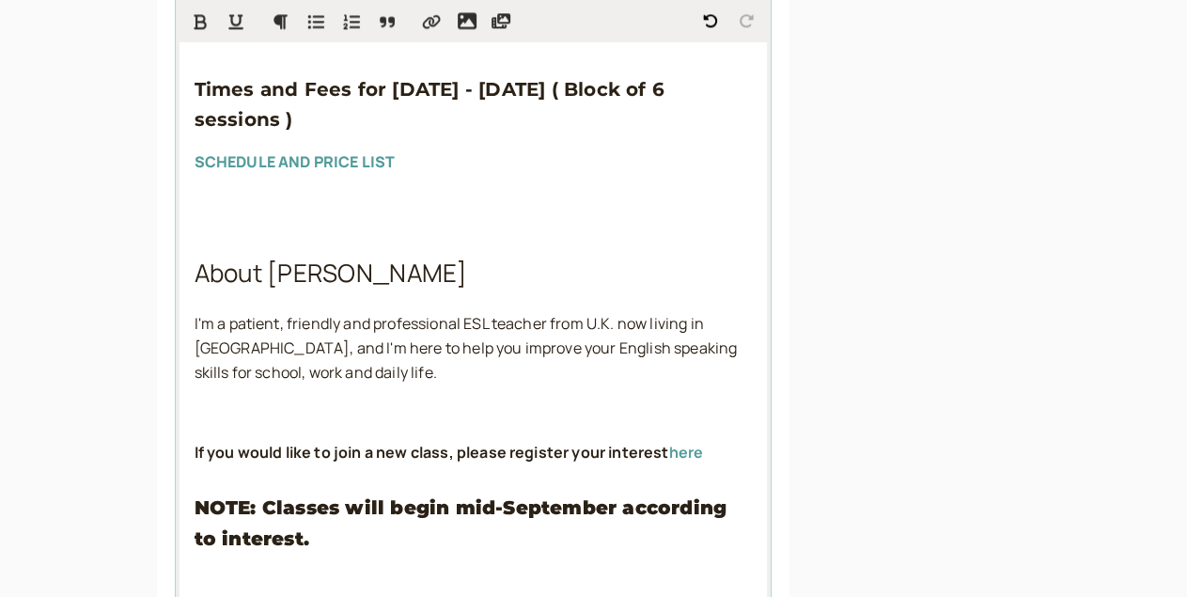
scroll to position [1376, 0]
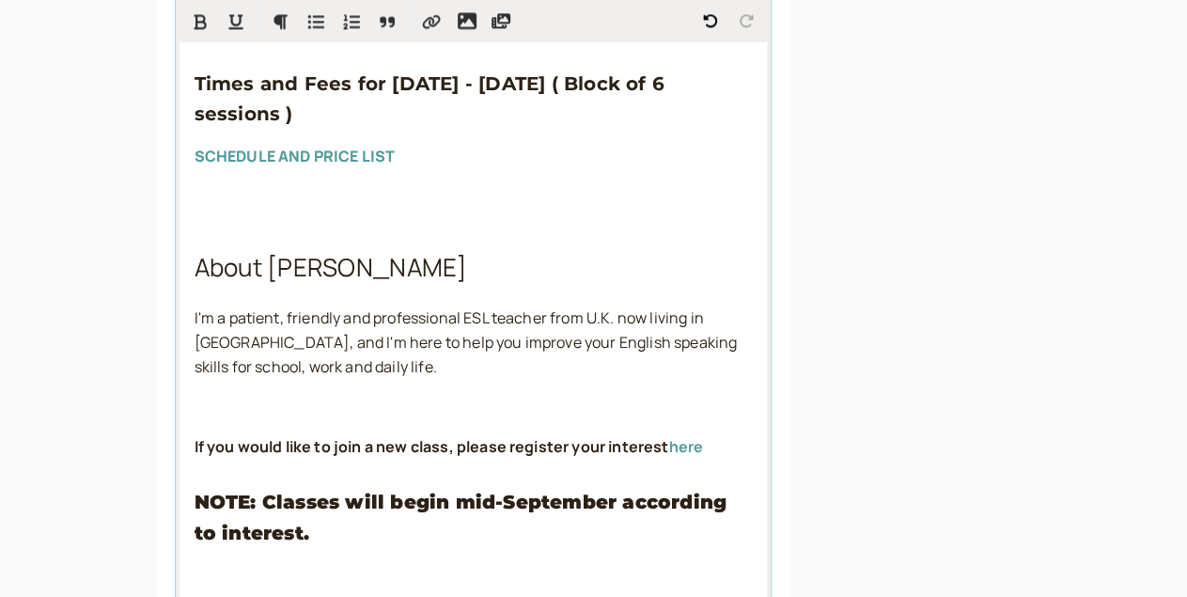
click at [195, 395] on p at bounding box center [474, 407] width 558 height 24
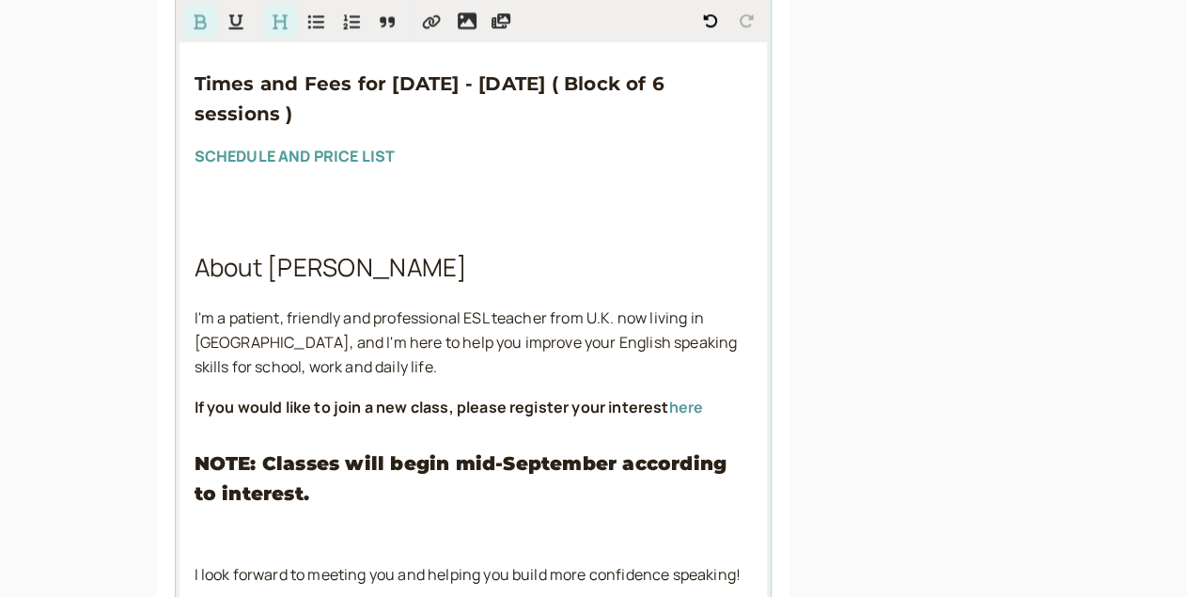
click at [306, 451] on strong "NOTE: Classes will begin mid-September according to interest." at bounding box center [464, 477] width 539 height 53
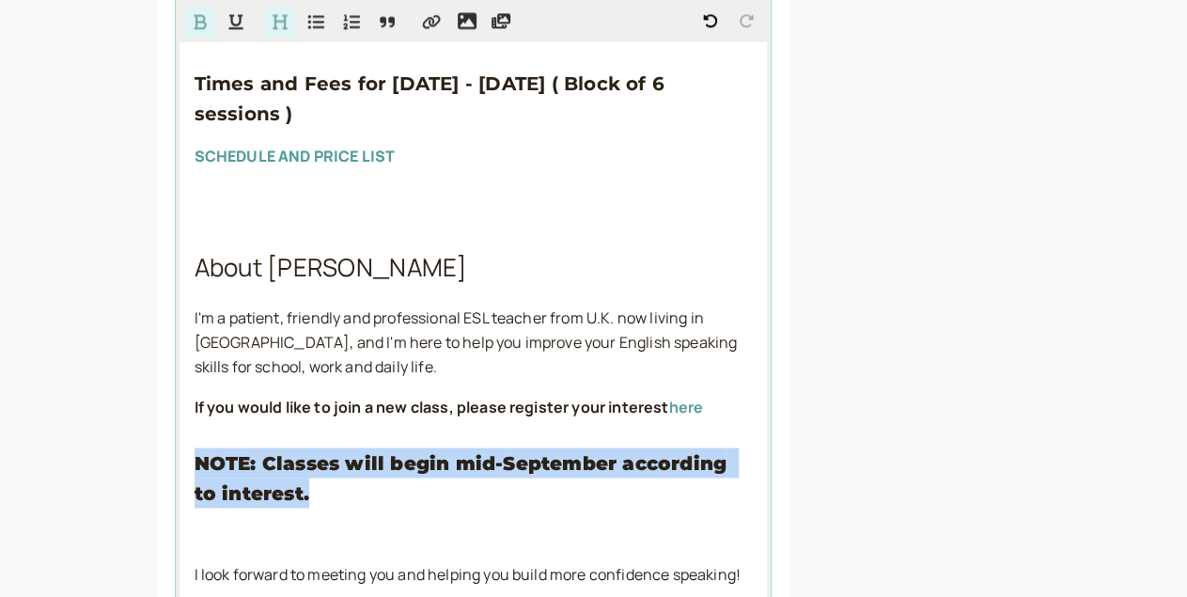
click at [306, 451] on strong "NOTE: Classes will begin mid-September according to interest." at bounding box center [464, 477] width 539 height 53
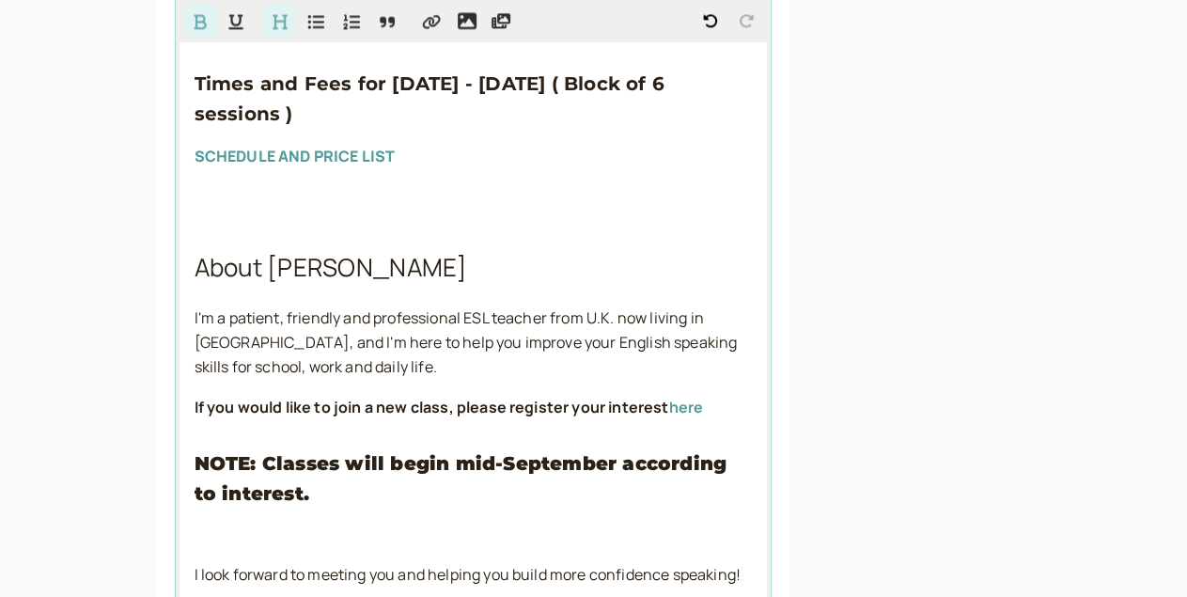
click at [273, 523] on p at bounding box center [474, 535] width 558 height 24
click at [195, 523] on p at bounding box center [474, 535] width 558 height 24
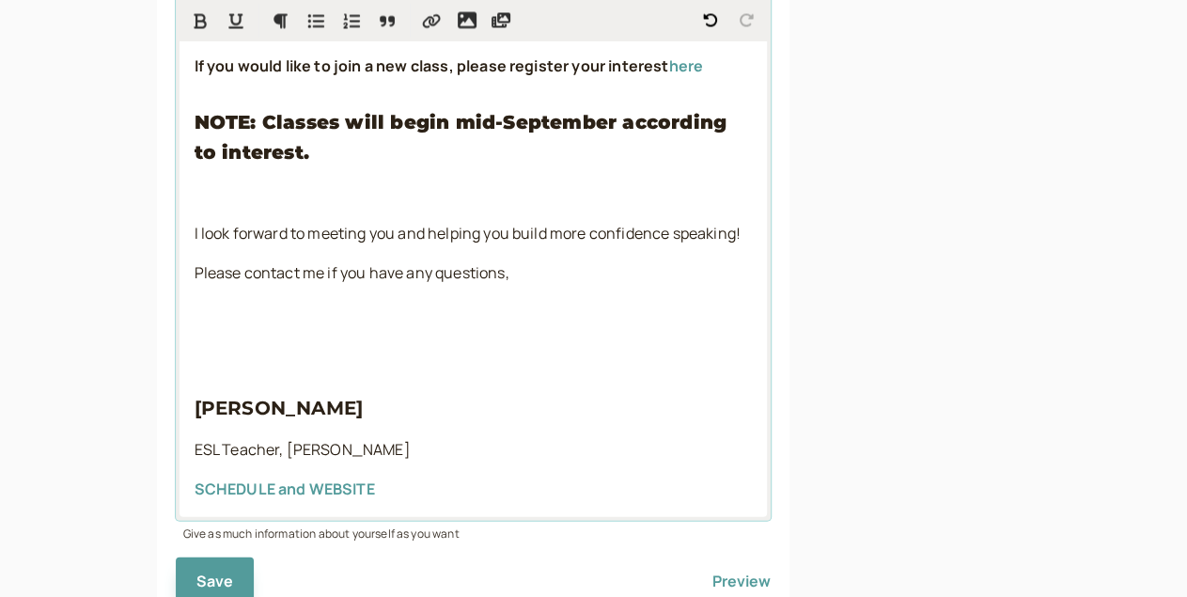
scroll to position [1721, 0]
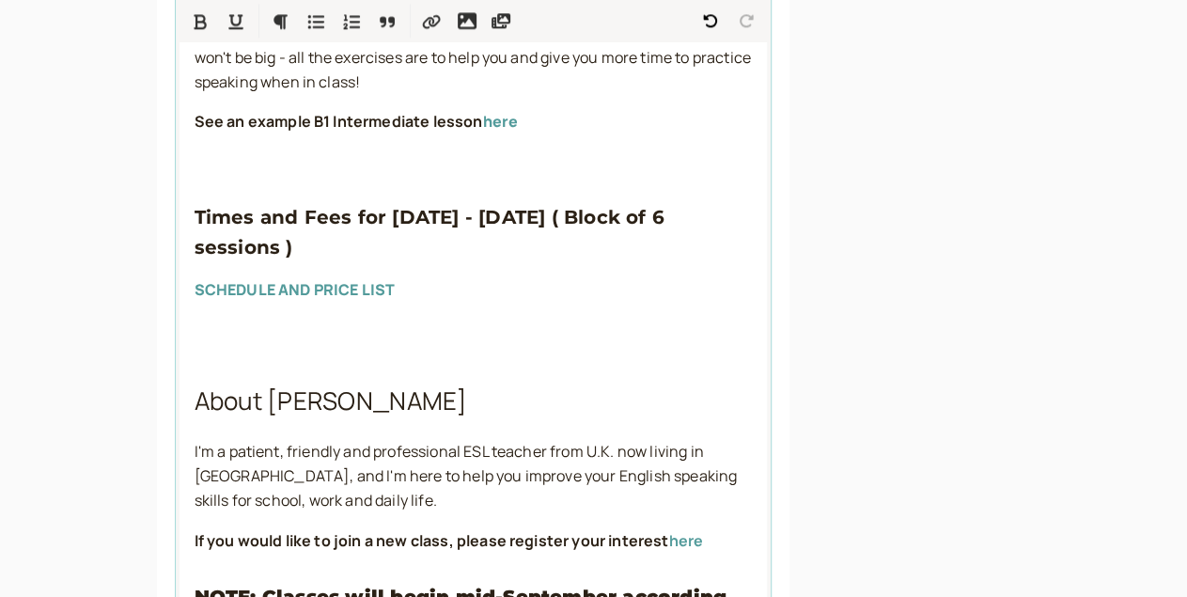
scroll to position [1681, 0]
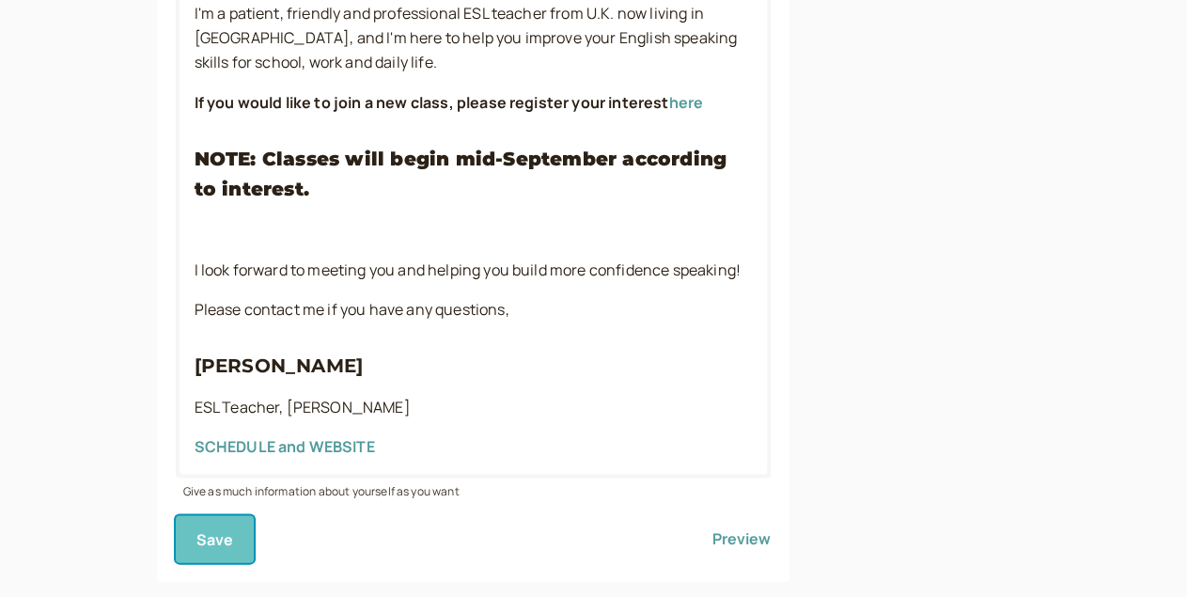
click at [196, 528] on span "Save" at bounding box center [215, 538] width 38 height 21
click at [713, 515] on button "Preview" at bounding box center [742, 538] width 58 height 47
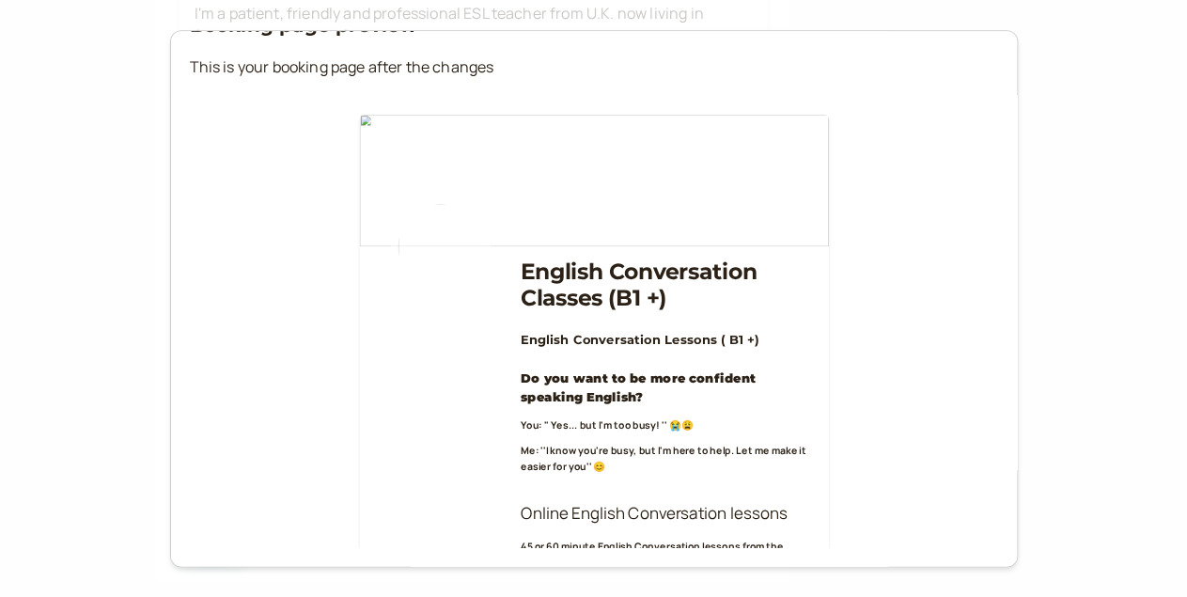
scroll to position [0, 0]
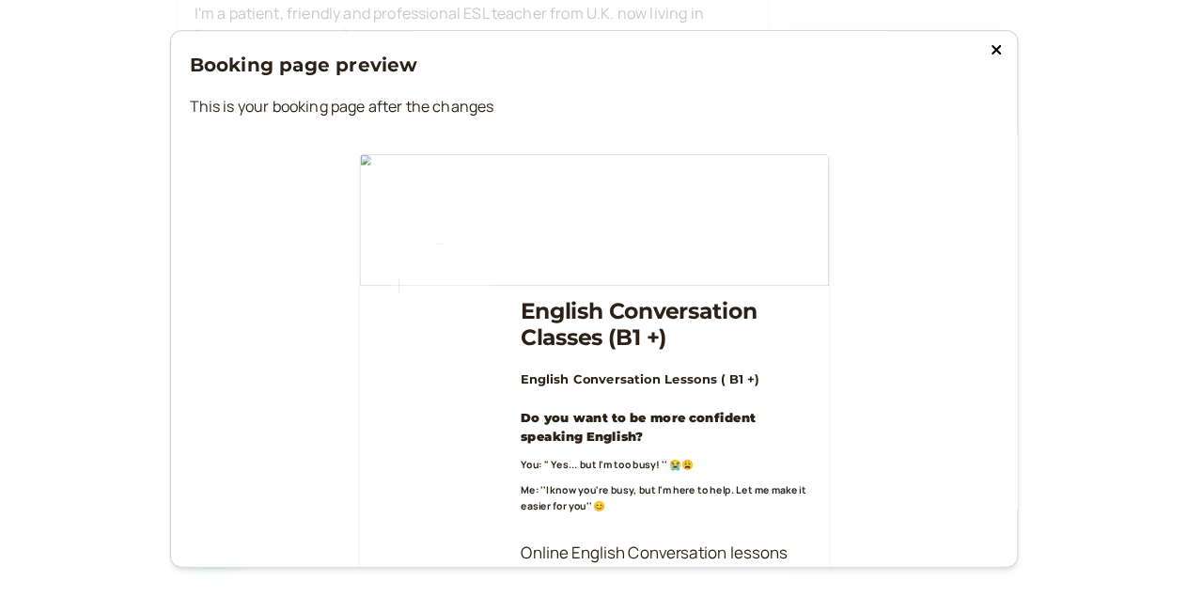
click at [991, 44] on icon at bounding box center [996, 49] width 11 height 15
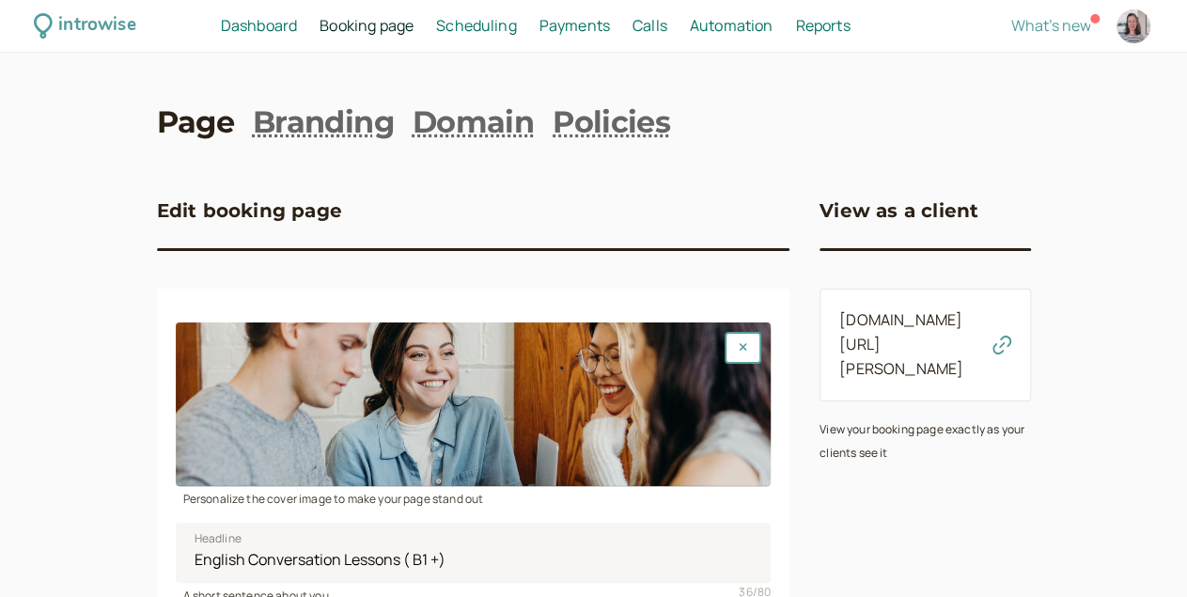
click at [889, 316] on link "[DOMAIN_NAME][URL][PERSON_NAME]" at bounding box center [902, 344] width 124 height 70
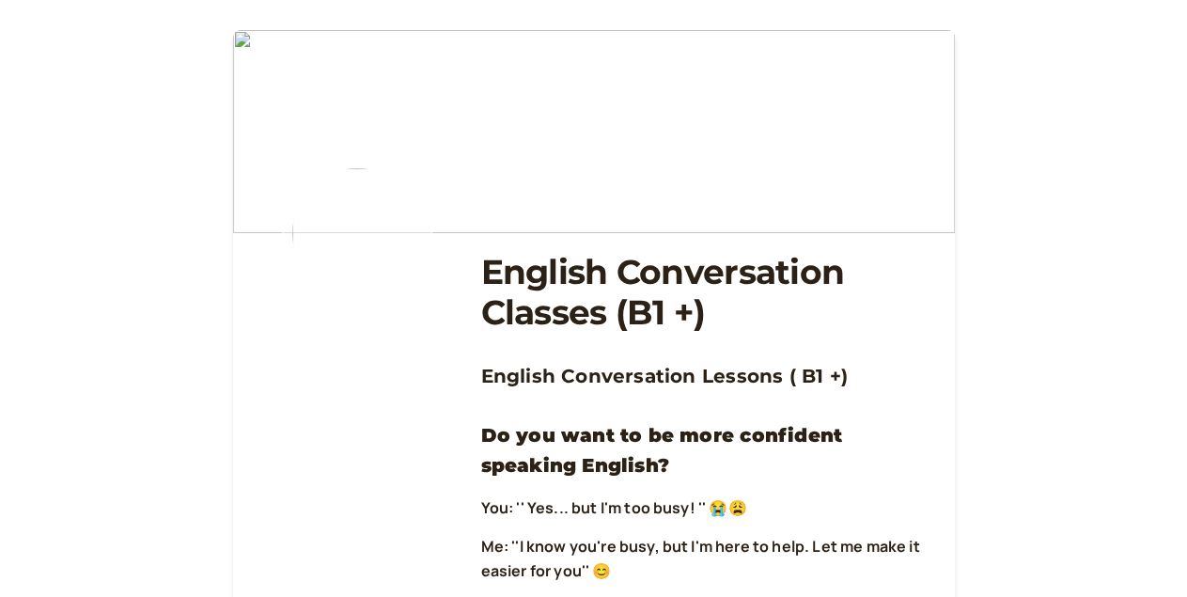
click at [351, 244] on img at bounding box center [357, 233] width 150 height 150
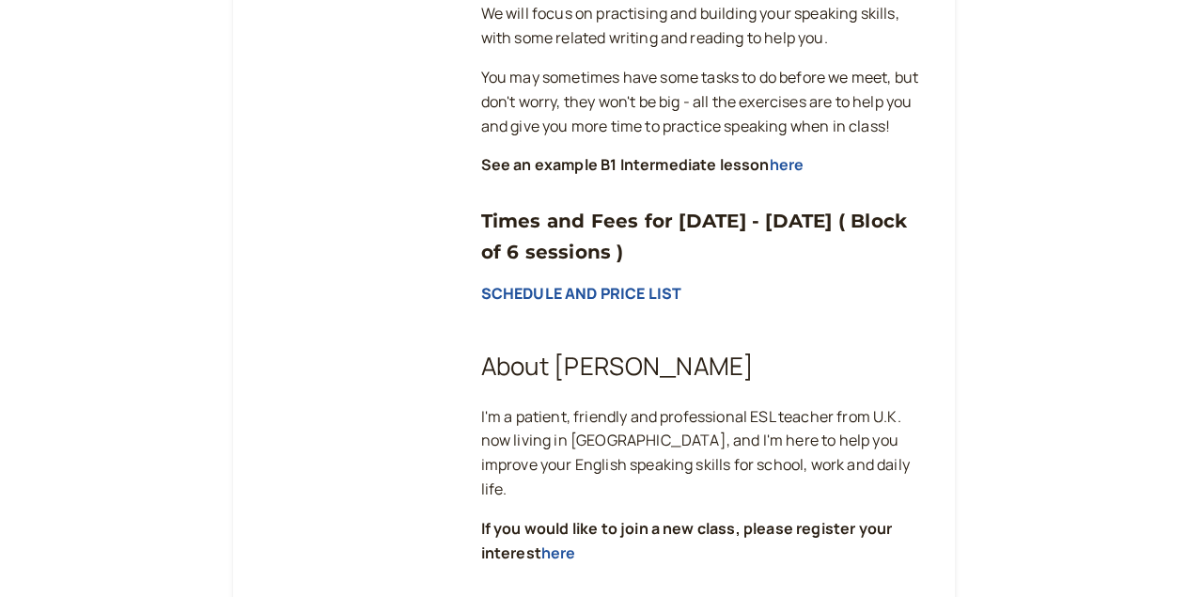
scroll to position [957, 0]
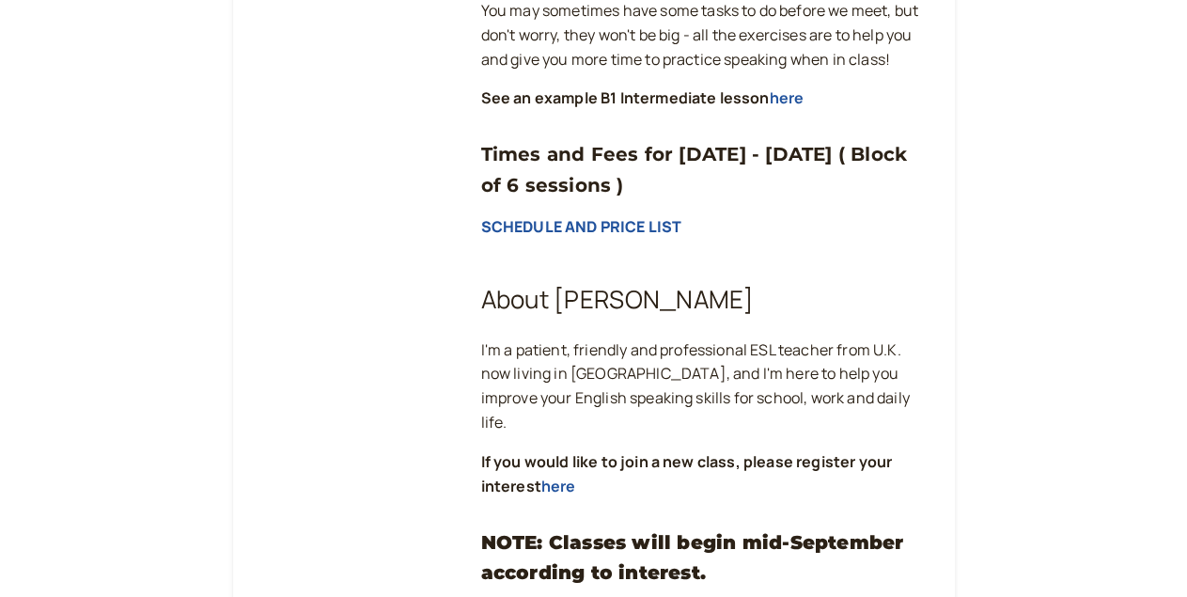
click at [517, 259] on div "English Conversation Classes (B1 +) English Conversation Lessons ( B1 +) Do you…" at bounding box center [703, 325] width 444 height 2098
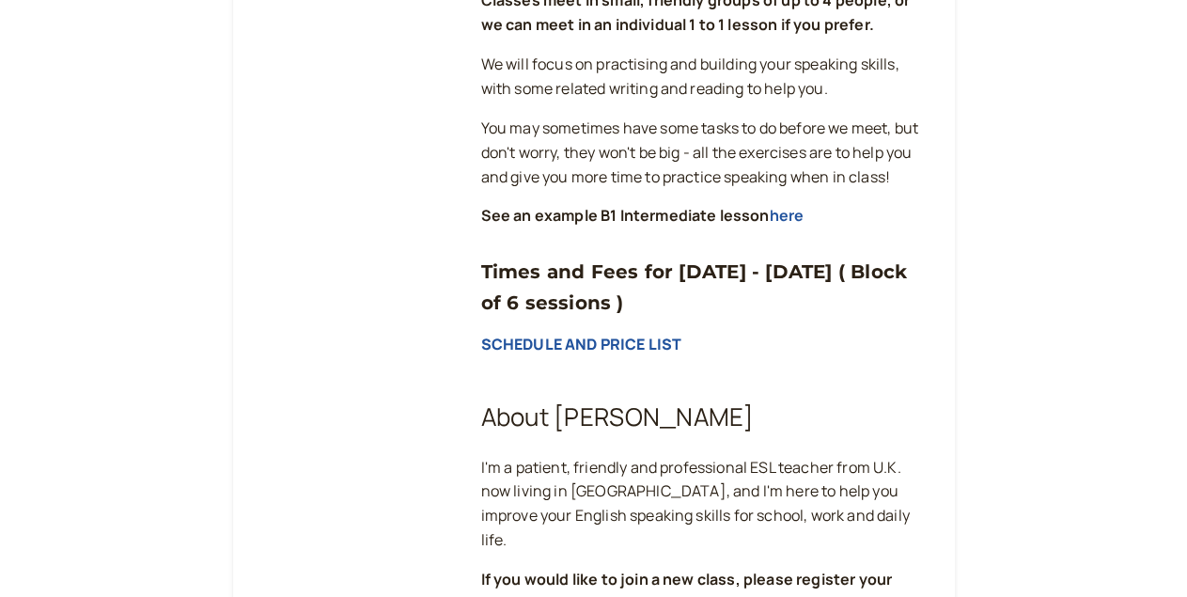
scroll to position [0, 0]
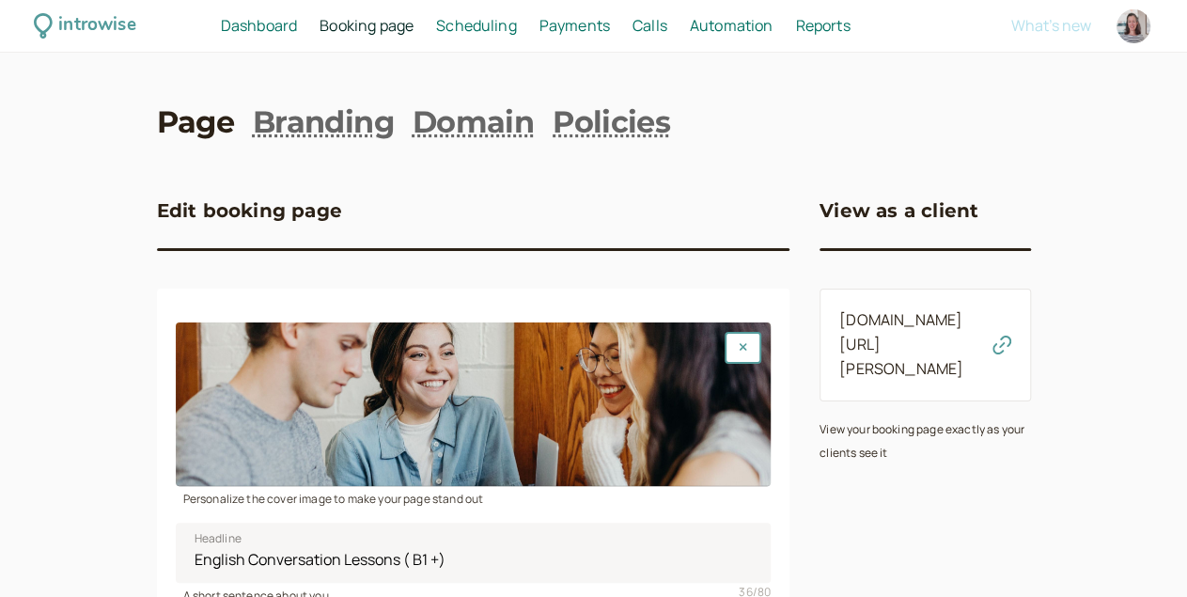
click at [1117, 24] on div at bounding box center [1134, 26] width 34 height 34
select select "Europe/[GEOGRAPHIC_DATA]"
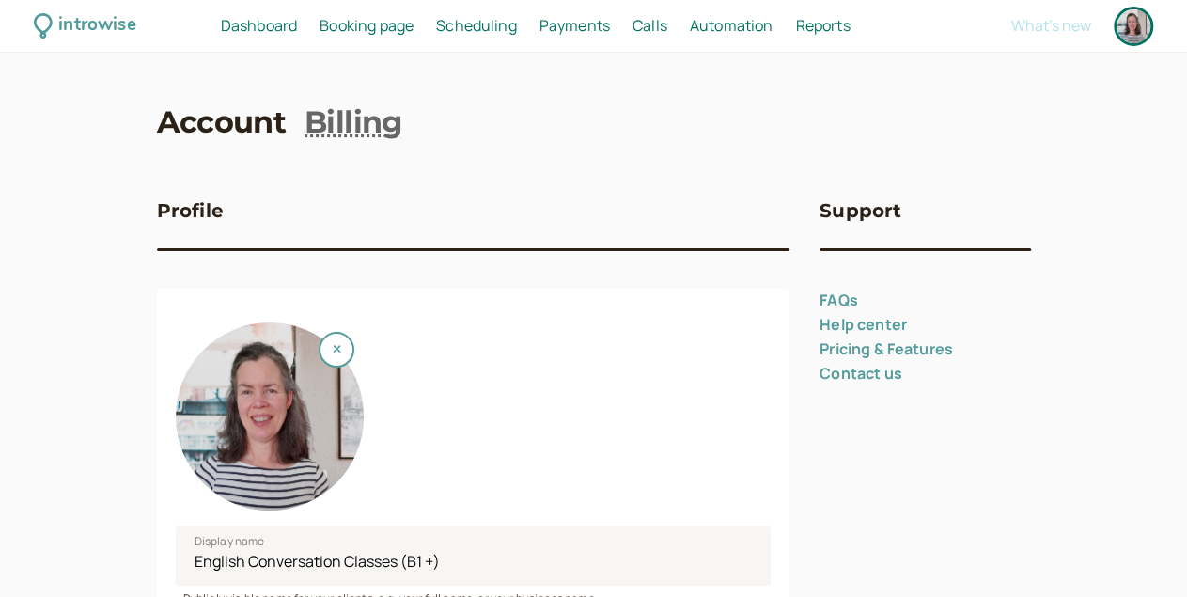
click at [220, 415] on div at bounding box center [270, 416] width 188 height 188
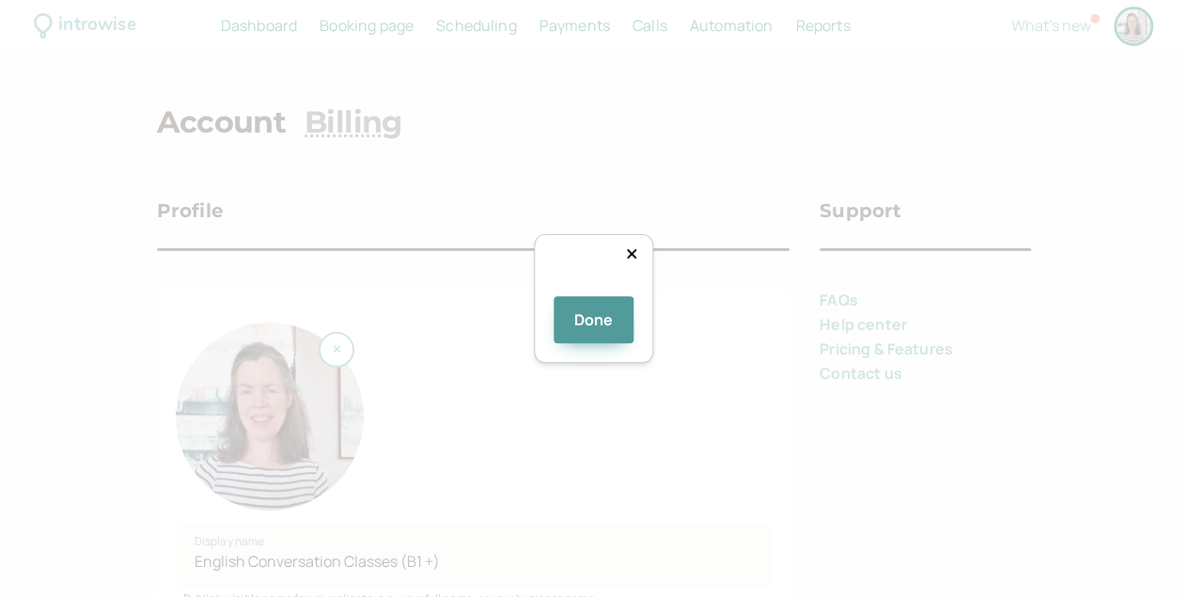
click at [610, 290] on div at bounding box center [772, 452] width 325 height 325
click at [534, 364] on div "Done" at bounding box center [594, 299] width 120 height 130
click at [846, 501] on div "Done" at bounding box center [593, 298] width 1187 height 597
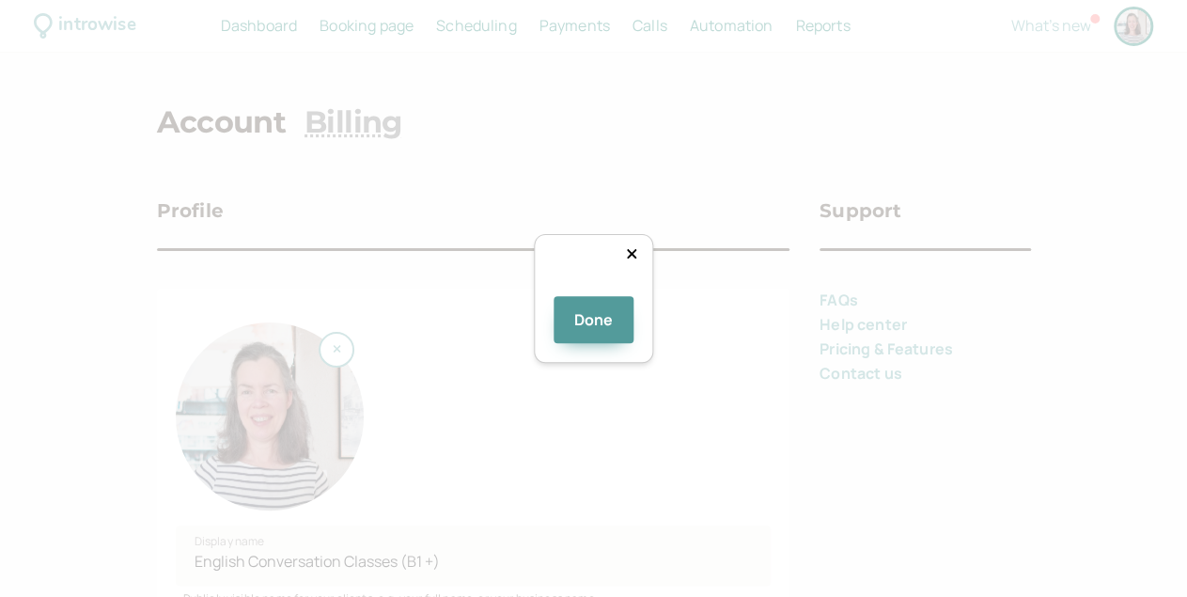
click at [846, 501] on div "Done" at bounding box center [593, 298] width 1187 height 597
click at [605, 344] on div "Done" at bounding box center [594, 308] width 81 height 71
click at [605, 343] on button "Done" at bounding box center [594, 319] width 81 height 47
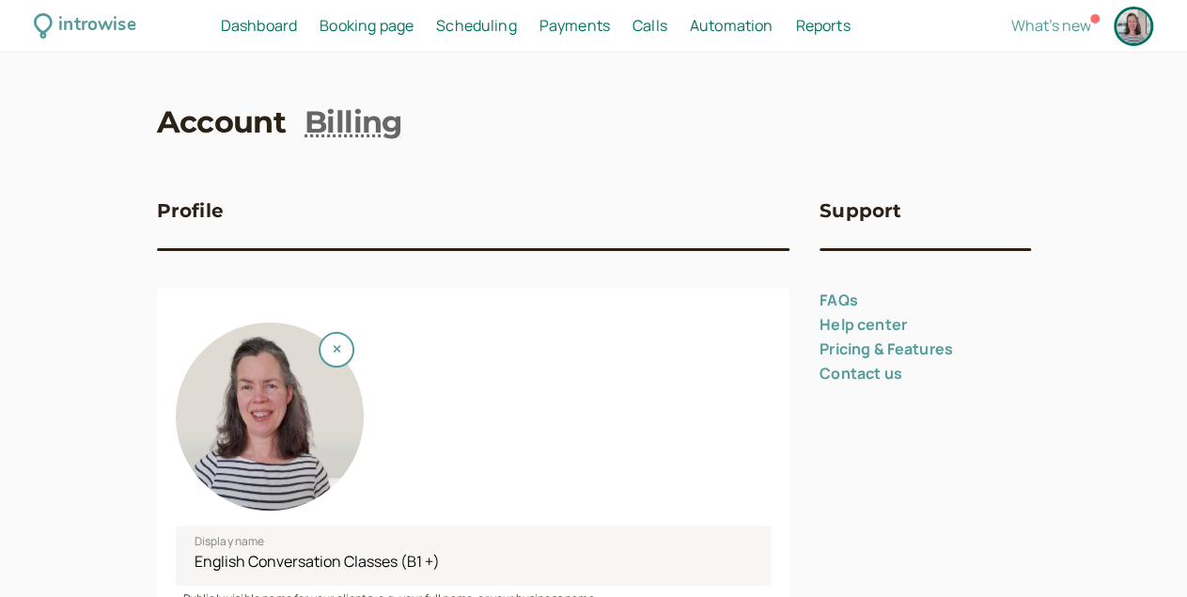
click at [397, 20] on span "Booking page" at bounding box center [367, 25] width 94 height 21
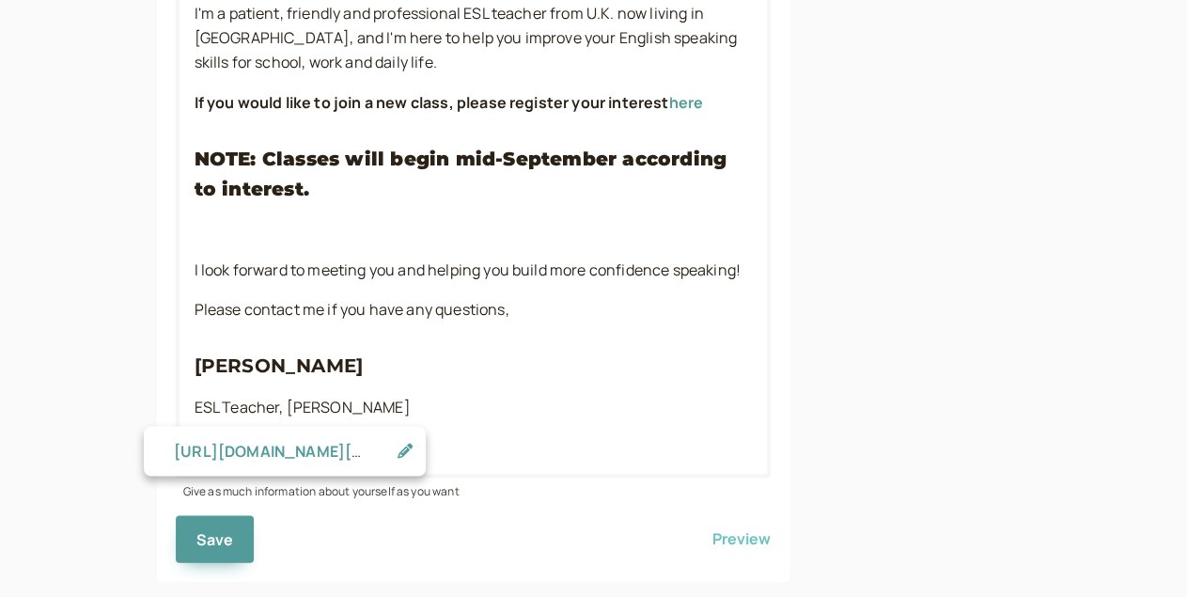
scroll to position [661, 0]
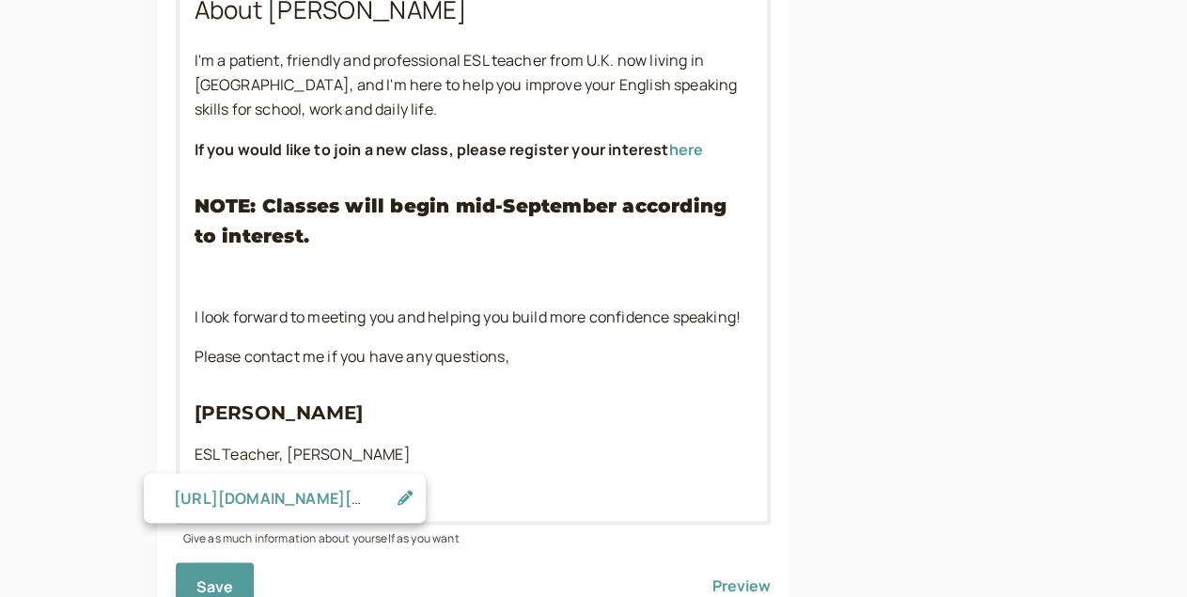
scroll to position [1681, 0]
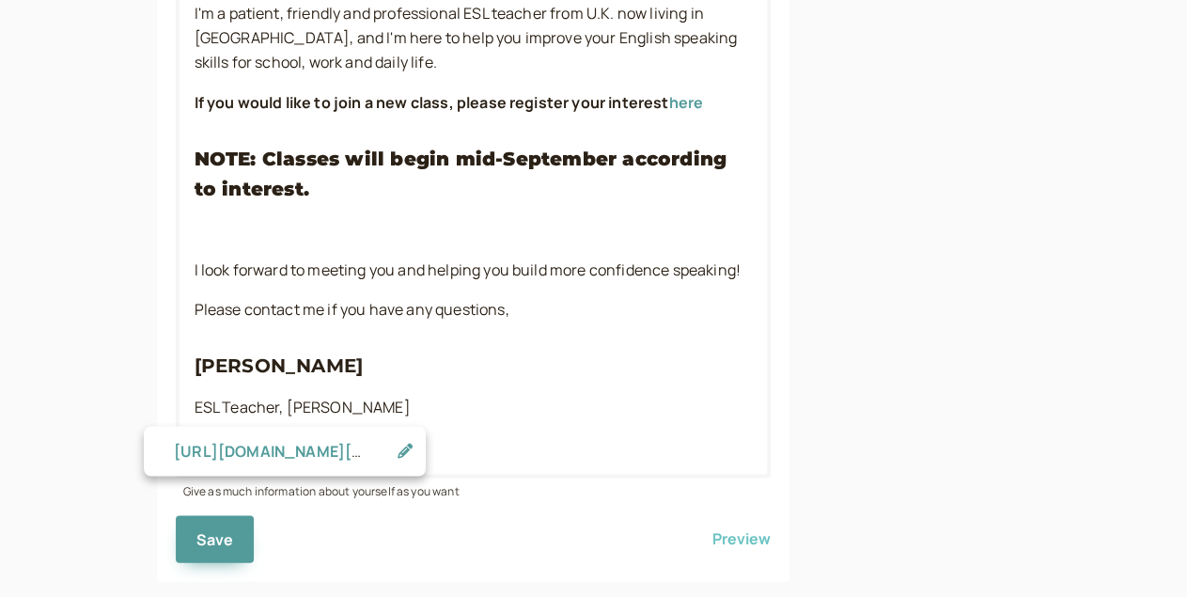
click at [713, 515] on button "Preview" at bounding box center [742, 538] width 58 height 47
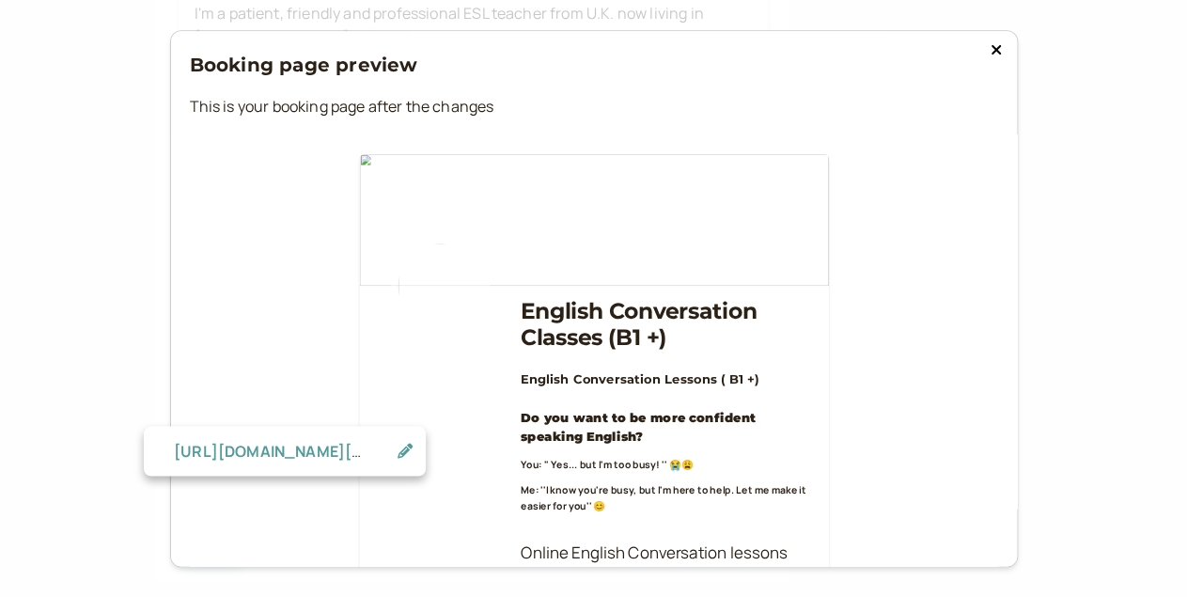
scroll to position [108, 0]
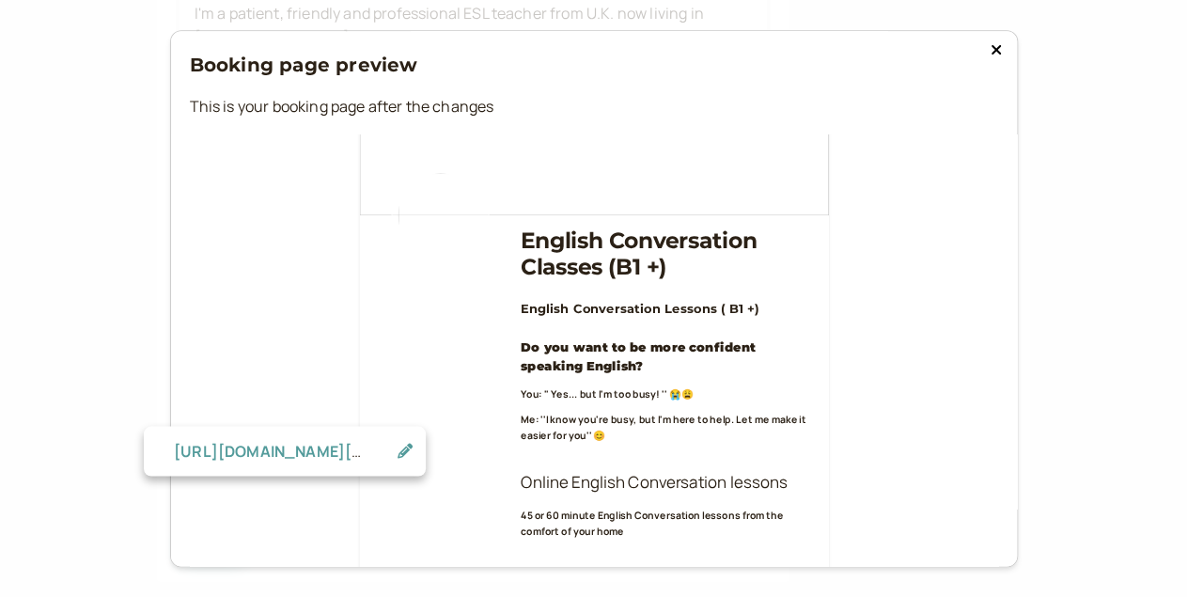
click at [991, 51] on icon at bounding box center [996, 49] width 11 height 15
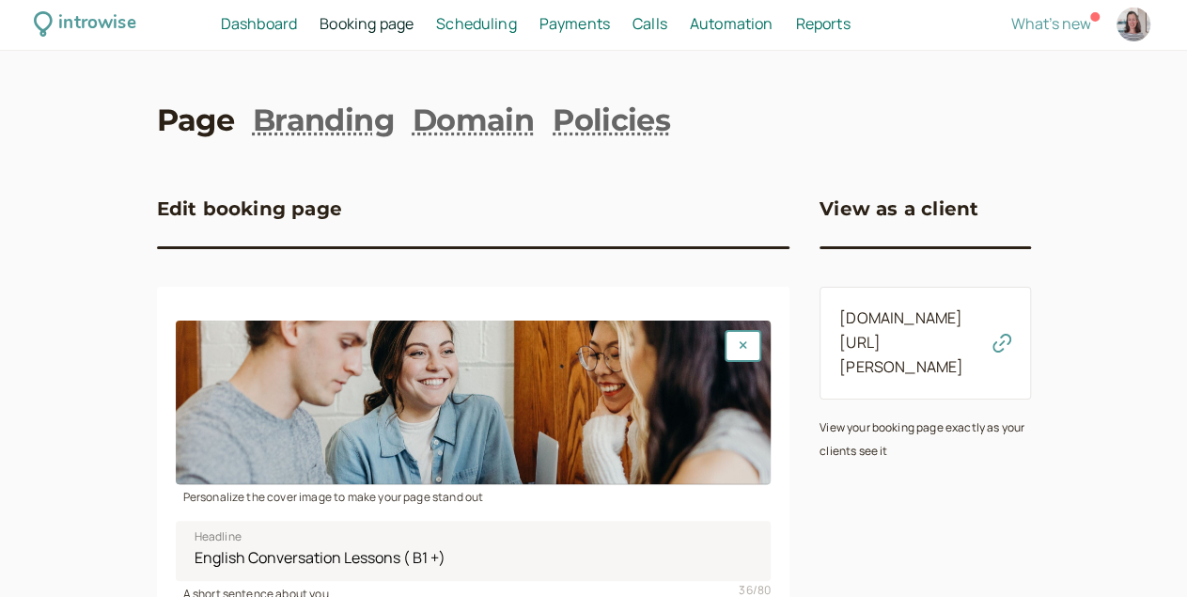
scroll to position [0, 0]
